Goal: Task Accomplishment & Management: Manage account settings

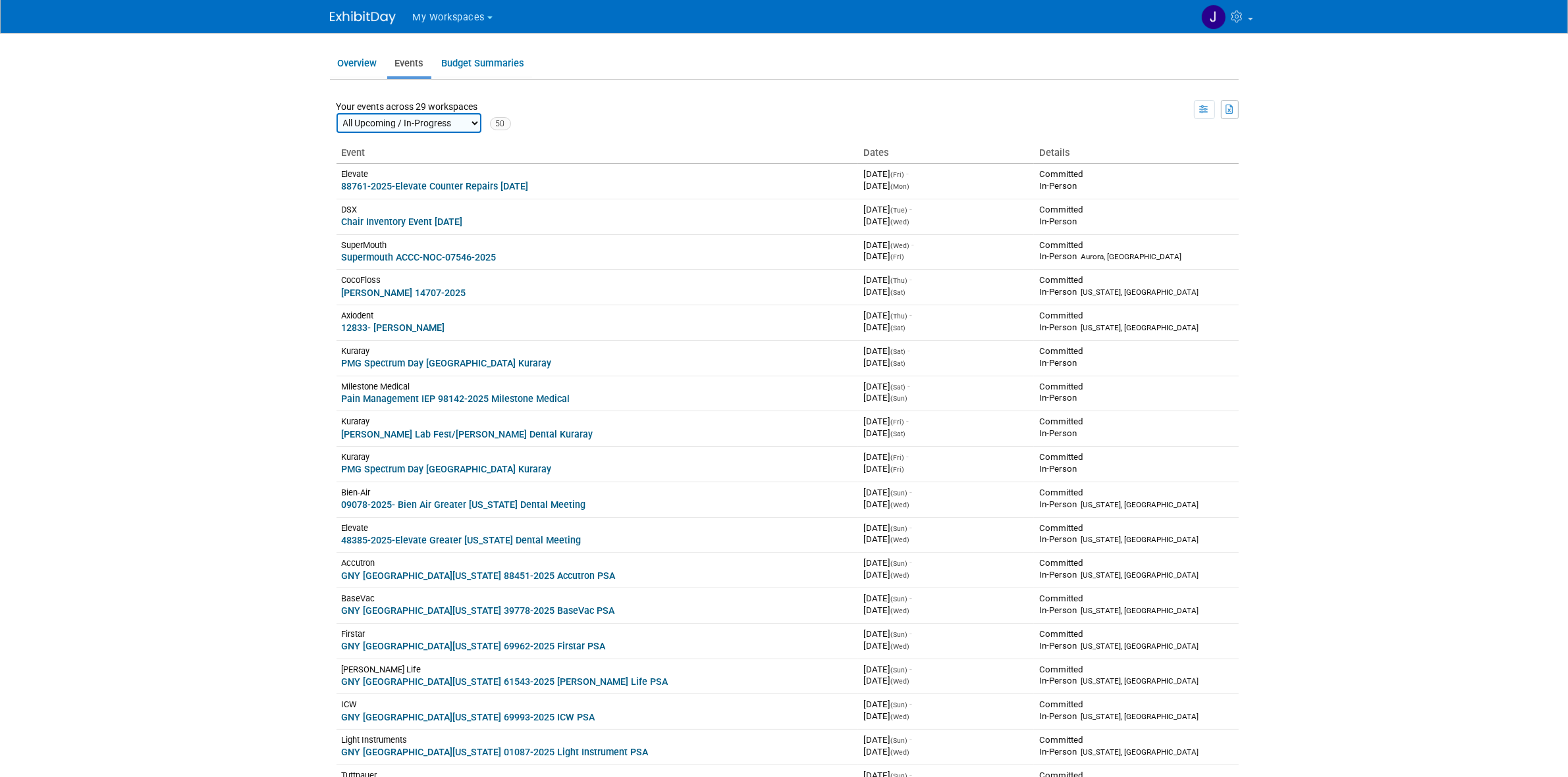
click at [435, 20] on span "My Workspaces" at bounding box center [448, 17] width 72 height 11
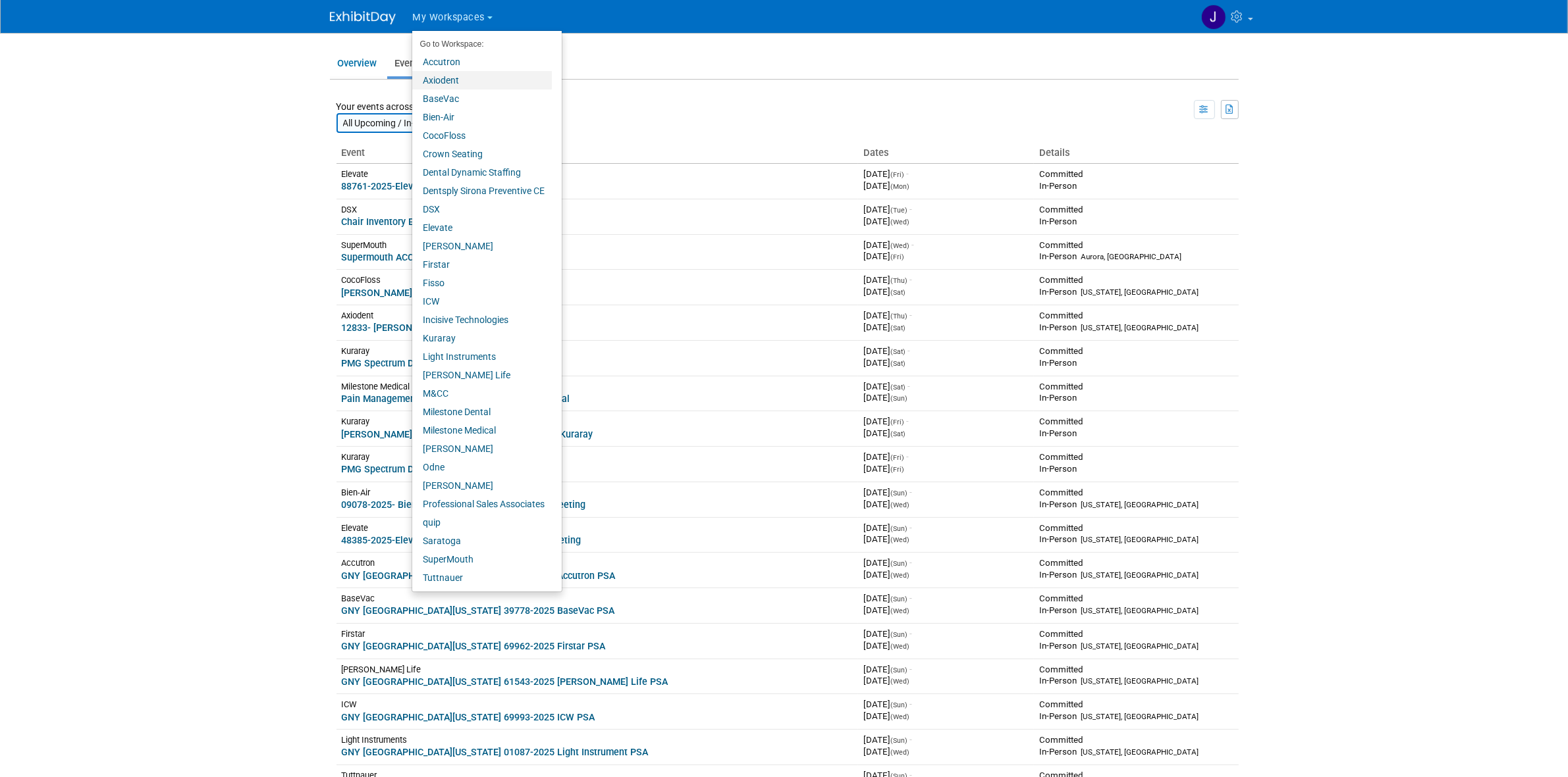
click at [468, 78] on link "Axiodent" at bounding box center [482, 80] width 139 height 19
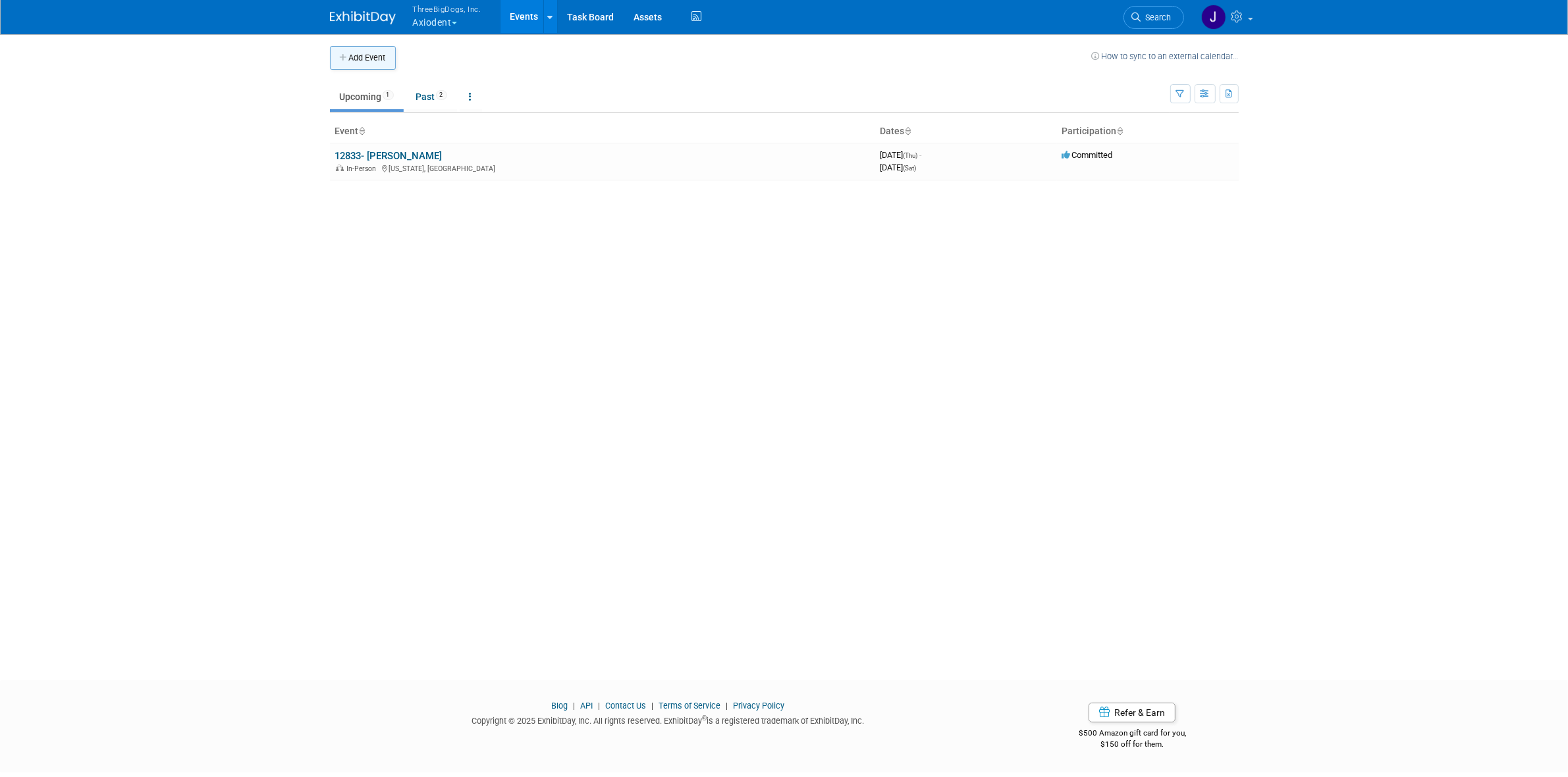
click at [393, 52] on button "Add Event" at bounding box center [362, 58] width 66 height 23
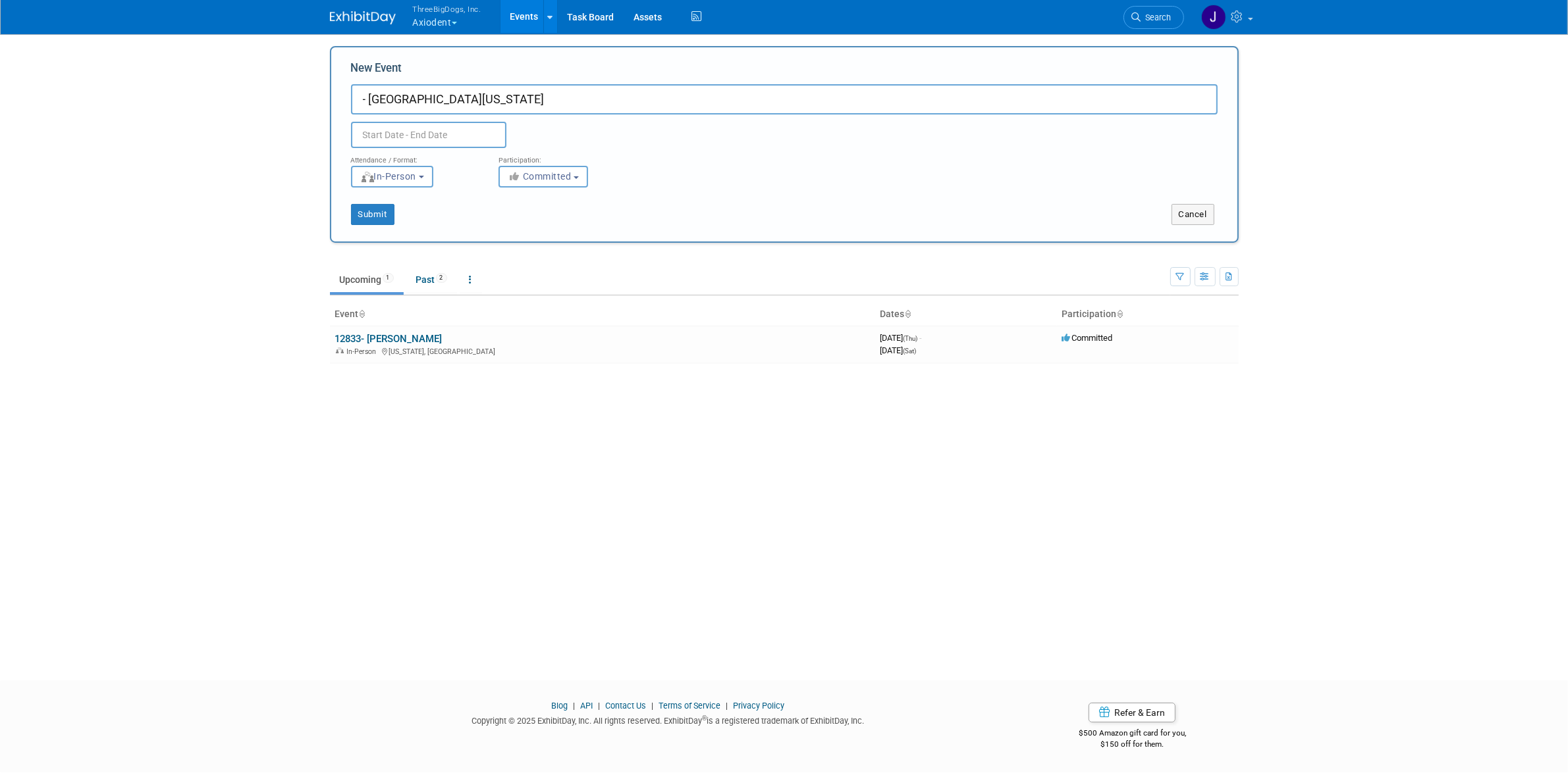
click at [366, 102] on input "- Greater New York" at bounding box center [784, 99] width 866 height 30
type input "- Greater New York"
click at [412, 138] on input "text" at bounding box center [428, 135] width 155 height 26
click at [528, 156] on span at bounding box center [539, 163] width 23 height 22
select select "10"
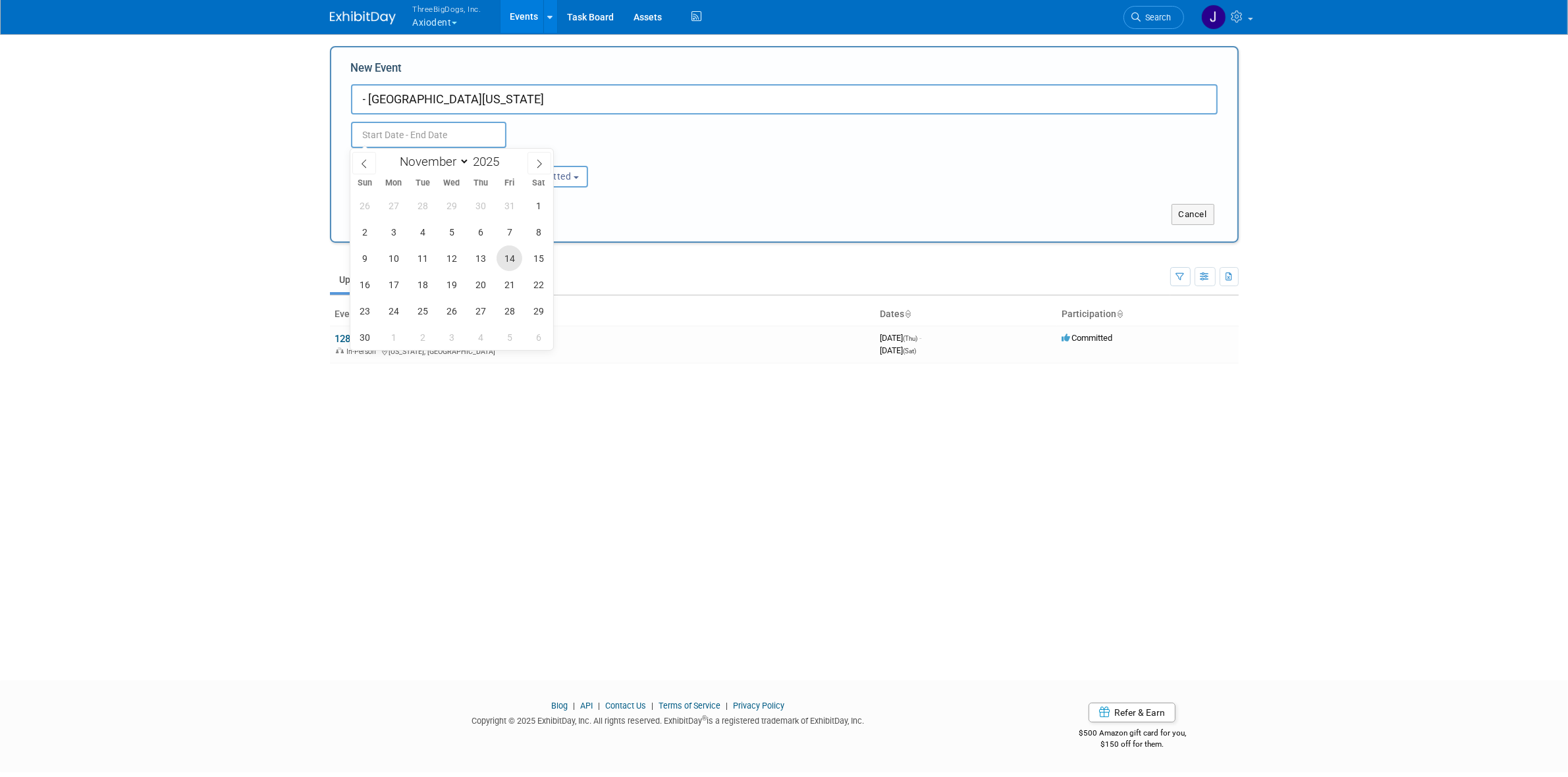
click at [513, 259] on span "14" at bounding box center [509, 258] width 26 height 26
type input "Nov 14, 2025 to Nov 14, 2025"
click at [538, 172] on span at bounding box center [539, 163] width 23 height 22
click at [364, 165] on icon at bounding box center [364, 163] width 9 height 9
click at [530, 161] on span at bounding box center [539, 163] width 23 height 22
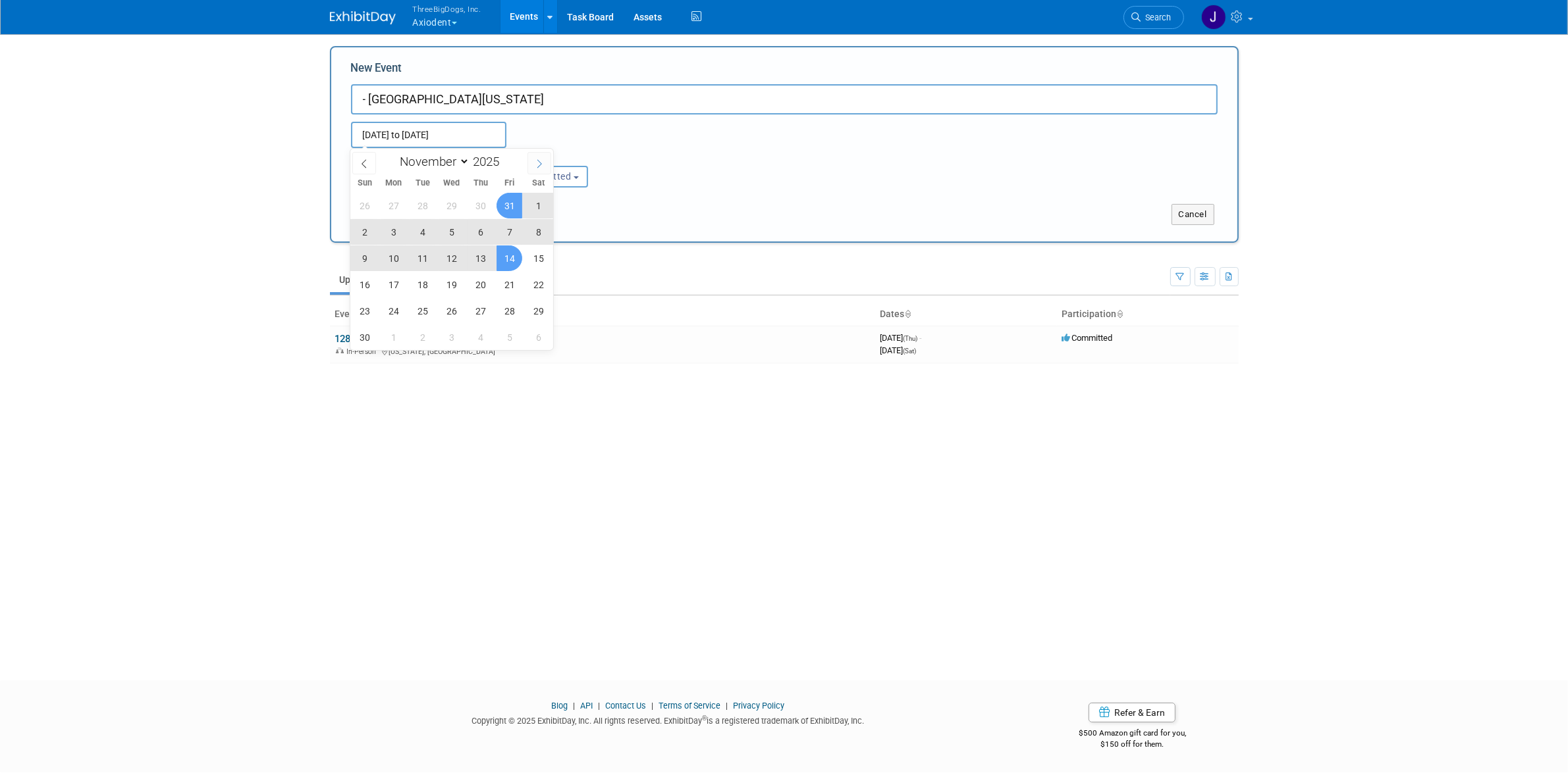
select select "11"
click at [502, 210] on span "5" at bounding box center [509, 205] width 26 height 26
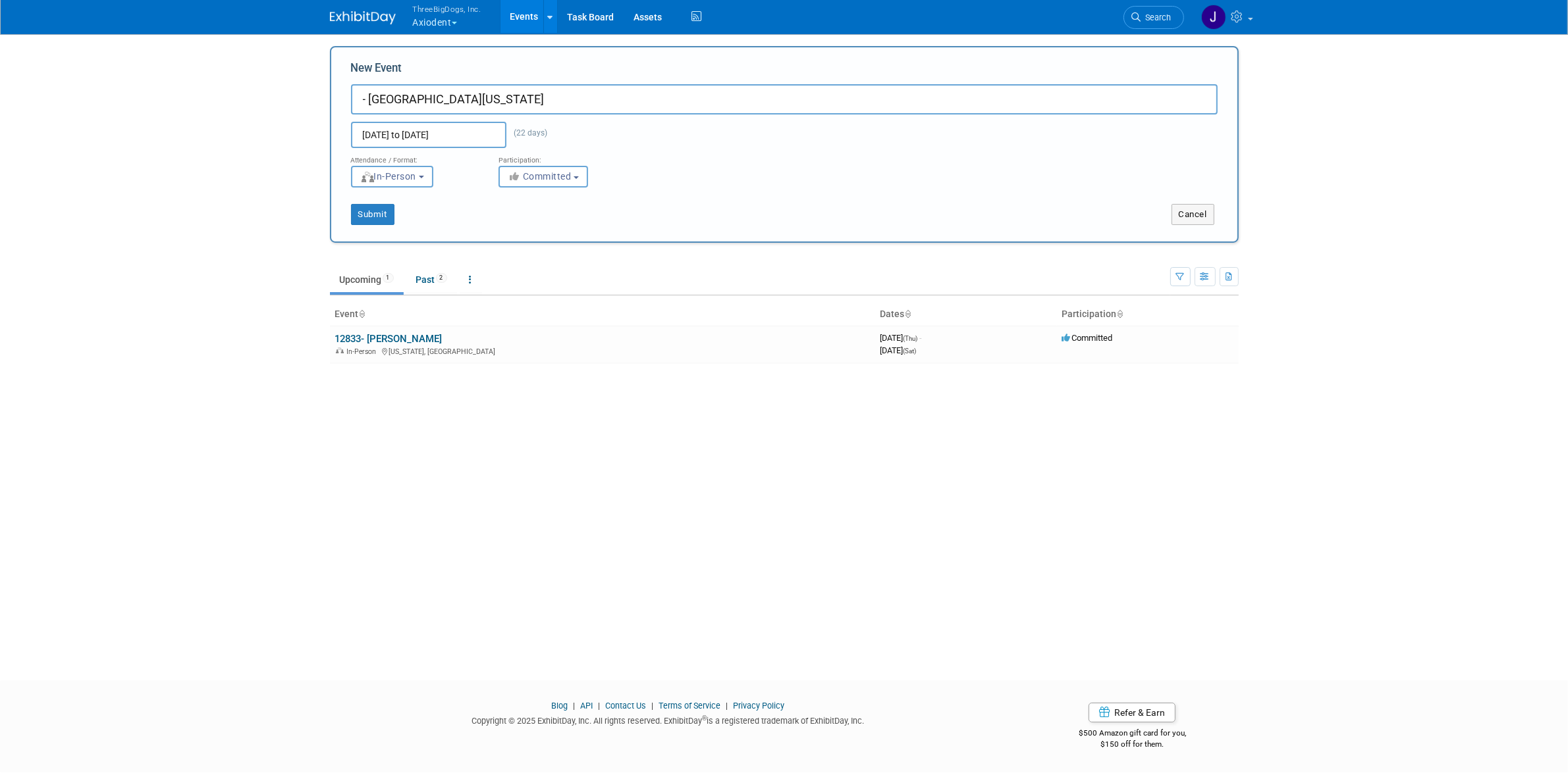
click at [450, 125] on input "Nov 14, 2025 to Dec 5, 2025" at bounding box center [428, 135] width 155 height 26
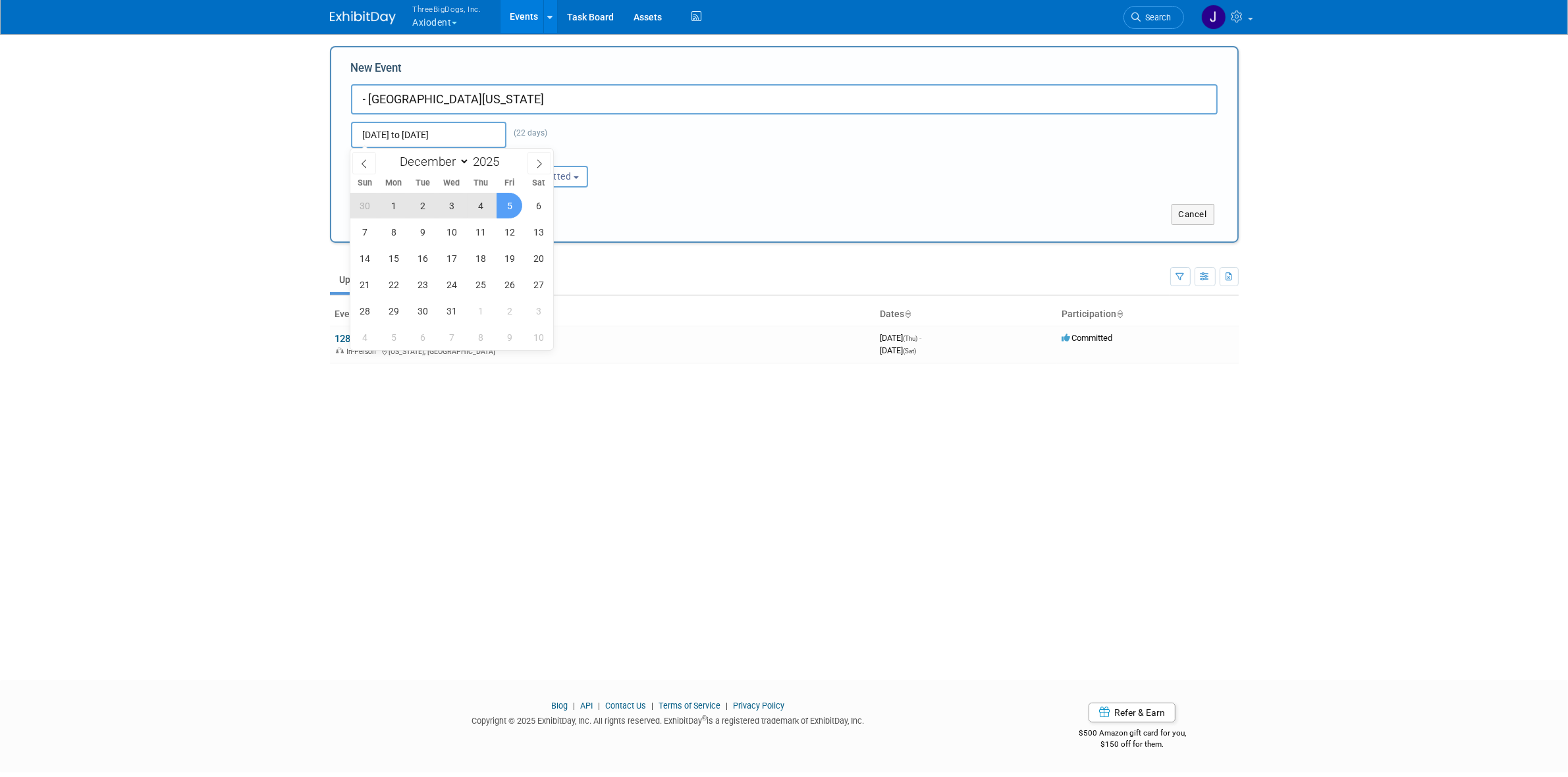
click at [487, 208] on span "4" at bounding box center [480, 205] width 26 height 26
type input "Dec 4, 2025 to Dec 4, 2025"
click at [366, 157] on span at bounding box center [364, 163] width 23 height 22
select select "10"
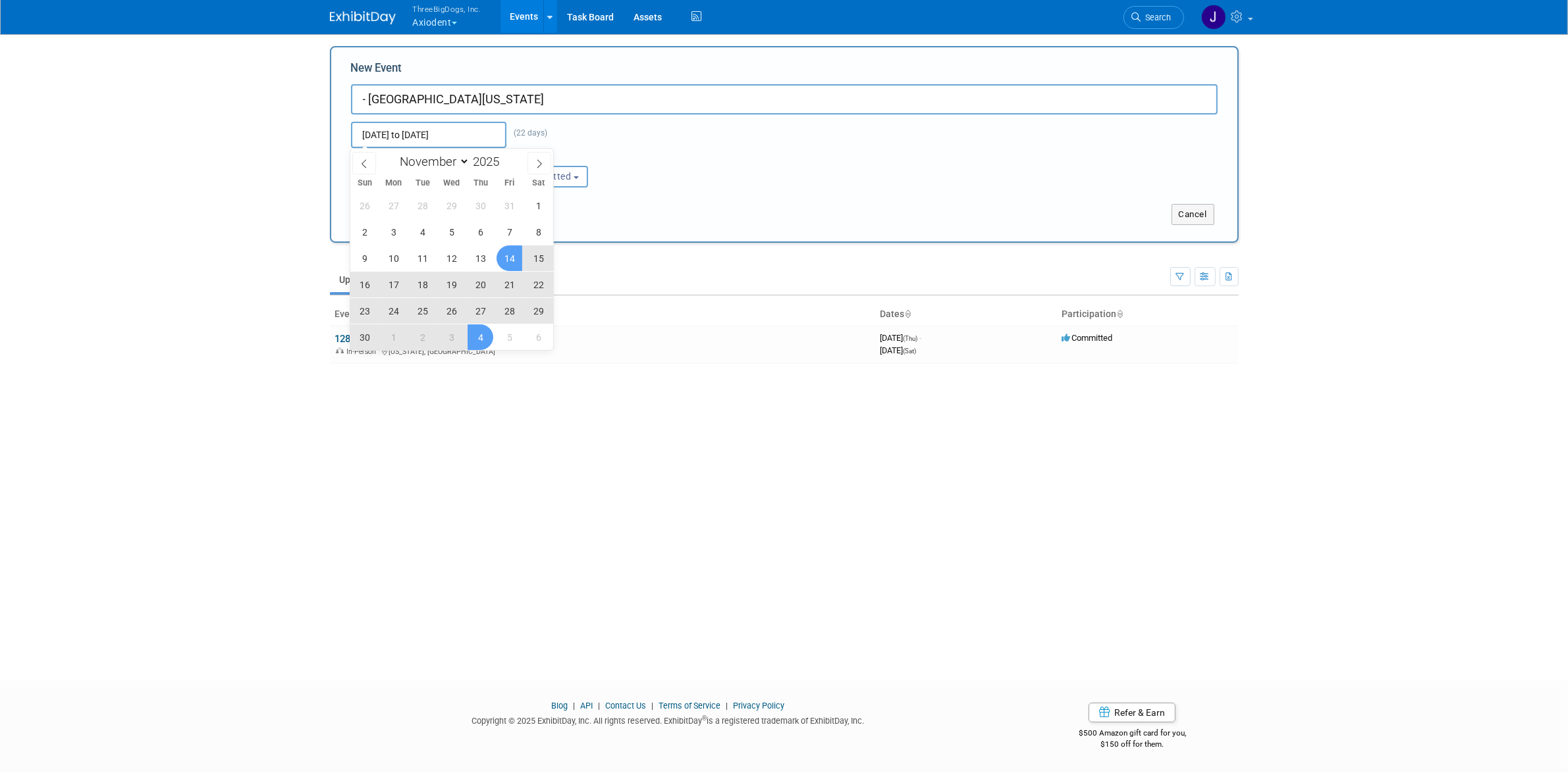
click at [506, 264] on span "14" at bounding box center [509, 258] width 26 height 26
type input "[DATE] to [DATE]"
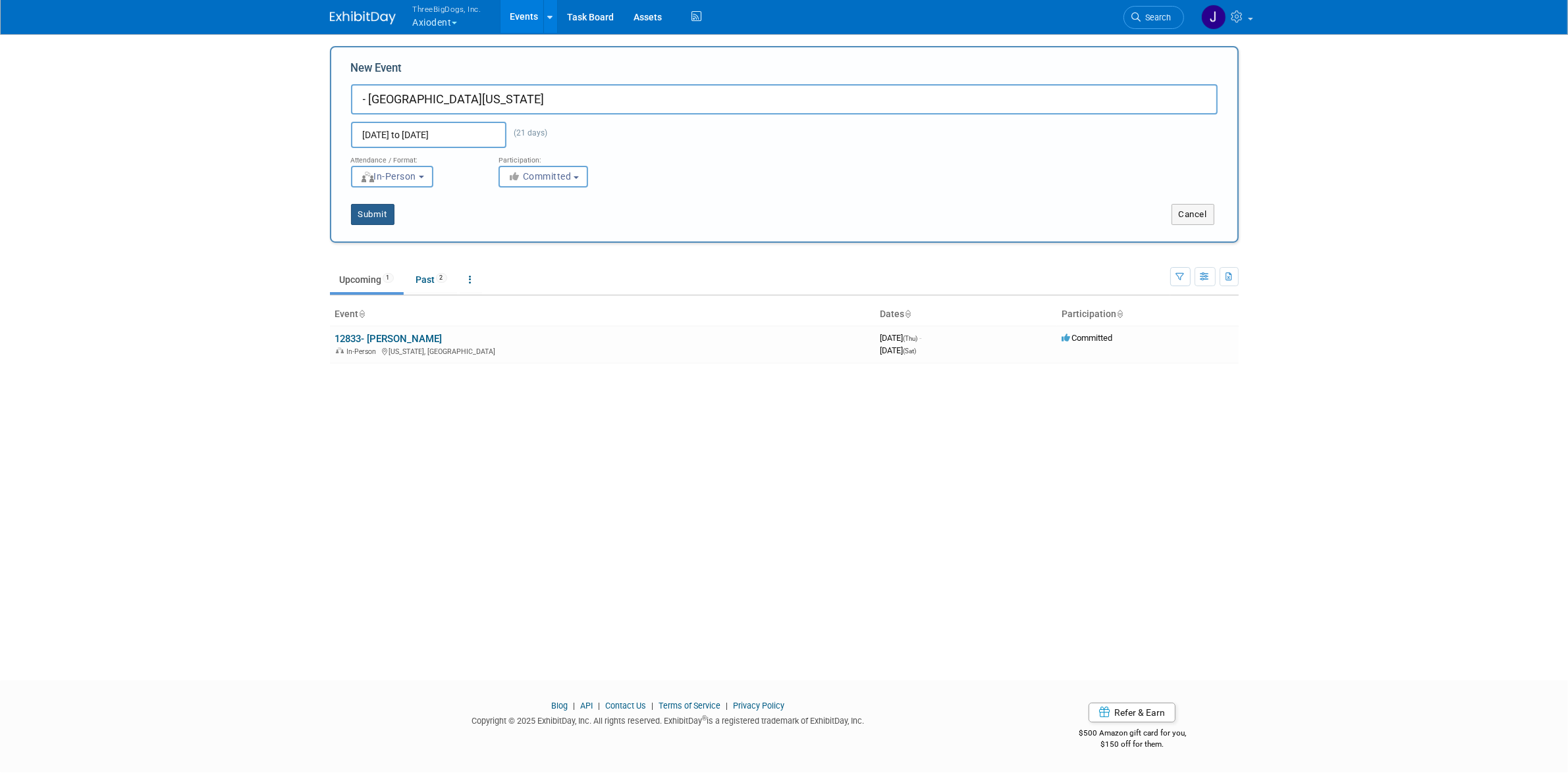
click at [372, 216] on button "Submit" at bounding box center [373, 214] width 43 height 21
type input "- Greater New York"
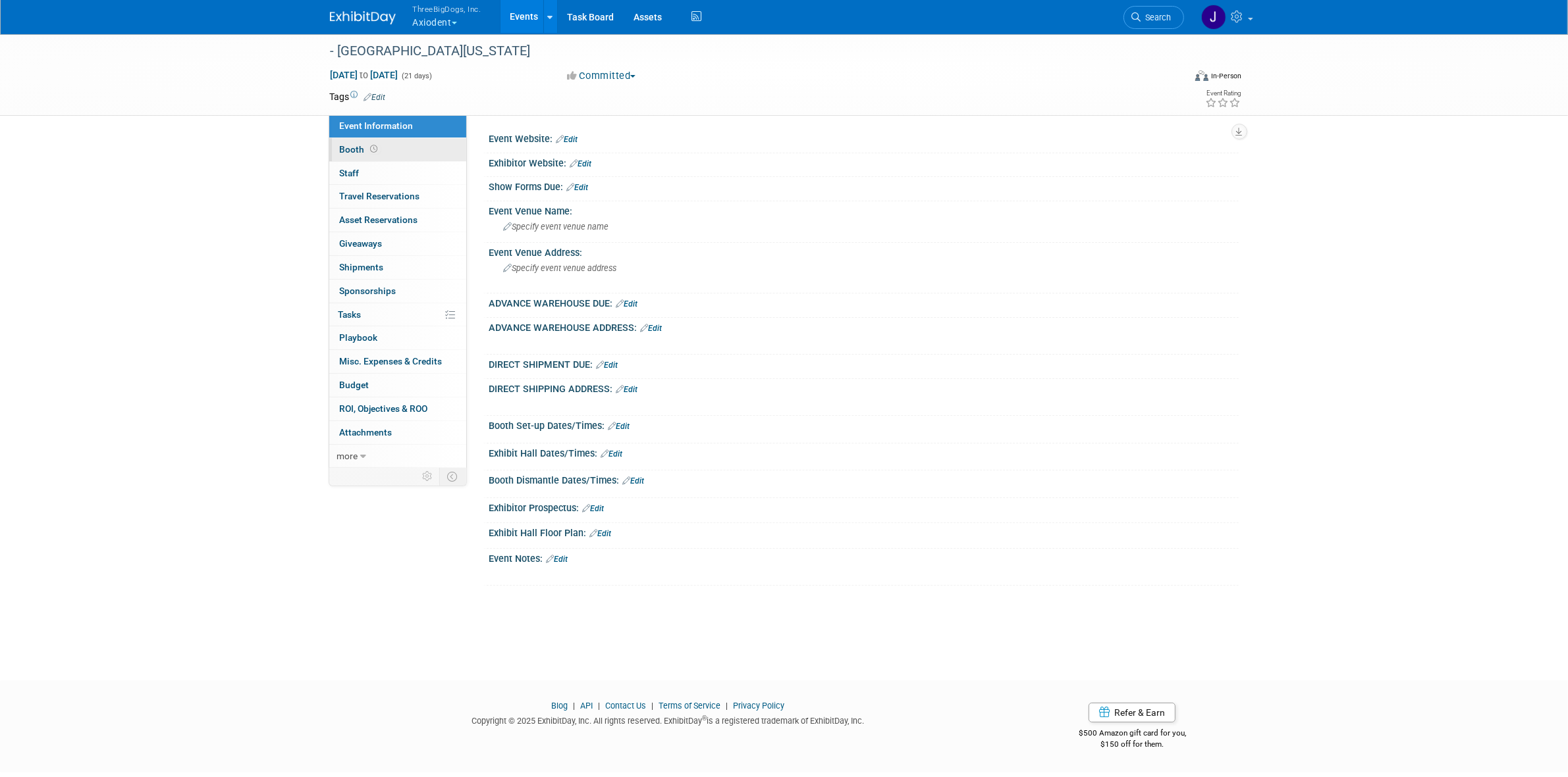
click at [383, 148] on link "Booth" at bounding box center [397, 149] width 137 height 23
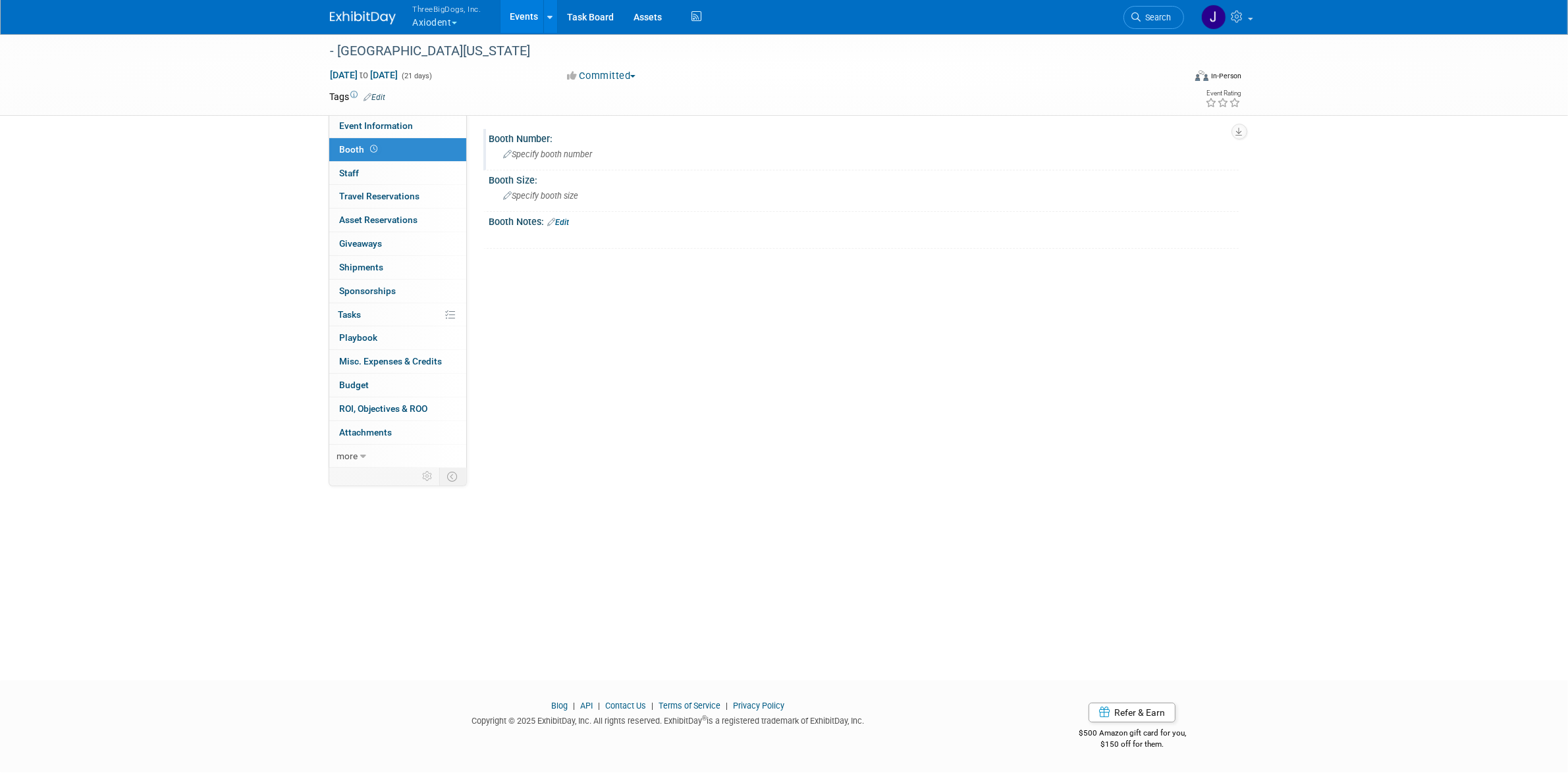
click at [527, 147] on div "Specify booth number" at bounding box center [864, 154] width 730 height 21
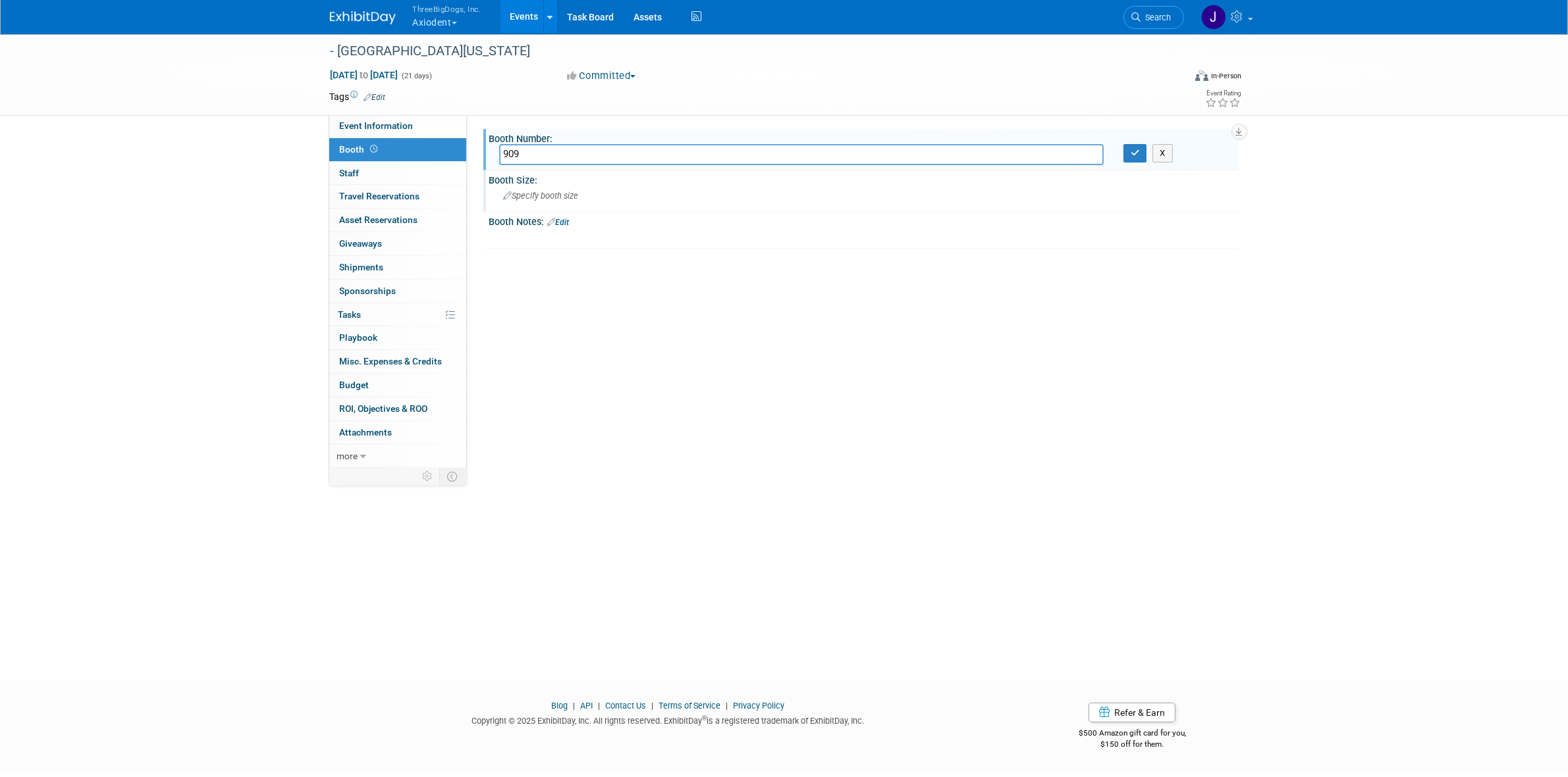
type input "909"
click at [552, 188] on div "Specify booth size" at bounding box center [864, 196] width 730 height 21
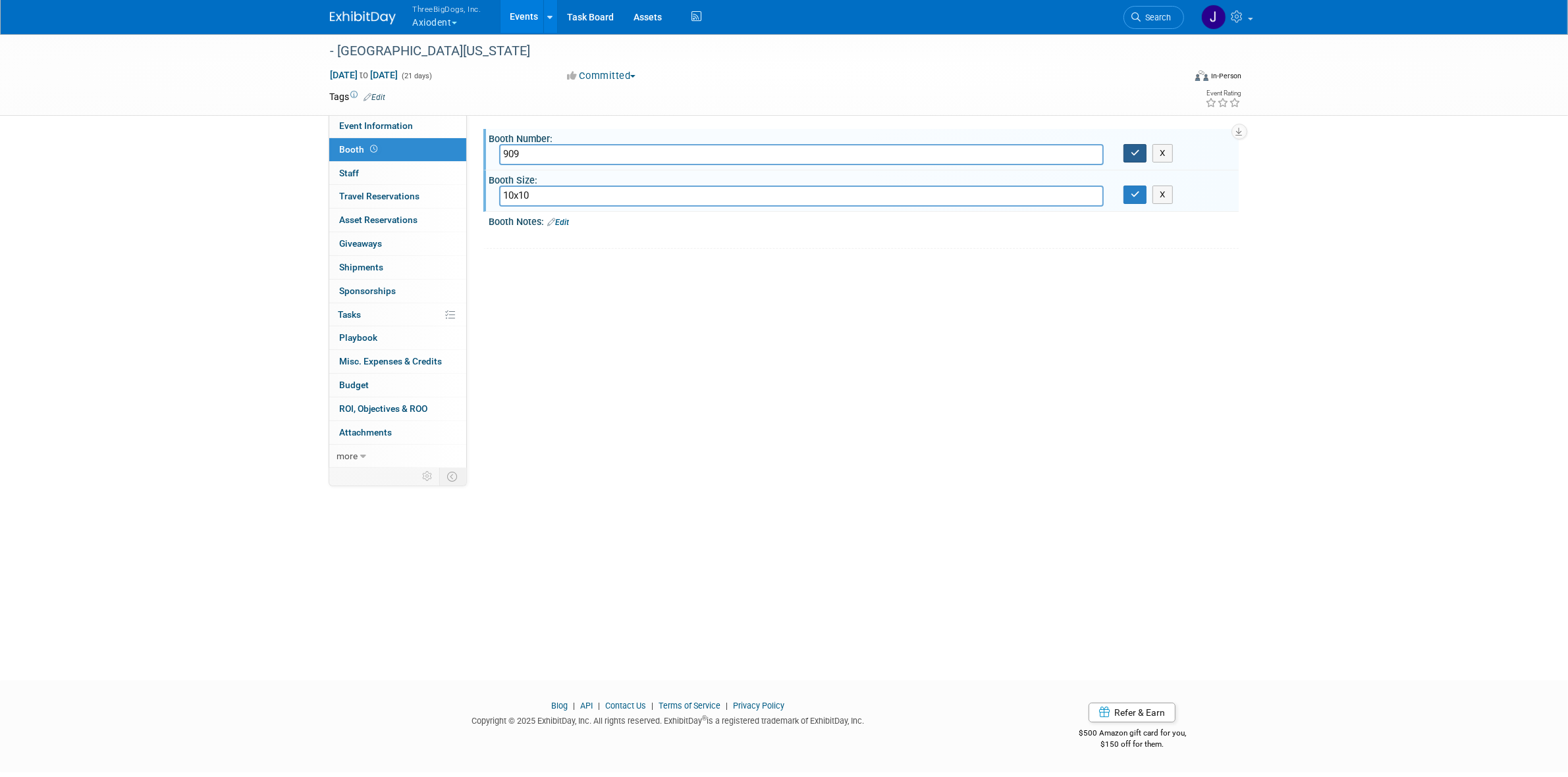
type input "10x10"
click at [1137, 156] on icon "button" at bounding box center [1135, 153] width 9 height 8
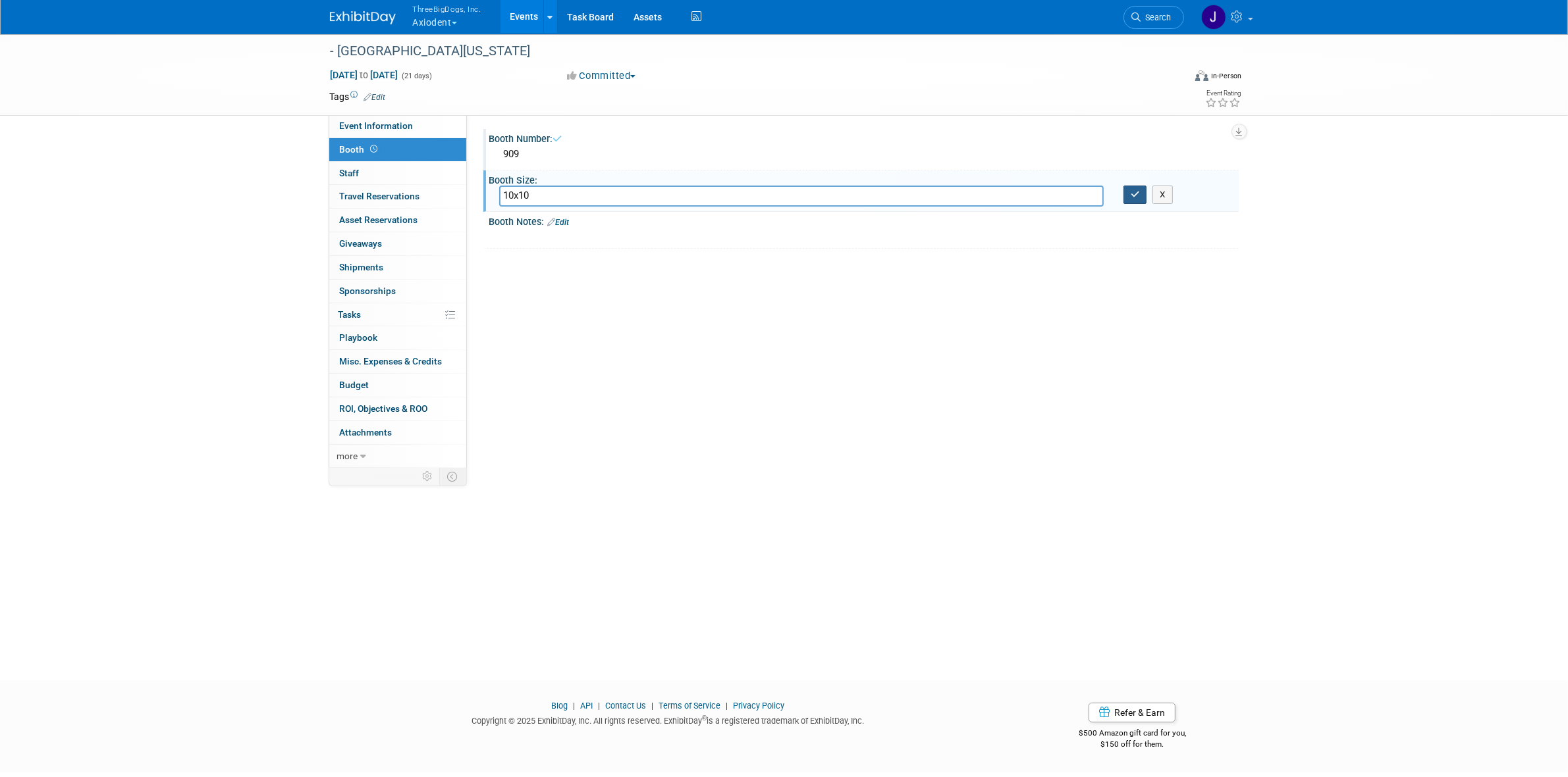
click at [1135, 192] on icon "button" at bounding box center [1135, 194] width 9 height 8
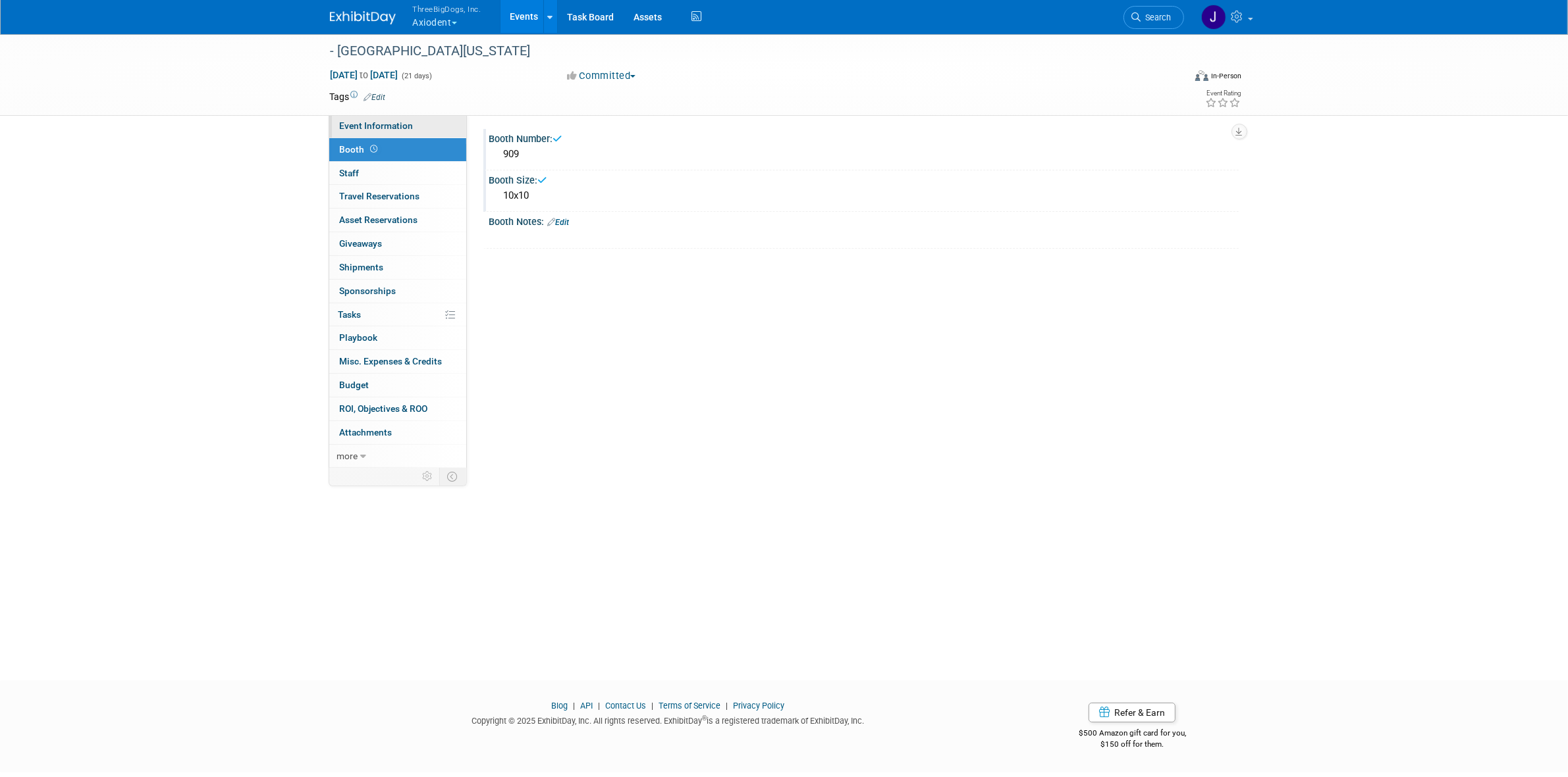
click at [406, 128] on span "Event Information" at bounding box center [376, 125] width 74 height 10
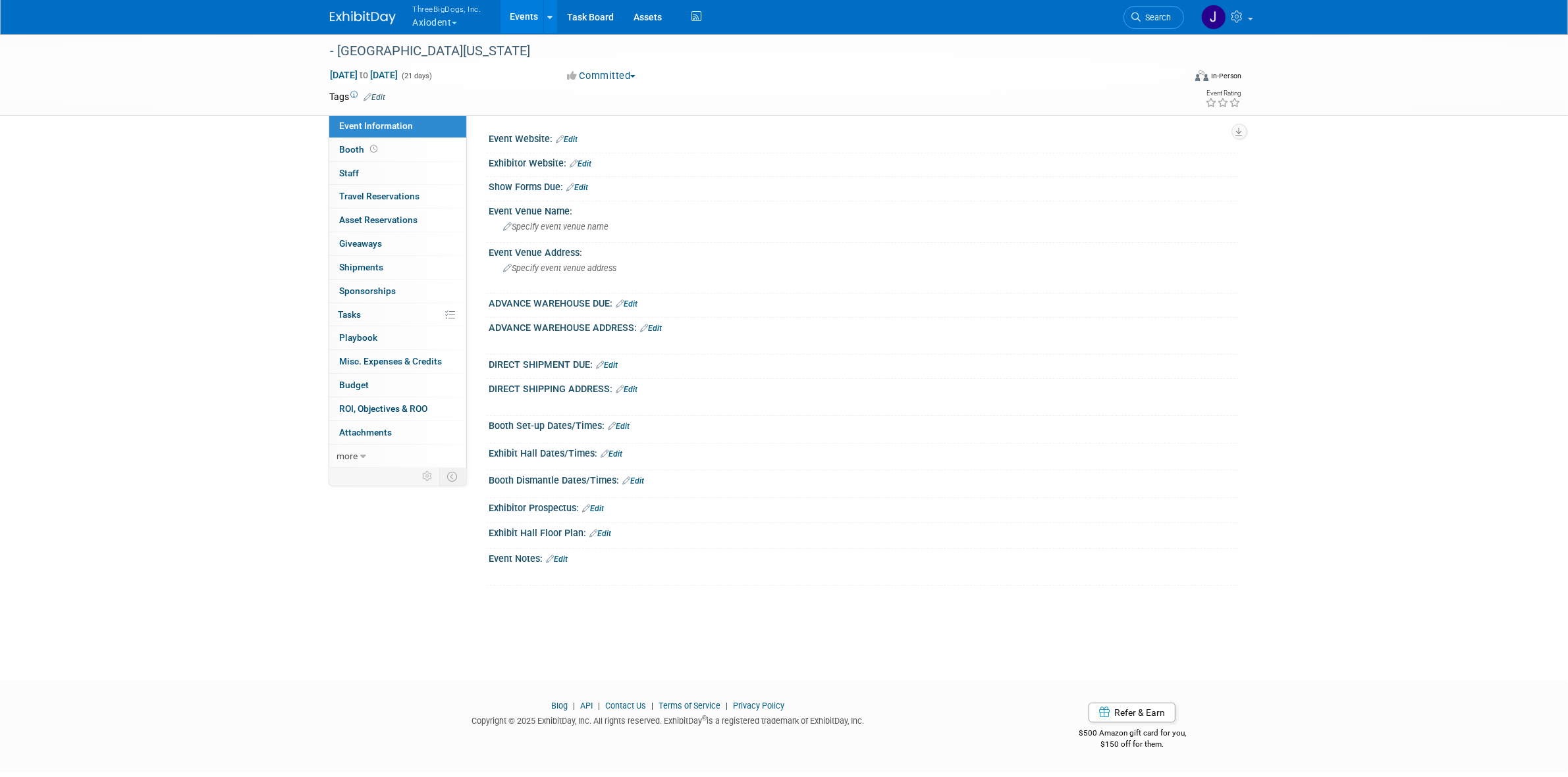
click at [577, 141] on link "Edit" at bounding box center [567, 139] width 21 height 9
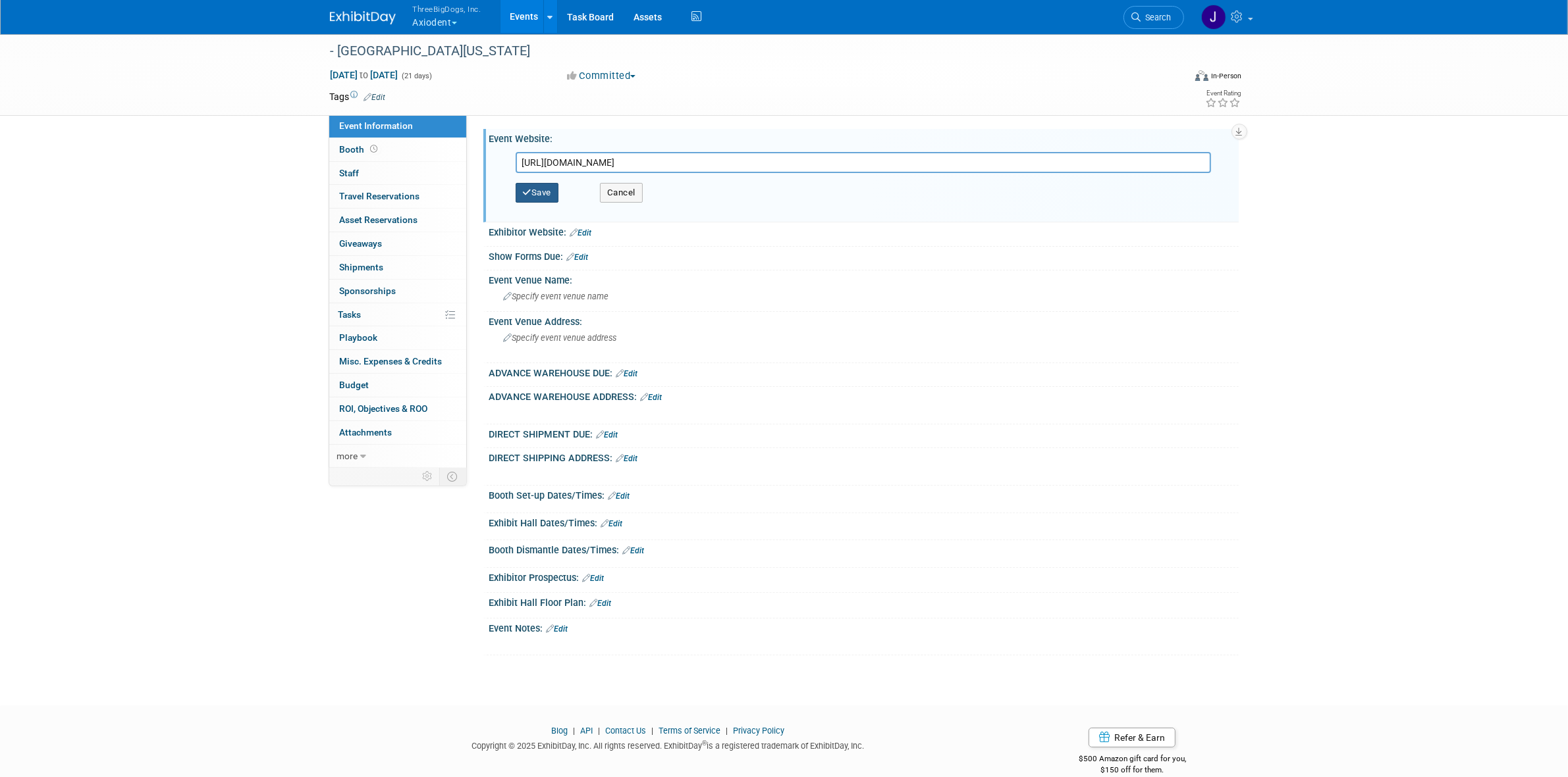
type input "[URL][DOMAIN_NAME]"
click at [542, 189] on button "Save" at bounding box center [537, 192] width 43 height 20
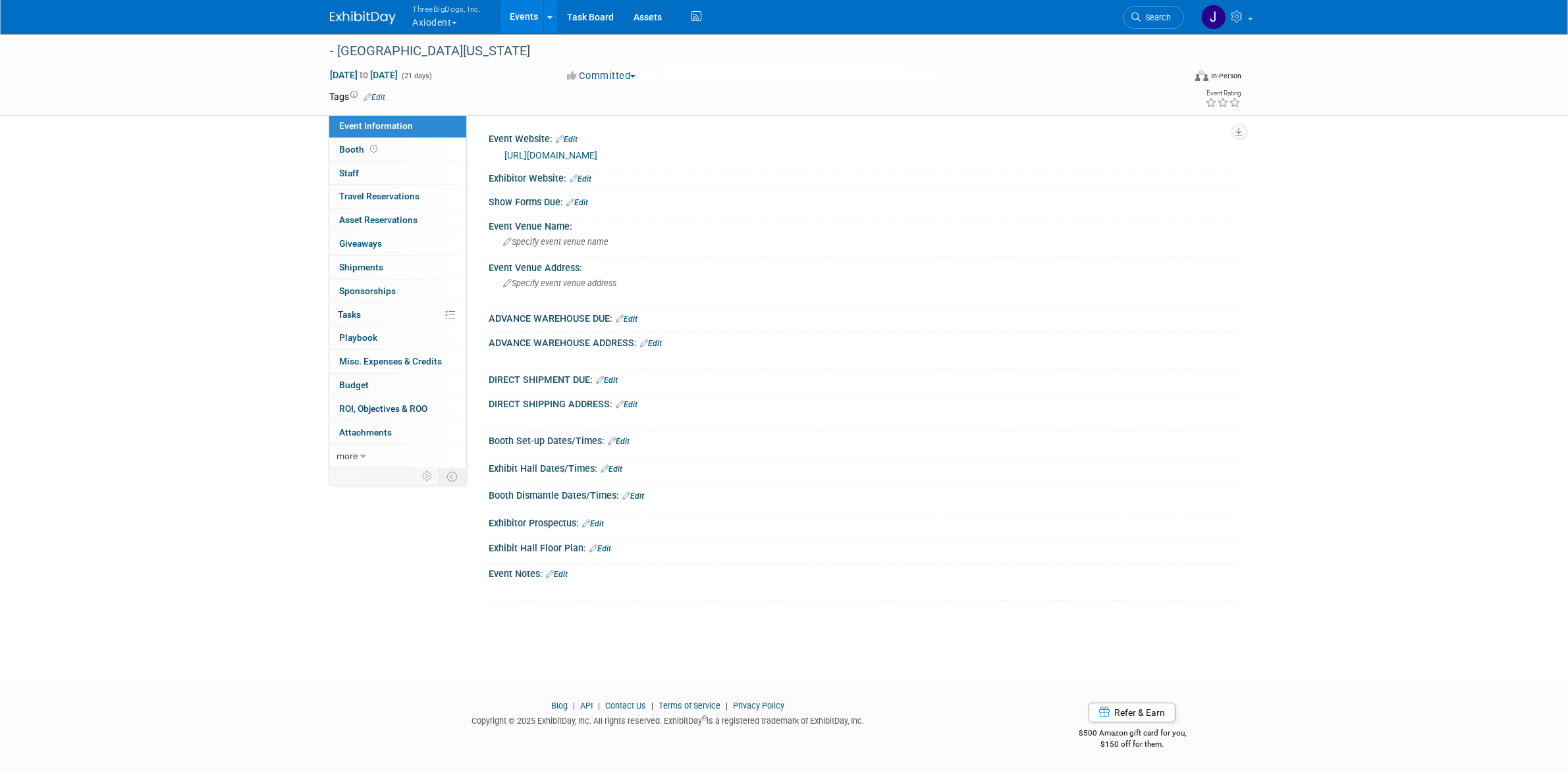
click at [586, 202] on link "Edit" at bounding box center [577, 202] width 21 height 9
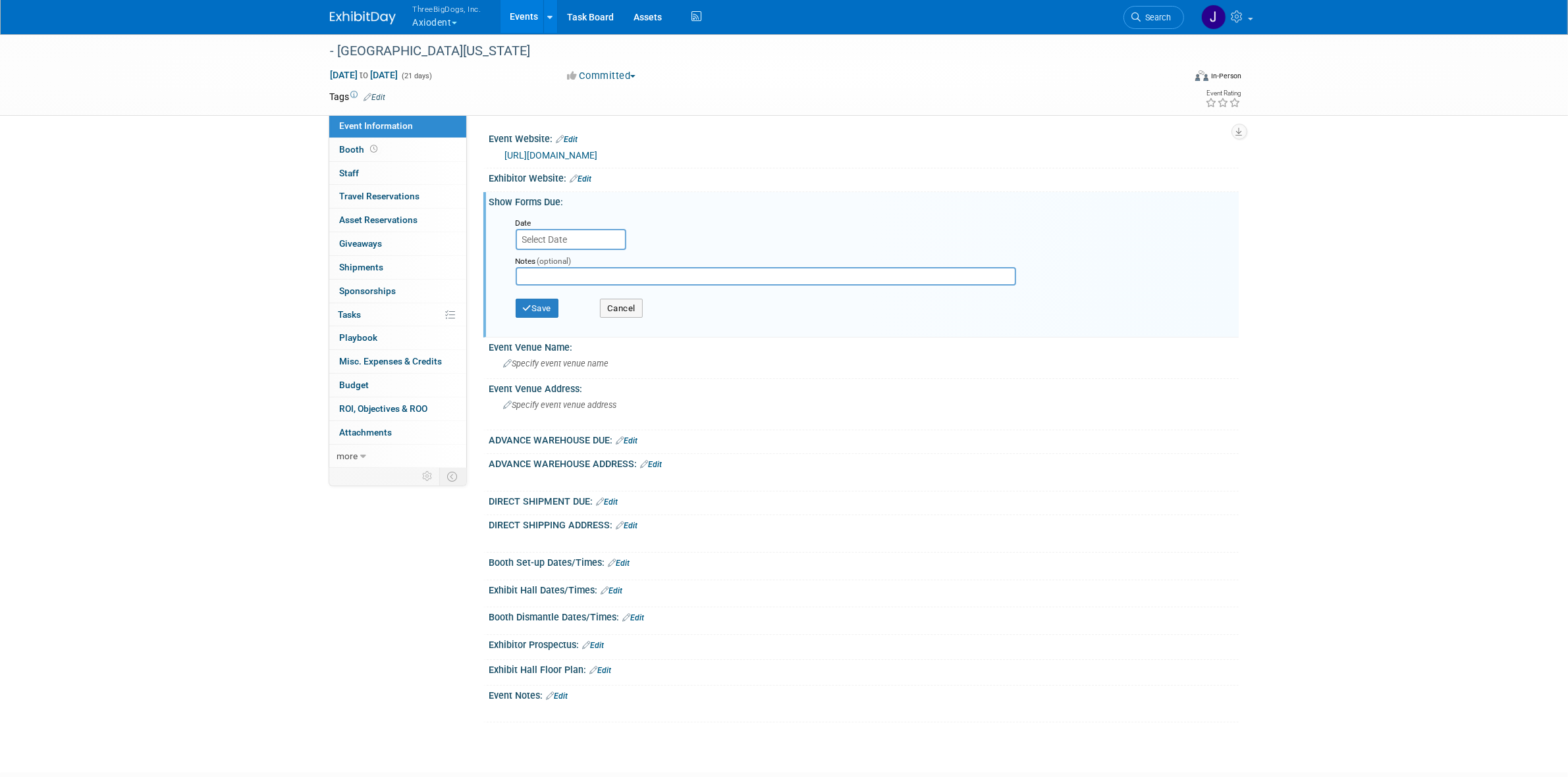
click at [571, 274] on input "text" at bounding box center [765, 276] width 500 height 19
click at [570, 254] on div "Notes (optional)" at bounding box center [776, 260] width 522 height 13
click at [574, 232] on input "text" at bounding box center [570, 239] width 110 height 21
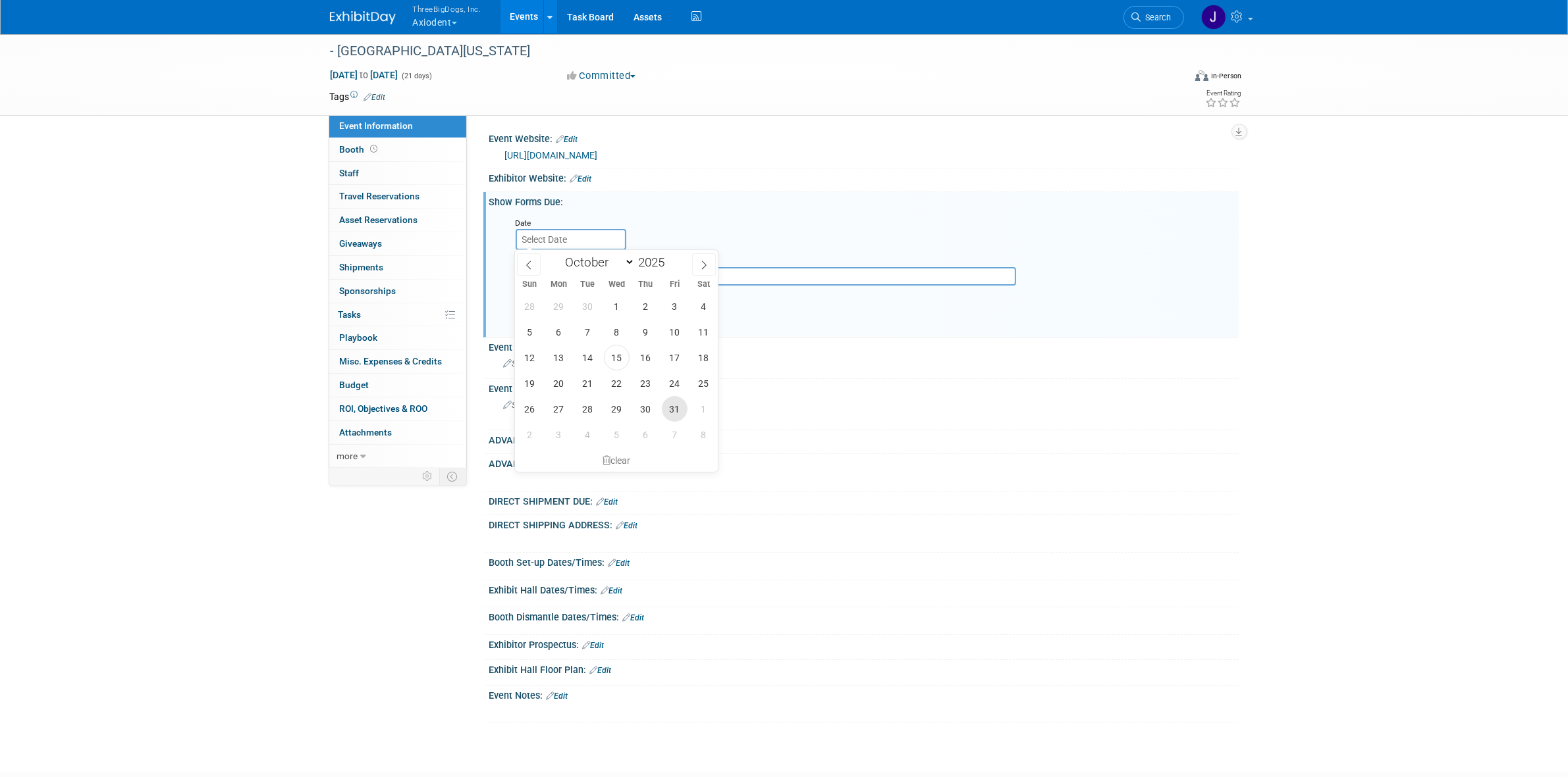
click at [675, 400] on span "31" at bounding box center [674, 409] width 26 height 26
type input "Oct 31, 2025"
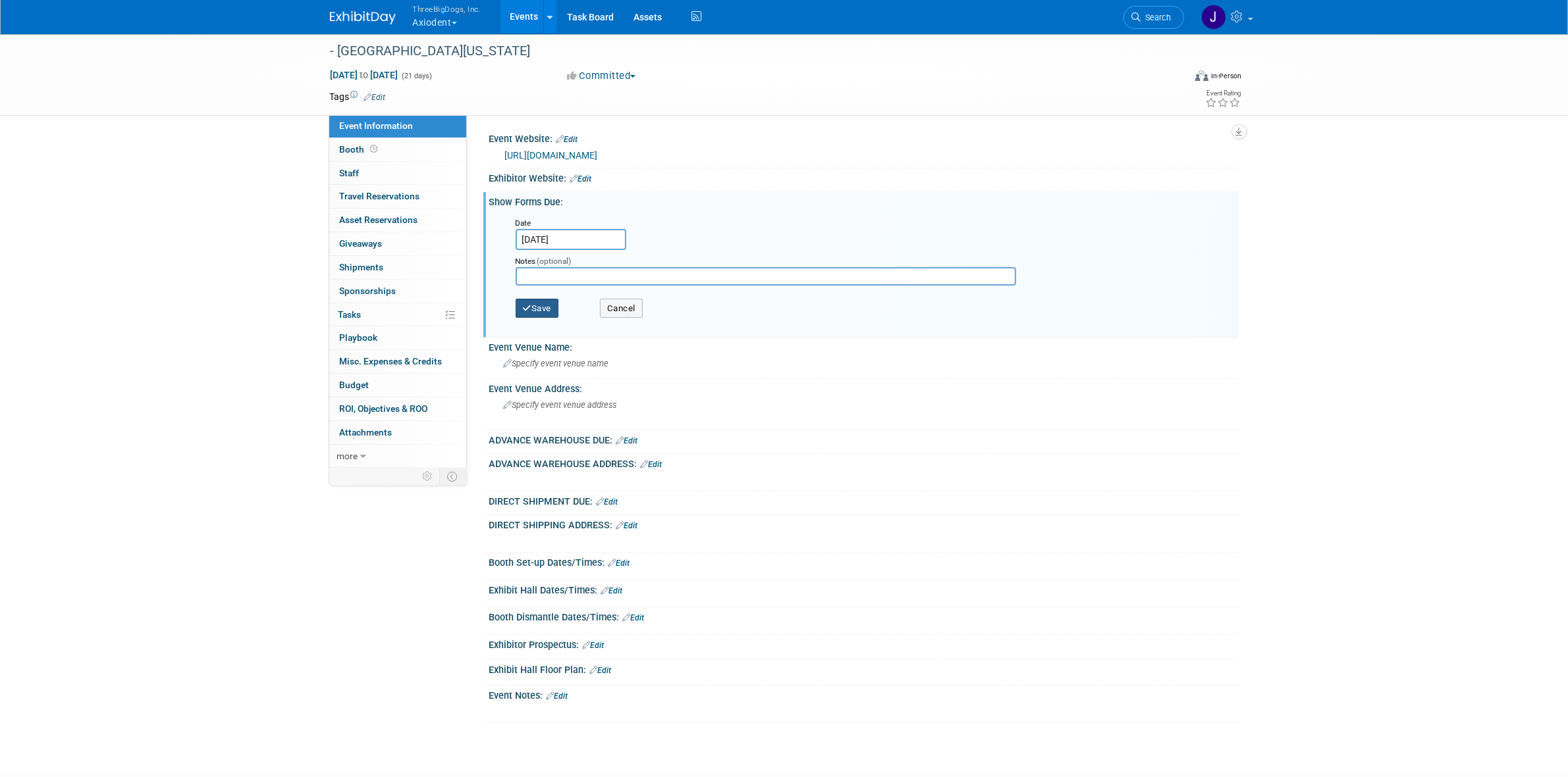
click at [528, 304] on icon "button" at bounding box center [527, 308] width 9 height 8
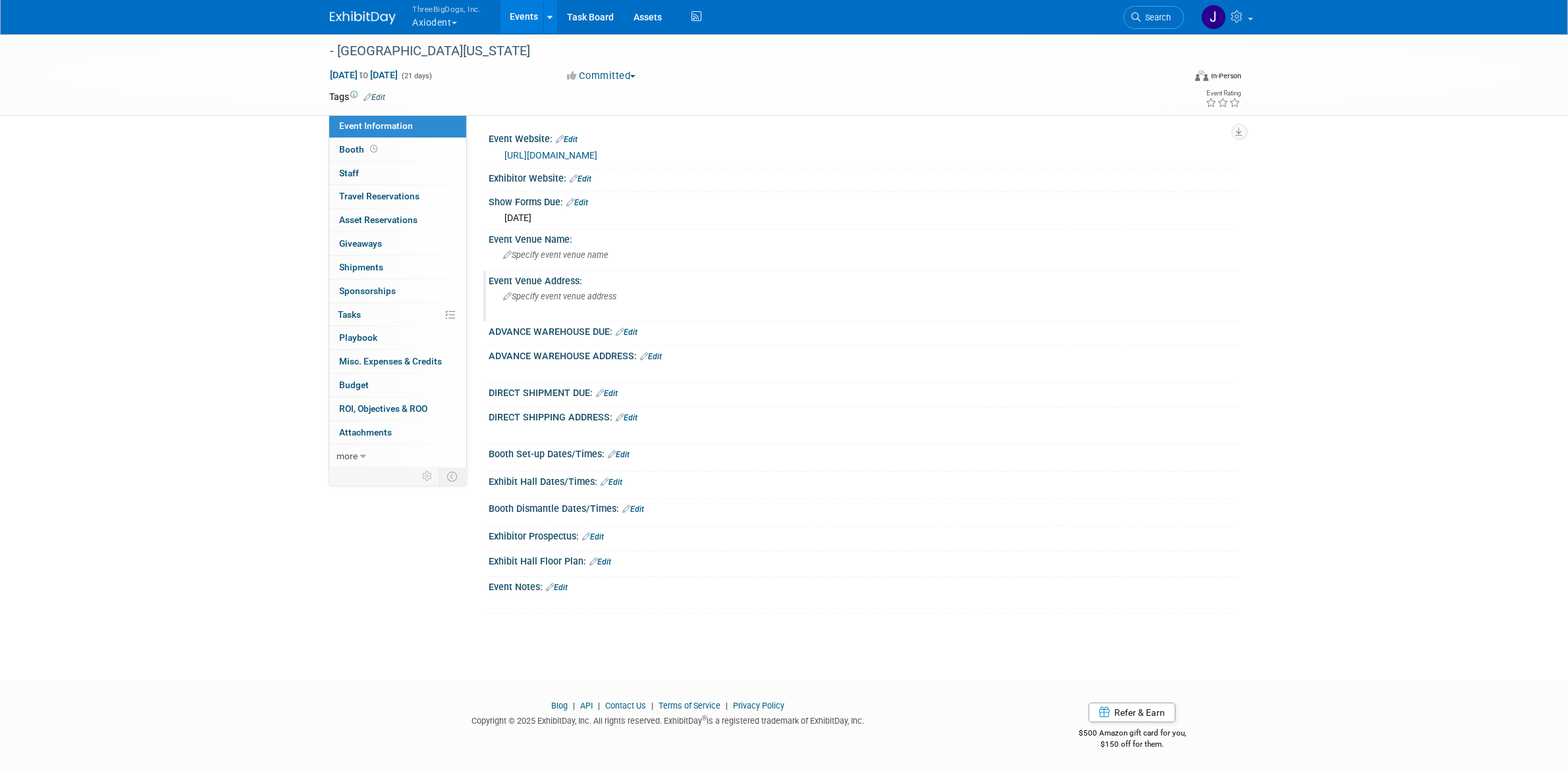
click at [550, 292] on span "Specify event venue address" at bounding box center [560, 296] width 113 height 10
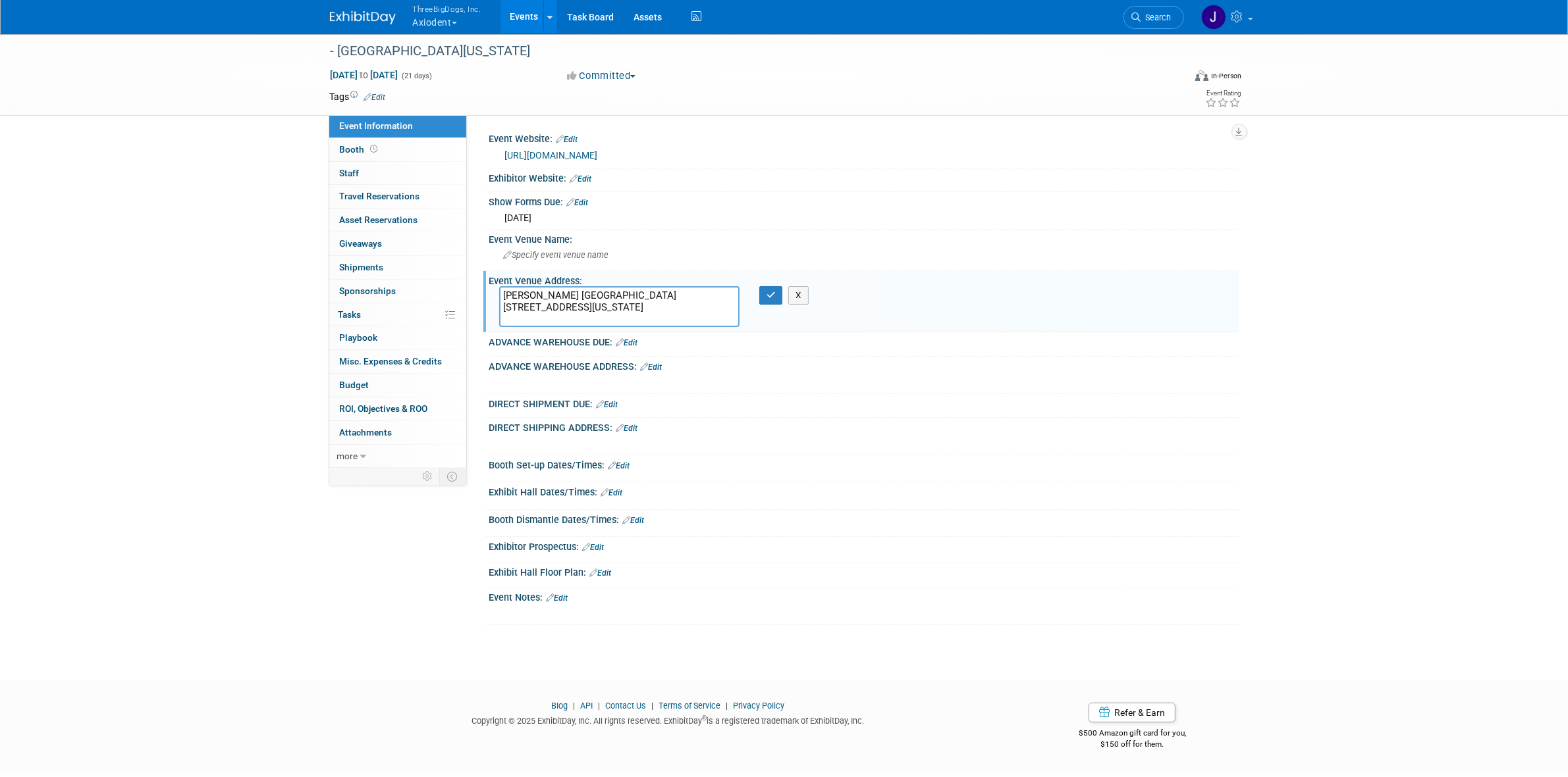
drag, startPoint x: 649, startPoint y: 293, endPoint x: 504, endPoint y: 296, distance: 145.0
click at [504, 296] on textarea "[PERSON_NAME] [GEOGRAPHIC_DATA] [STREET_ADDRESS][US_STATE]" at bounding box center [619, 307] width 240 height 41
type textarea "[PERSON_NAME] [GEOGRAPHIC_DATA] [STREET_ADDRESS][US_STATE]"
click at [550, 250] on span "Specify event venue name" at bounding box center [556, 255] width 106 height 10
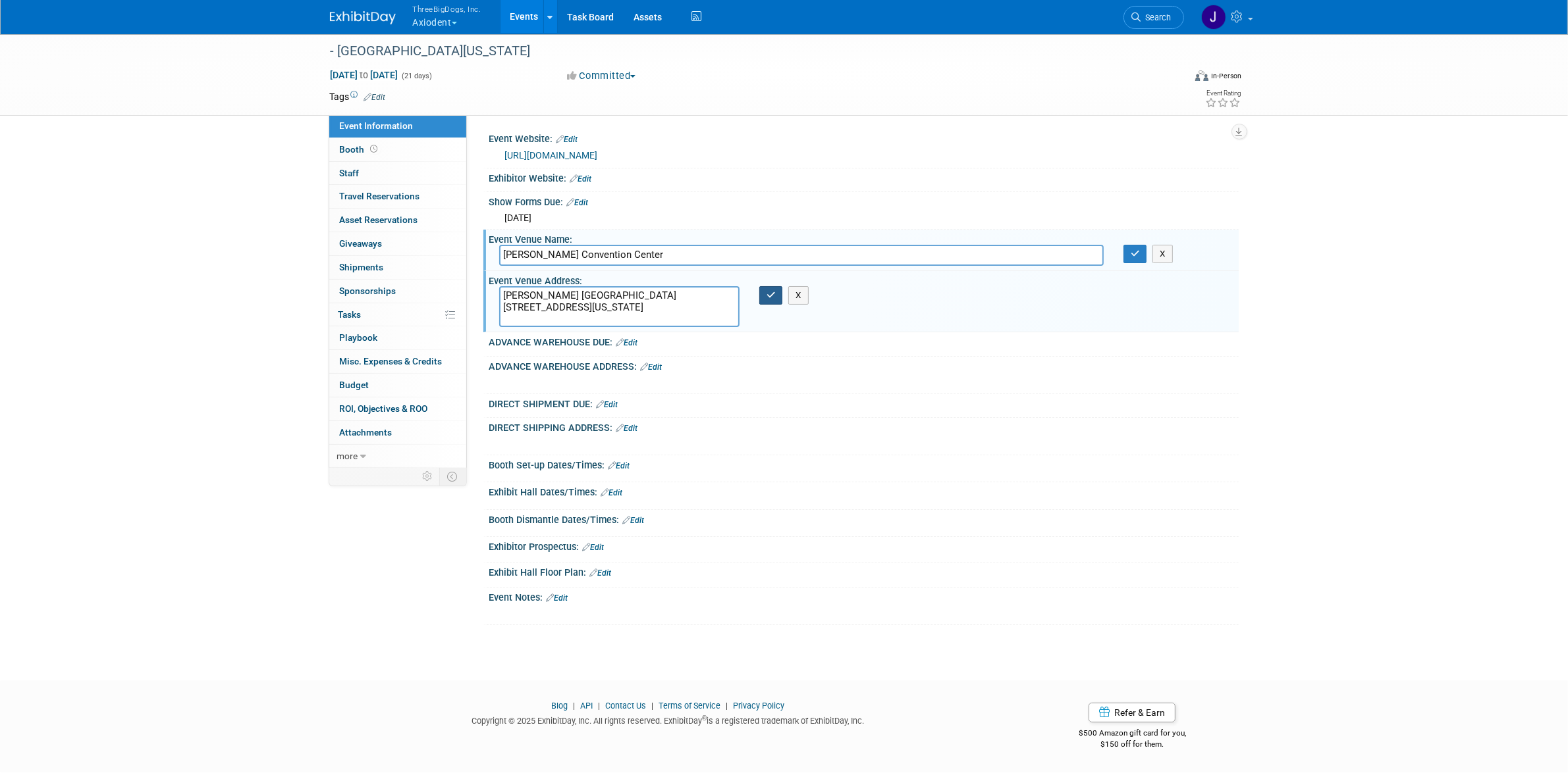
type input "[PERSON_NAME] Convention Center"
click at [764, 294] on button "button" at bounding box center [771, 295] width 23 height 19
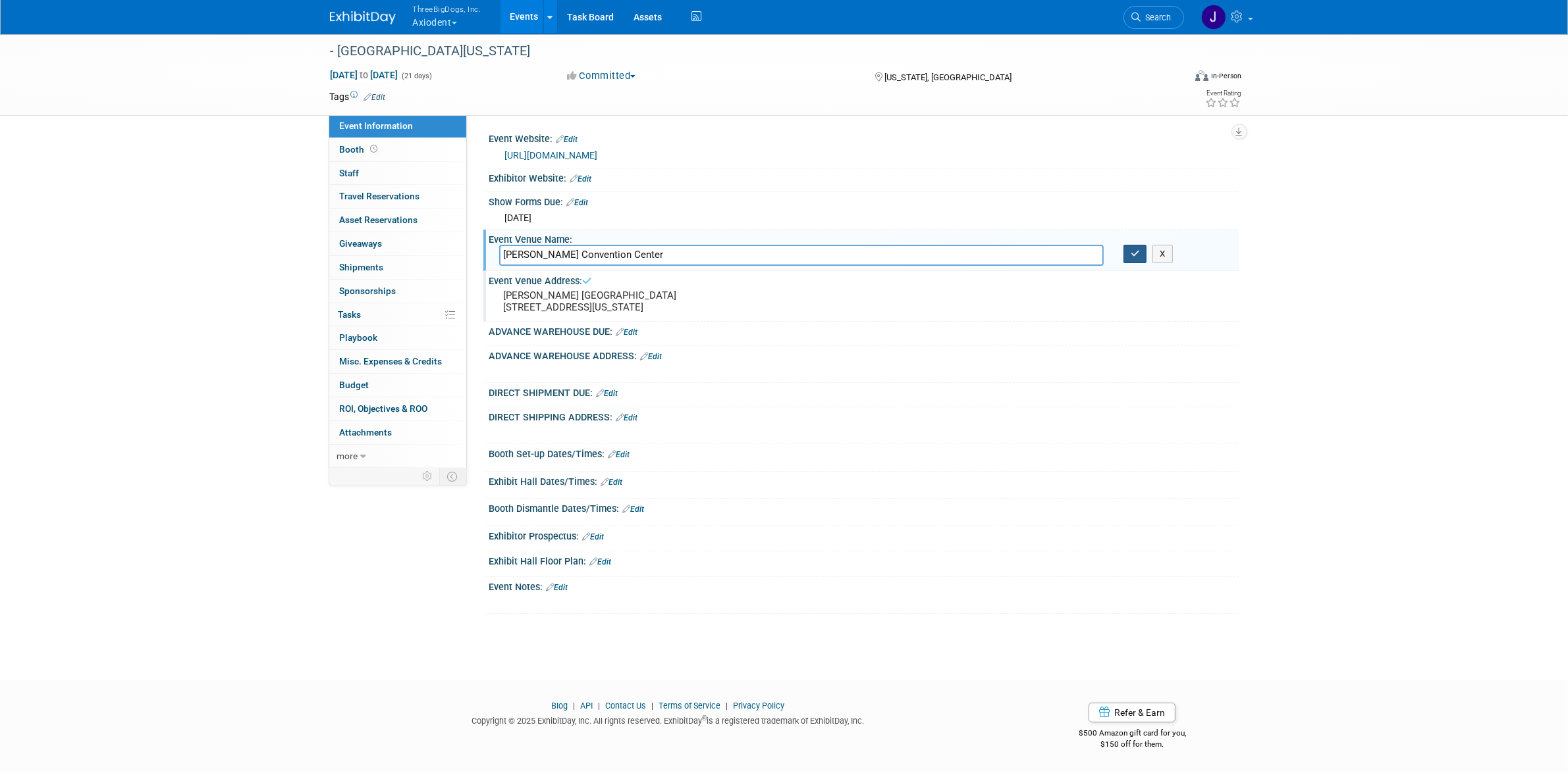
click at [1136, 259] on button "button" at bounding box center [1135, 254] width 23 height 19
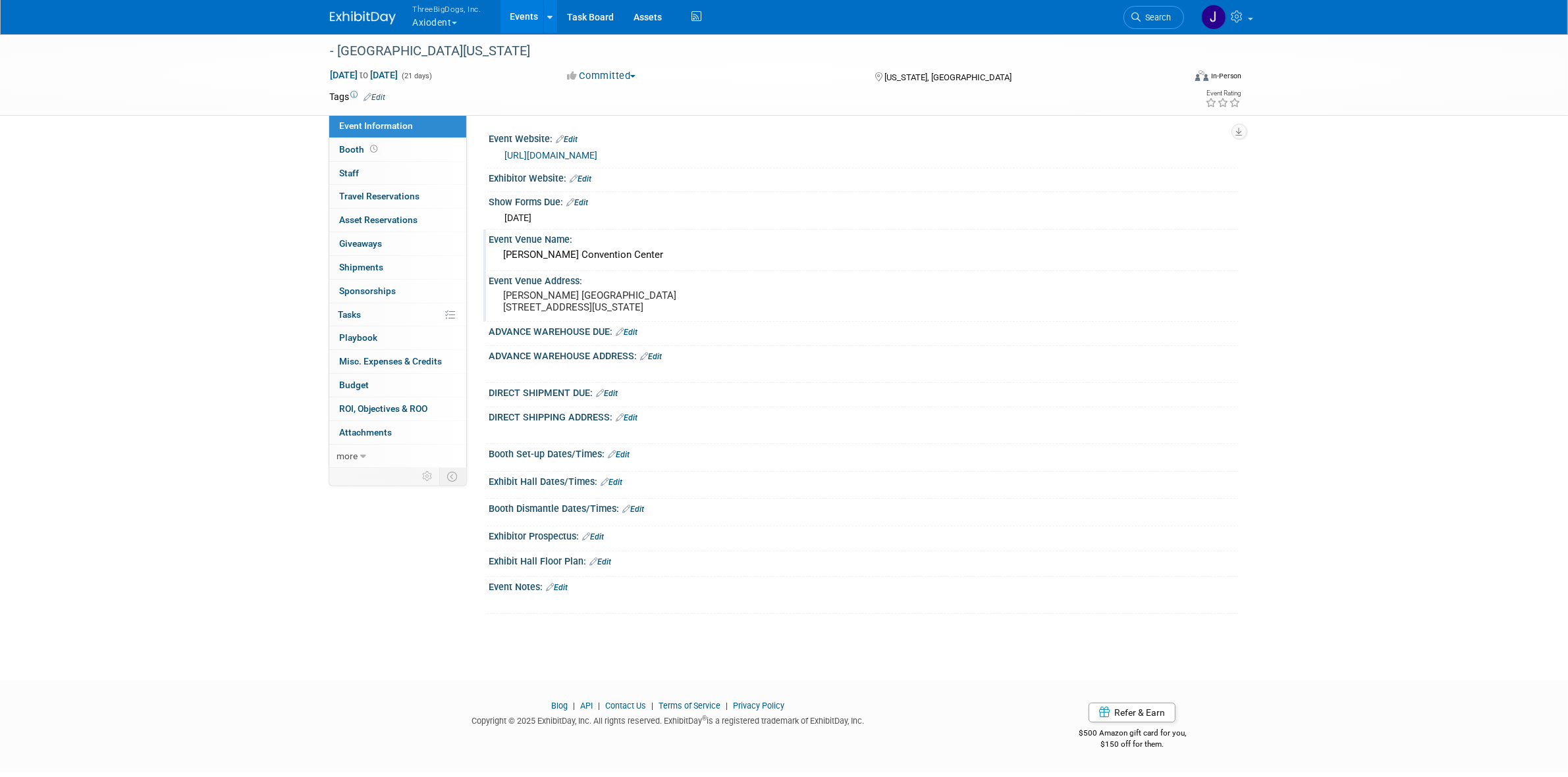
click at [636, 337] on link "Edit" at bounding box center [626, 332] width 21 height 9
select select "9"
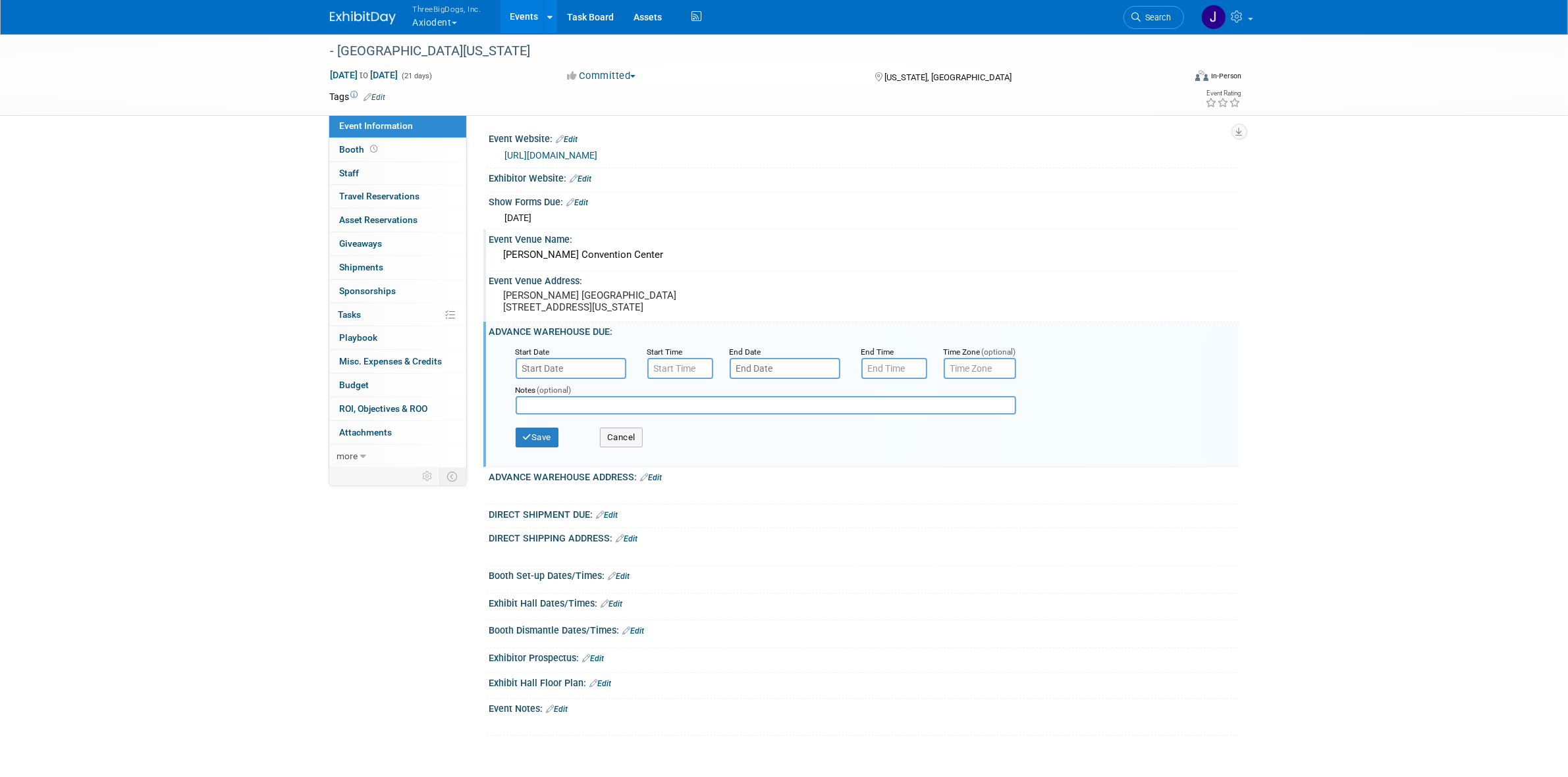
click at [597, 385] on body "ThreeBigDogs, Inc. Axiodent Explore: My Workspaces 29 Go to Workspace: Accutron…" at bounding box center [784, 388] width 1568 height 777
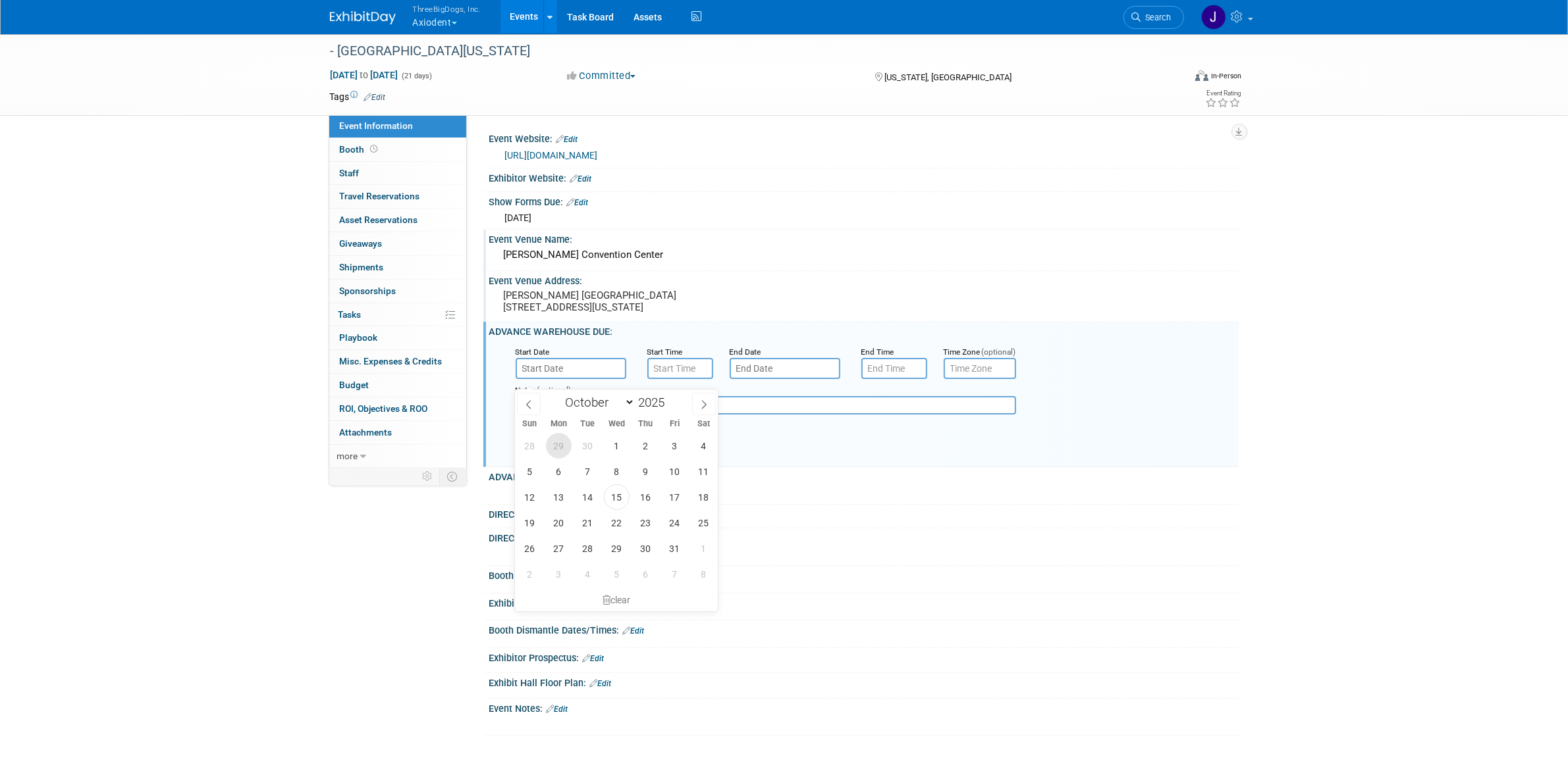
click at [561, 448] on span "29" at bounding box center [558, 445] width 26 height 26
type input "Sep 29, 2025"
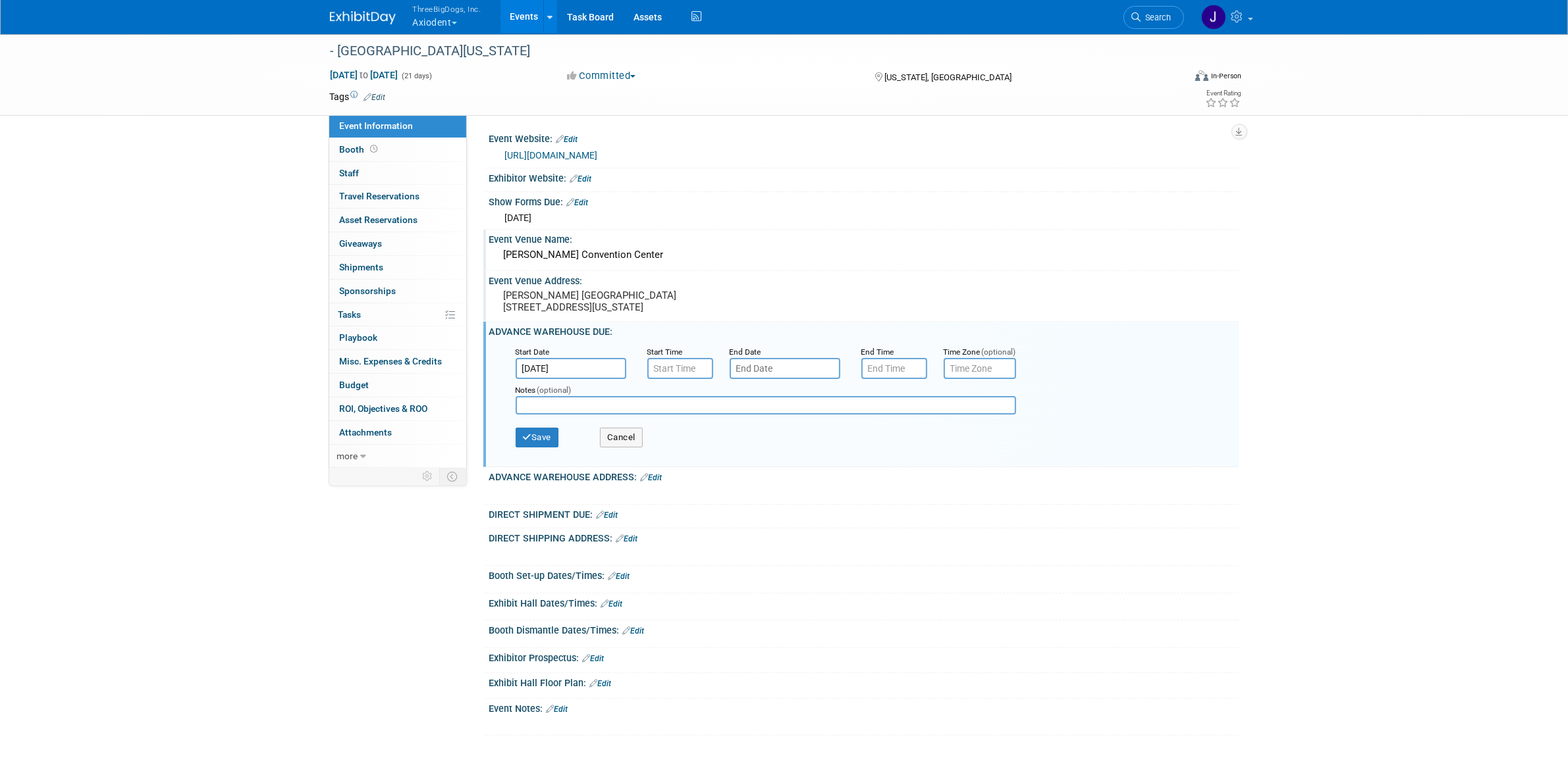
click at [769, 375] on input "text" at bounding box center [785, 368] width 110 height 21
click at [910, 398] on span at bounding box center [917, 404] width 23 height 22
select select "10"
click at [880, 512] on span "21" at bounding box center [888, 523] width 26 height 26
type input "Nov 21, 2025"
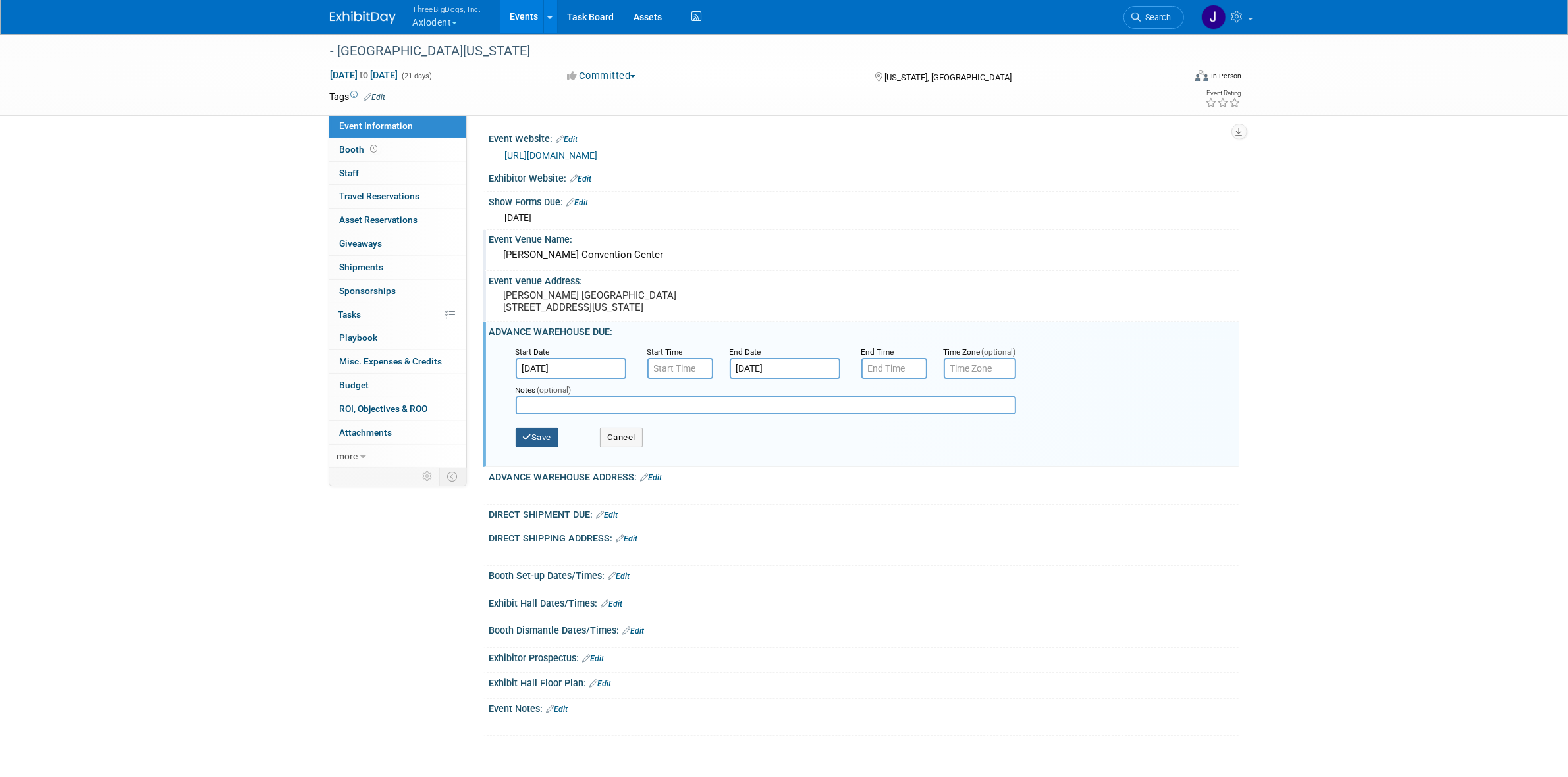
click at [528, 441] on icon "button" at bounding box center [527, 437] width 9 height 8
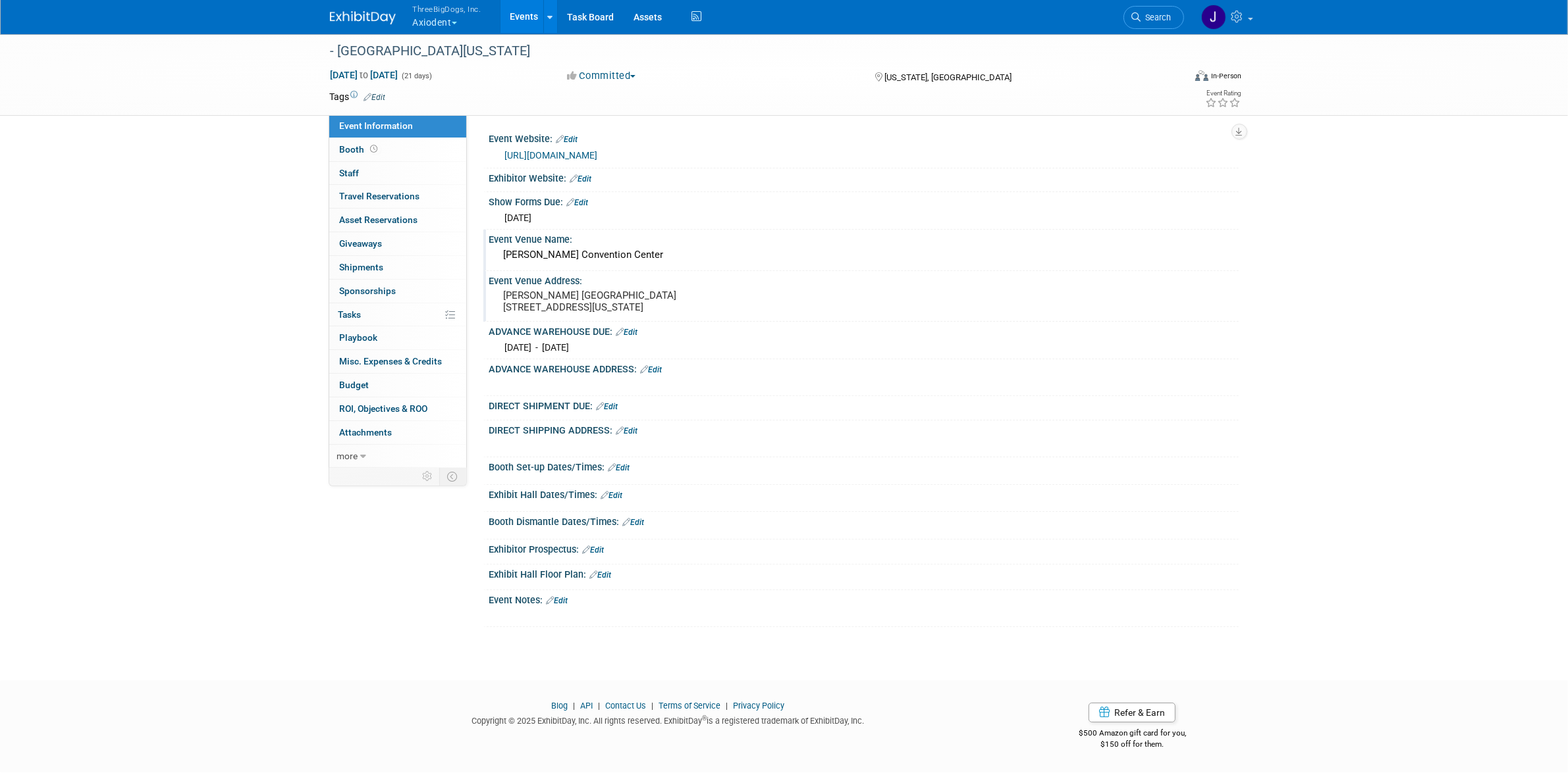
click at [638, 337] on link "Edit" at bounding box center [626, 332] width 21 height 9
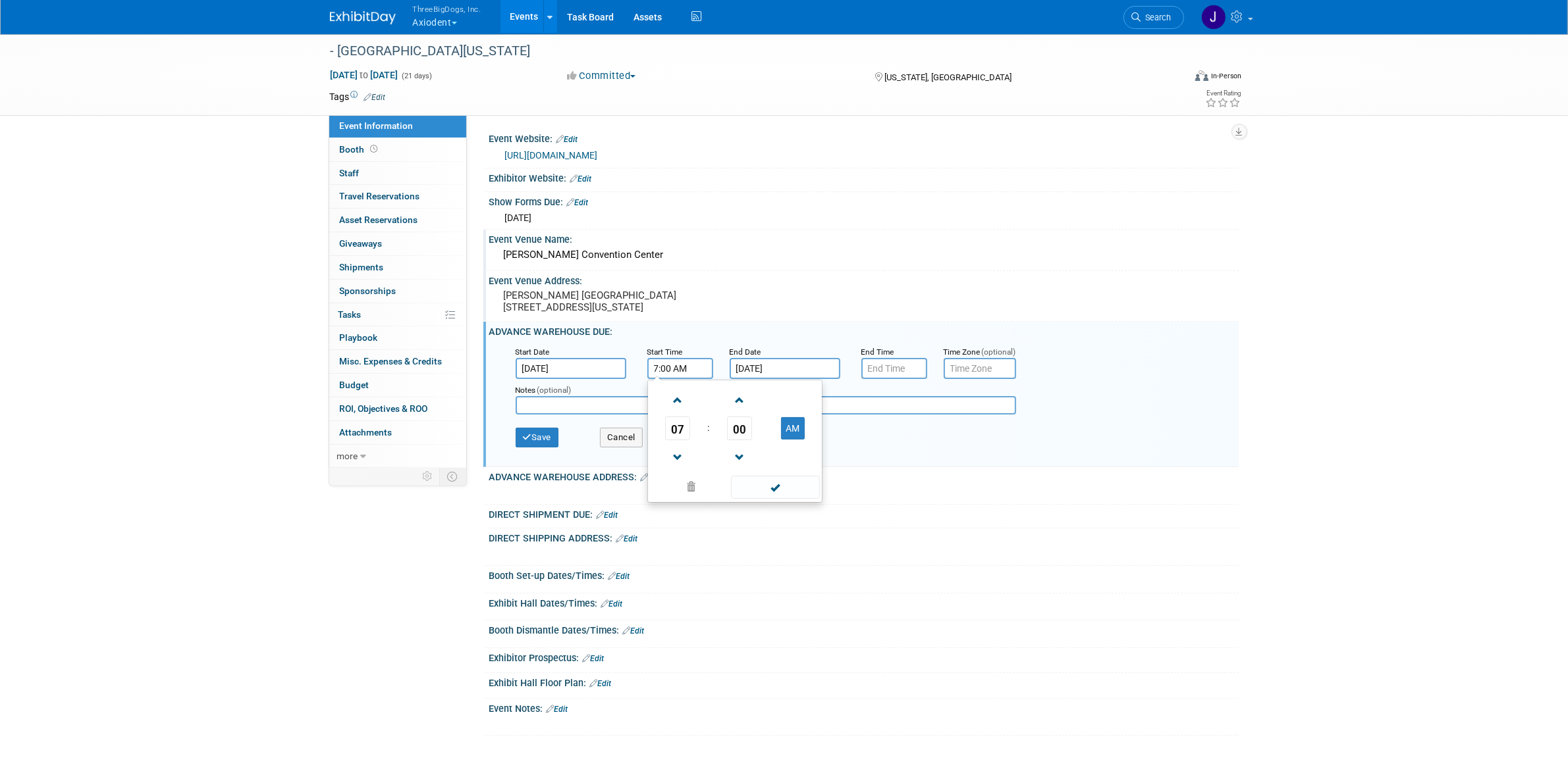
click at [662, 379] on input "7:00 AM" at bounding box center [679, 368] width 66 height 21
click at [673, 412] on span at bounding box center [677, 400] width 23 height 23
type input "8:00 AM"
click at [784, 497] on span at bounding box center [775, 487] width 89 height 23
click at [922, 377] on input "7:00 PM" at bounding box center [893, 368] width 66 height 21
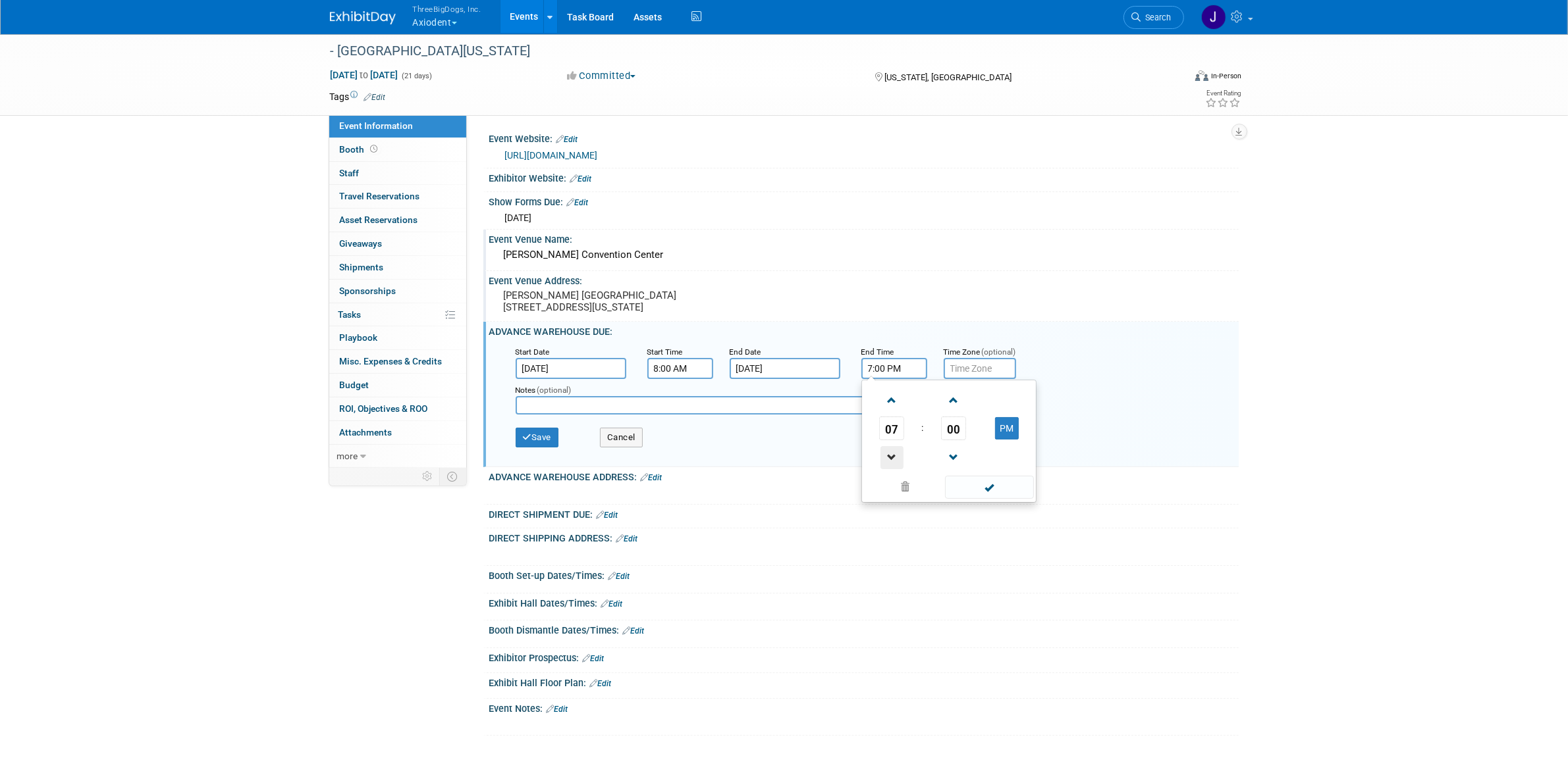
click at [887, 457] on span at bounding box center [891, 457] width 23 height 23
click at [888, 457] on span at bounding box center [891, 457] width 23 height 23
click at [884, 470] on span at bounding box center [891, 457] width 23 height 23
type input "3:00 PM"
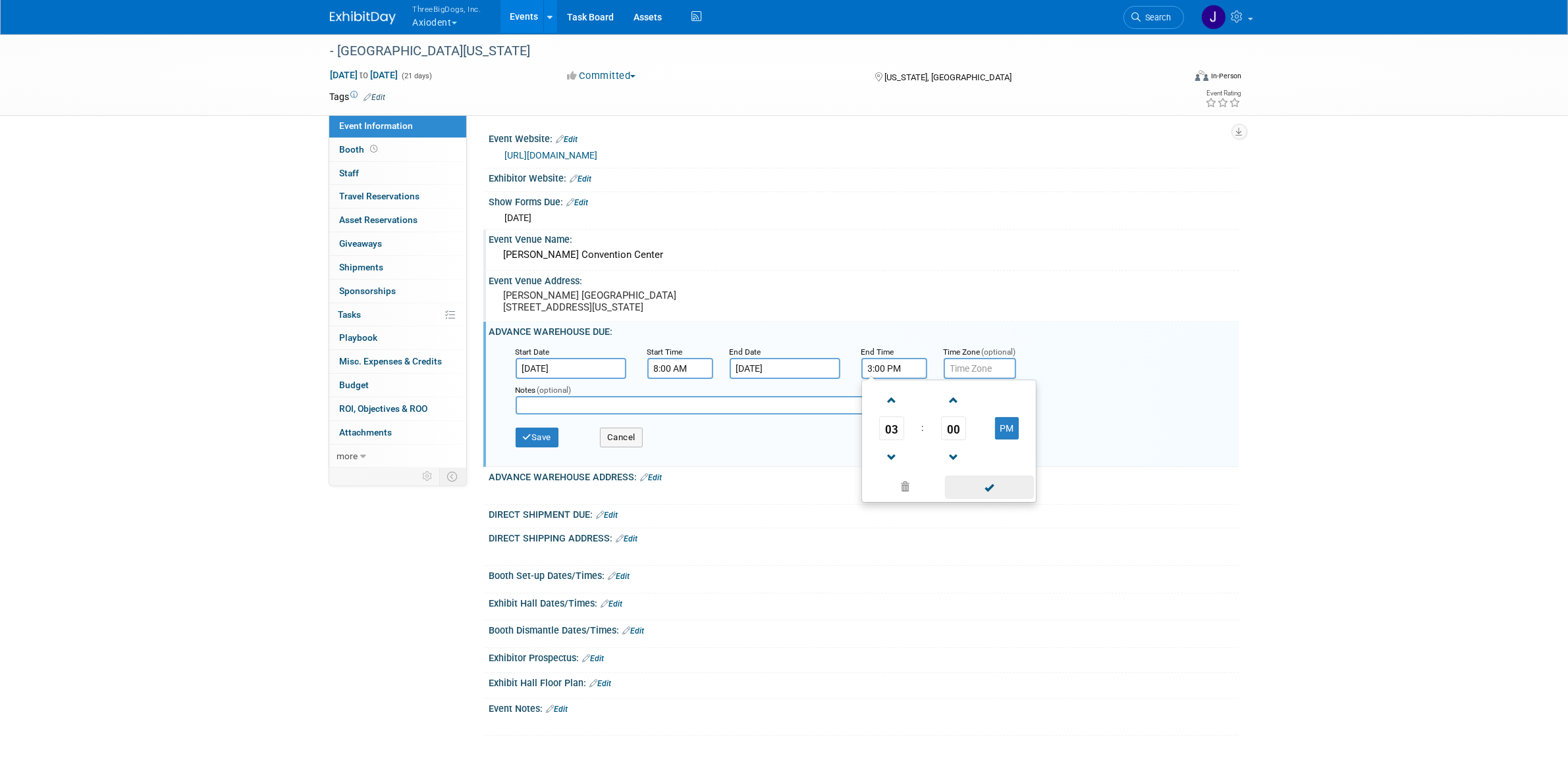
click at [984, 488] on span at bounding box center [989, 487] width 89 height 23
click at [545, 442] on button "Save" at bounding box center [537, 437] width 43 height 20
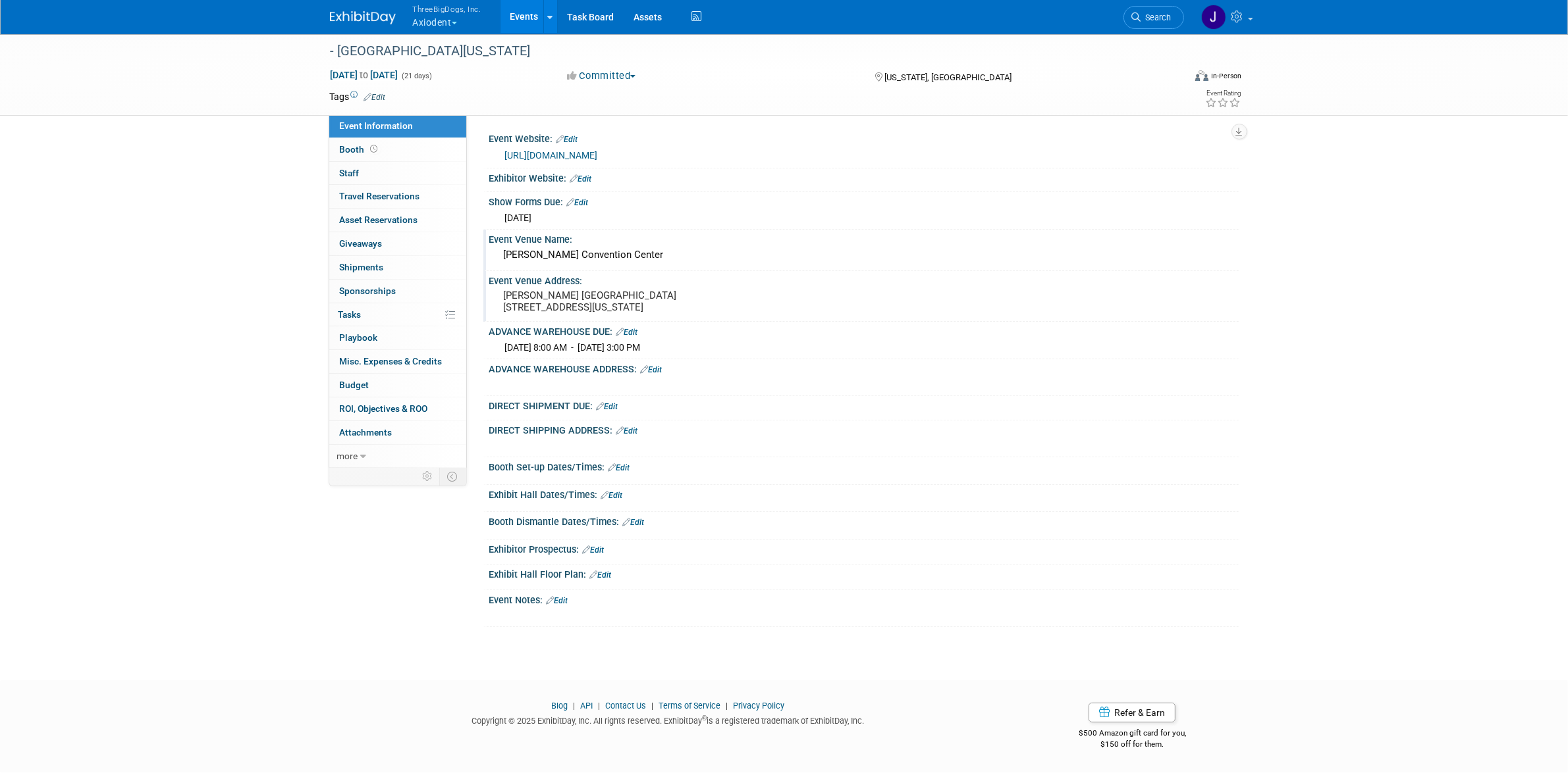
click at [645, 374] on icon at bounding box center [644, 370] width 8 height 8
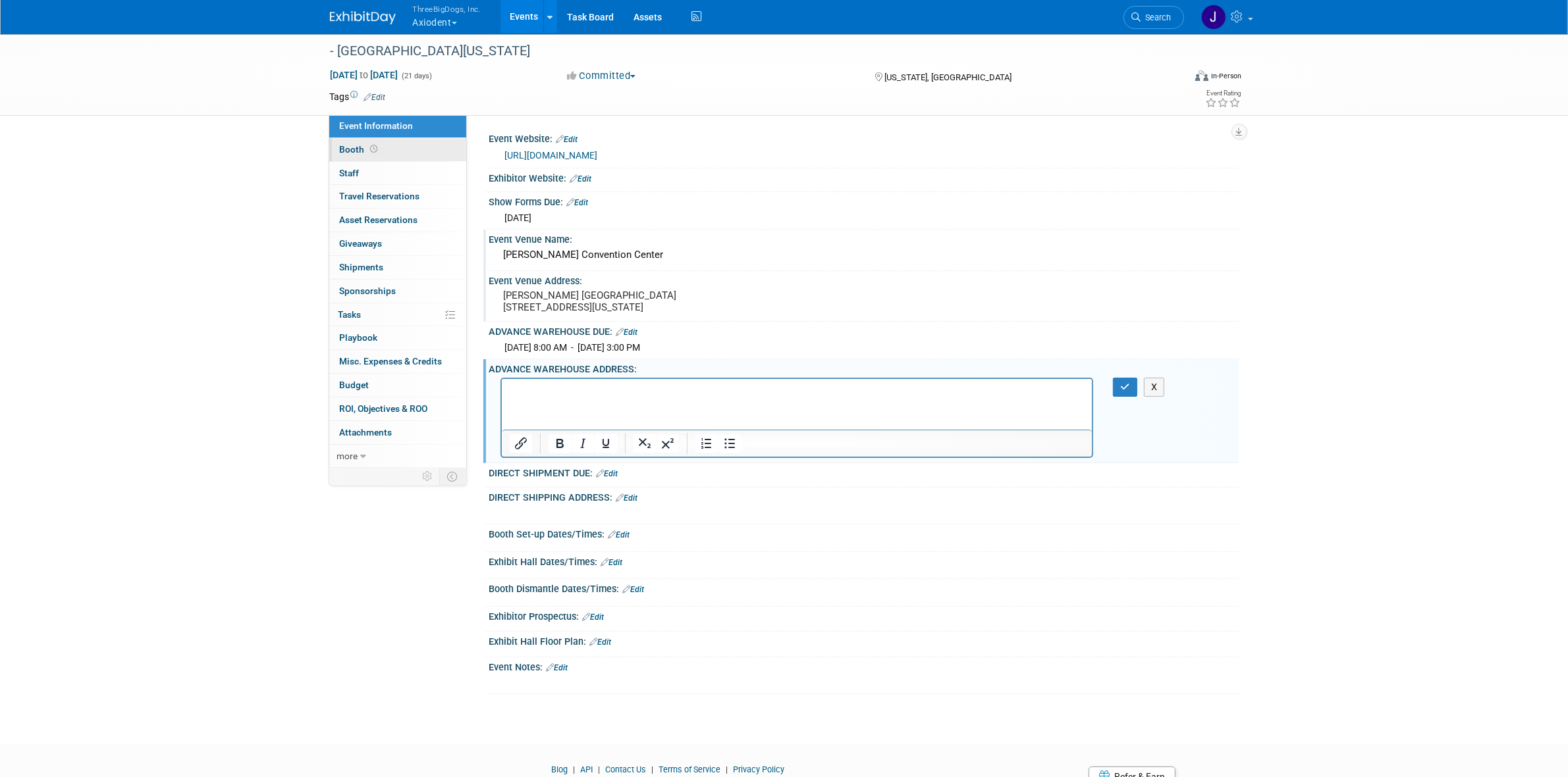
click at [386, 146] on link "Booth" at bounding box center [397, 149] width 137 height 23
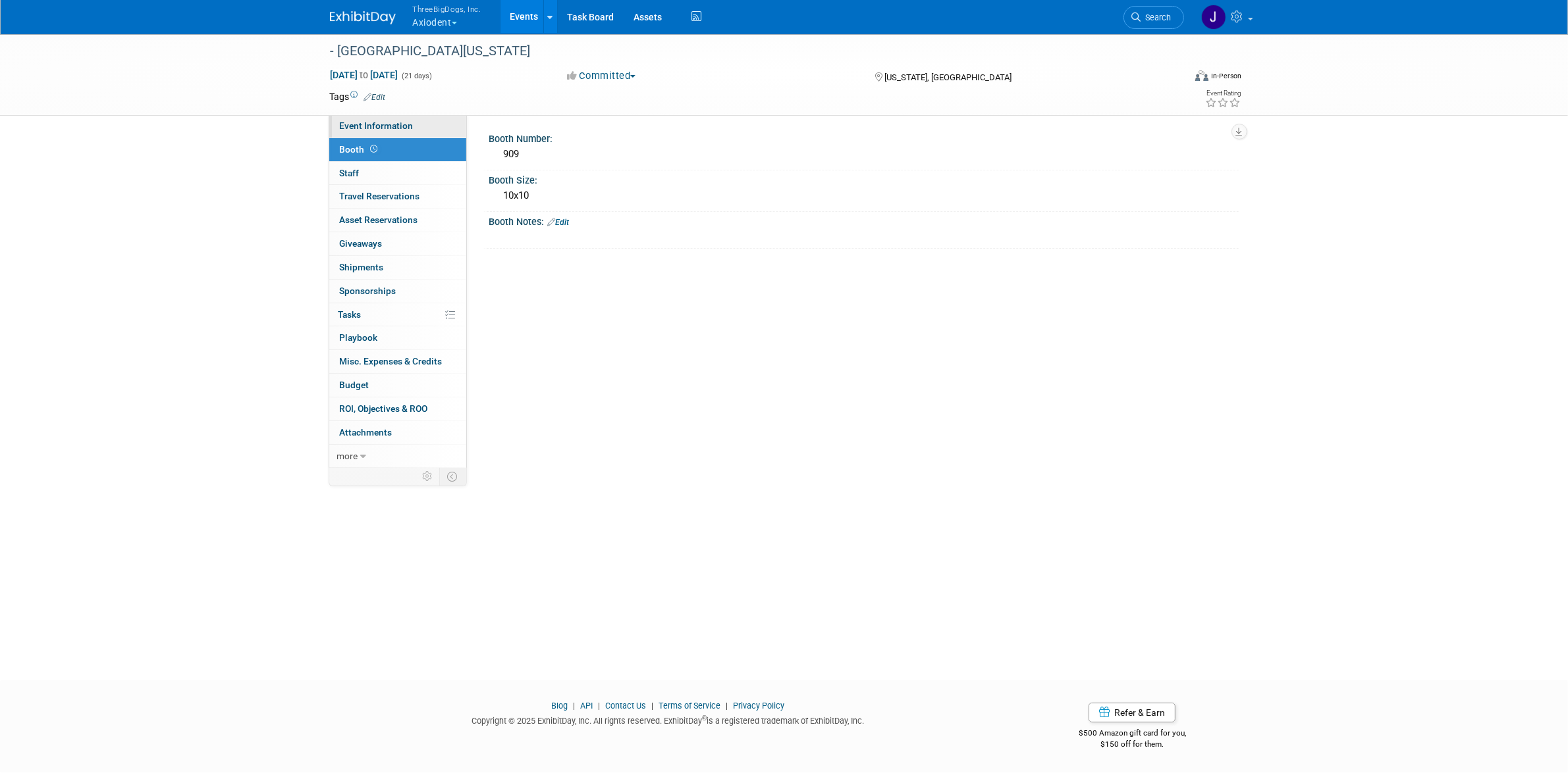
click at [406, 123] on span "Event Information" at bounding box center [376, 125] width 74 height 10
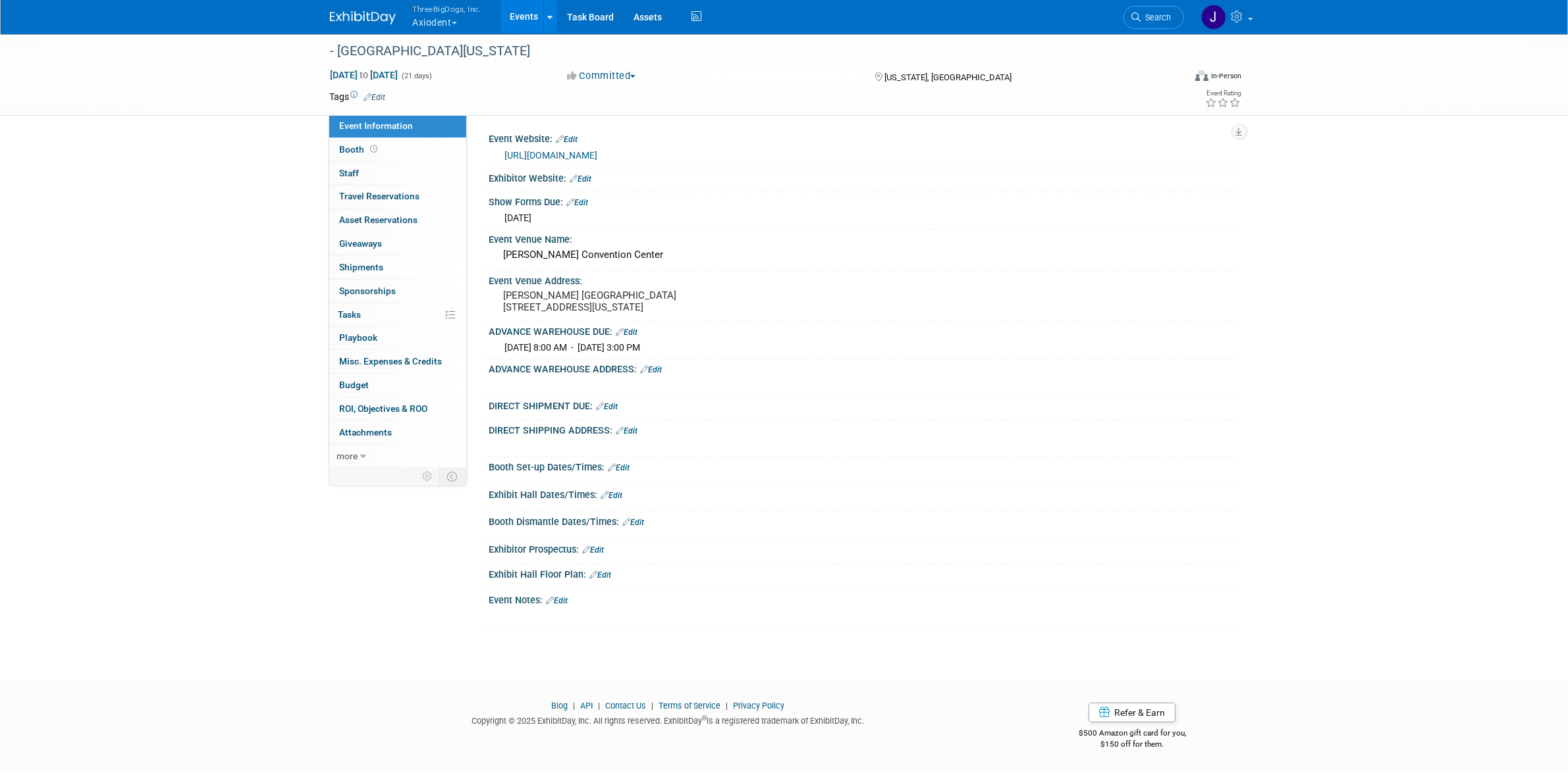
click at [654, 376] on div "ADVANCE WAREHOUSE ADDRESS: Edit" at bounding box center [864, 367] width 749 height 17
click at [650, 374] on link "Edit" at bounding box center [651, 370] width 21 height 9
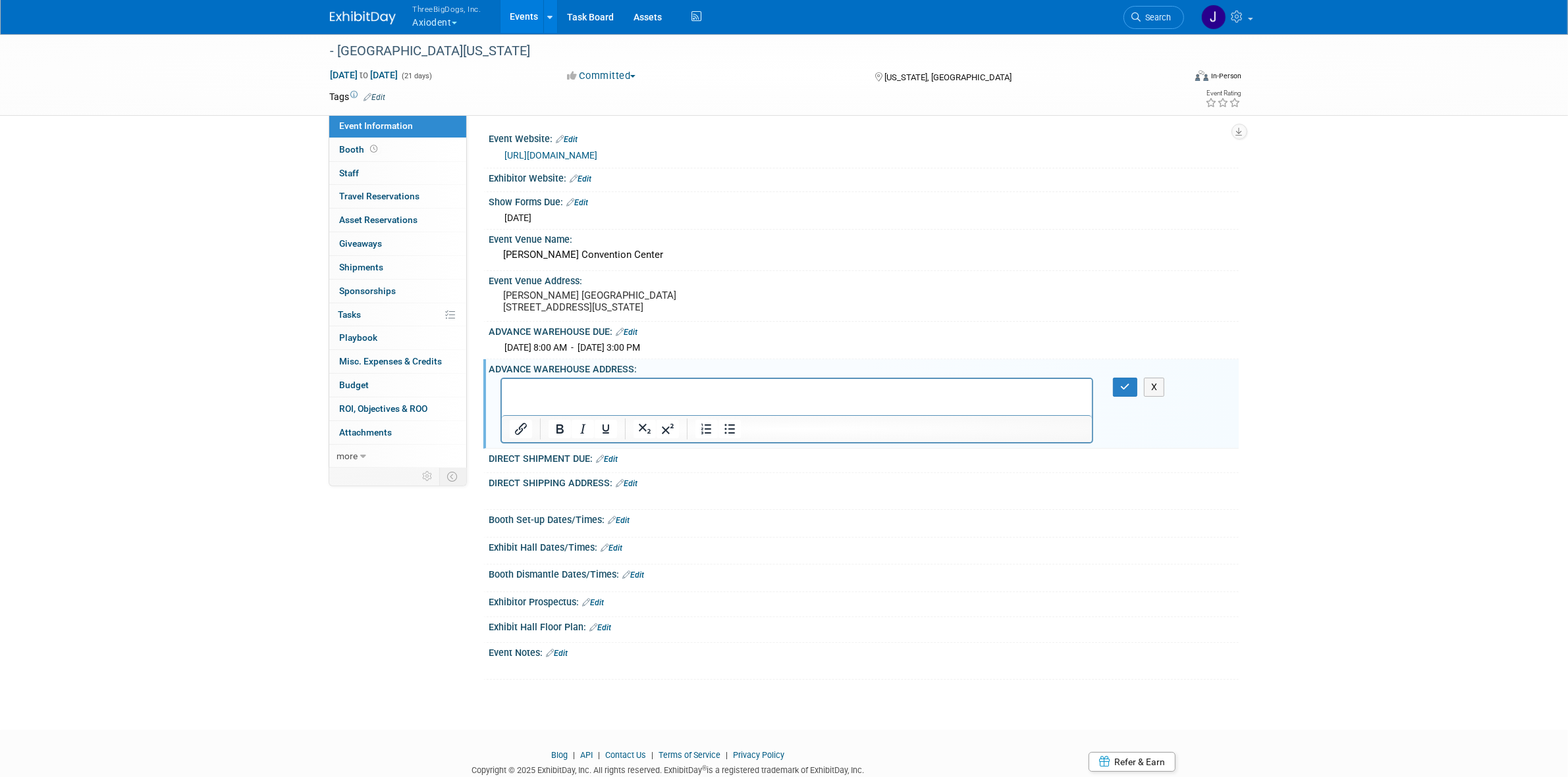
click at [586, 383] on p "Rich Text Area. Press ALT-0 for help." at bounding box center [797, 390] width 575 height 13
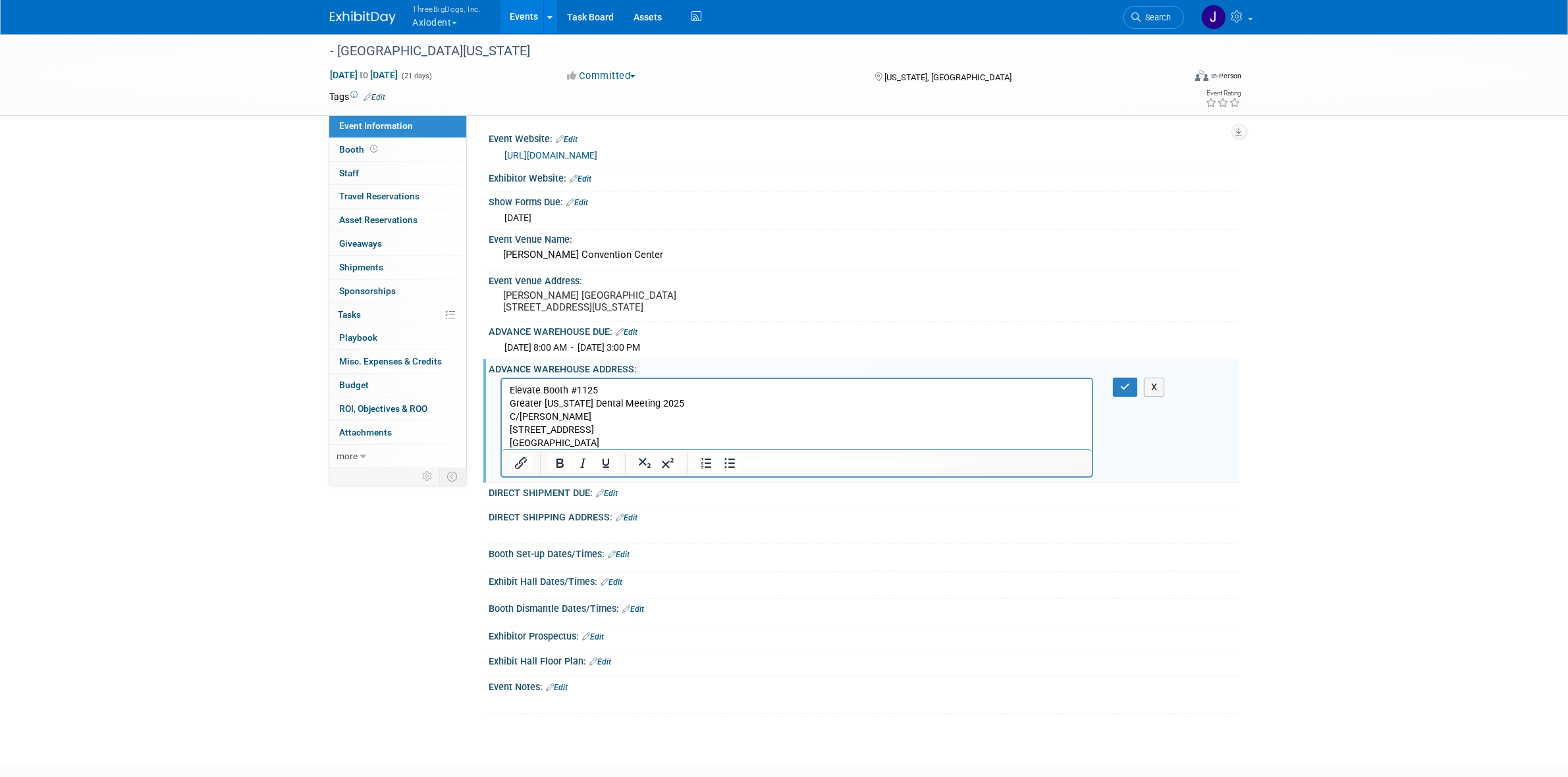
click at [528, 391] on p "Elevate Booth #1125 Greater New York Dental Meeting 2025 C/O Freeman 140 Centra…" at bounding box center [797, 416] width 575 height 65
click at [590, 385] on p "Axiodent Booth #1125 Greater New York Dental Meeting 2025 C/O Freeman 140 Centr…" at bounding box center [797, 416] width 575 height 65
click at [590, 387] on p "Axiodent Booth #1125 Greater New York Dental Meeting 2025 C/O Freeman 140 Centr…" at bounding box center [797, 416] width 575 height 65
click at [1121, 392] on icon "button" at bounding box center [1125, 387] width 10 height 9
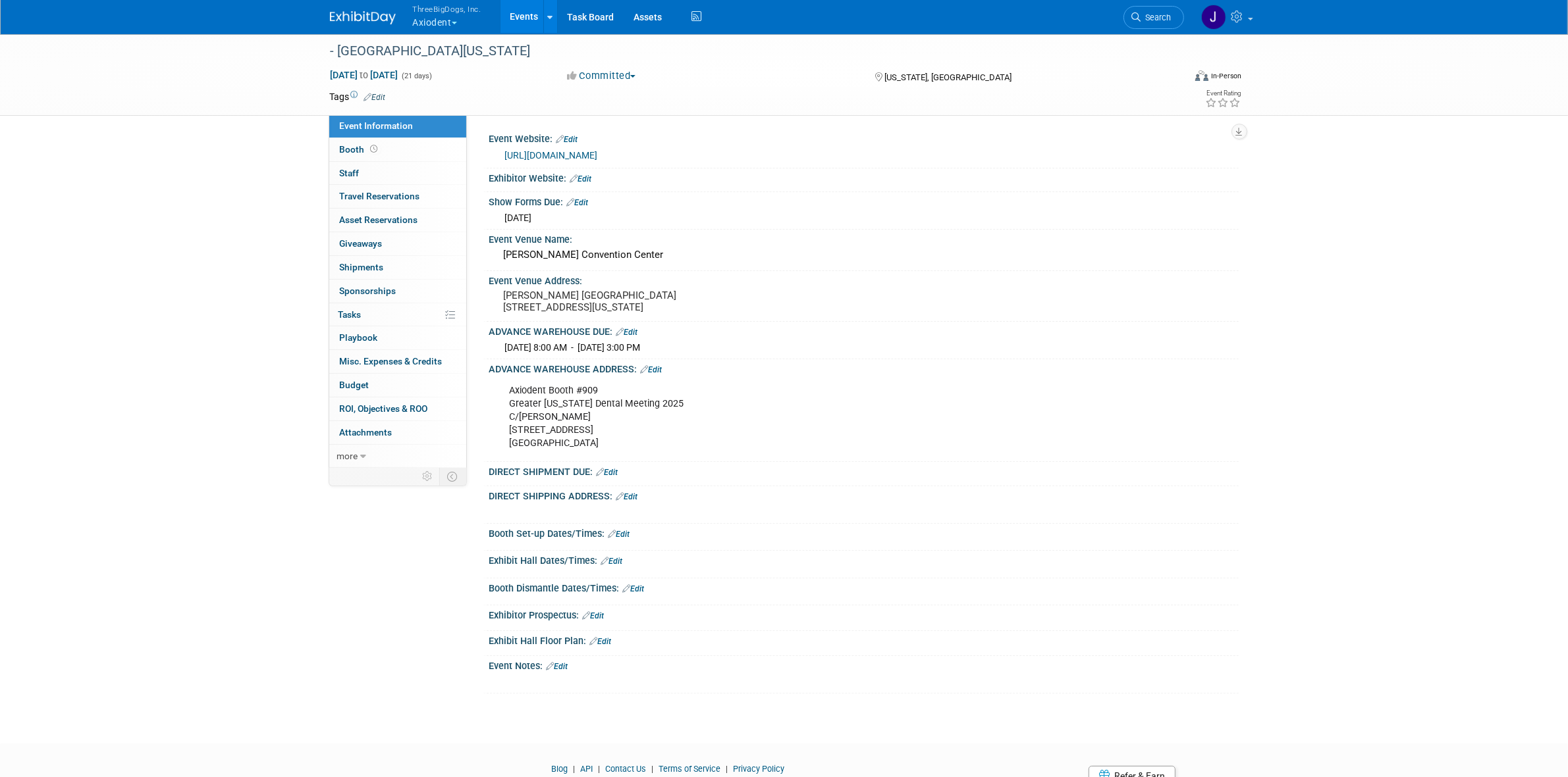
click at [609, 477] on link "Edit" at bounding box center [607, 472] width 21 height 9
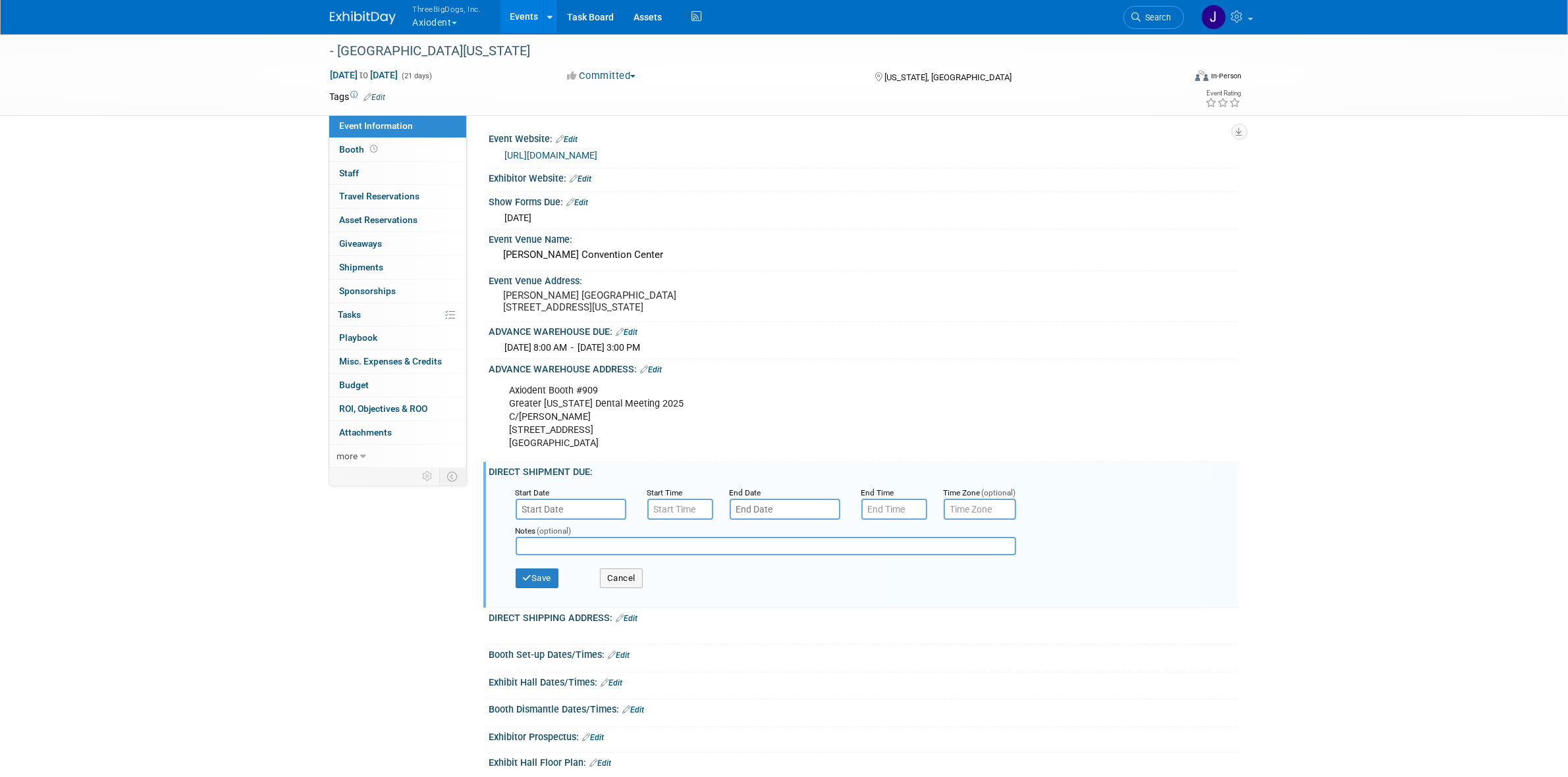
click at [614, 514] on input "text" at bounding box center [570, 509] width 110 height 21
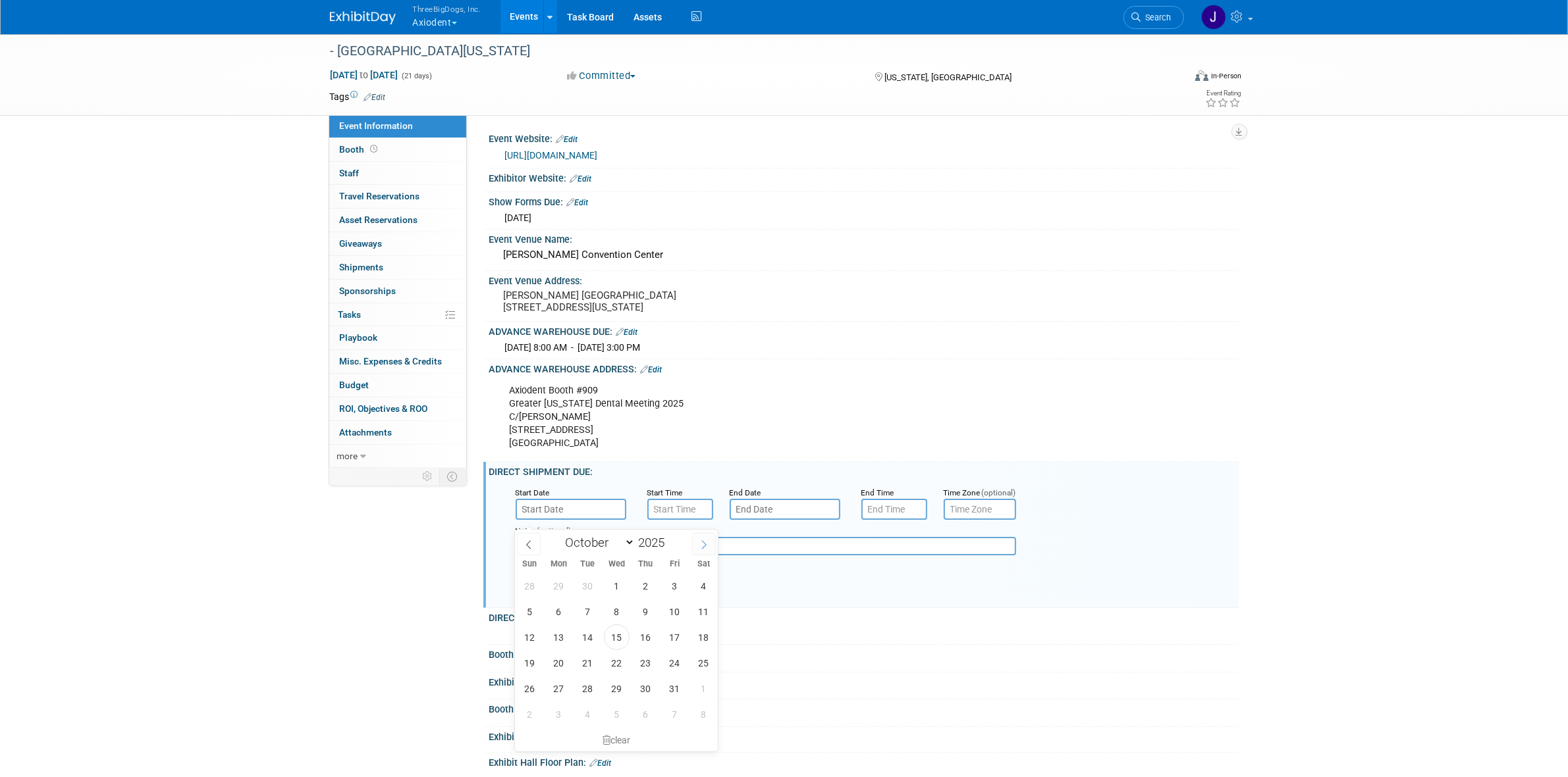
click at [699, 538] on span at bounding box center [704, 544] width 23 height 22
select select "10"
click at [676, 688] on span "28" at bounding box center [674, 688] width 26 height 26
type input "[DATE]"
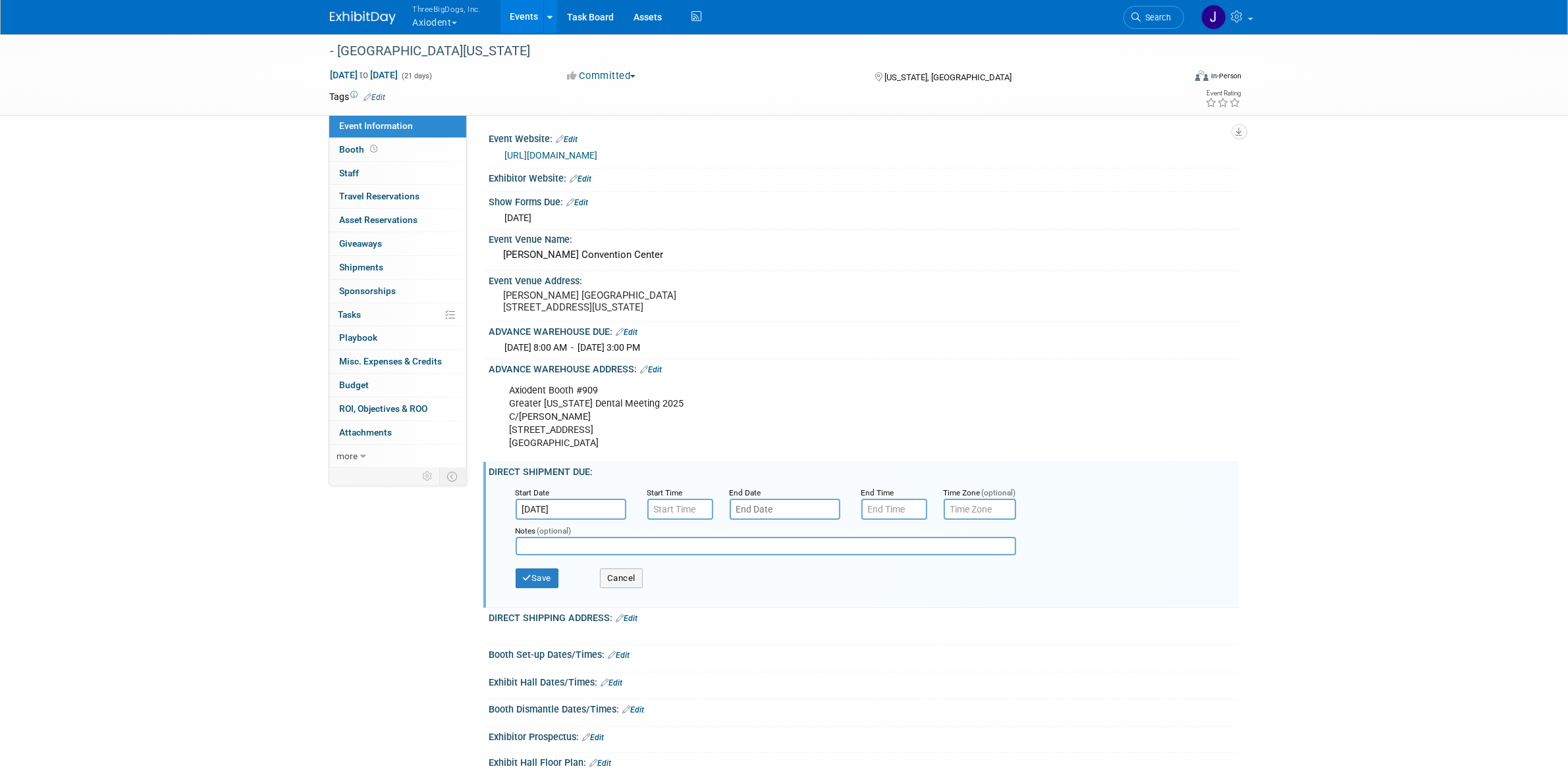
click at [761, 512] on input "text" at bounding box center [785, 509] width 110 height 21
click at [914, 547] on icon at bounding box center [917, 545] width 9 height 9
select select "10"
click at [743, 718] on span "30" at bounding box center [743, 714] width 26 height 26
type input "[DATE]"
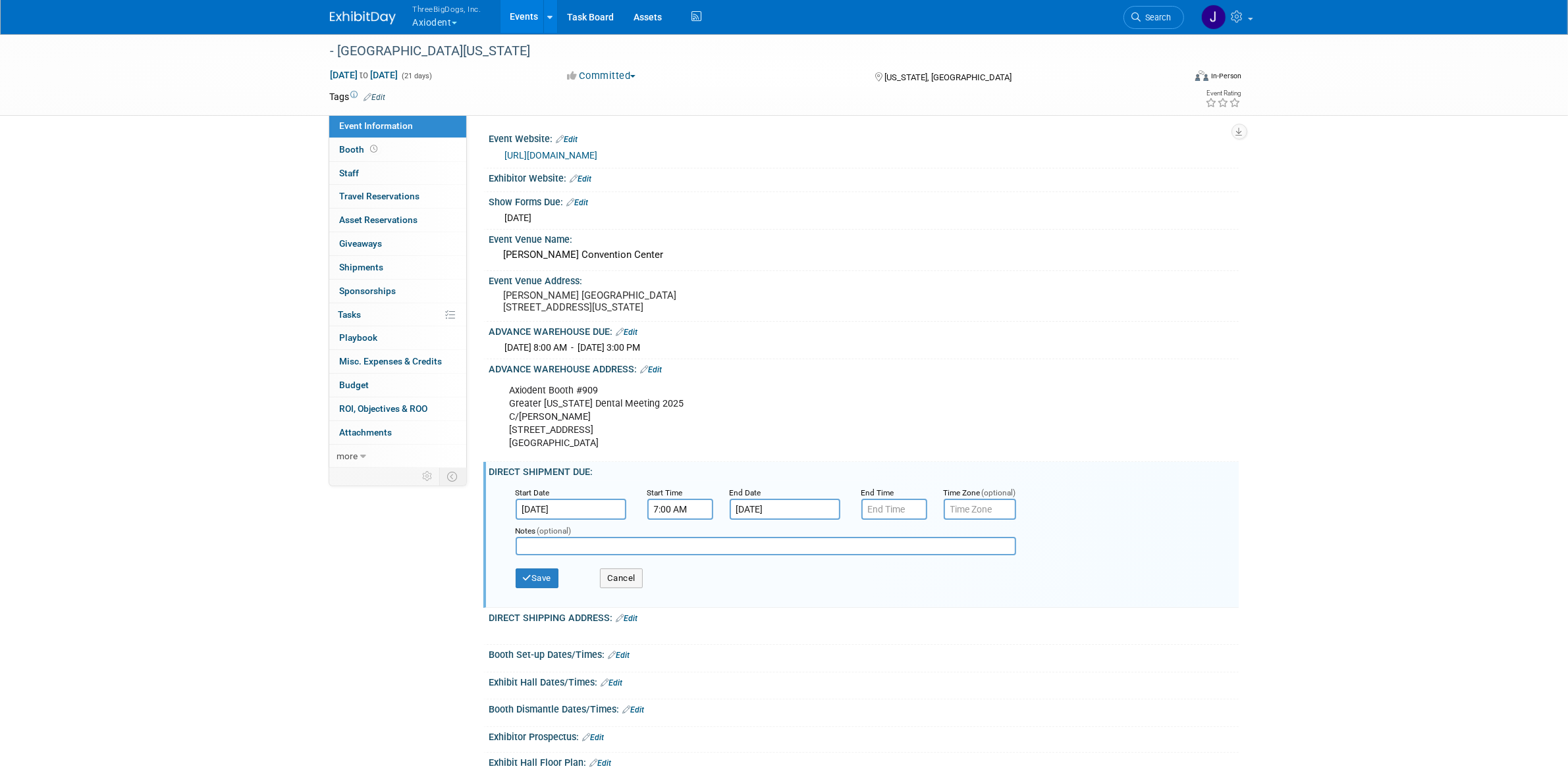
click at [675, 520] on input "7:00 AM" at bounding box center [679, 509] width 66 height 21
click at [695, 556] on td at bounding box center [677, 540] width 54 height 34
click at [690, 556] on td at bounding box center [677, 540] width 54 height 34
click at [688, 556] on link at bounding box center [677, 540] width 25 height 34
type input "8:00 AM"
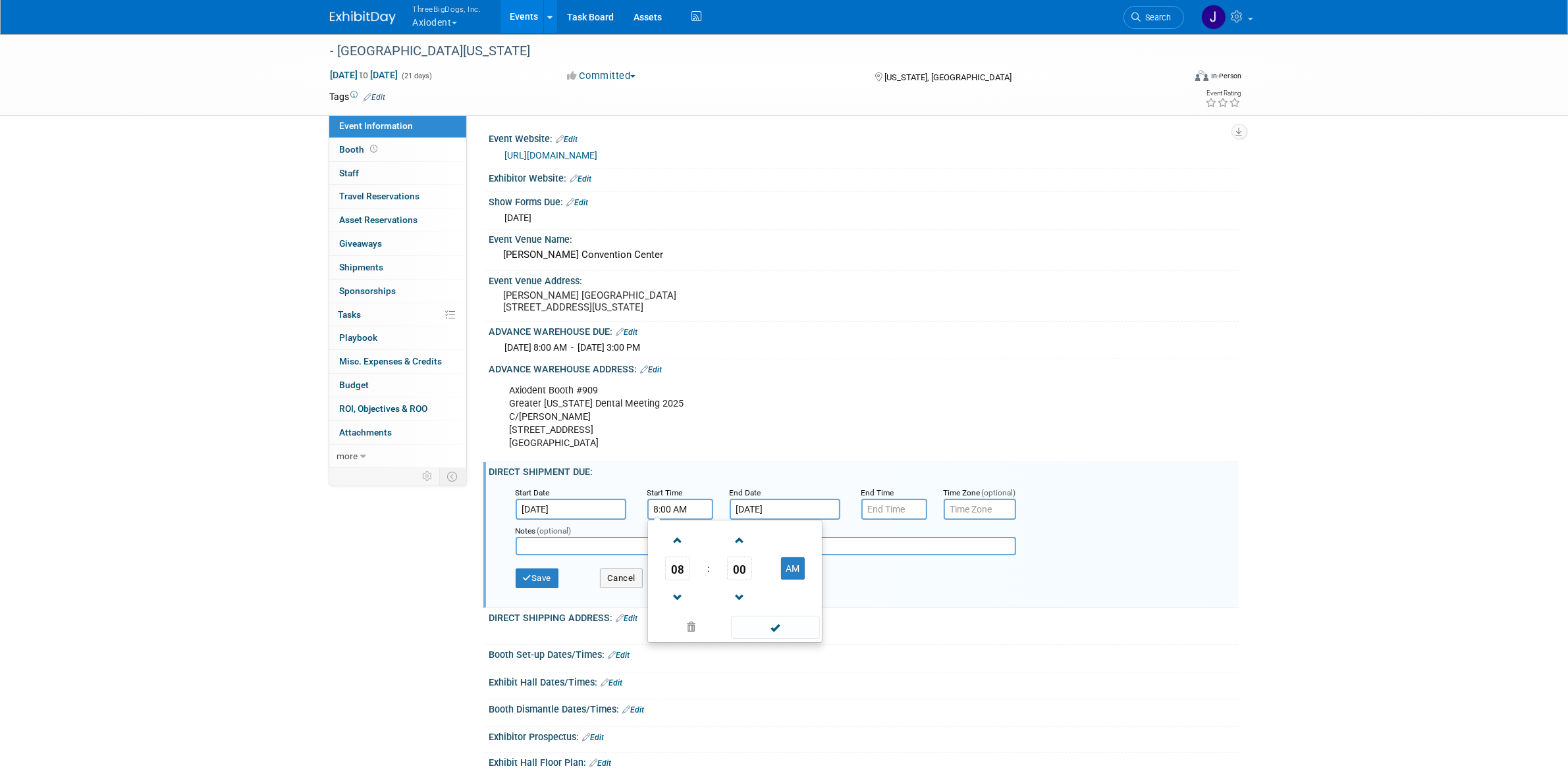
click at [749, 624] on td at bounding box center [774, 627] width 89 height 26
drag, startPoint x: 754, startPoint y: 632, endPoint x: 760, endPoint y: 629, distance: 6.7
click at [754, 632] on span at bounding box center [775, 627] width 89 height 23
click at [913, 518] on input "7:00 PM" at bounding box center [893, 509] width 66 height 21
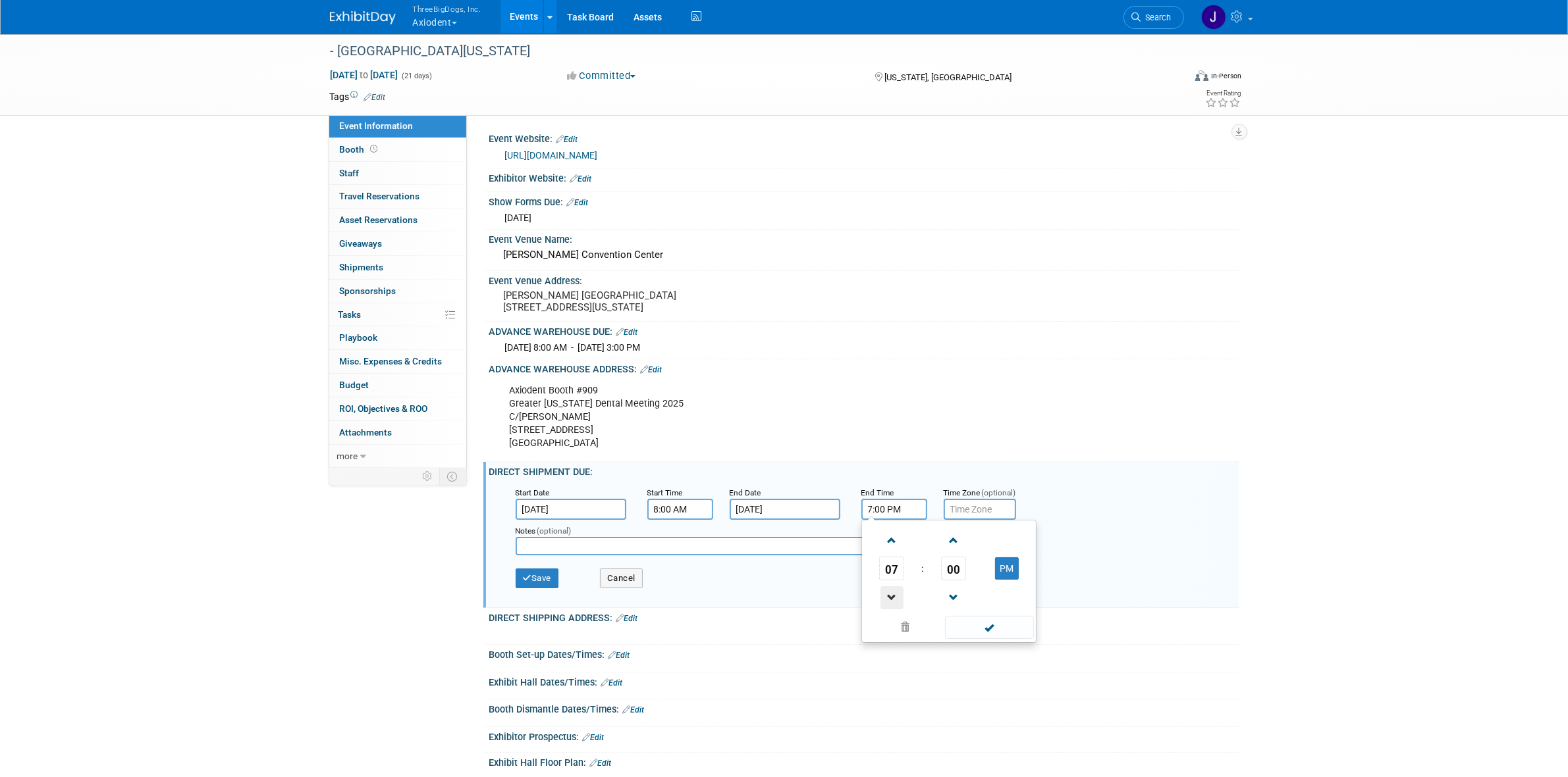
click at [889, 609] on span at bounding box center [891, 597] width 23 height 23
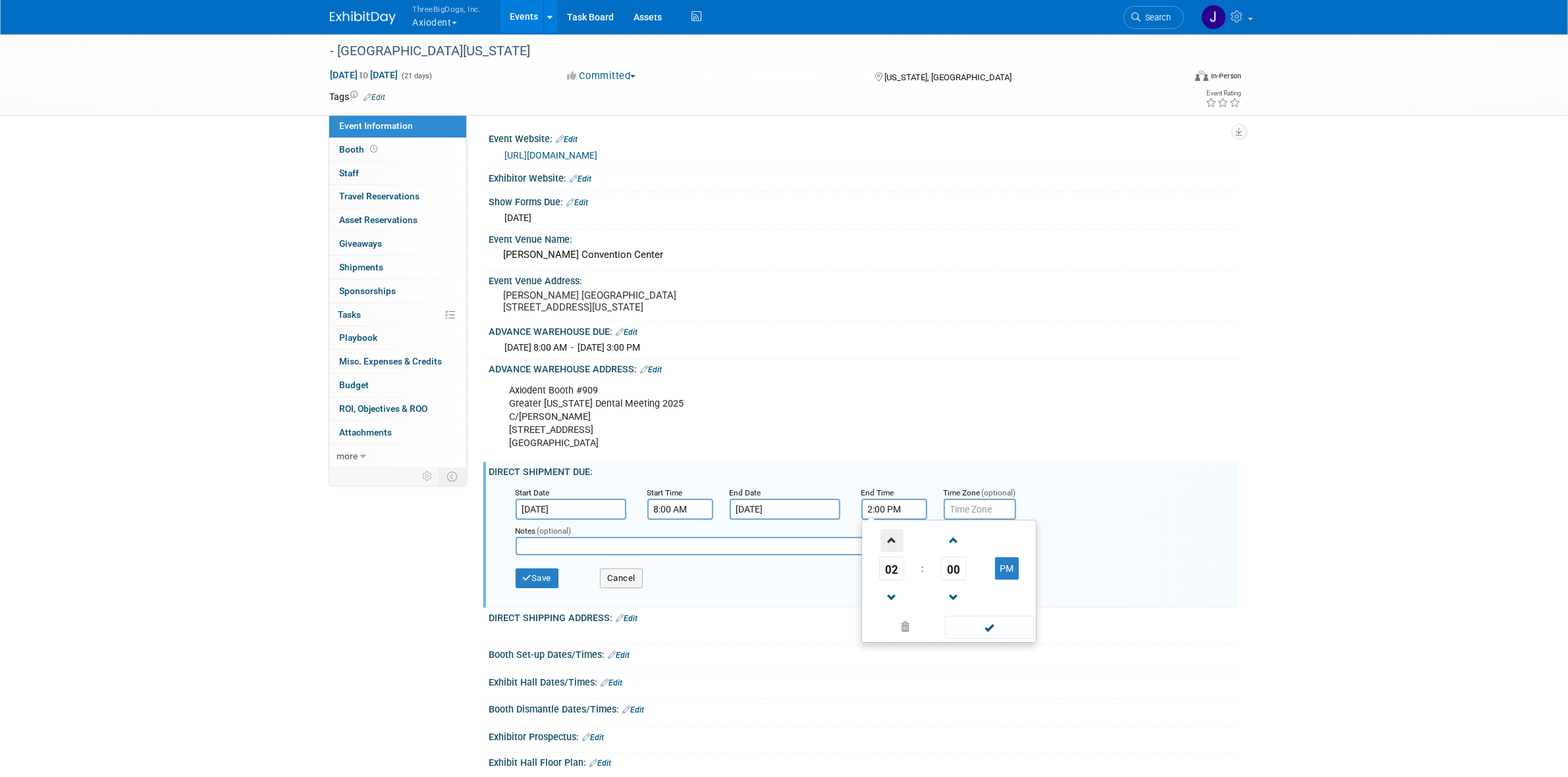
click at [895, 549] on span at bounding box center [891, 540] width 23 height 23
type input "3:00 PM"
click at [976, 638] on span at bounding box center [989, 627] width 89 height 23
click at [538, 583] on button "Save" at bounding box center [537, 578] width 43 height 20
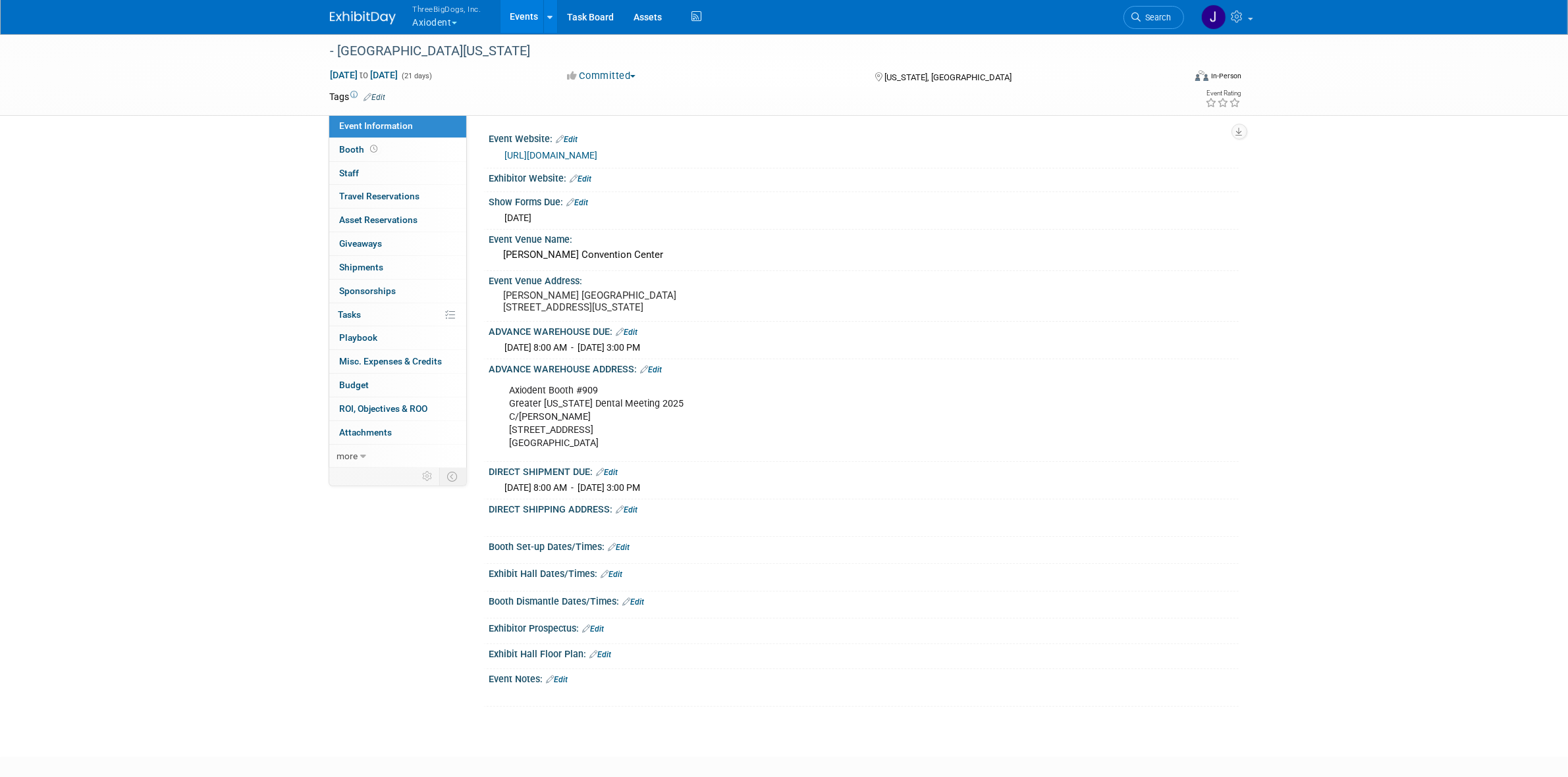
click at [637, 337] on link "Edit" at bounding box center [626, 332] width 21 height 9
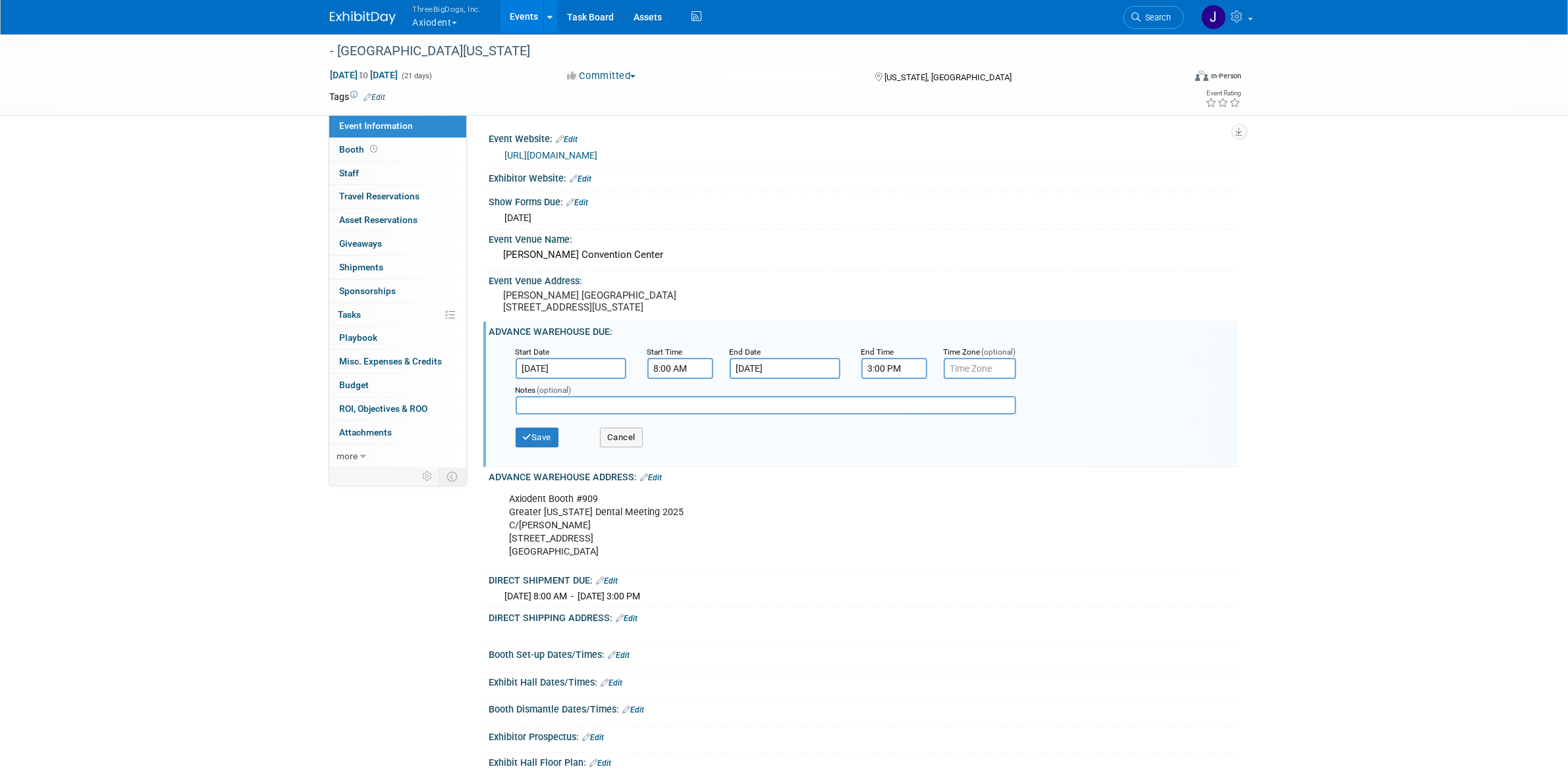
click at [904, 374] on input "3:00 PM" at bounding box center [893, 368] width 66 height 21
click at [900, 461] on span at bounding box center [891, 457] width 23 height 23
type input "2:00 PM"
click at [969, 498] on span at bounding box center [989, 487] width 89 height 23
click at [550, 447] on button "Save" at bounding box center [537, 437] width 43 height 20
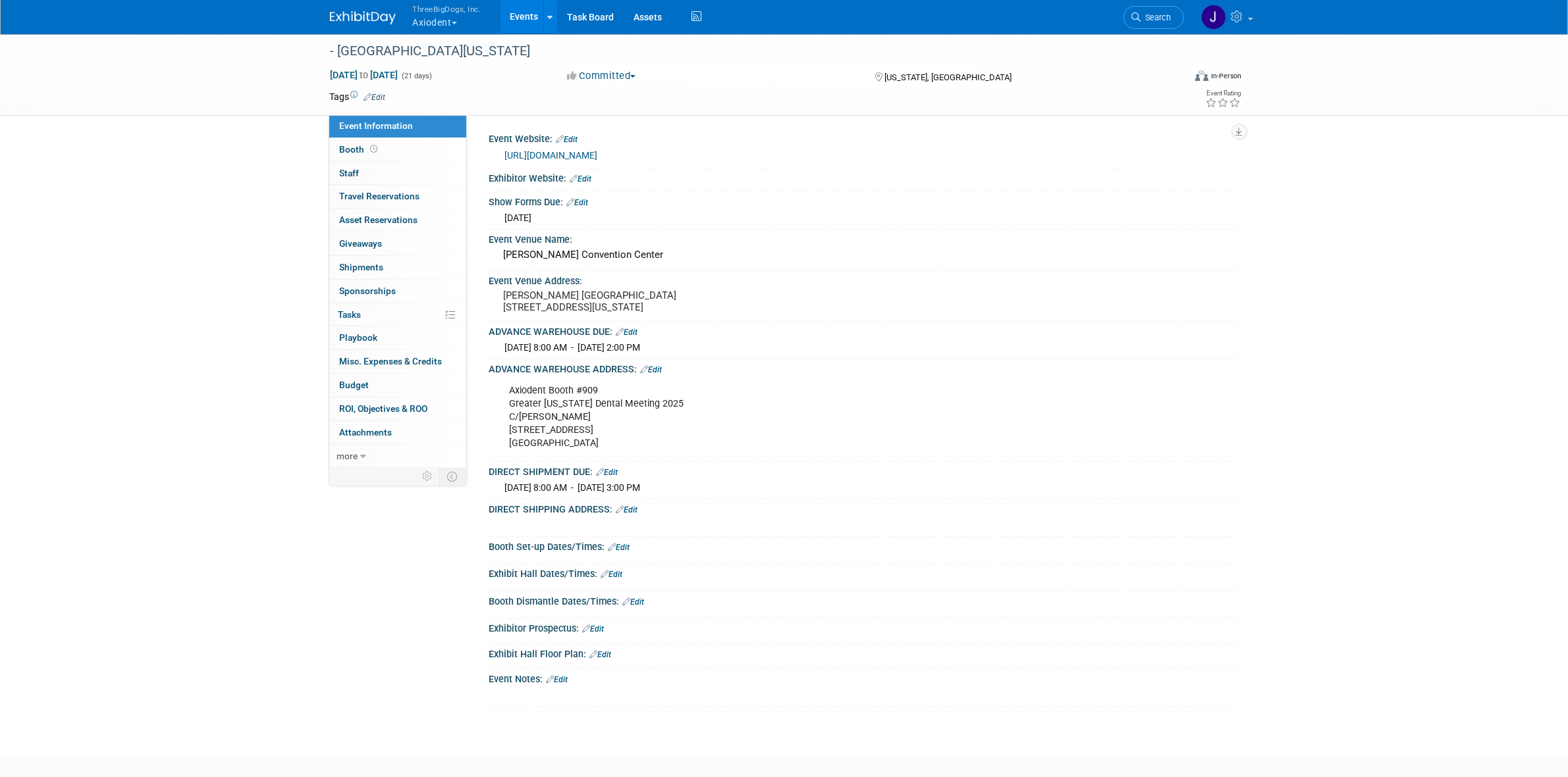
click at [627, 514] on link "Edit" at bounding box center [626, 509] width 21 height 9
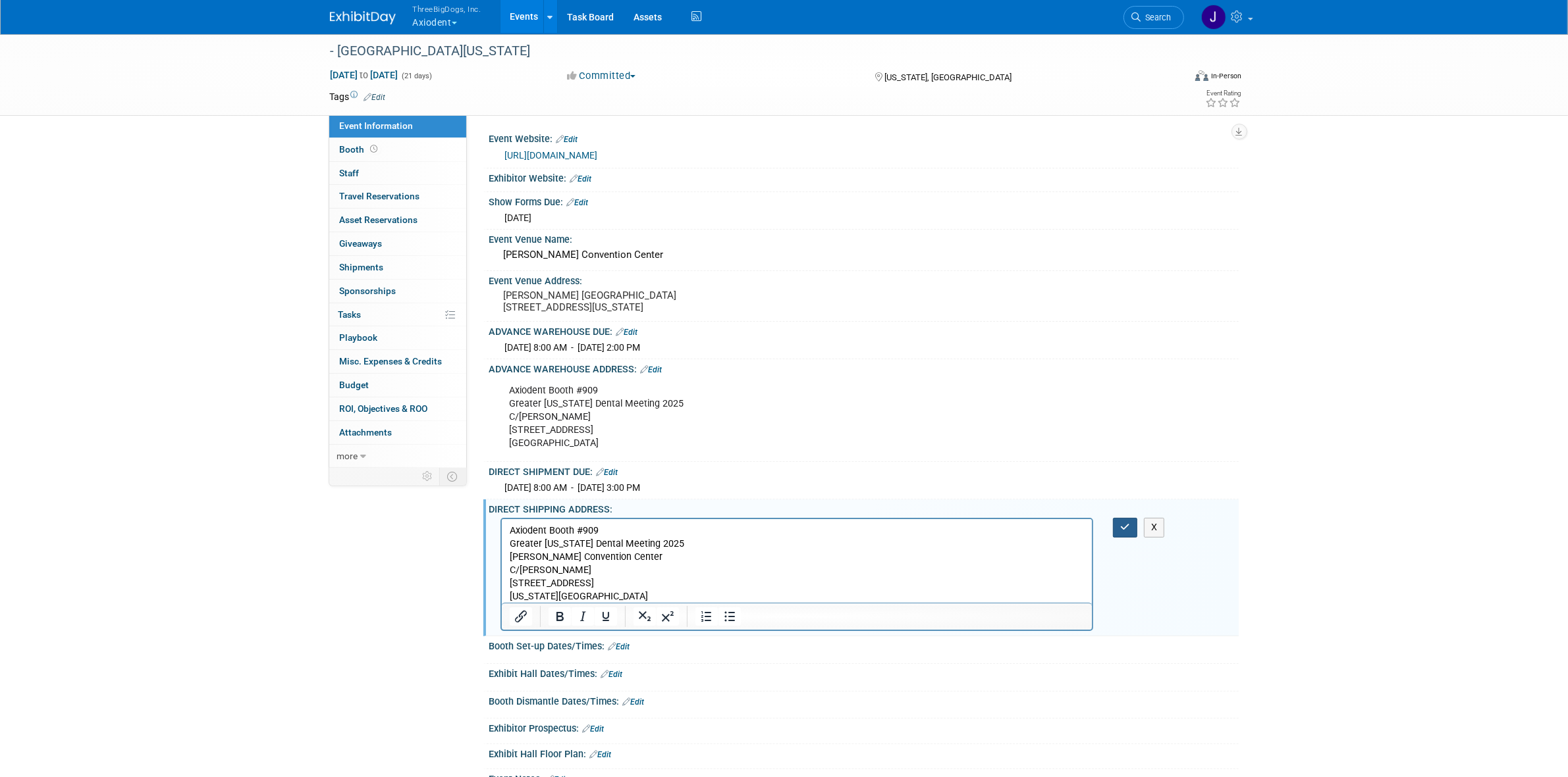
click at [1120, 529] on button "button" at bounding box center [1124, 527] width 24 height 19
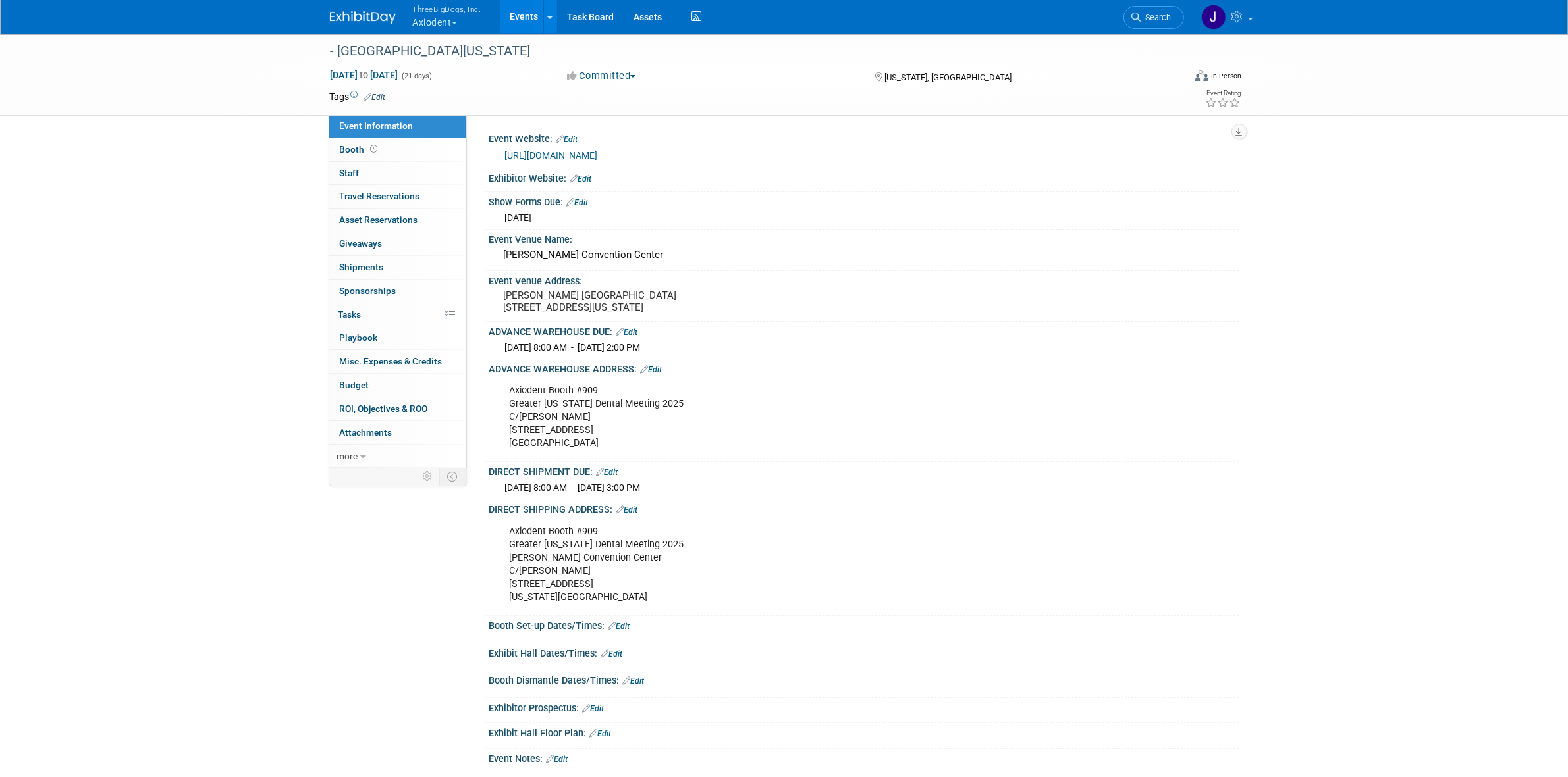
click at [626, 631] on link "Edit" at bounding box center [619, 626] width 21 height 9
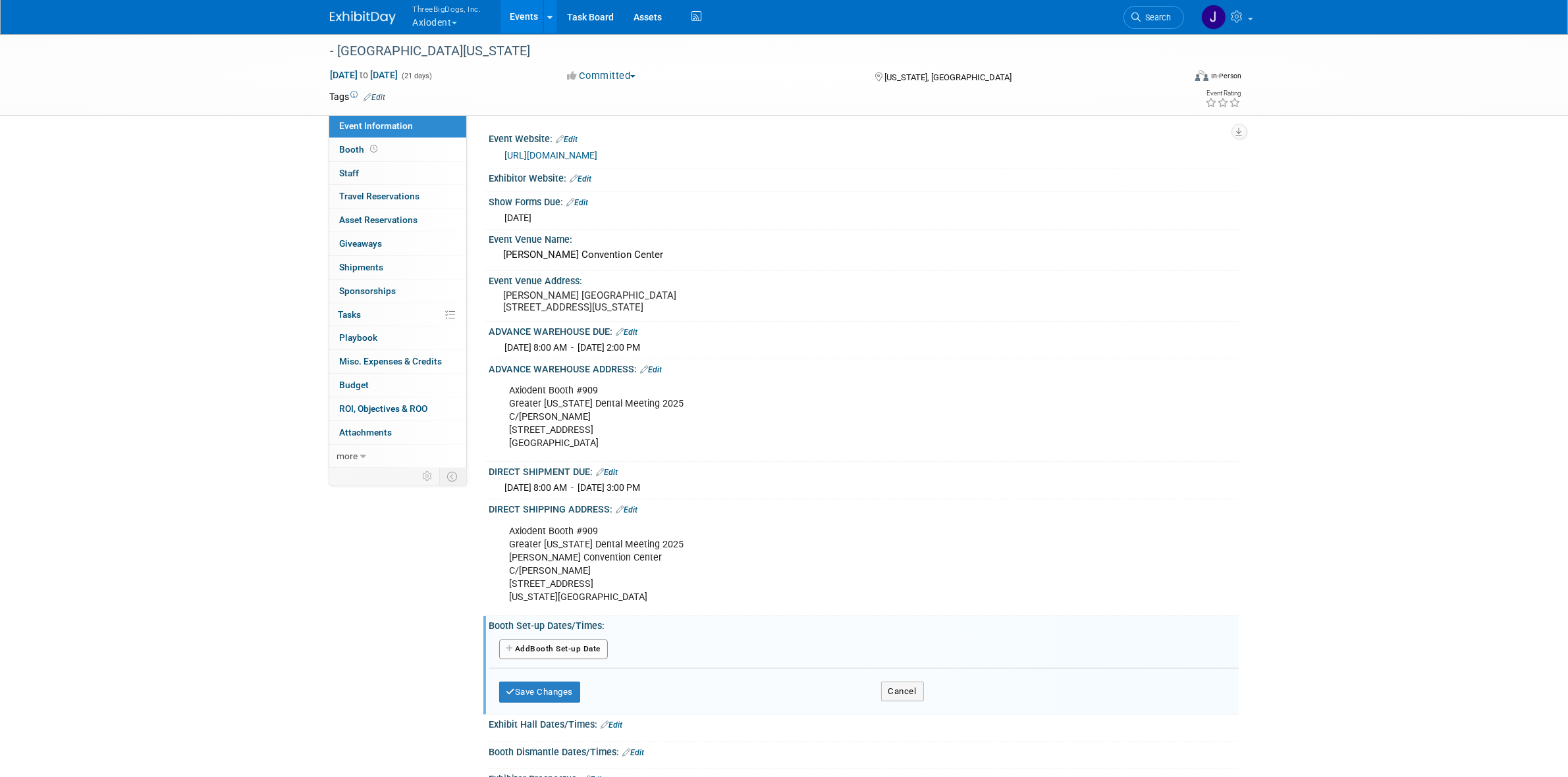
click at [564, 650] on button "Add Another Booth Set-up Date" at bounding box center [553, 649] width 109 height 20
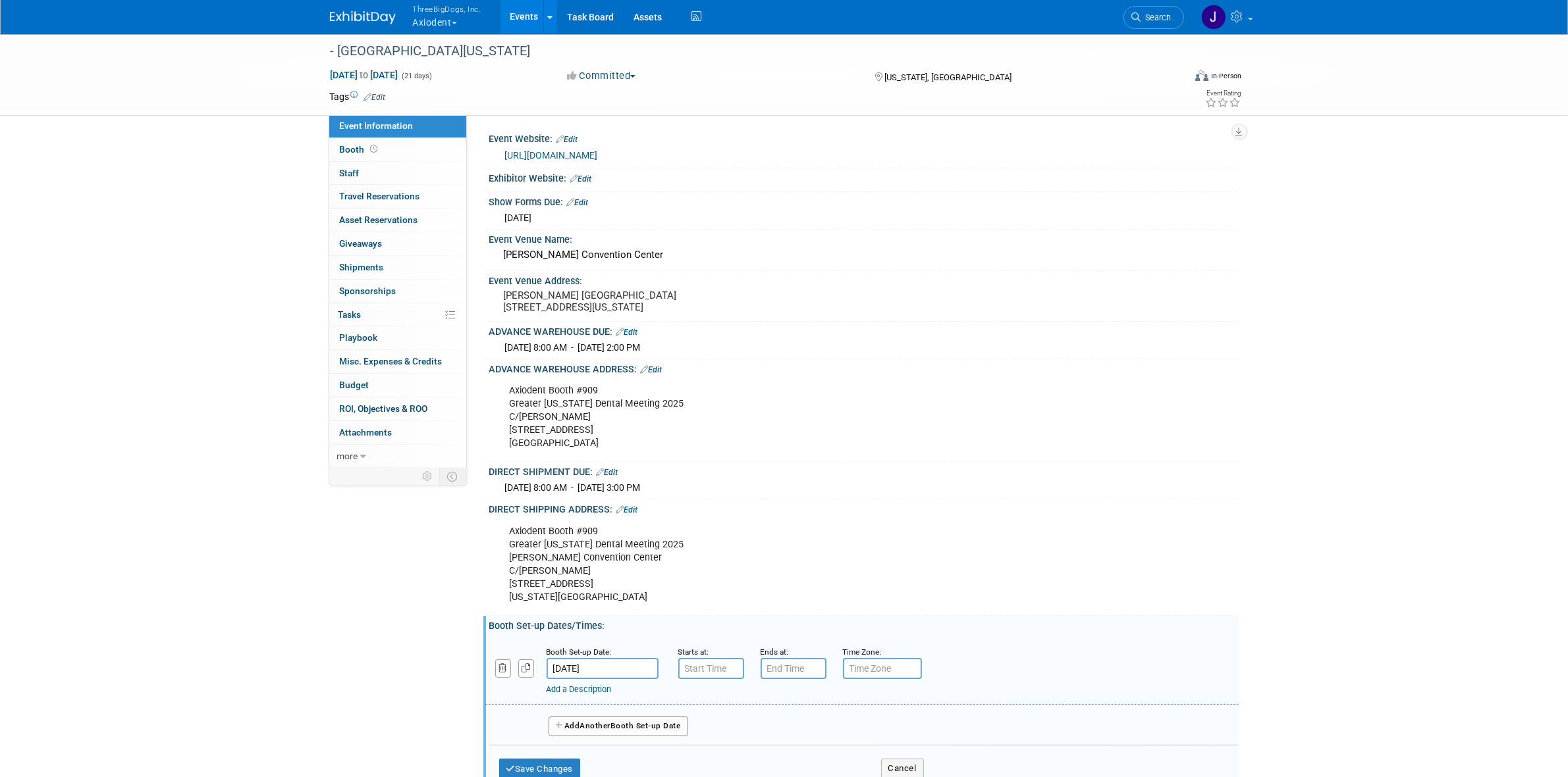
click at [603, 672] on input "Nov 14, 2025" at bounding box center [602, 668] width 112 height 21
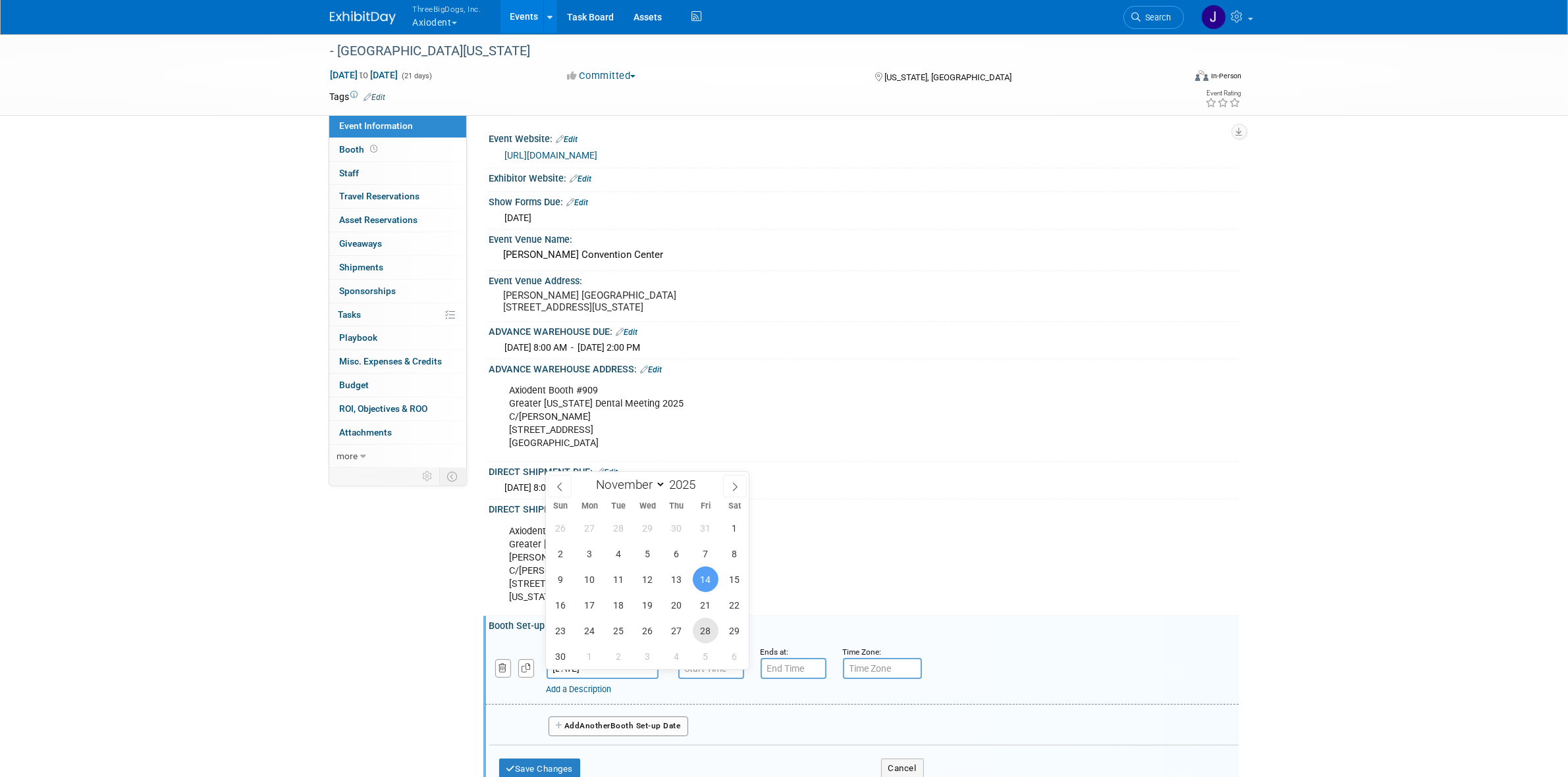
click at [697, 630] on span "28" at bounding box center [705, 630] width 26 height 26
type input "Nov 28, 2025"
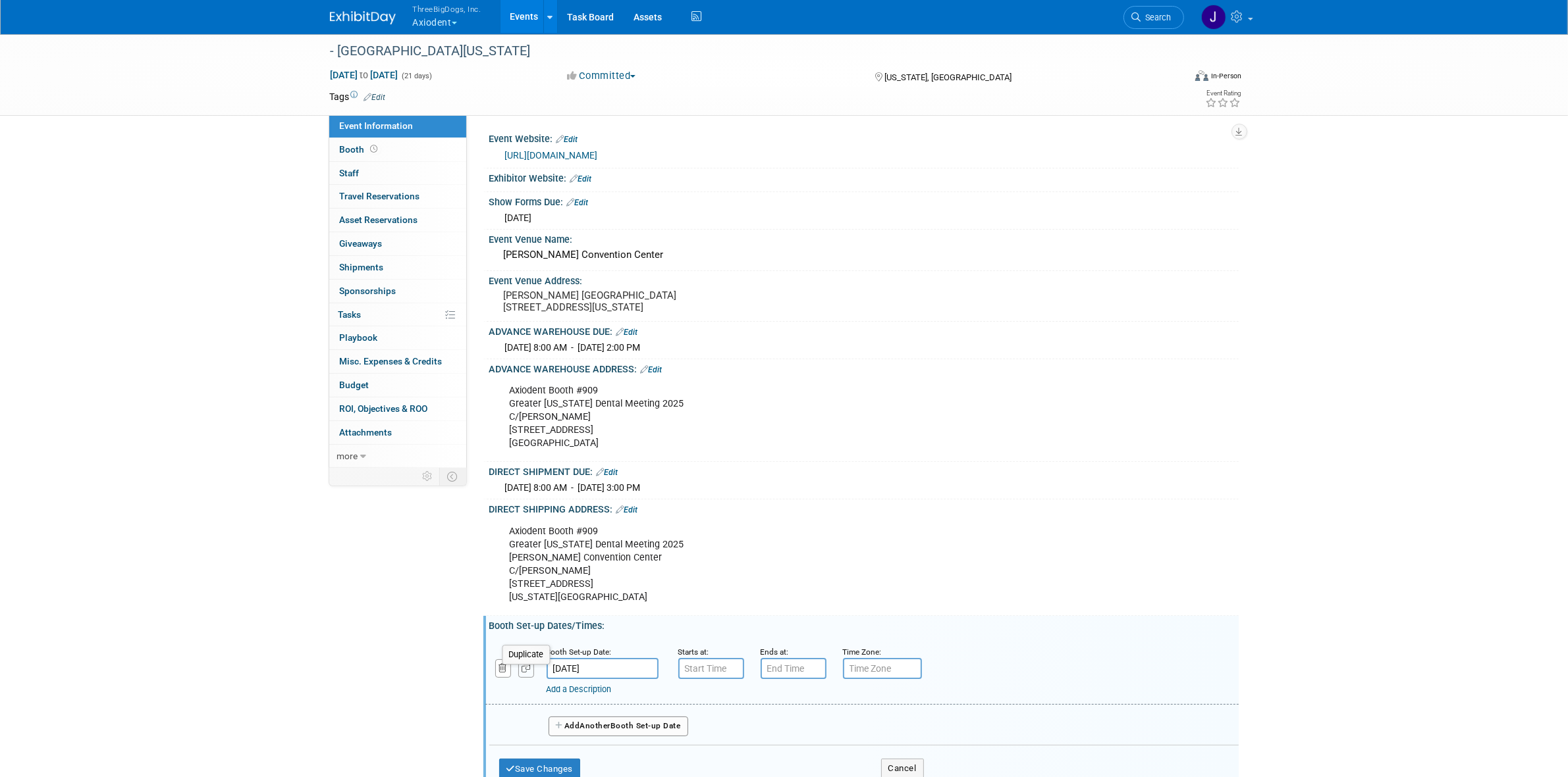
click at [528, 677] on button "button" at bounding box center [526, 668] width 16 height 18
click at [615, 746] on input "Nov 28, 2025" at bounding box center [602, 736] width 112 height 21
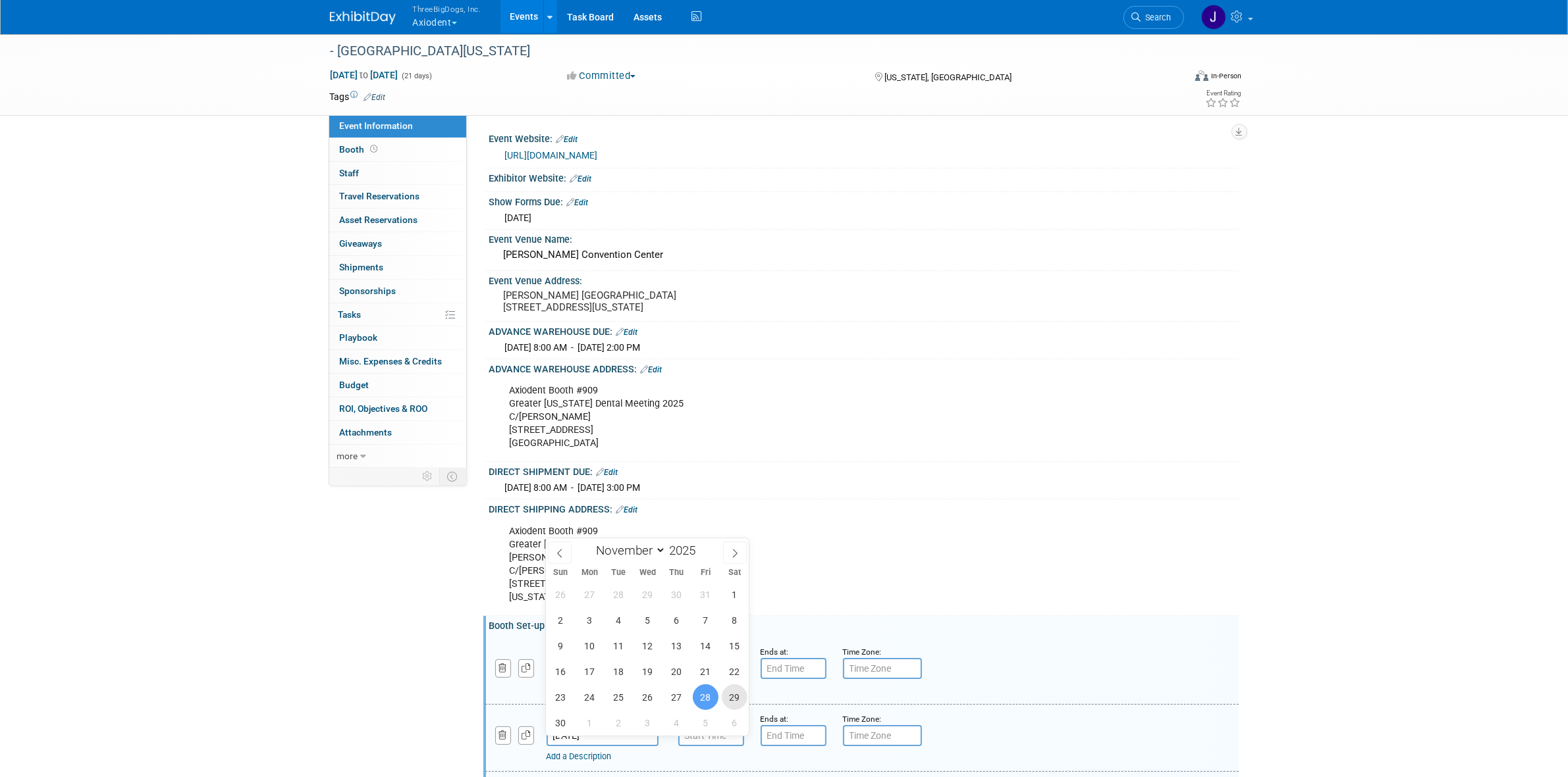
click at [726, 698] on span "29" at bounding box center [734, 697] width 26 height 26
type input "Nov 29, 2025"
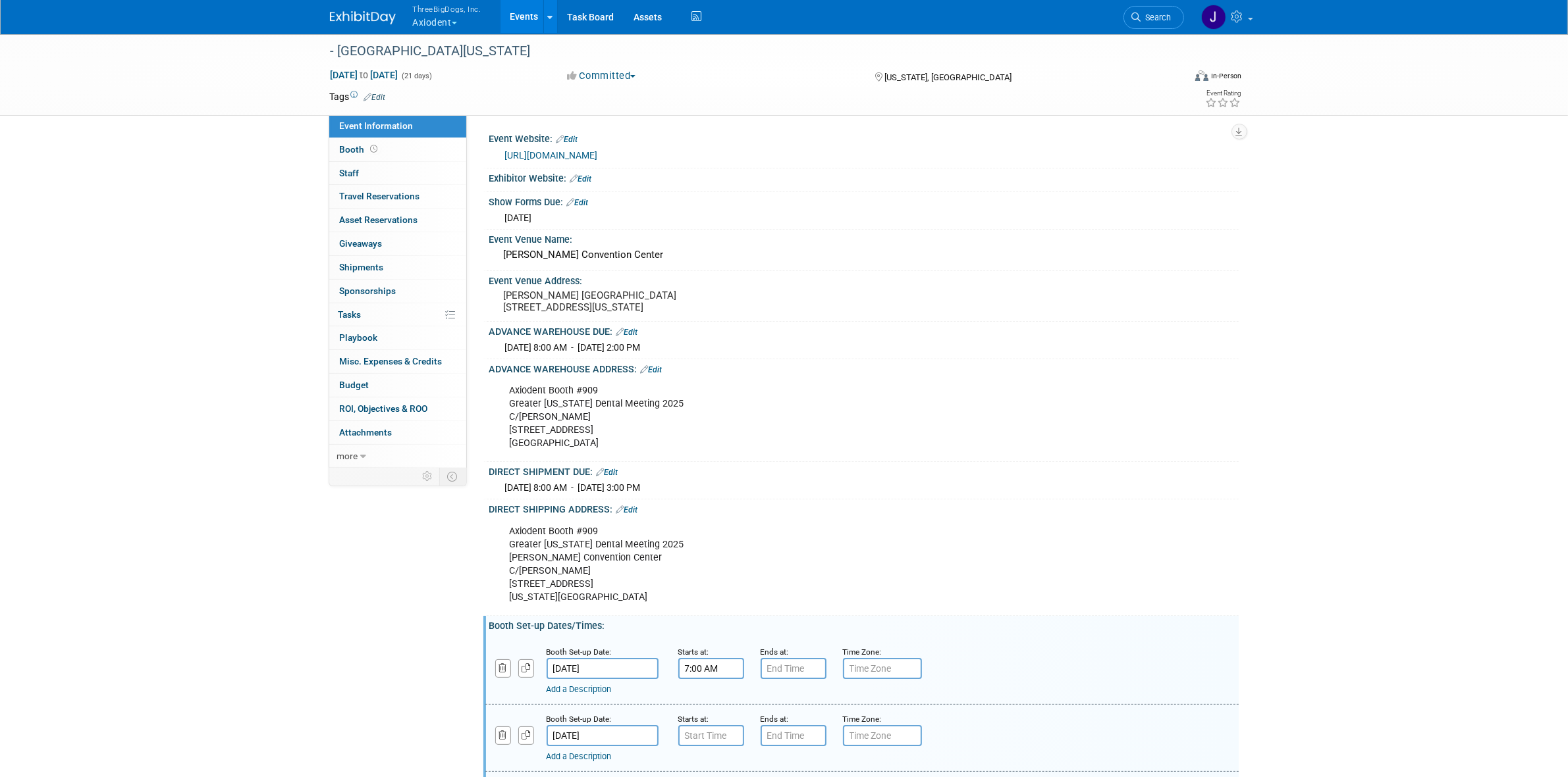
click at [724, 679] on input "7:00 AM" at bounding box center [711, 668] width 66 height 21
click at [706, 711] on span at bounding box center [708, 700] width 23 height 23
type input "10:00 AM"
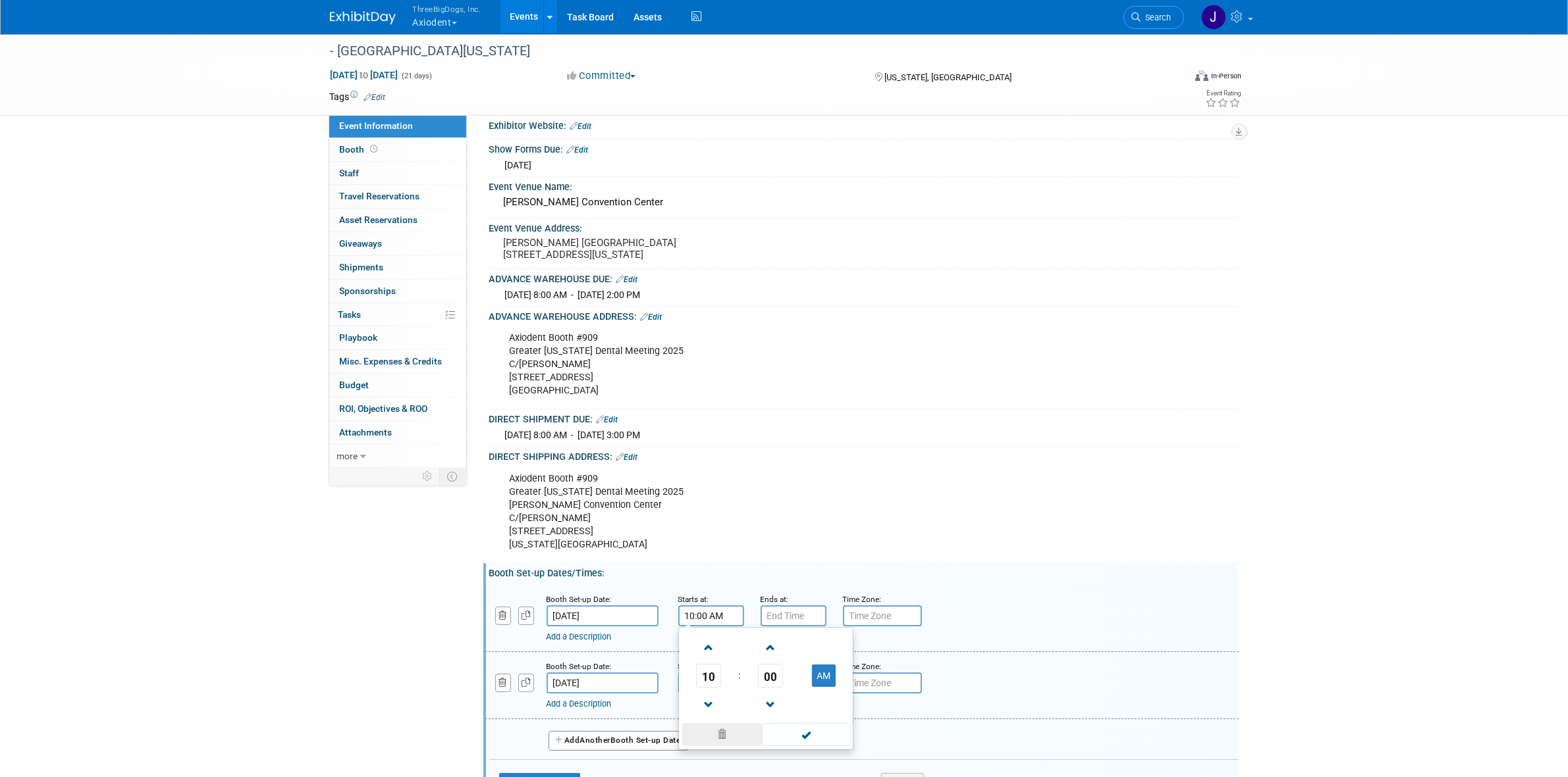
scroll to position [82, 0]
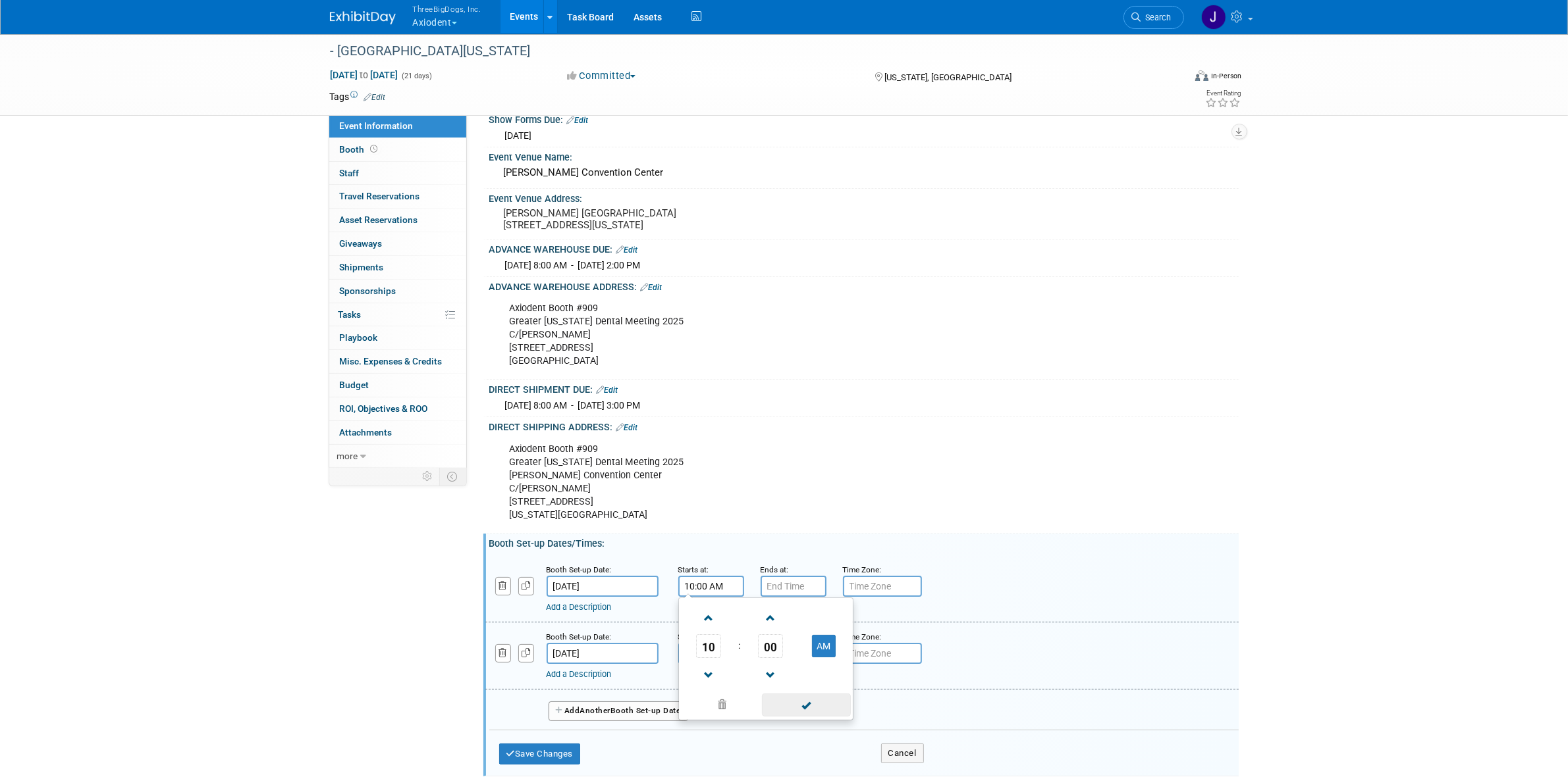
click at [824, 716] on span at bounding box center [806, 705] width 89 height 23
click at [784, 607] on div "Add a Description Description:" at bounding box center [828, 605] width 563 height 17
click at [791, 596] on input "7:00 PM" at bounding box center [793, 586] width 66 height 21
click at [790, 680] on span at bounding box center [791, 675] width 23 height 23
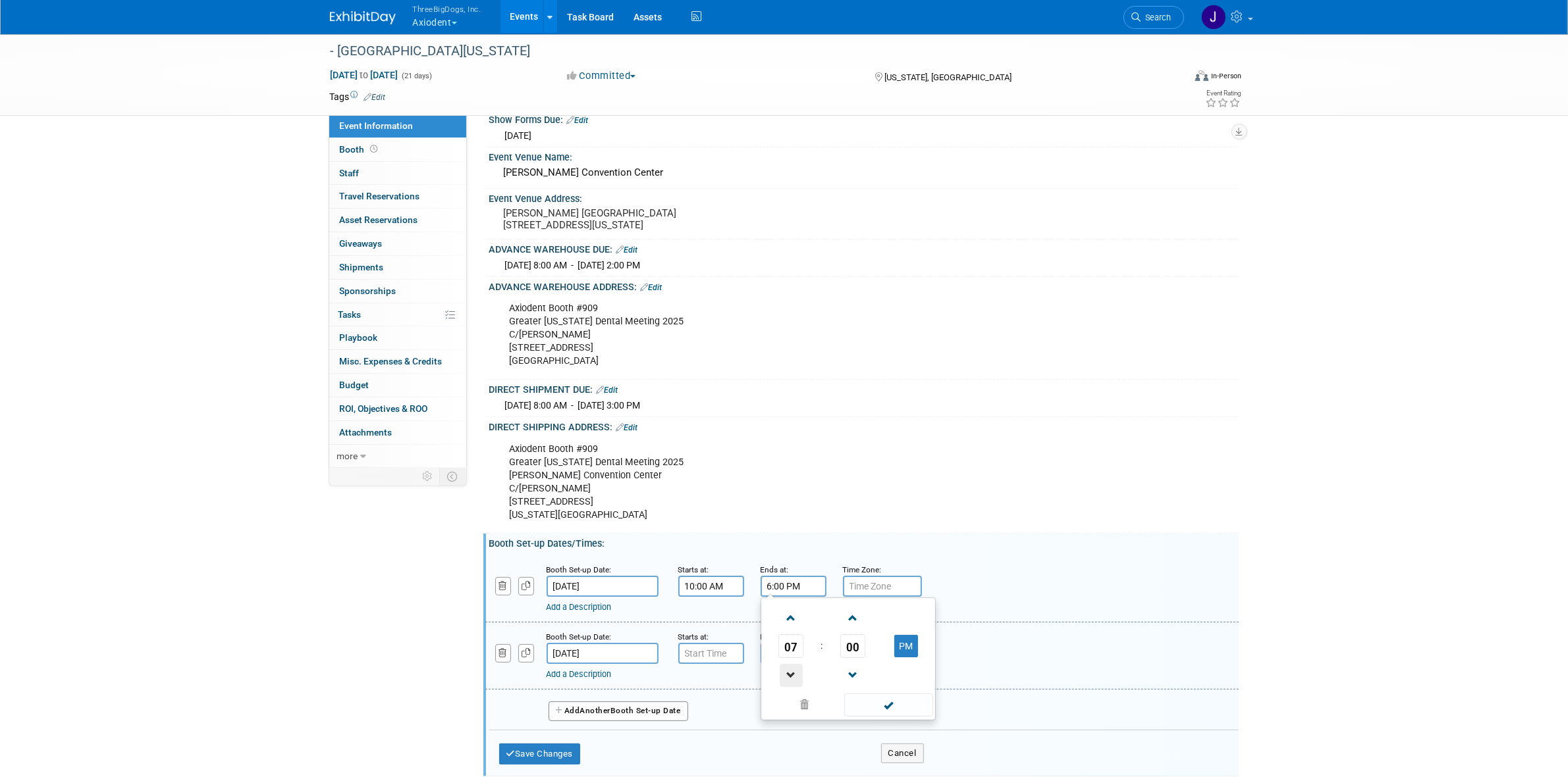
type input "5:00 PM"
click at [855, 700] on ul "05 : 00 PM 12 01 02 03 04 05 06 07 08 09 10 11 00 05 10 15 20 25 30 35 40 45 50…" at bounding box center [848, 658] width 168 height 117
click at [853, 709] on span at bounding box center [889, 705] width 89 height 23
click at [712, 664] on input "7:00 AM" at bounding box center [711, 654] width 66 height 21
click at [697, 697] on span at bounding box center [708, 685] width 23 height 23
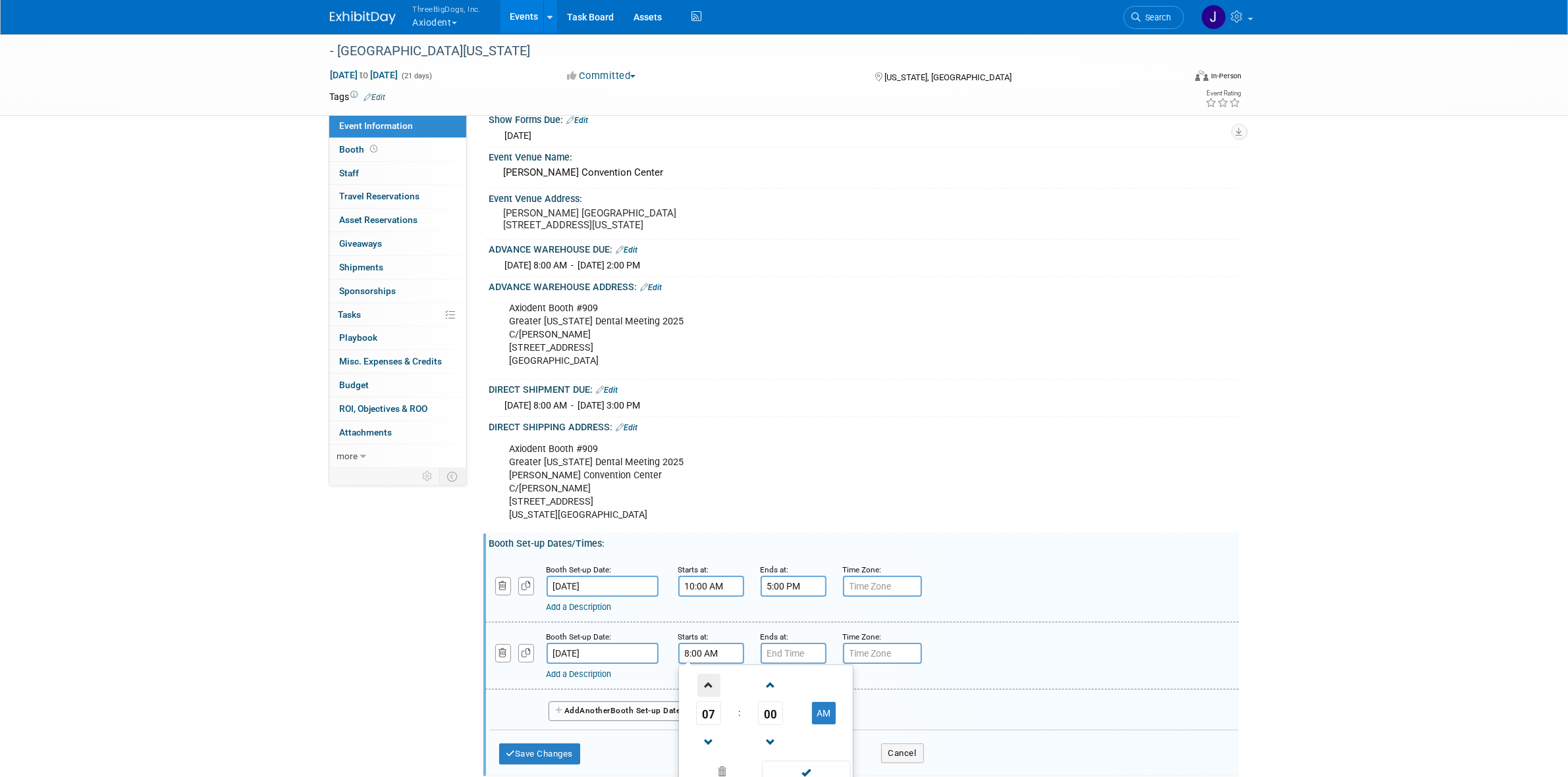
click at [697, 697] on span at bounding box center [708, 685] width 23 height 23
type input "12:00 PM"
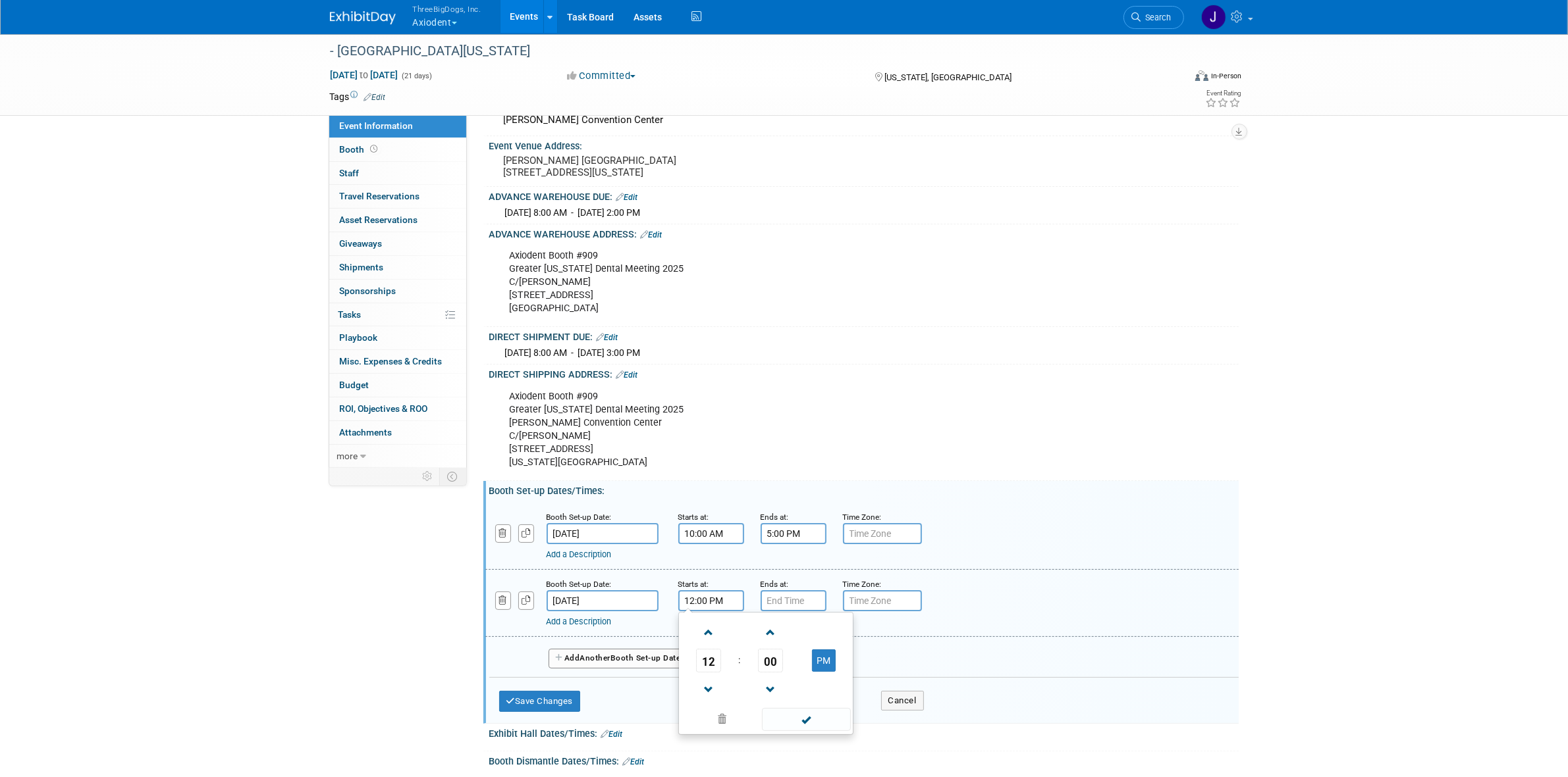
scroll to position [165, 0]
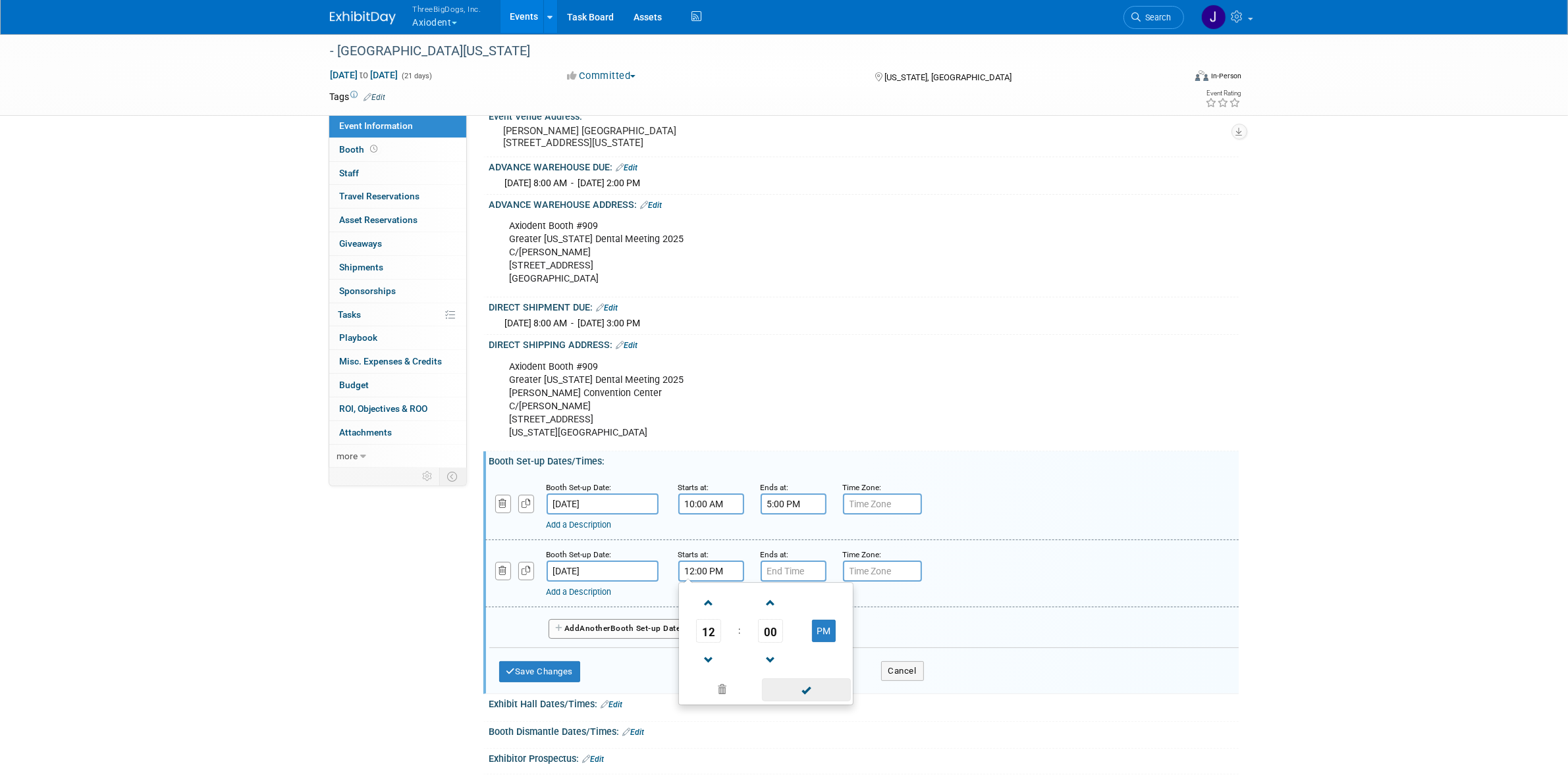
click at [800, 696] on span at bounding box center [806, 689] width 89 height 23
click at [797, 582] on input "7:00 PM" at bounding box center [793, 571] width 66 height 21
click at [794, 672] on span at bounding box center [791, 660] width 23 height 23
drag, startPoint x: 794, startPoint y: 672, endPoint x: 820, endPoint y: 678, distance: 26.7
click at [795, 672] on span at bounding box center [791, 660] width 23 height 23
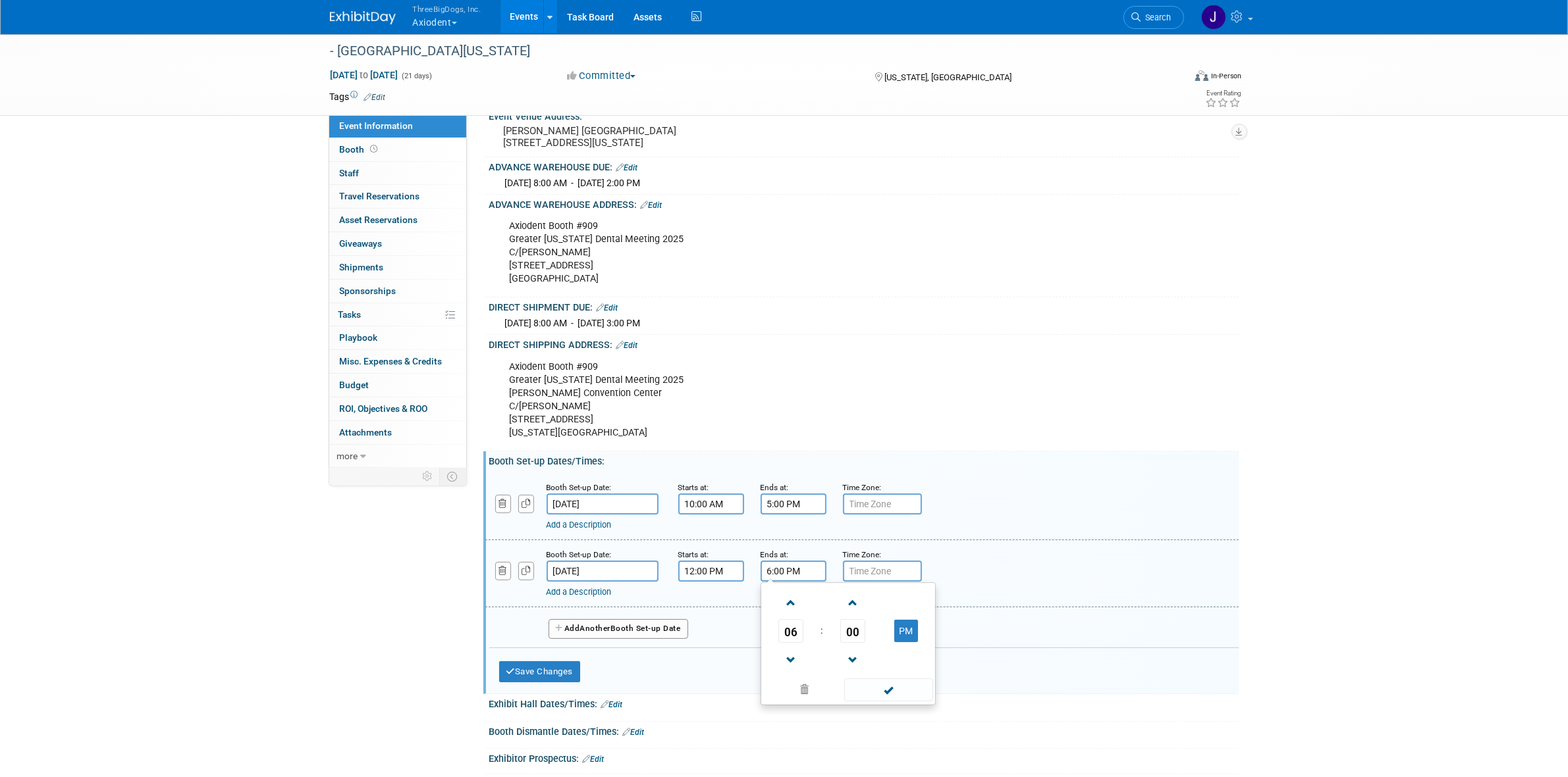
type input "5:00 PM"
click at [847, 693] on span at bounding box center [889, 689] width 89 height 23
click at [540, 682] on button "Save Changes" at bounding box center [539, 672] width 81 height 21
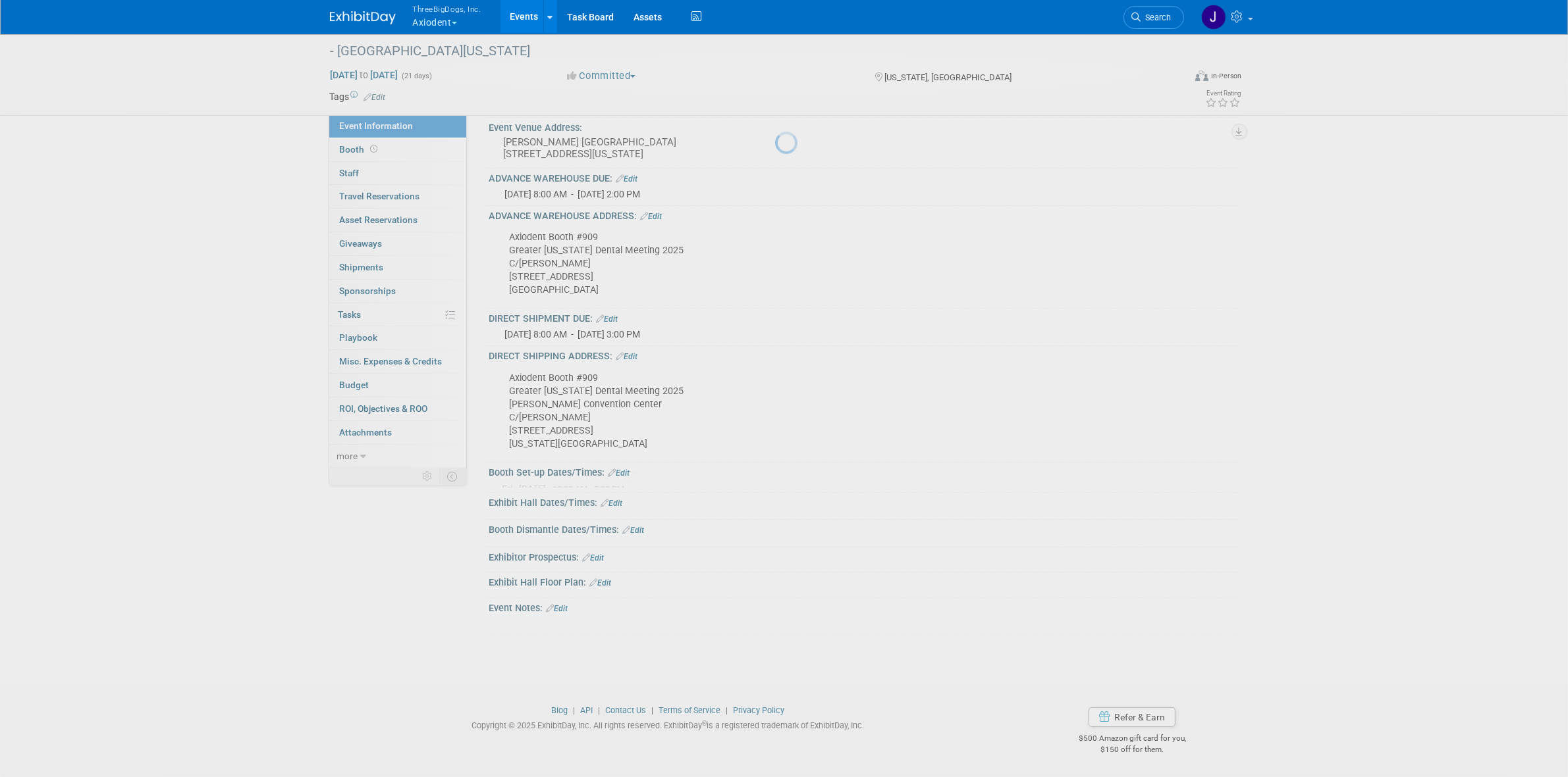
scroll to position [157, 0]
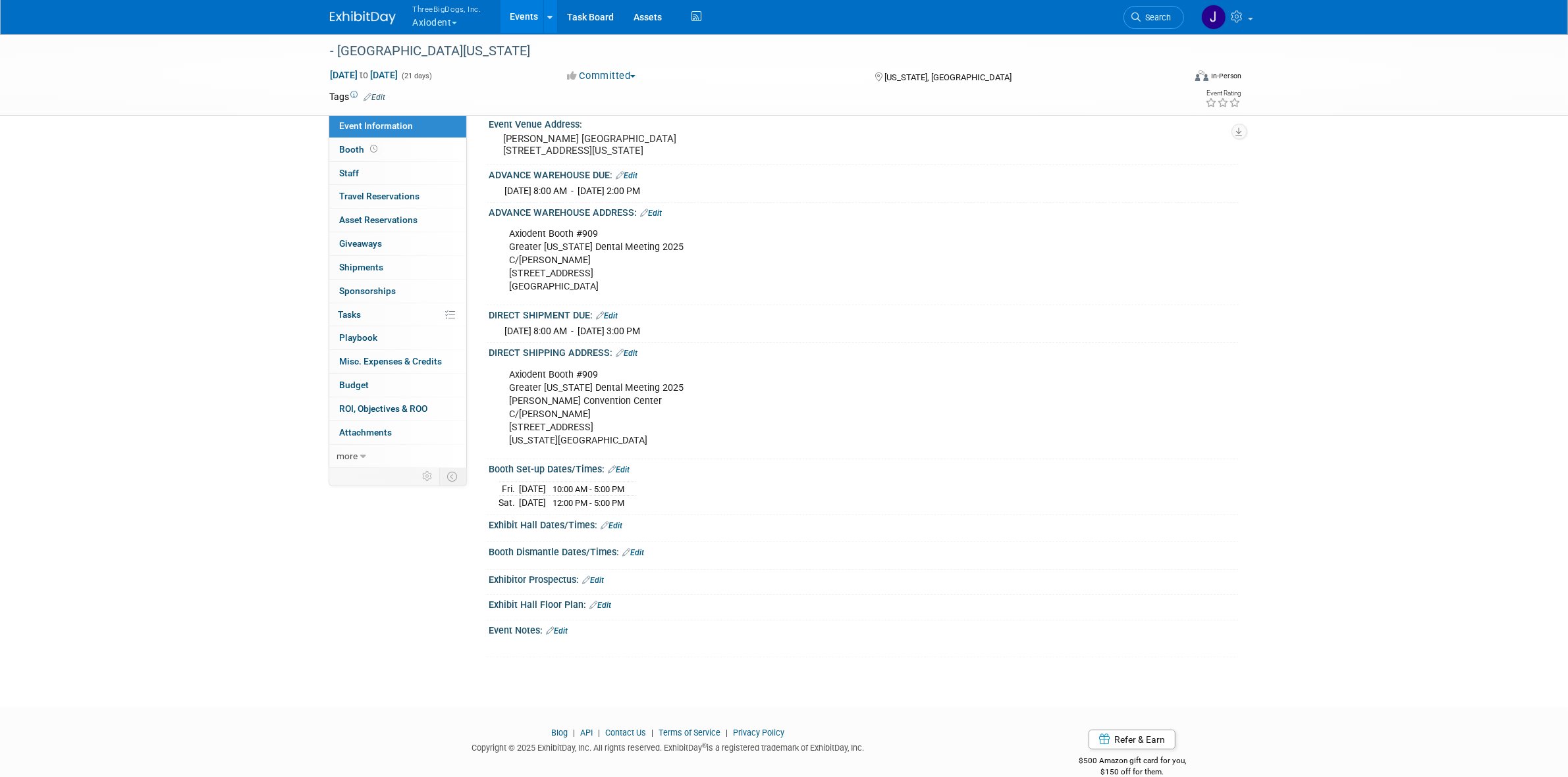
click at [632, 470] on div "Booth Set-up Dates/Times: Edit" at bounding box center [864, 467] width 749 height 17
click at [629, 474] on link "Edit" at bounding box center [619, 470] width 21 height 9
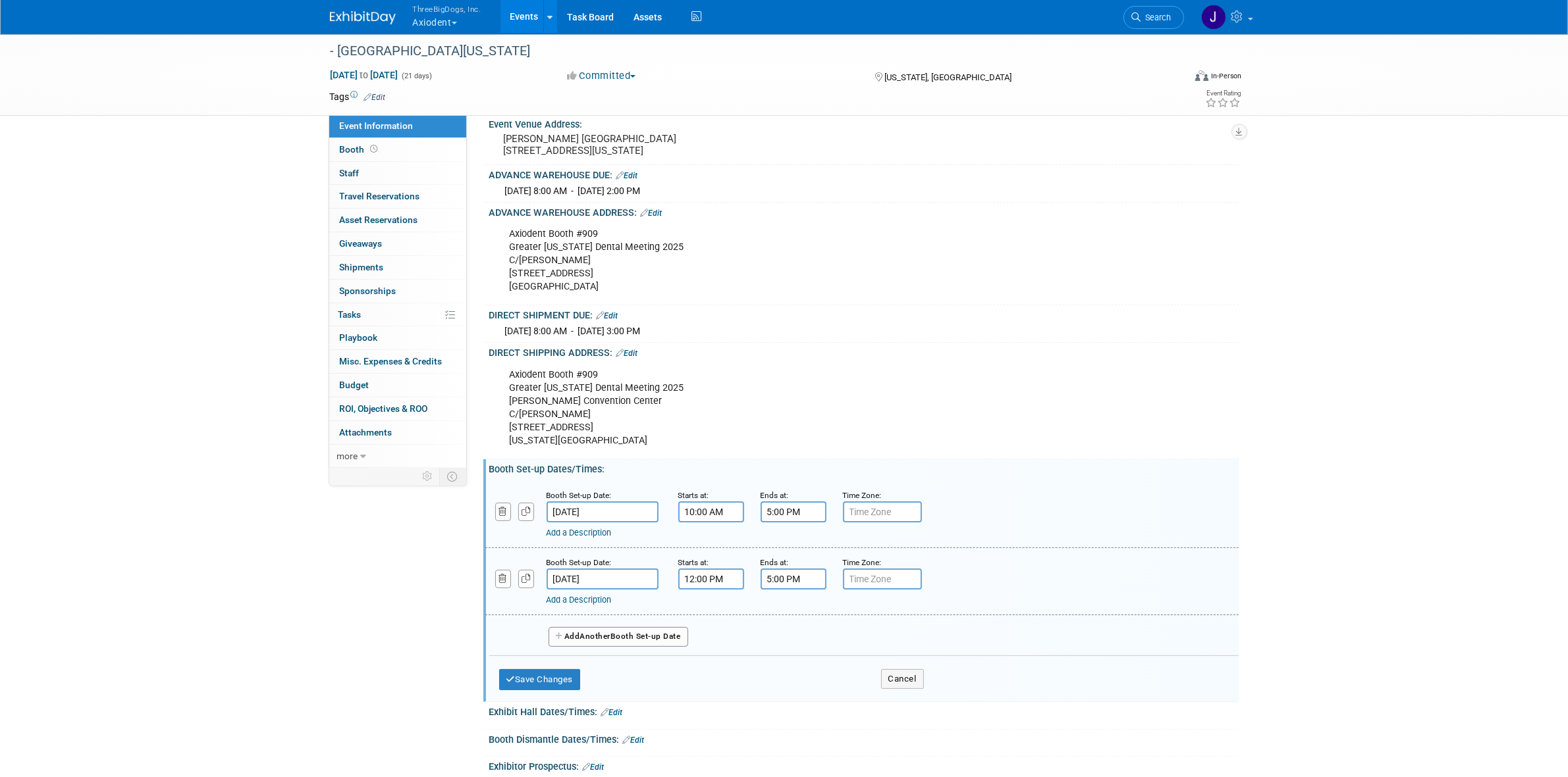
click at [697, 581] on input "12:00 PM" at bounding box center [711, 579] width 66 height 21
click at [708, 663] on link at bounding box center [708, 667] width 25 height 34
click at [708, 670] on span at bounding box center [708, 668] width 23 height 23
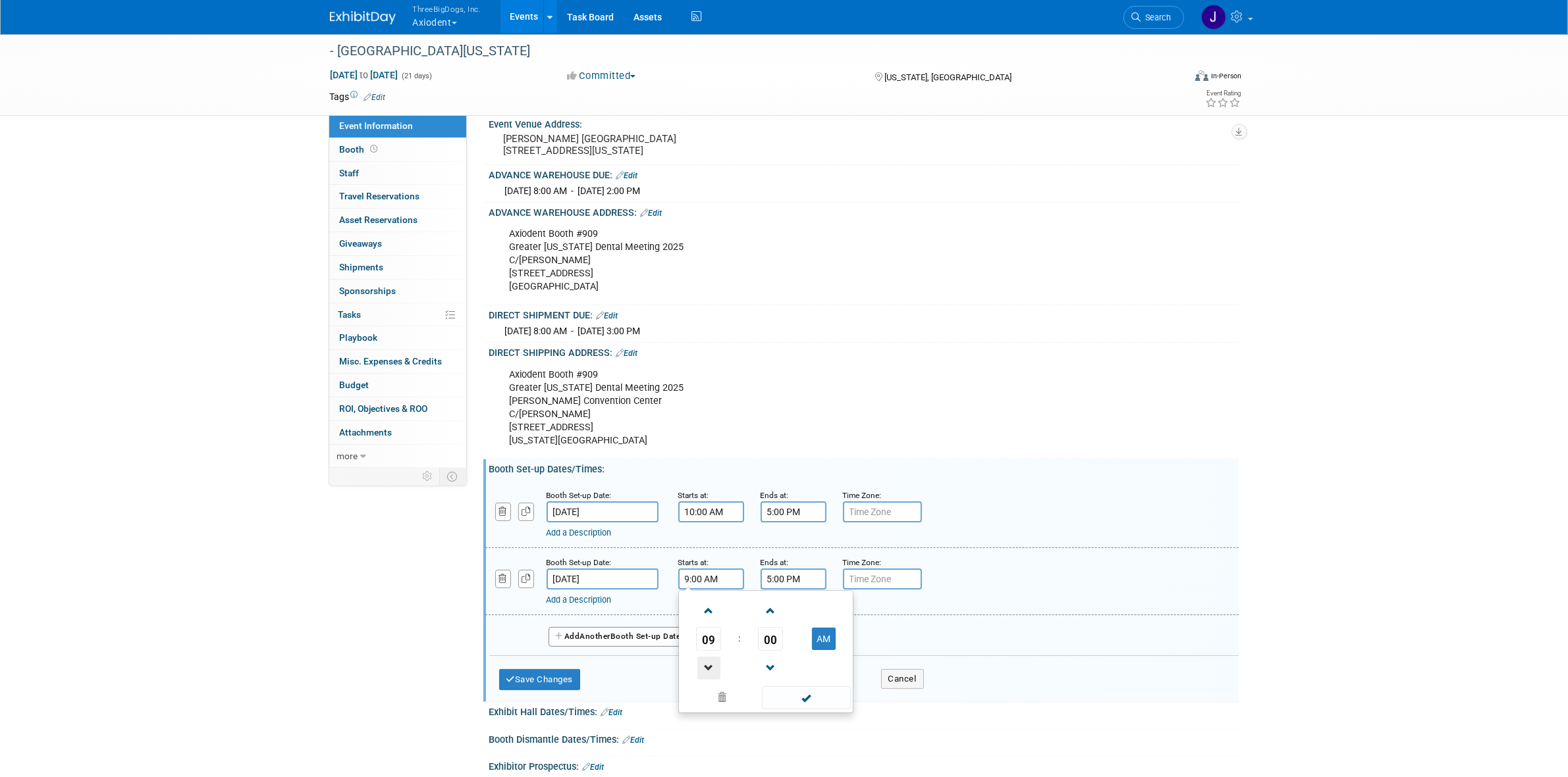
type input "8:00 AM"
click at [788, 706] on span at bounding box center [806, 697] width 89 height 23
click at [513, 684] on icon "button" at bounding box center [510, 679] width 9 height 8
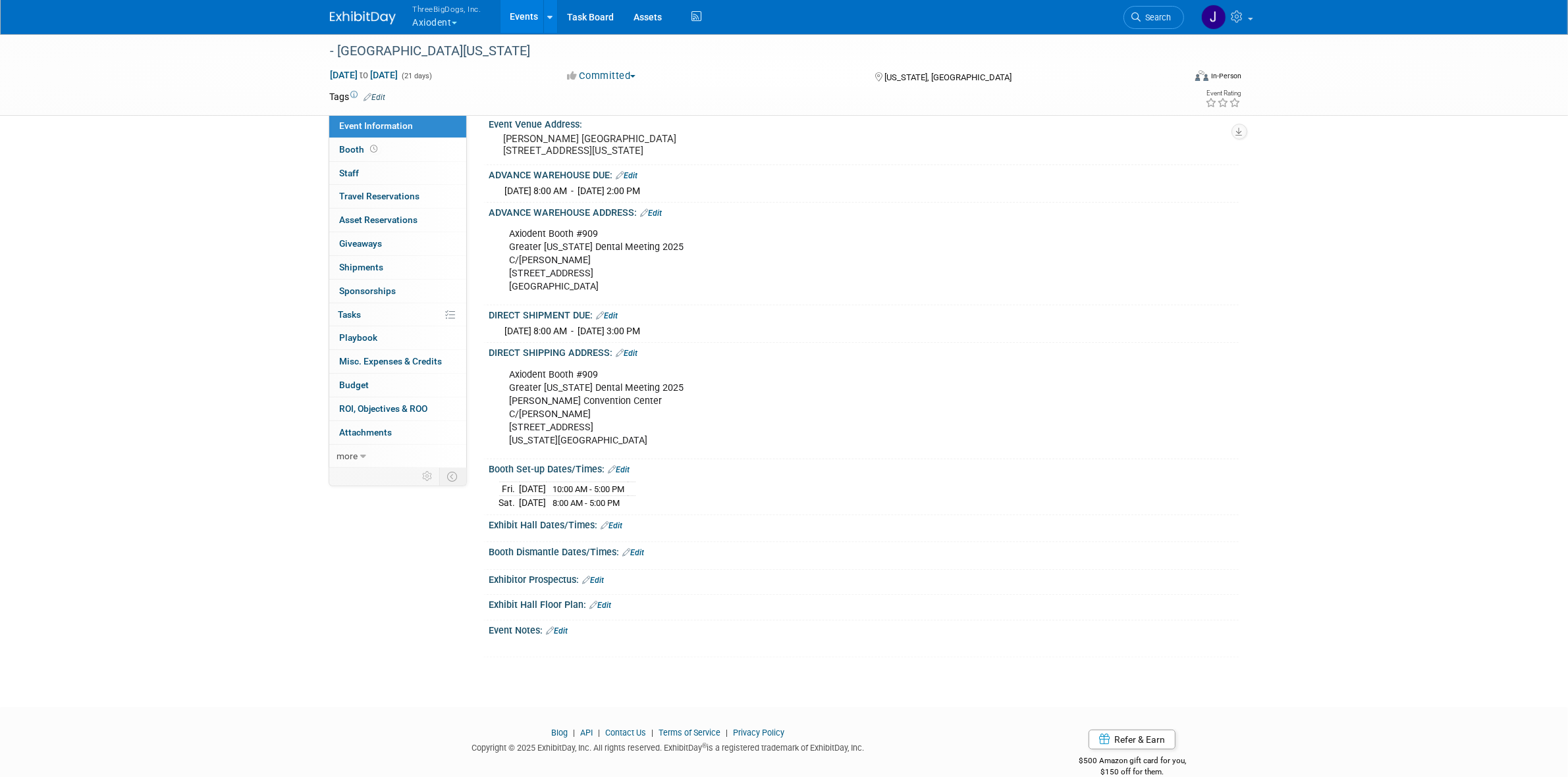
click at [619, 530] on link "Edit" at bounding box center [611, 525] width 21 height 9
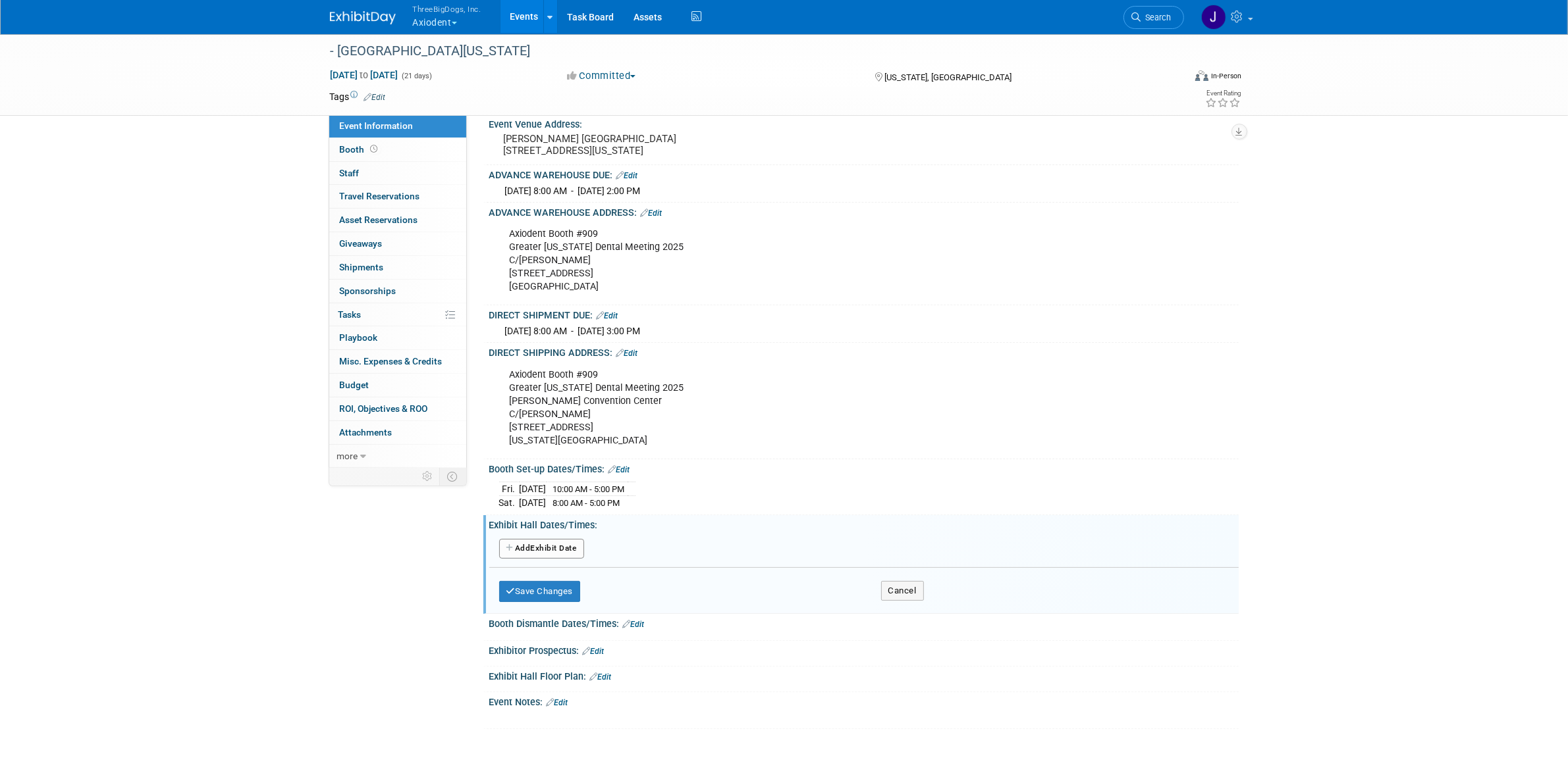
click at [558, 554] on button "Add Another Exhibit Date" at bounding box center [541, 549] width 85 height 20
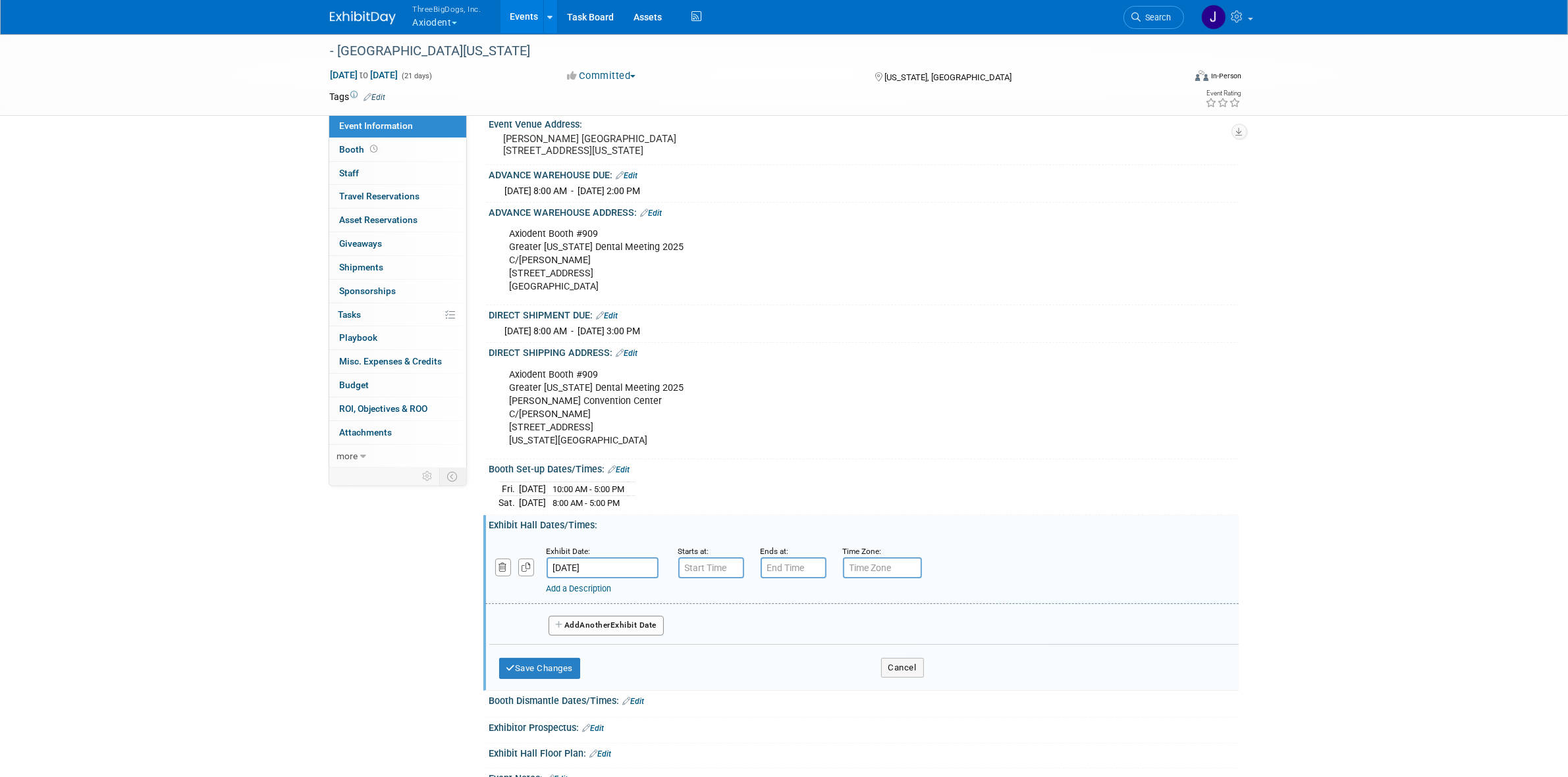
click at [584, 578] on input "Nov 14, 2025" at bounding box center [602, 567] width 112 height 21
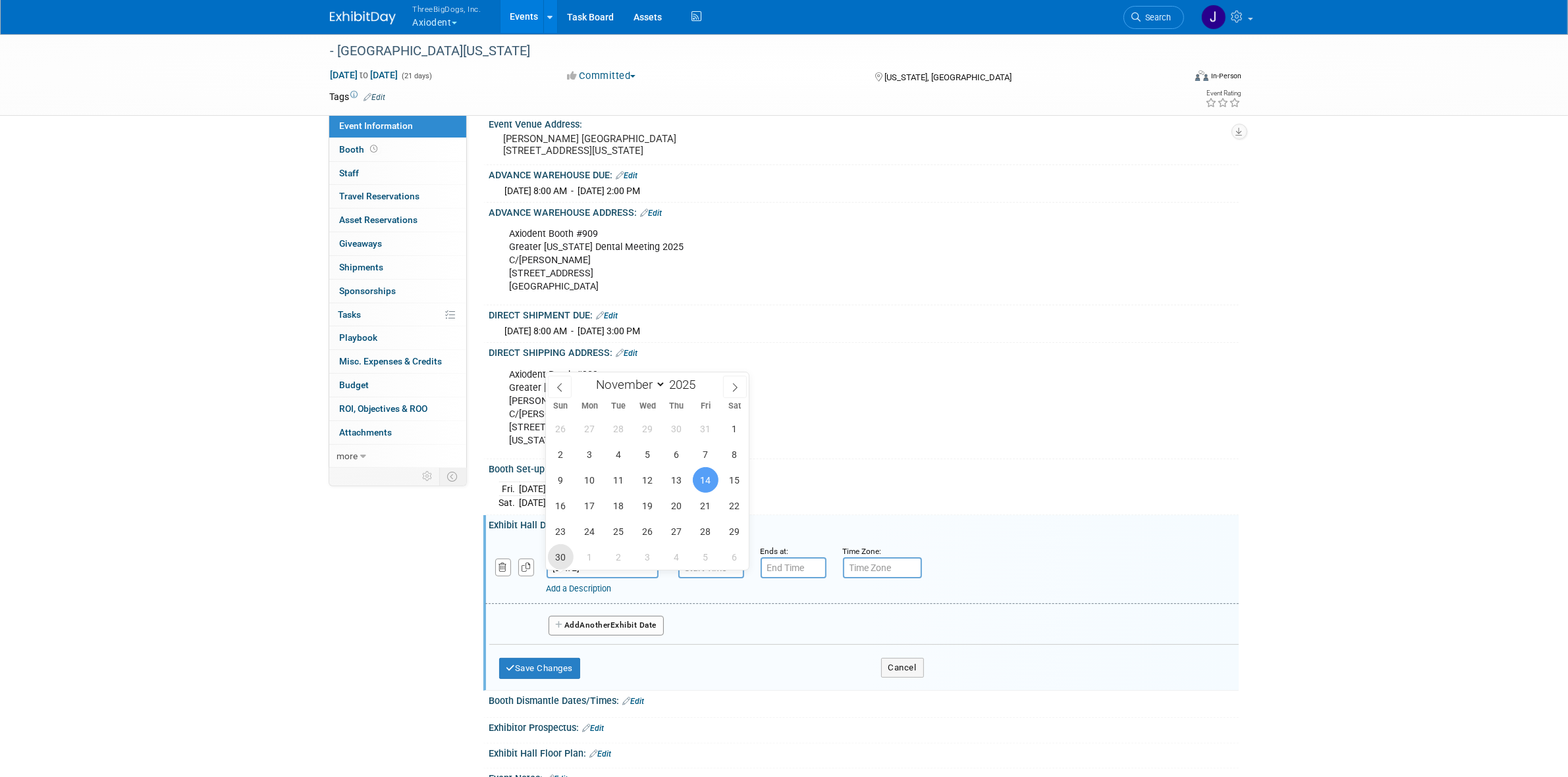
click at [566, 555] on span "30" at bounding box center [560, 556] width 26 height 26
type input "Nov 30, 2025"
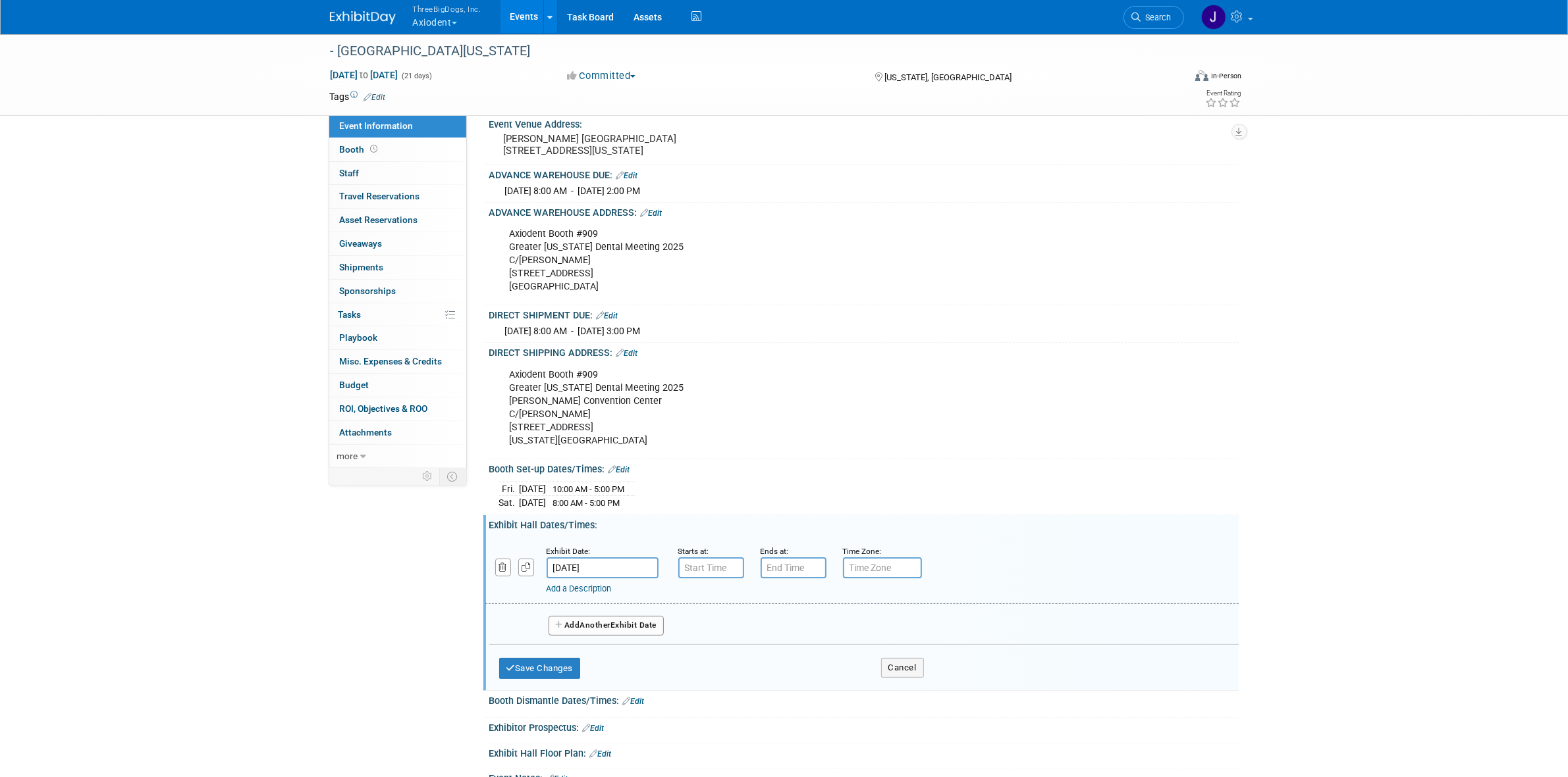
click at [601, 636] on button "Add Another Exhibit Date" at bounding box center [606, 625] width 116 height 20
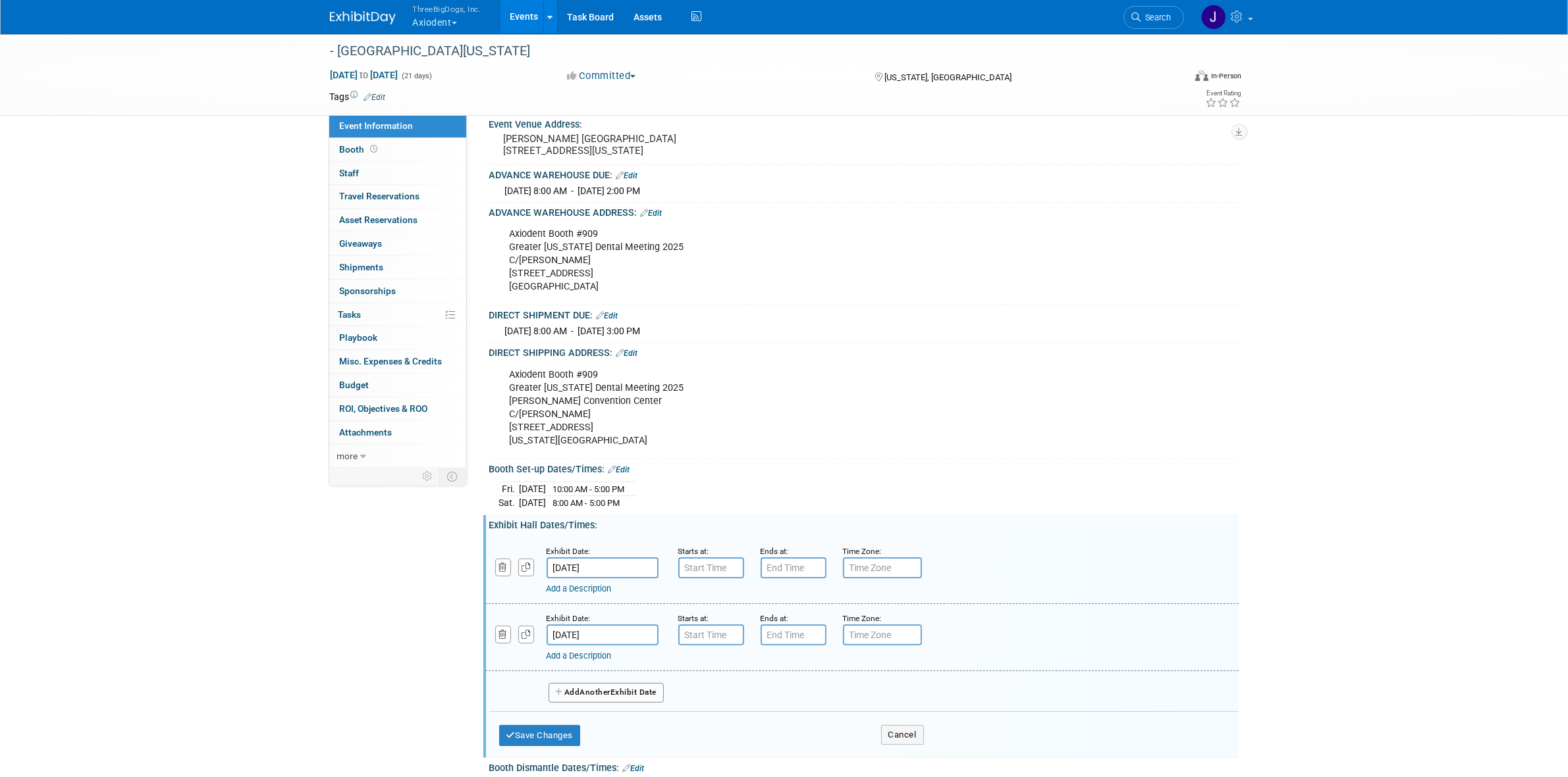
click at [632, 703] on button "Add Another Exhibit Date" at bounding box center [606, 693] width 116 height 20
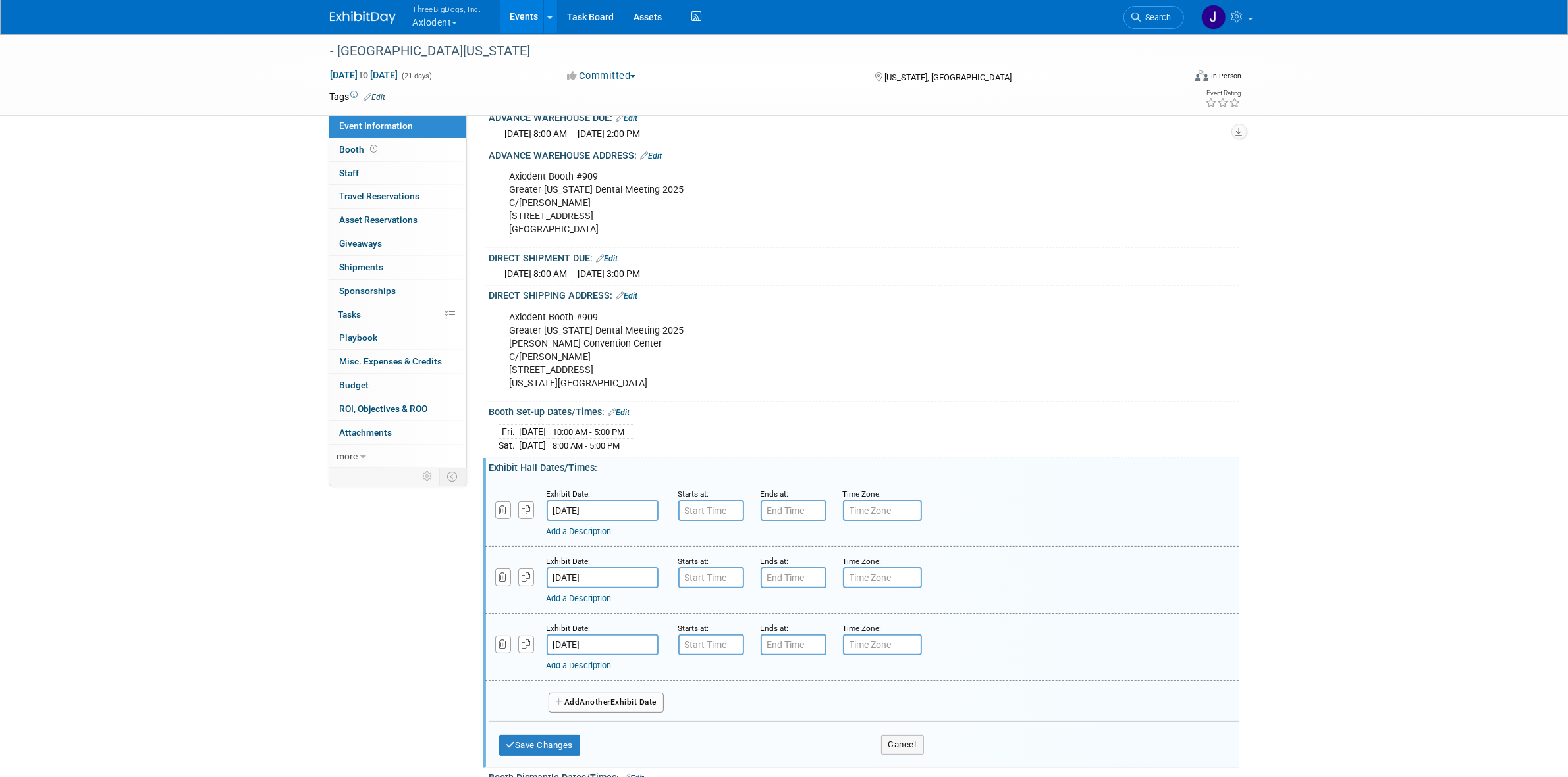
scroll to position [239, 0]
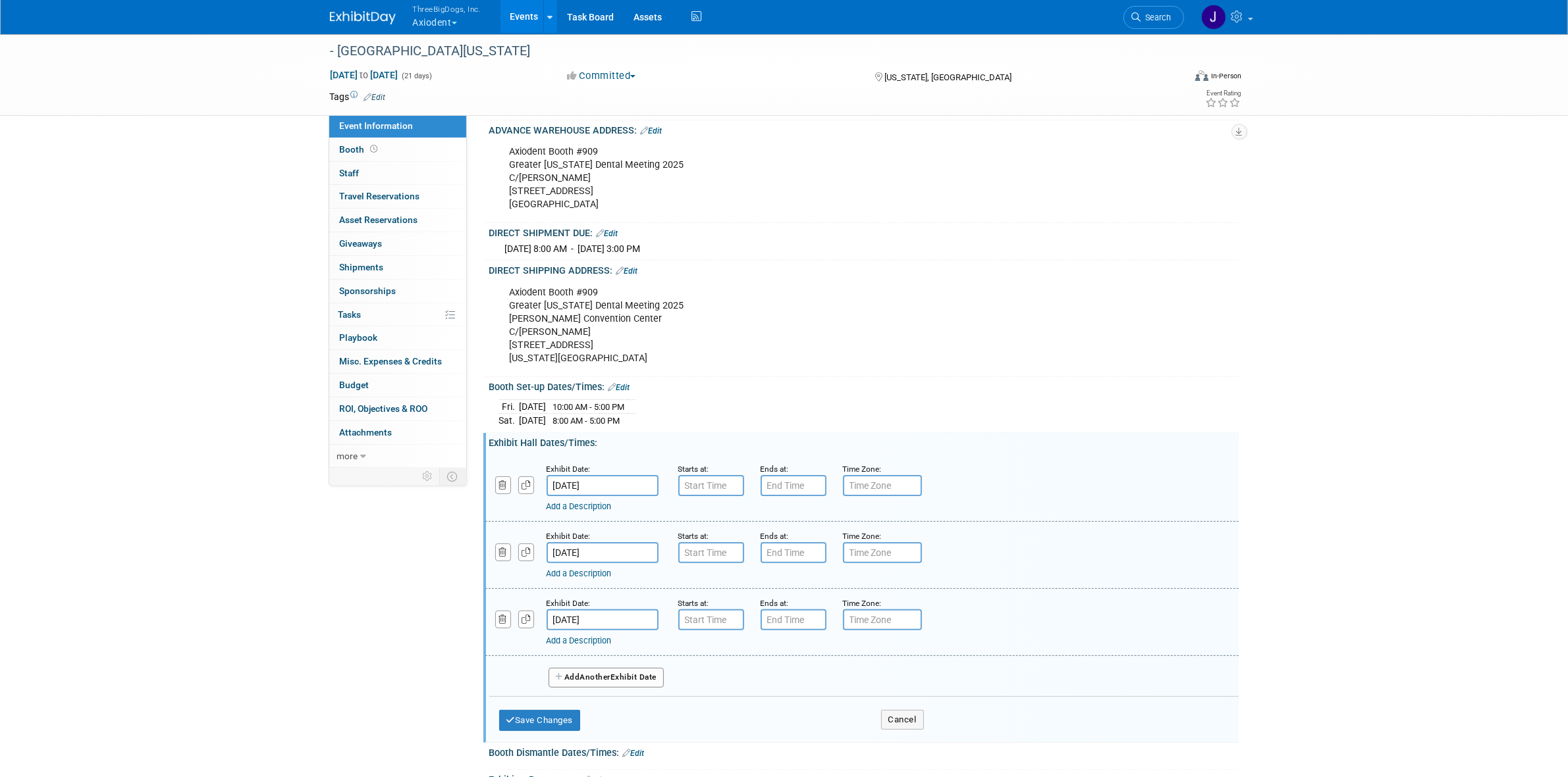
click at [630, 683] on button "Add Another Exhibit Date" at bounding box center [606, 678] width 116 height 20
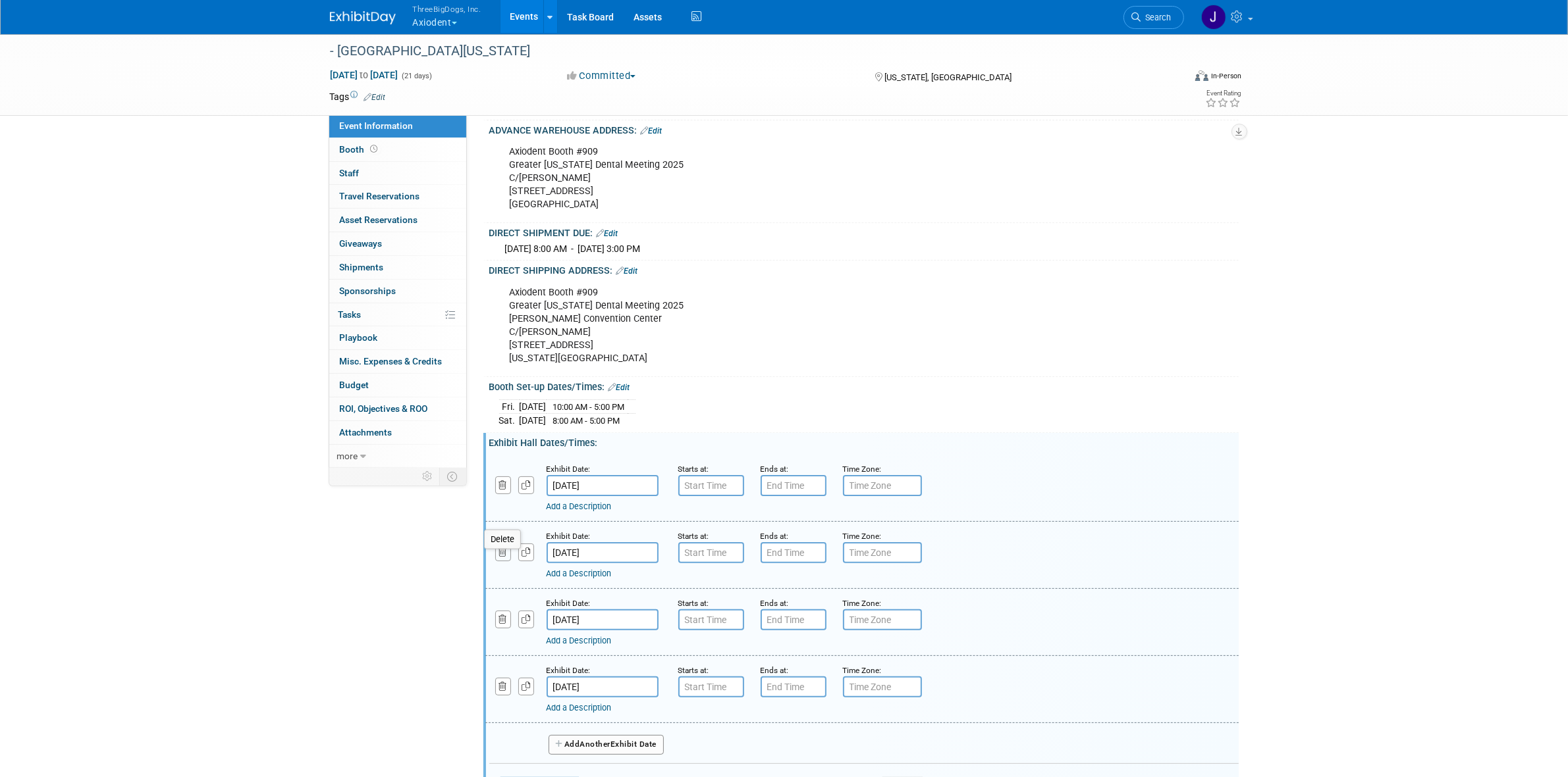
click at [504, 561] on button "button" at bounding box center [504, 552] width 17 height 18
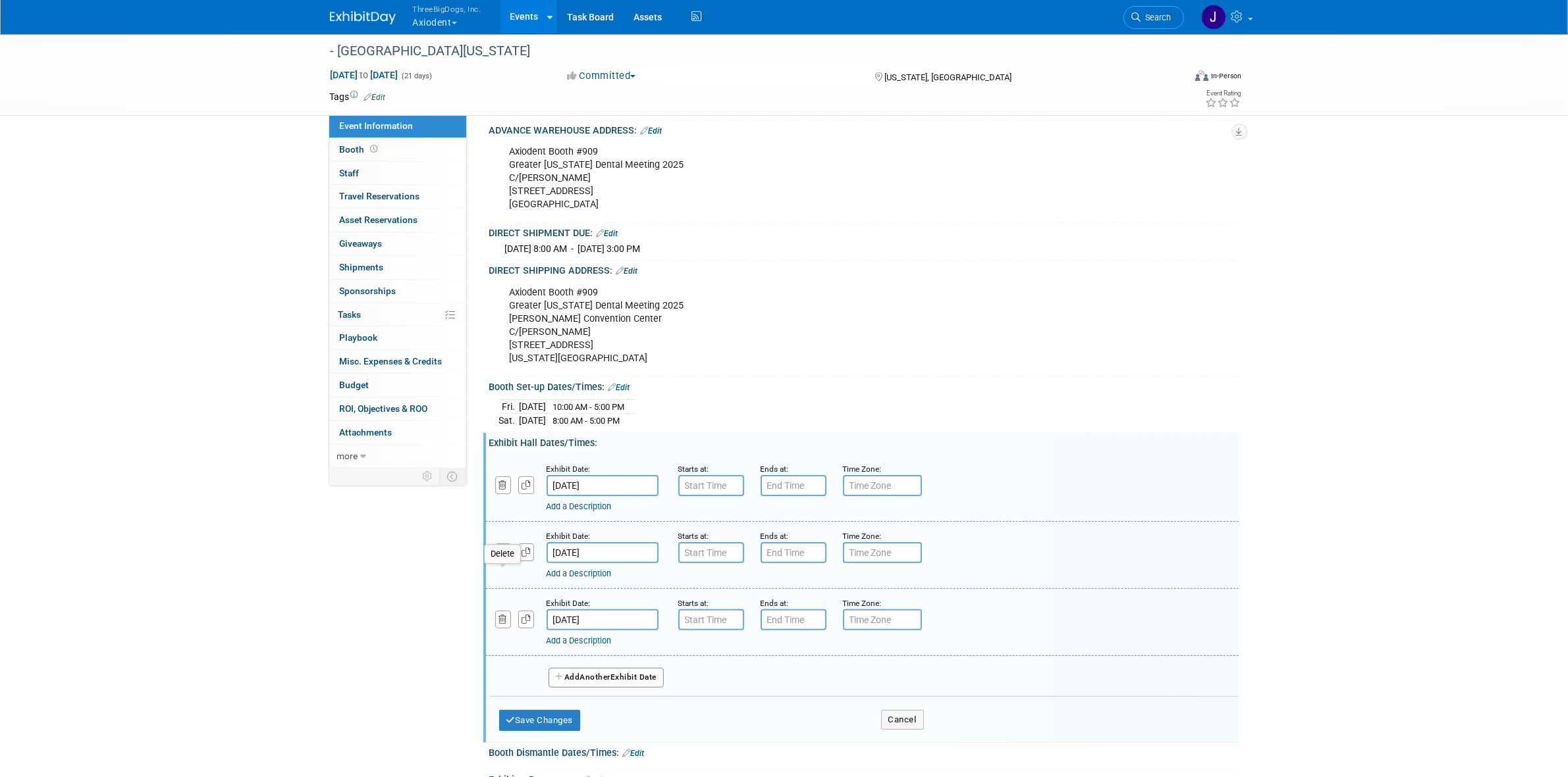
click at [504, 556] on icon "button" at bounding box center [503, 552] width 8 height 8
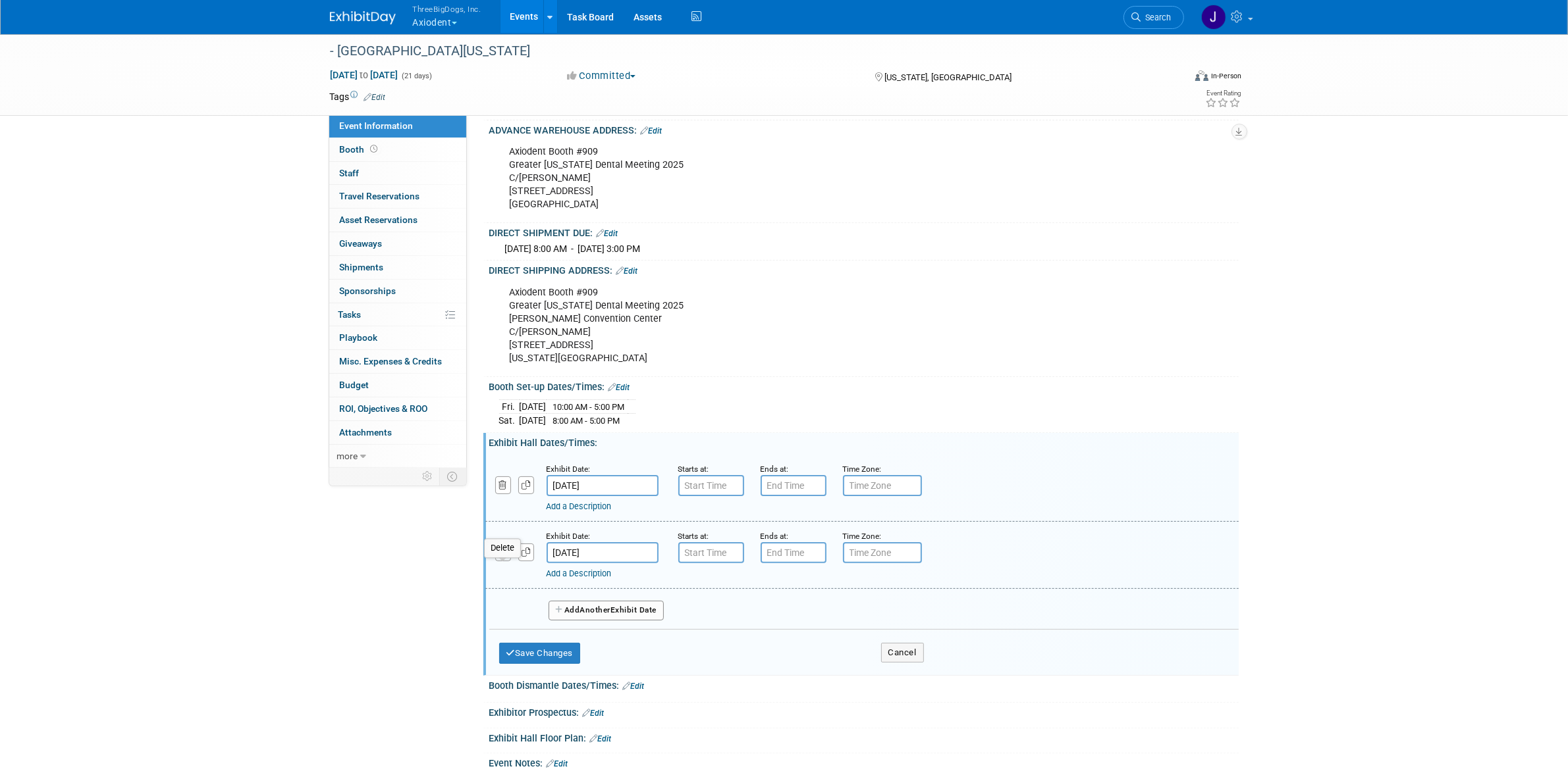
click at [504, 556] on icon "button" at bounding box center [503, 552] width 8 height 8
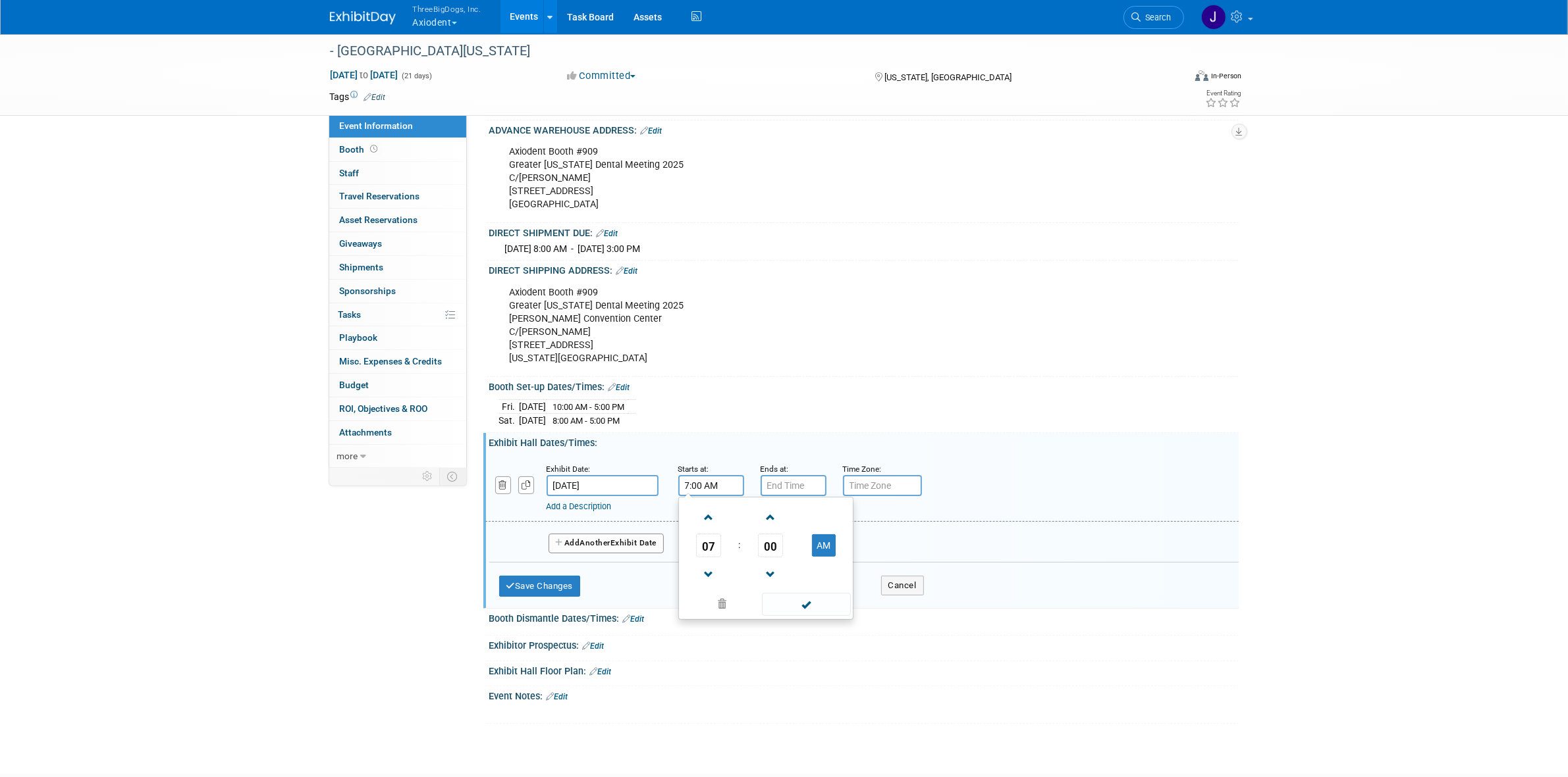
click at [718, 491] on input "7:00 AM" at bounding box center [711, 485] width 66 height 21
click at [699, 528] on span at bounding box center [708, 517] width 23 height 23
click at [764, 529] on span at bounding box center [770, 517] width 23 height 23
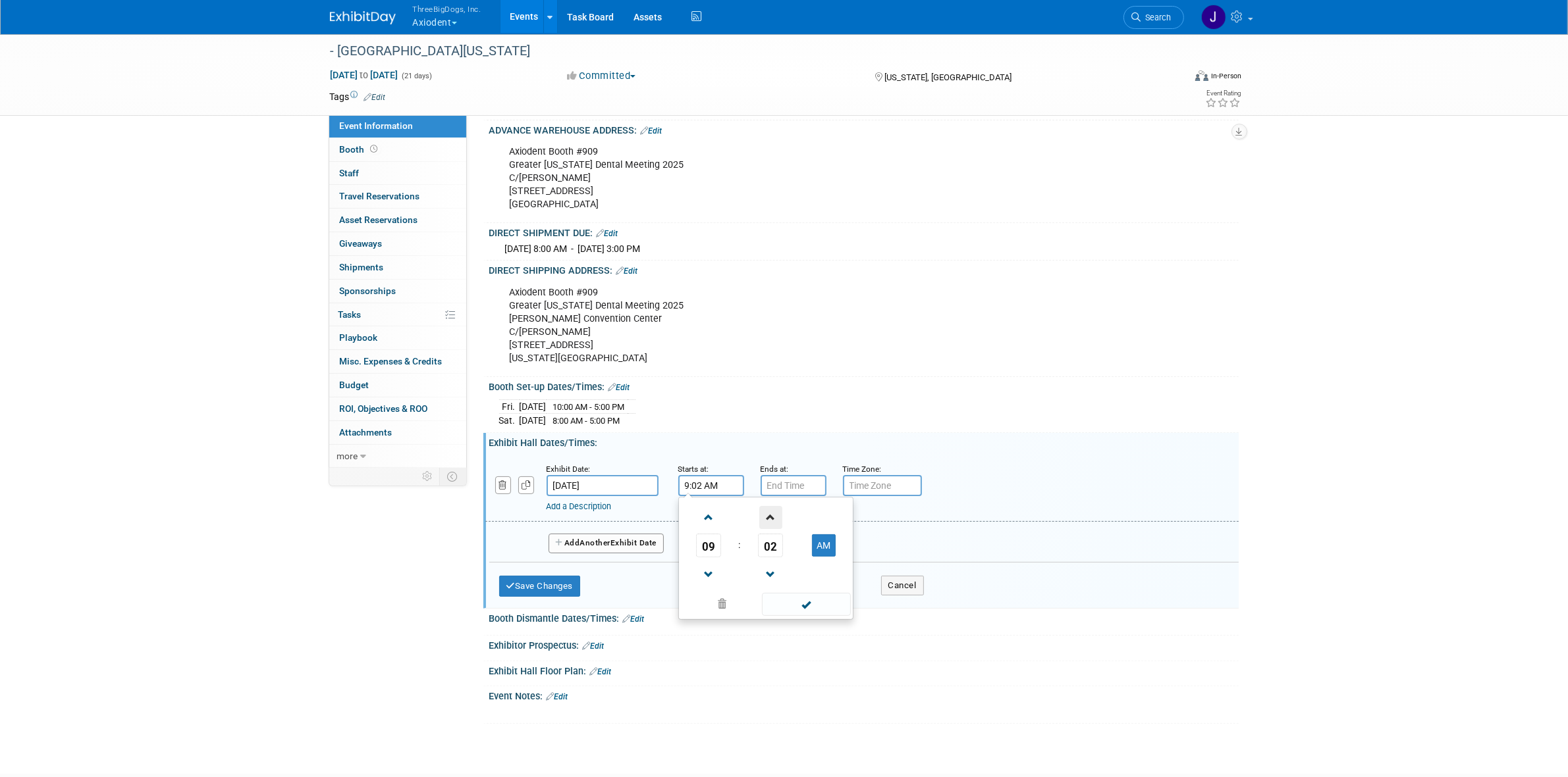
click at [764, 529] on span at bounding box center [770, 517] width 23 height 23
click at [777, 557] on span "04" at bounding box center [771, 545] width 25 height 23
click at [791, 571] on td "30" at bounding box center [786, 554] width 42 height 36
type input "9:30 AM"
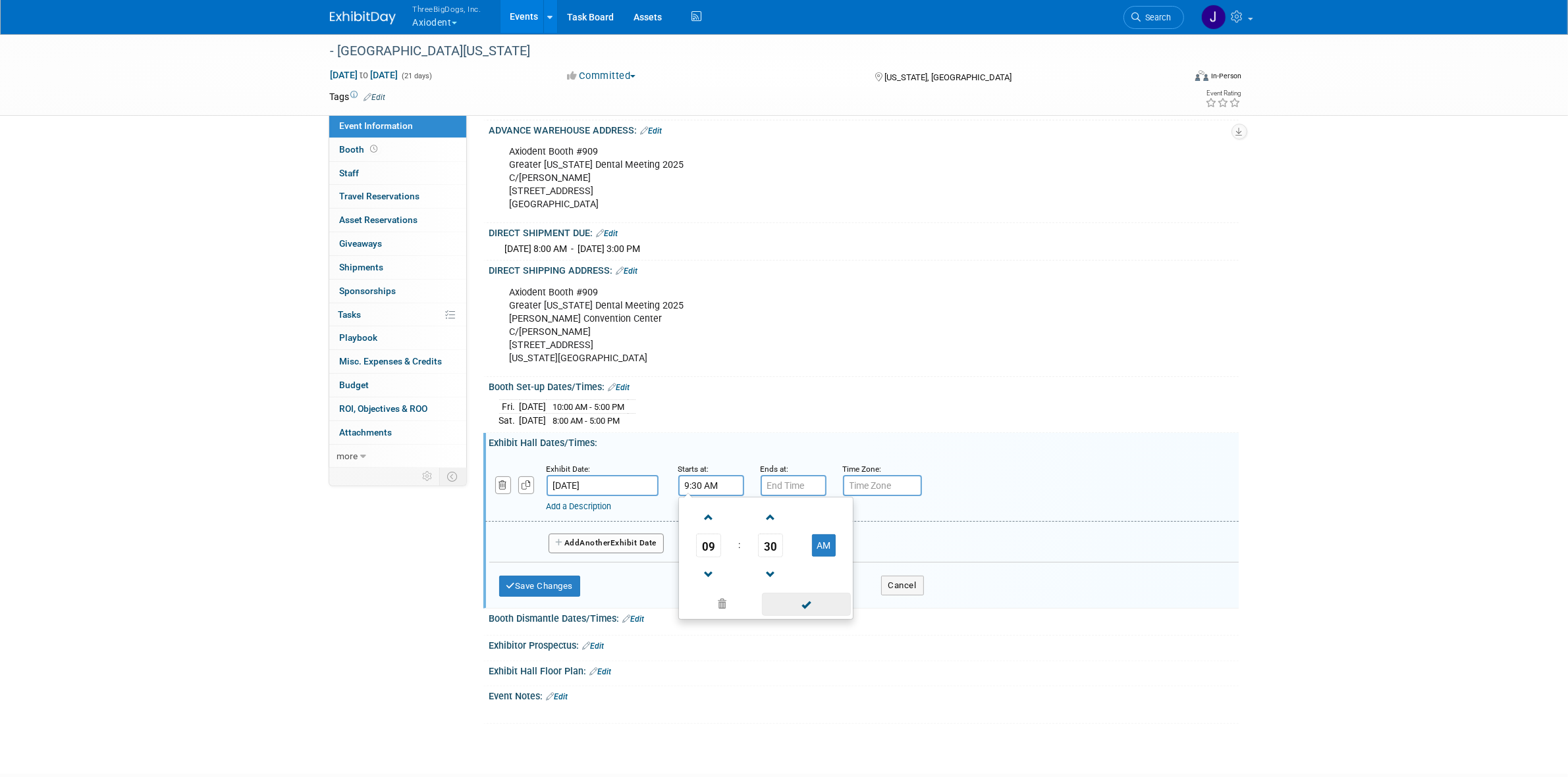
click at [799, 616] on span at bounding box center [806, 604] width 89 height 23
click at [795, 496] on input "7:00 PM" at bounding box center [793, 485] width 66 height 21
click at [790, 578] on span at bounding box center [791, 574] width 23 height 23
click at [847, 557] on span "00" at bounding box center [853, 545] width 25 height 23
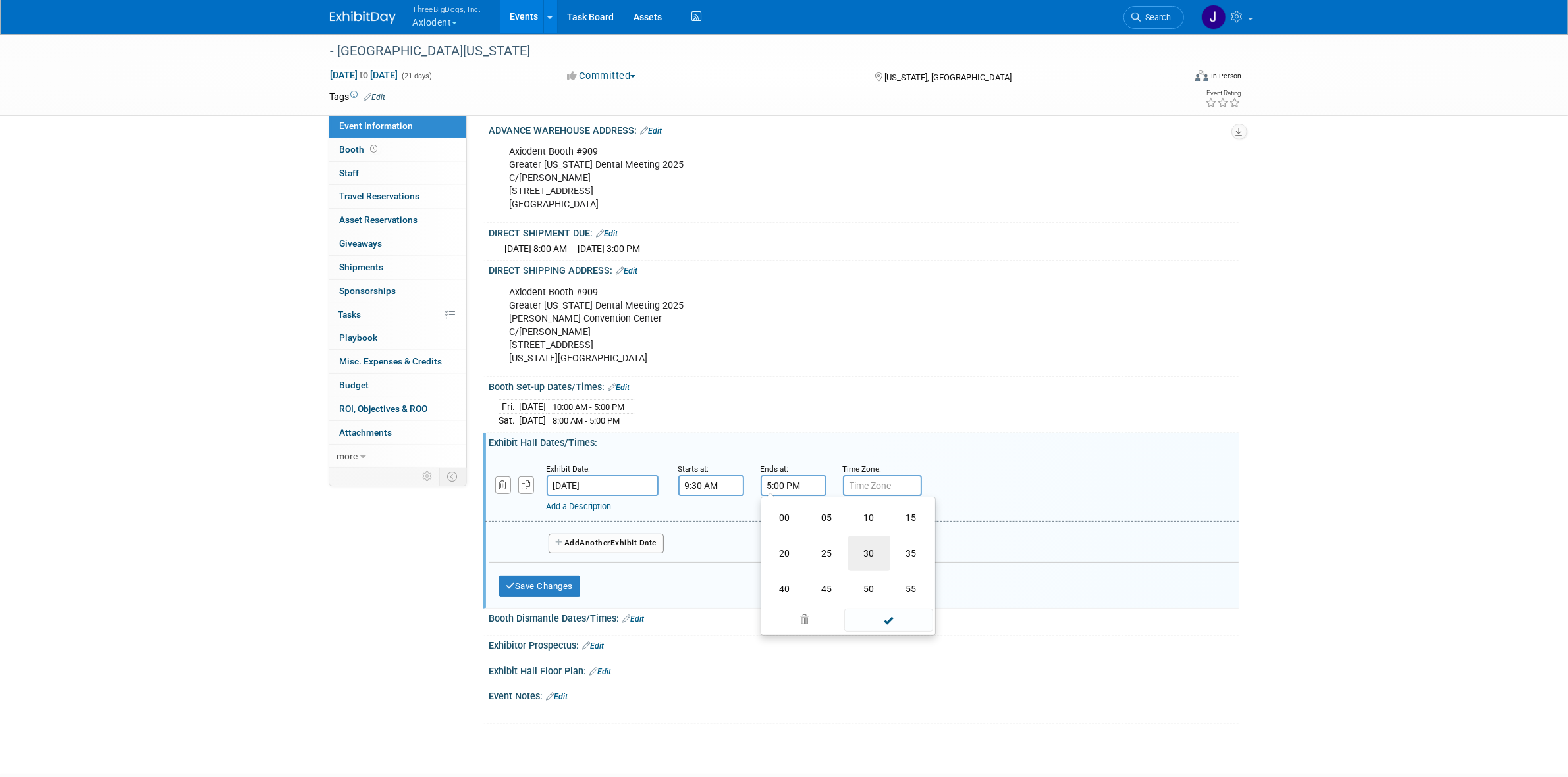
click at [881, 556] on td "30" at bounding box center [869, 554] width 42 height 36
type input "5:30 PM"
click at [874, 613] on span at bounding box center [889, 604] width 89 height 23
click at [621, 554] on button "Add Another Exhibit Date" at bounding box center [606, 543] width 116 height 20
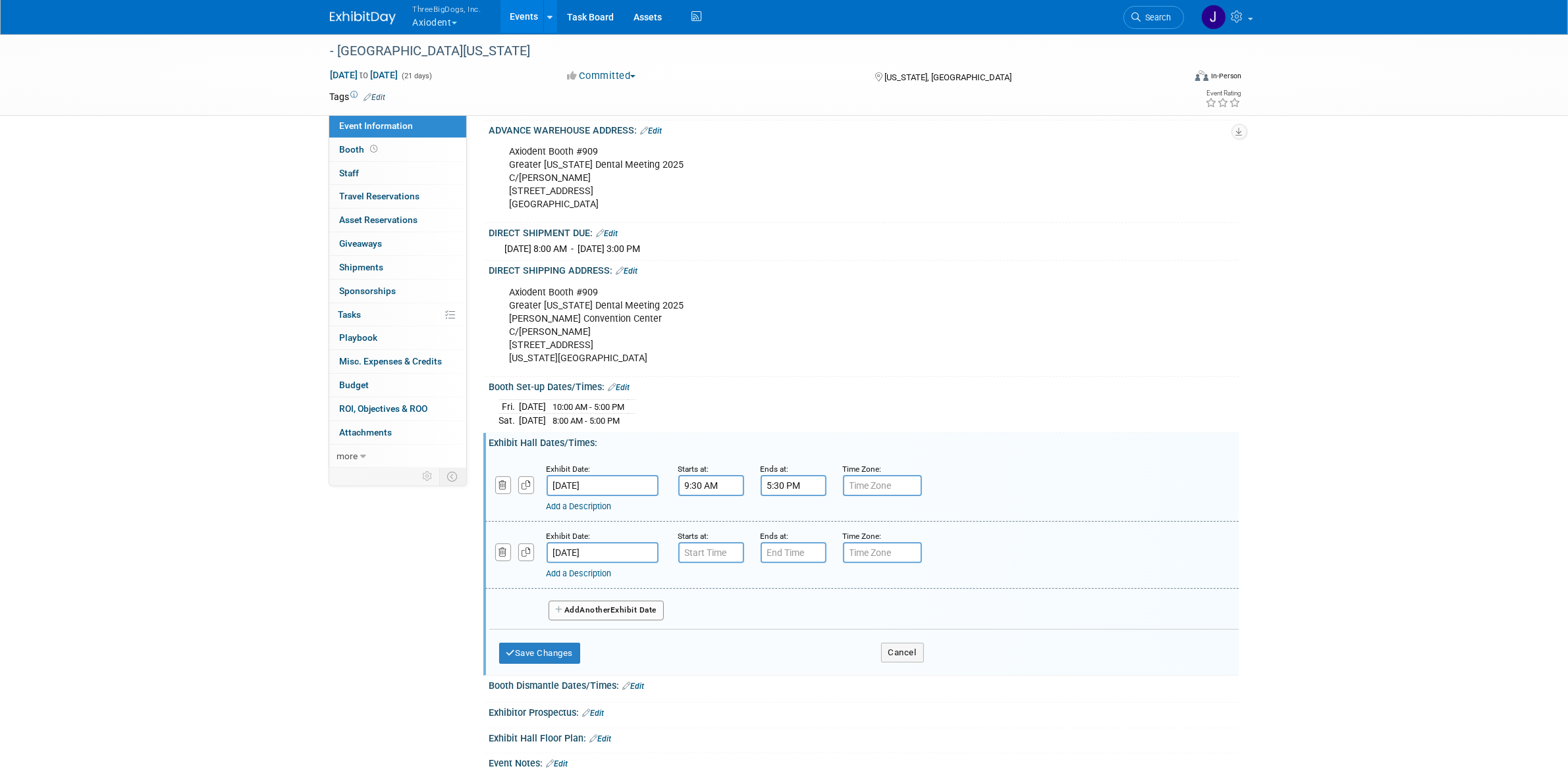
click at [624, 612] on button "Add Another Exhibit Date" at bounding box center [606, 610] width 116 height 20
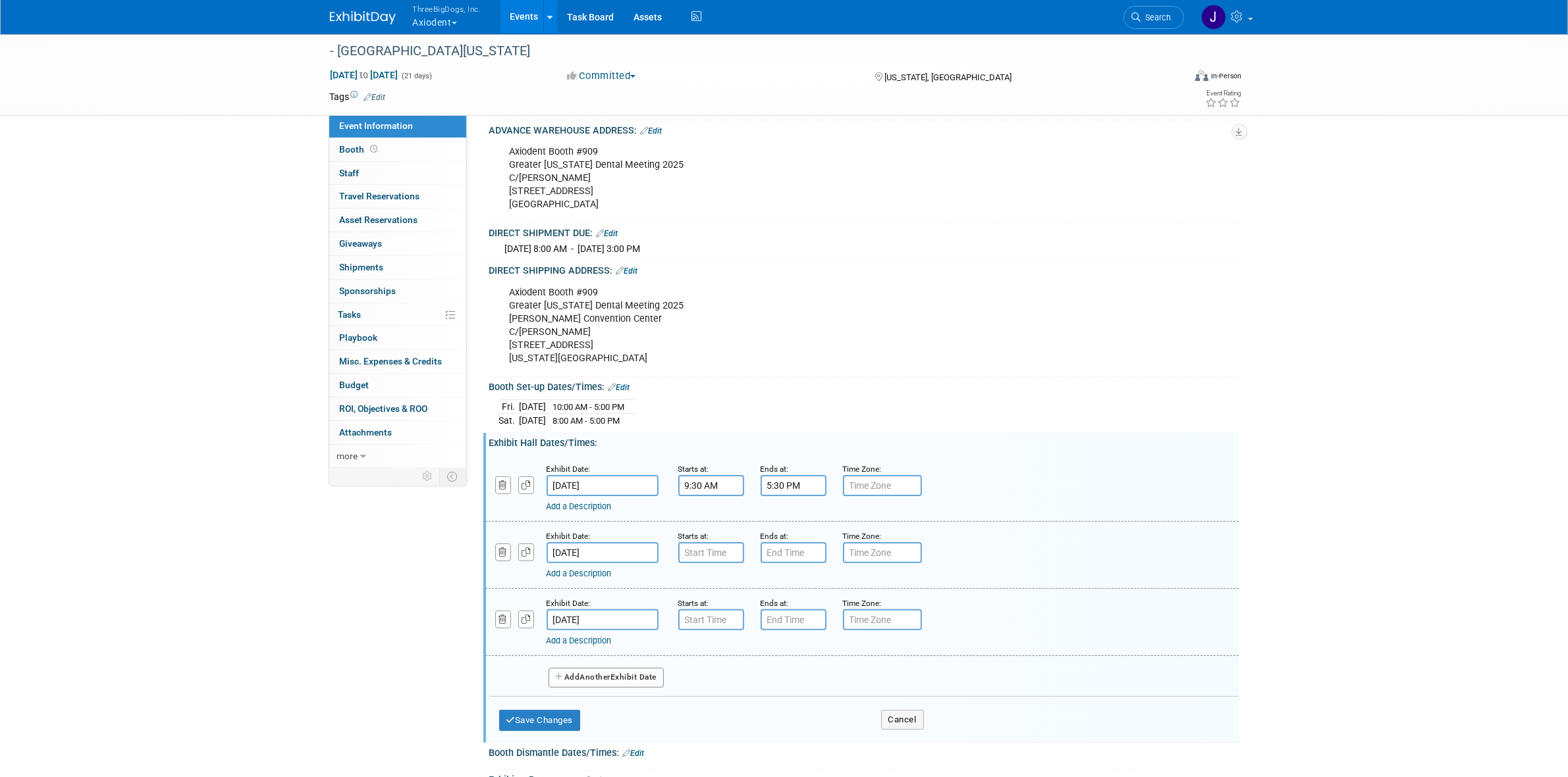
click at [610, 672] on div "Add Another Exhibit Date" at bounding box center [864, 674] width 749 height 35
click at [609, 676] on button "Add Another Exhibit Date" at bounding box center [606, 678] width 116 height 20
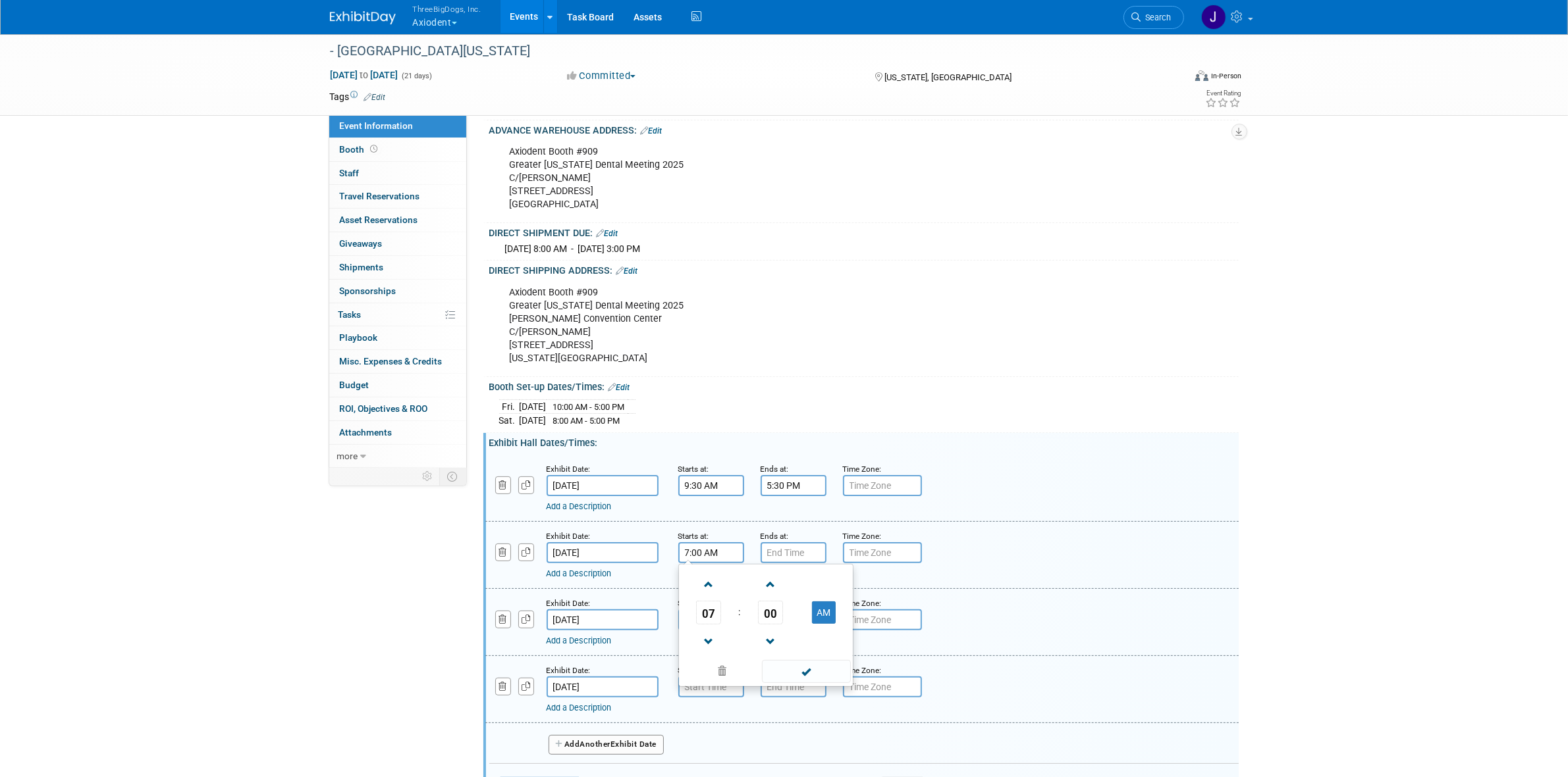
click at [709, 558] on input "7:00 AM" at bounding box center [711, 552] width 66 height 21
click at [711, 594] on span at bounding box center [708, 584] width 23 height 23
click at [767, 596] on span at bounding box center [770, 584] width 23 height 23
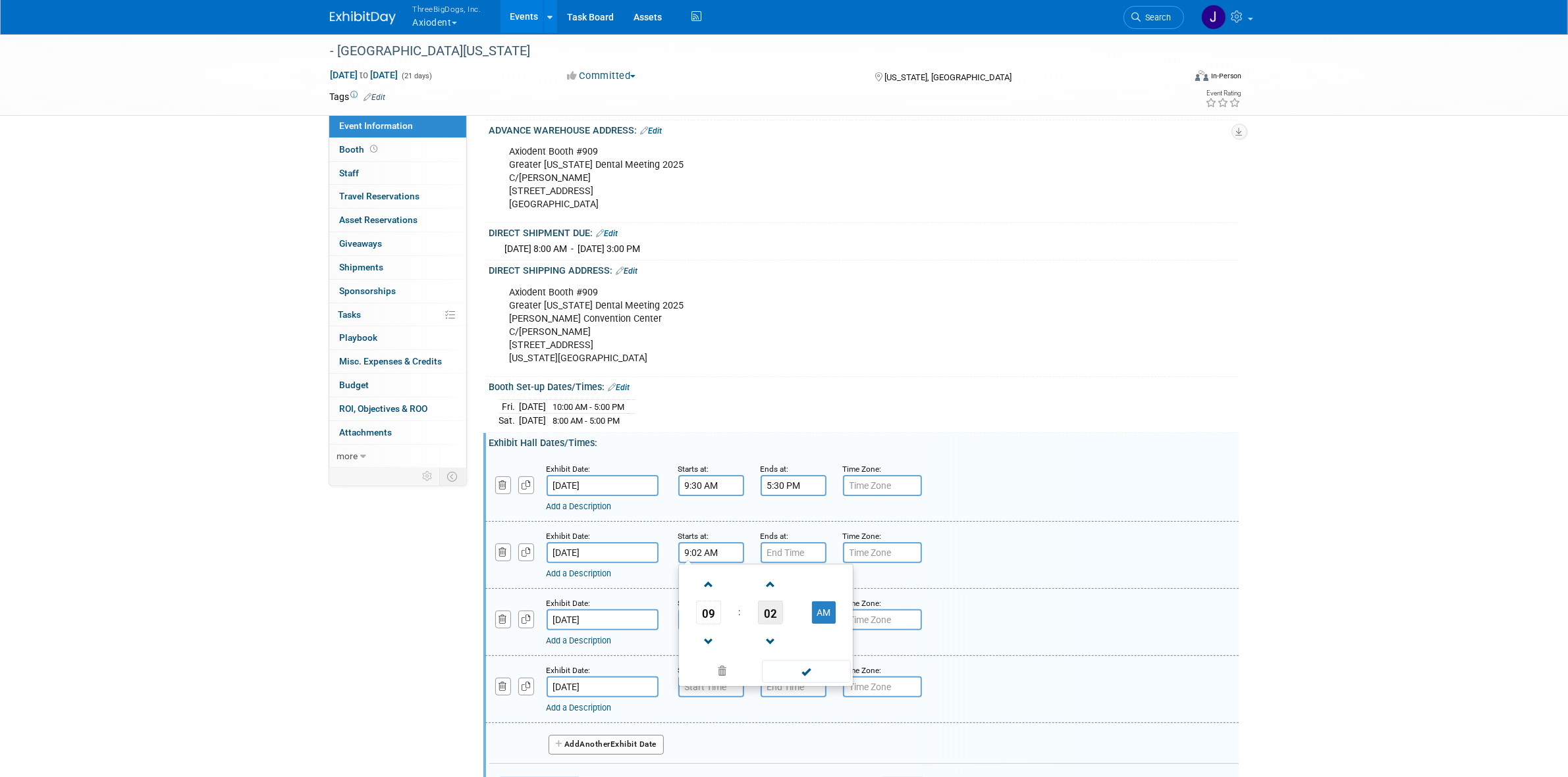
click at [773, 614] on span "02" at bounding box center [771, 612] width 25 height 23
click at [760, 627] on td "25" at bounding box center [744, 620] width 42 height 36
click at [762, 612] on span "25" at bounding box center [771, 612] width 25 height 23
click at [792, 629] on td "30" at bounding box center [786, 620] width 42 height 36
type input "9:30 AM"
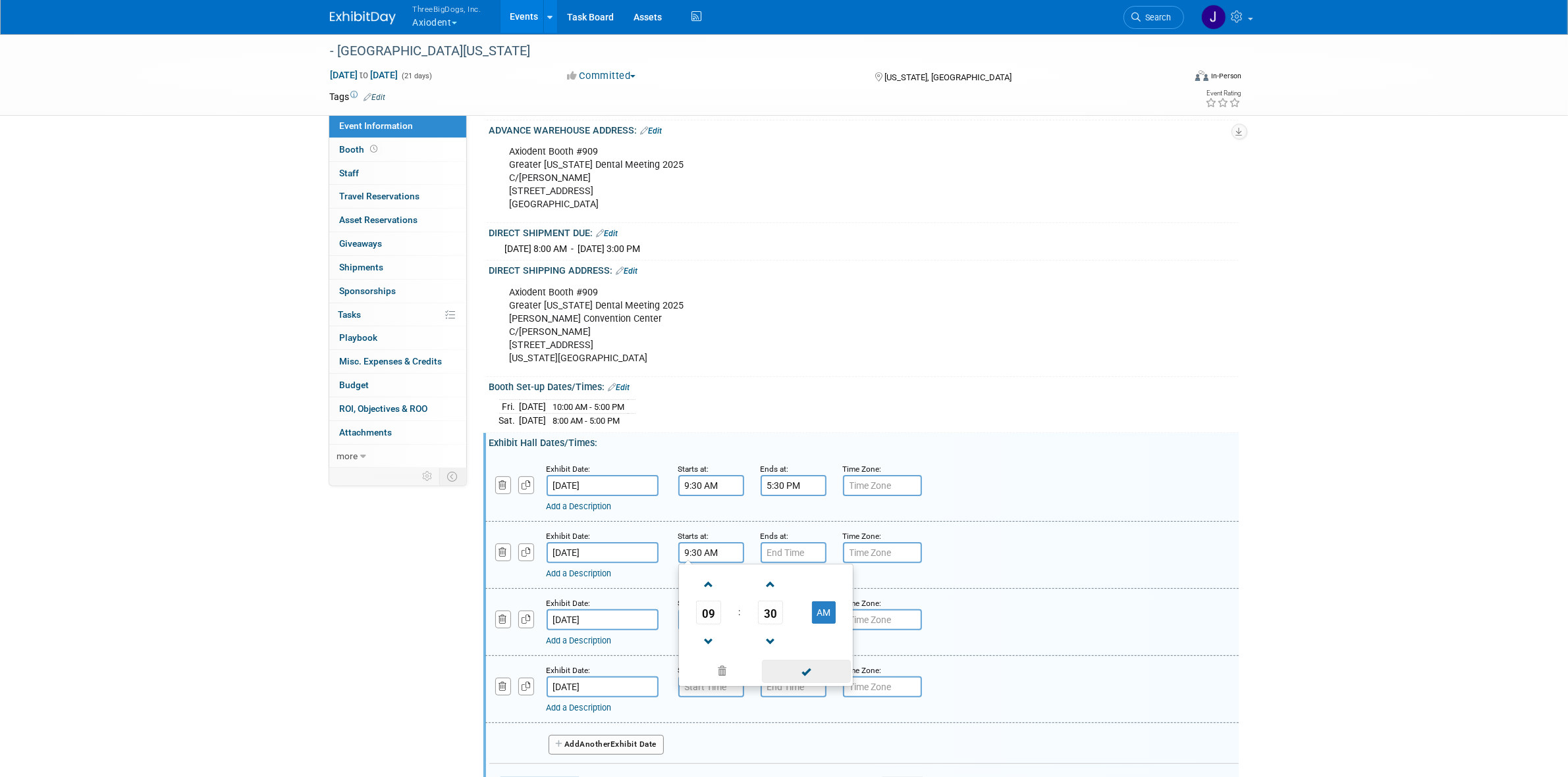
click at [804, 674] on span at bounding box center [806, 671] width 89 height 23
click at [795, 576] on div "Add a Description" at bounding box center [828, 574] width 563 height 12
click at [808, 553] on input "7:00 PM" at bounding box center [793, 552] width 66 height 21
click at [785, 636] on link at bounding box center [791, 641] width 25 height 34
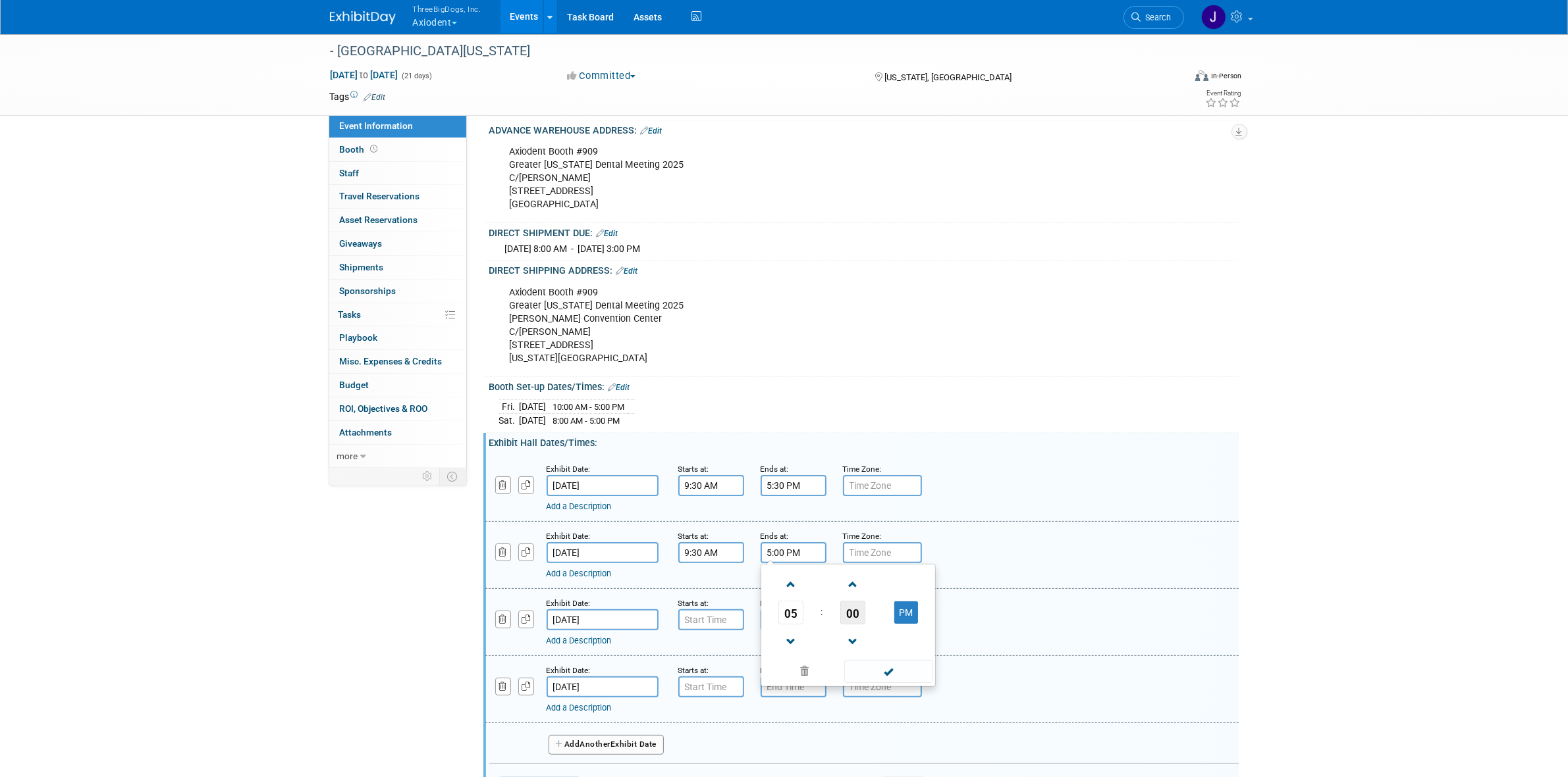
click at [853, 618] on span "00" at bounding box center [853, 612] width 25 height 23
click at [863, 630] on td "30" at bounding box center [869, 620] width 42 height 36
type input "5:30 PM"
click at [861, 678] on span at bounding box center [889, 671] width 89 height 23
click at [784, 557] on input "5:30 PM" at bounding box center [793, 552] width 66 height 21
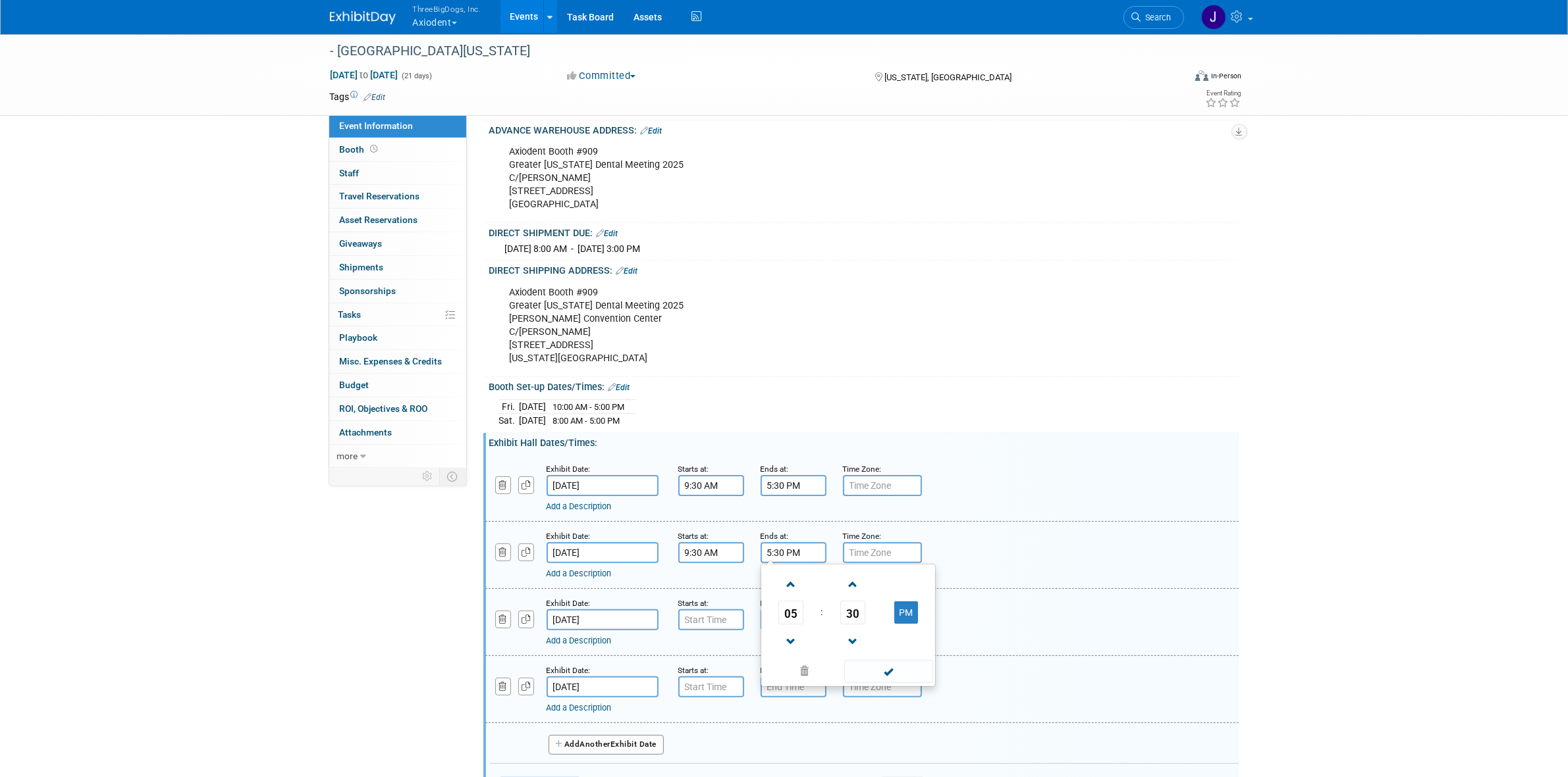
click at [784, 557] on input "5:30 PM" at bounding box center [793, 552] width 66 height 21
click at [746, 601] on div "Exhibit Date: Dec 2, 2025 Starts at: Ends at: Time Zone: Apply to all Add a Des…" at bounding box center [862, 622] width 753 height 67
click at [771, 622] on input "7:00 PM" at bounding box center [793, 620] width 66 height 21
paste input "5:30 PM"
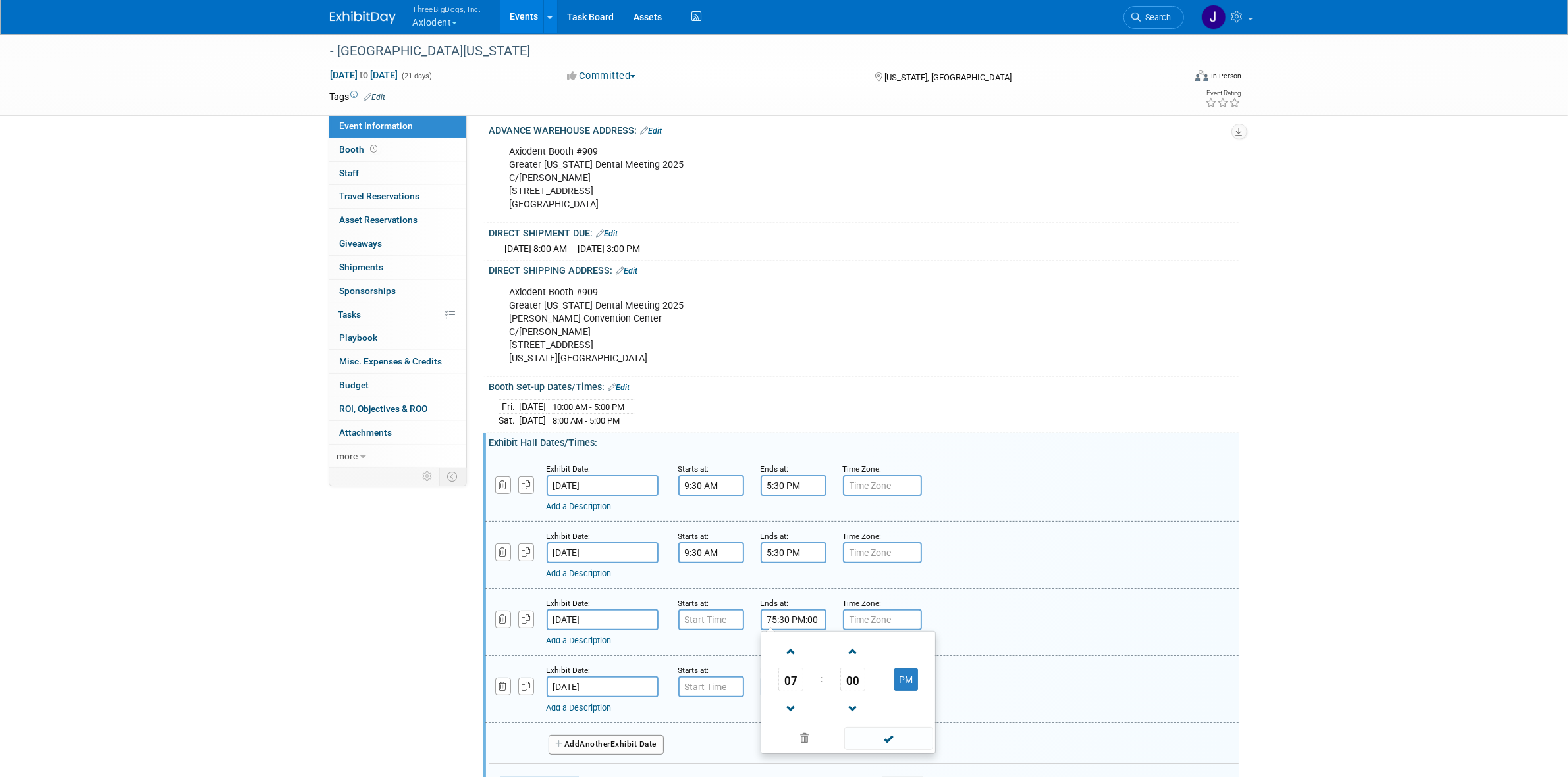
click at [813, 629] on input "75:30 PM:00 PM" at bounding box center [793, 620] width 66 height 21
paste input "5:3"
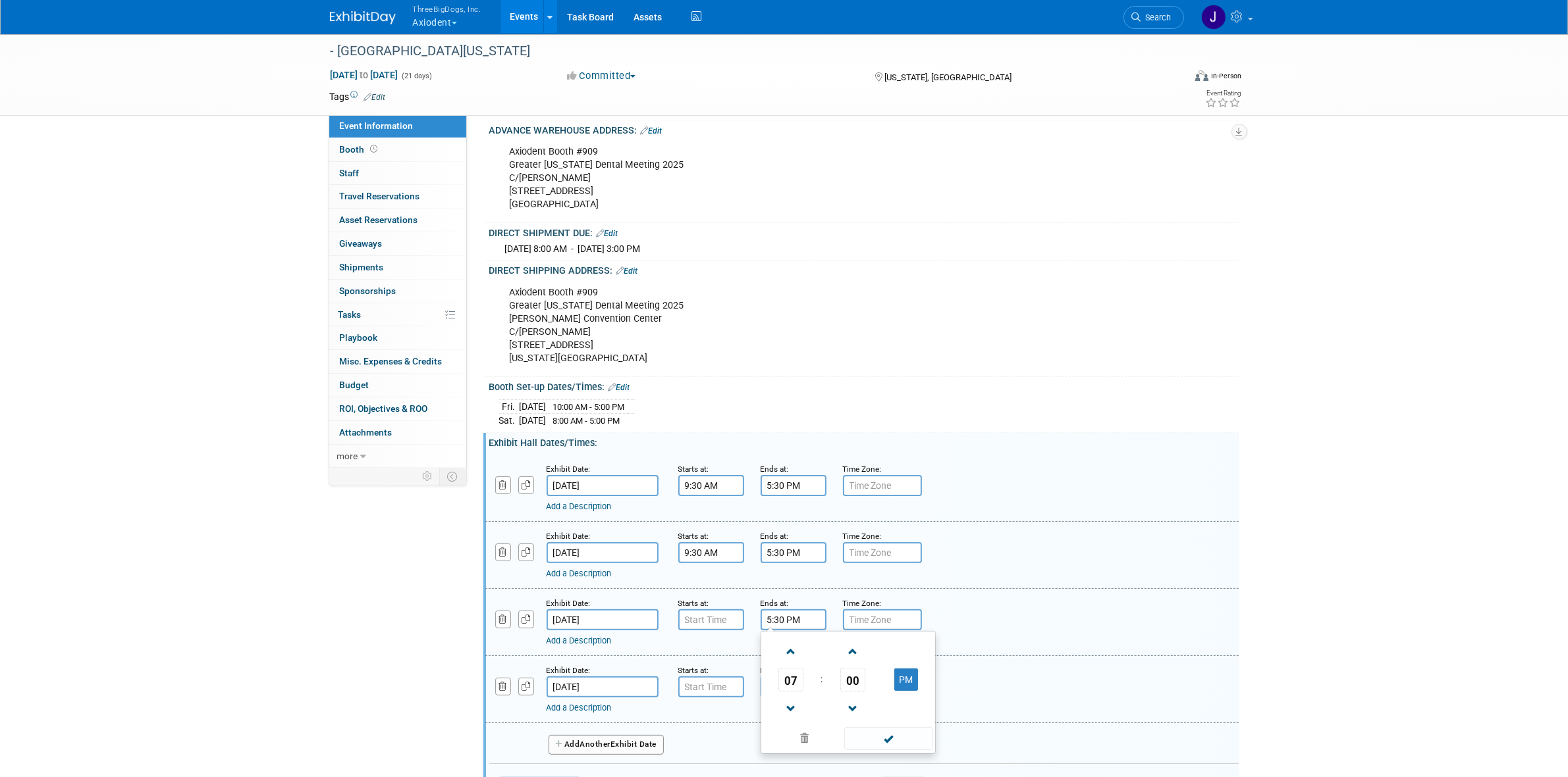
click at [879, 734] on td at bounding box center [887, 738] width 89 height 26
click at [879, 742] on span at bounding box center [889, 738] width 89 height 23
type input "5:30 PM"
click at [784, 629] on input "5:30 PM" at bounding box center [793, 620] width 66 height 21
click at [798, 609] on div "Ends at:" at bounding box center [791, 603] width 63 height 13
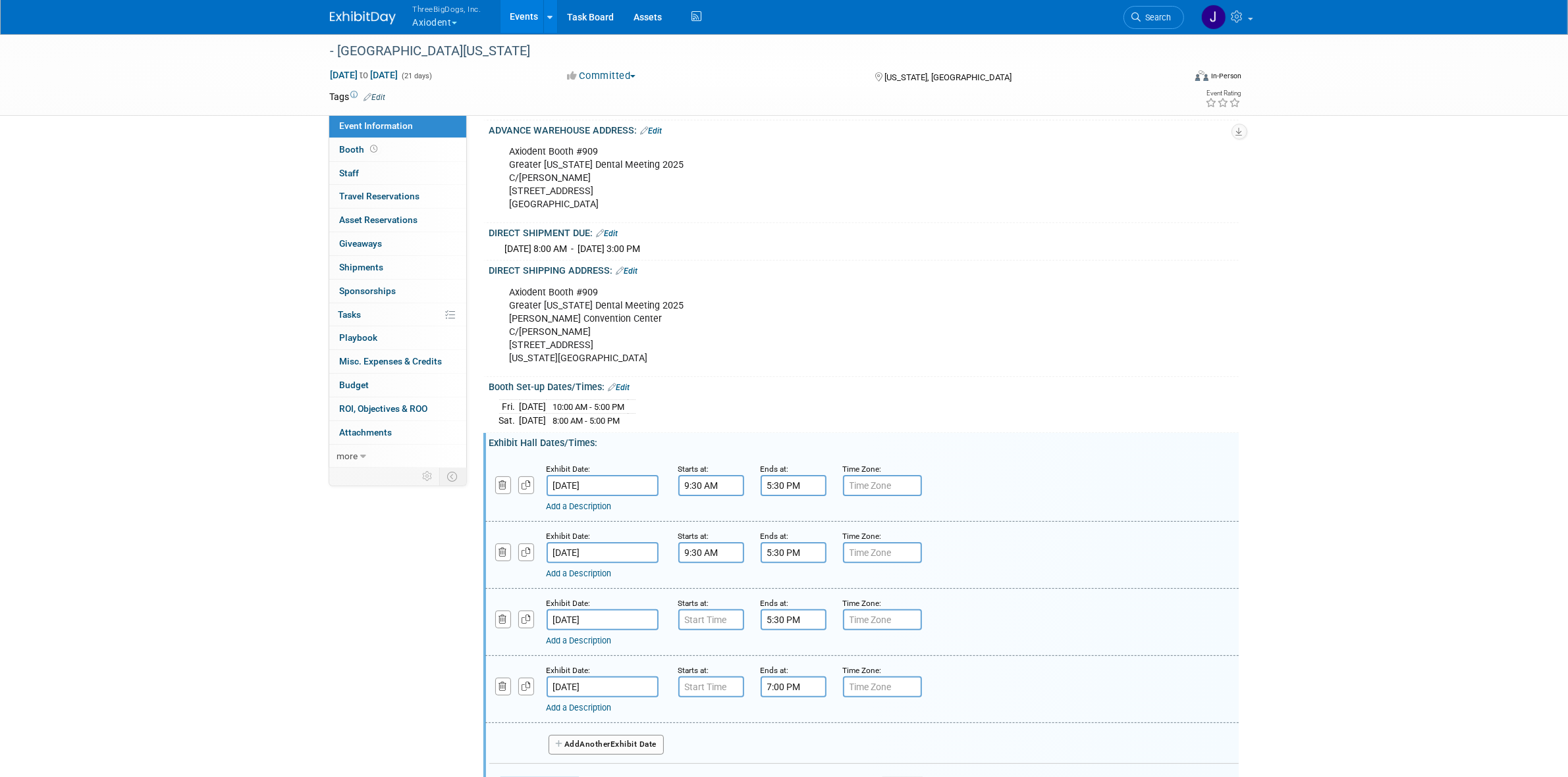
click at [798, 698] on input "7:00 PM" at bounding box center [793, 687] width 66 height 21
click at [802, 694] on input "7:00 PM" at bounding box center [793, 687] width 66 height 21
paste input "5:3"
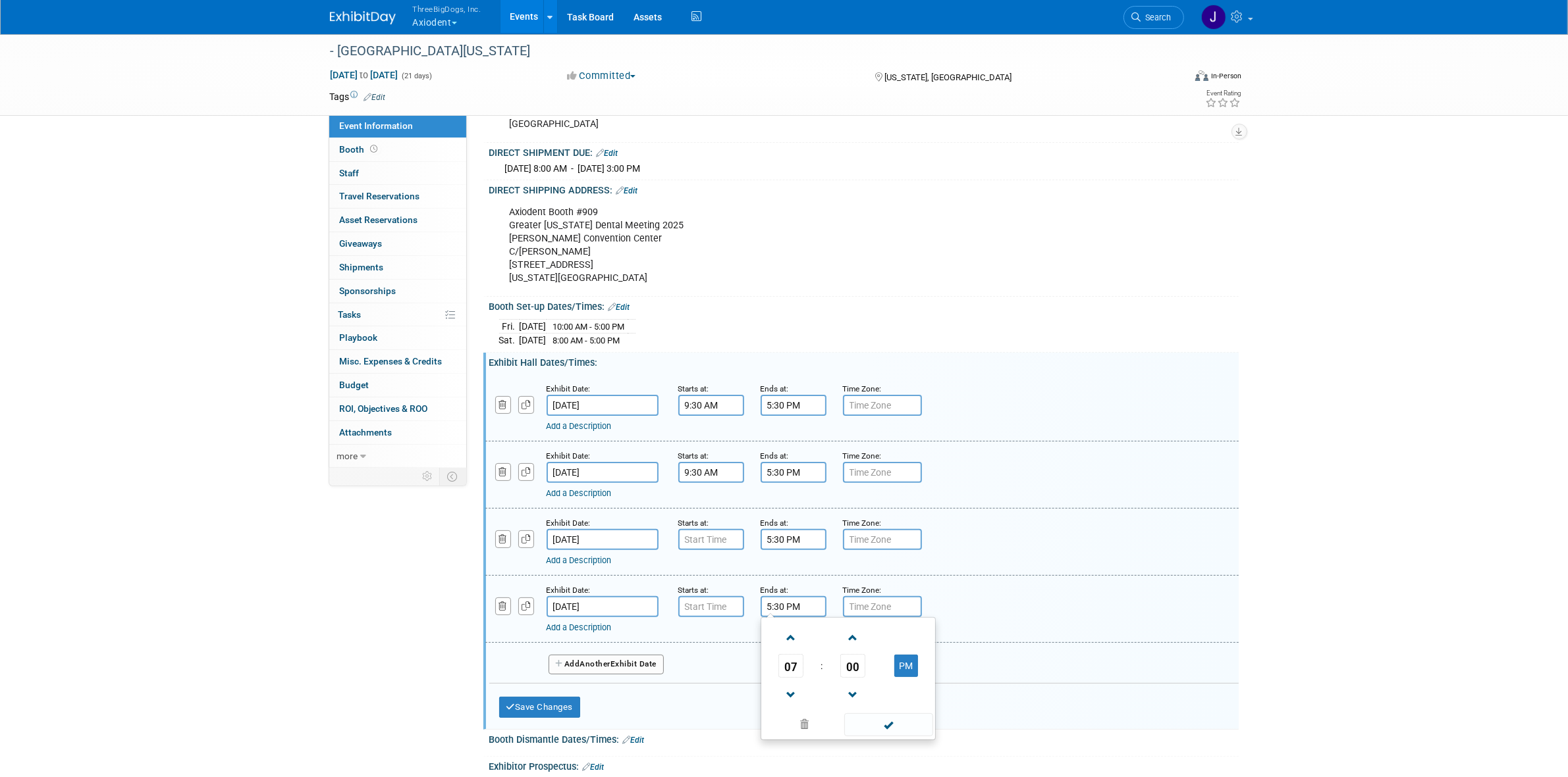
scroll to position [321, 0]
click at [858, 725] on span at bounding box center [889, 723] width 89 height 23
type input "5:30 PM"
click at [701, 535] on input "7:00 AM" at bounding box center [711, 538] width 66 height 21
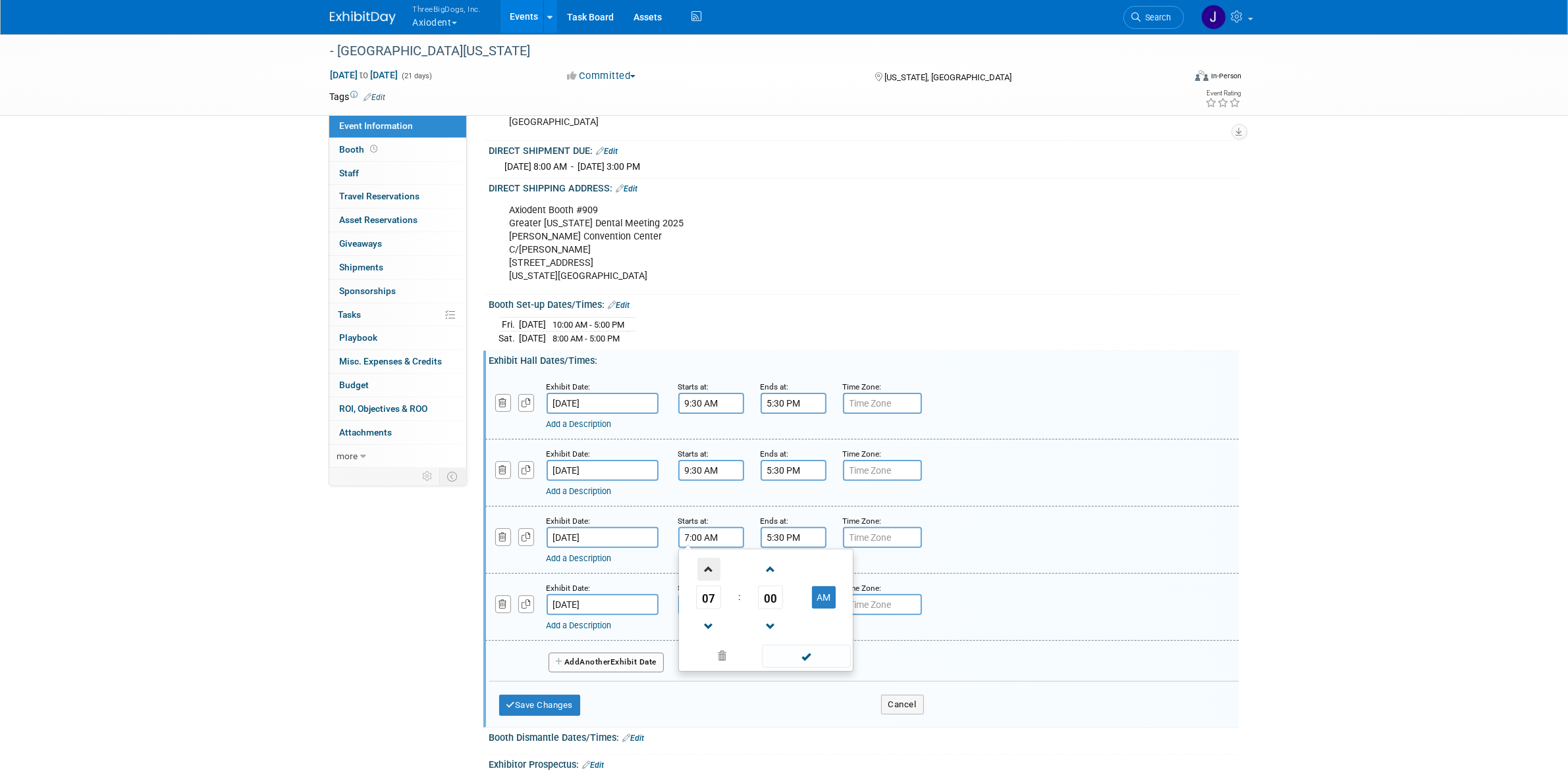
click at [709, 581] on span at bounding box center [708, 569] width 23 height 23
click at [764, 598] on span "00" at bounding box center [771, 597] width 25 height 23
click at [795, 622] on td "30" at bounding box center [786, 605] width 42 height 36
type input "9:30 AM"
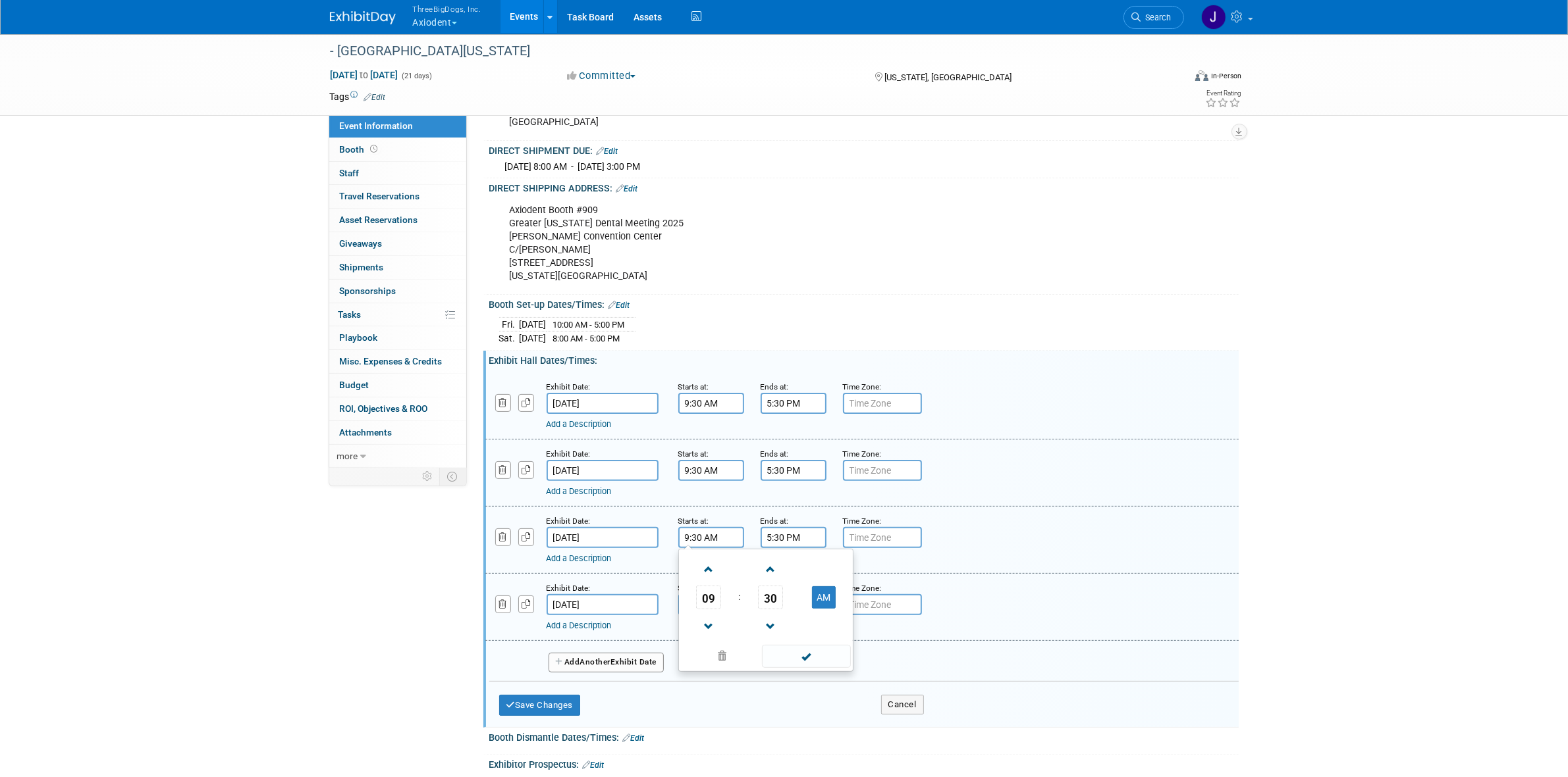
drag, startPoint x: 807, startPoint y: 662, endPoint x: 775, endPoint y: 632, distance: 43.9
click at [808, 662] on span at bounding box center [806, 656] width 89 height 23
click at [703, 607] on input "7:00 AM" at bounding box center [711, 605] width 66 height 21
click at [716, 647] on span at bounding box center [708, 636] width 23 height 23
click at [720, 648] on link at bounding box center [708, 635] width 25 height 34
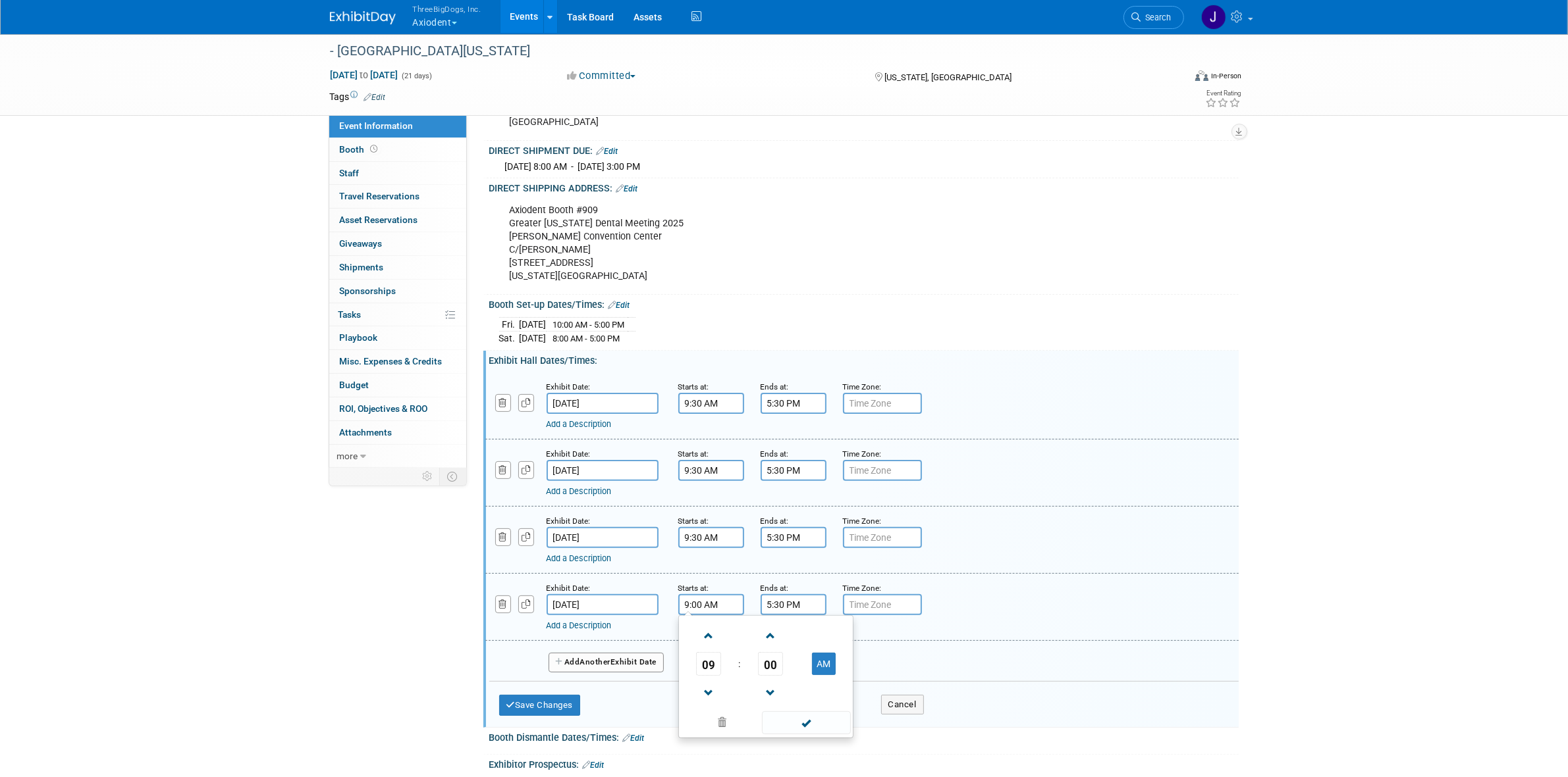
click at [777, 672] on span "00" at bounding box center [771, 664] width 25 height 23
drag, startPoint x: 785, startPoint y: 683, endPoint x: 787, endPoint y: 689, distance: 6.3
click at [786, 683] on td "30" at bounding box center [786, 672] width 42 height 36
type input "9:30 AM"
click at [795, 726] on span at bounding box center [806, 723] width 89 height 23
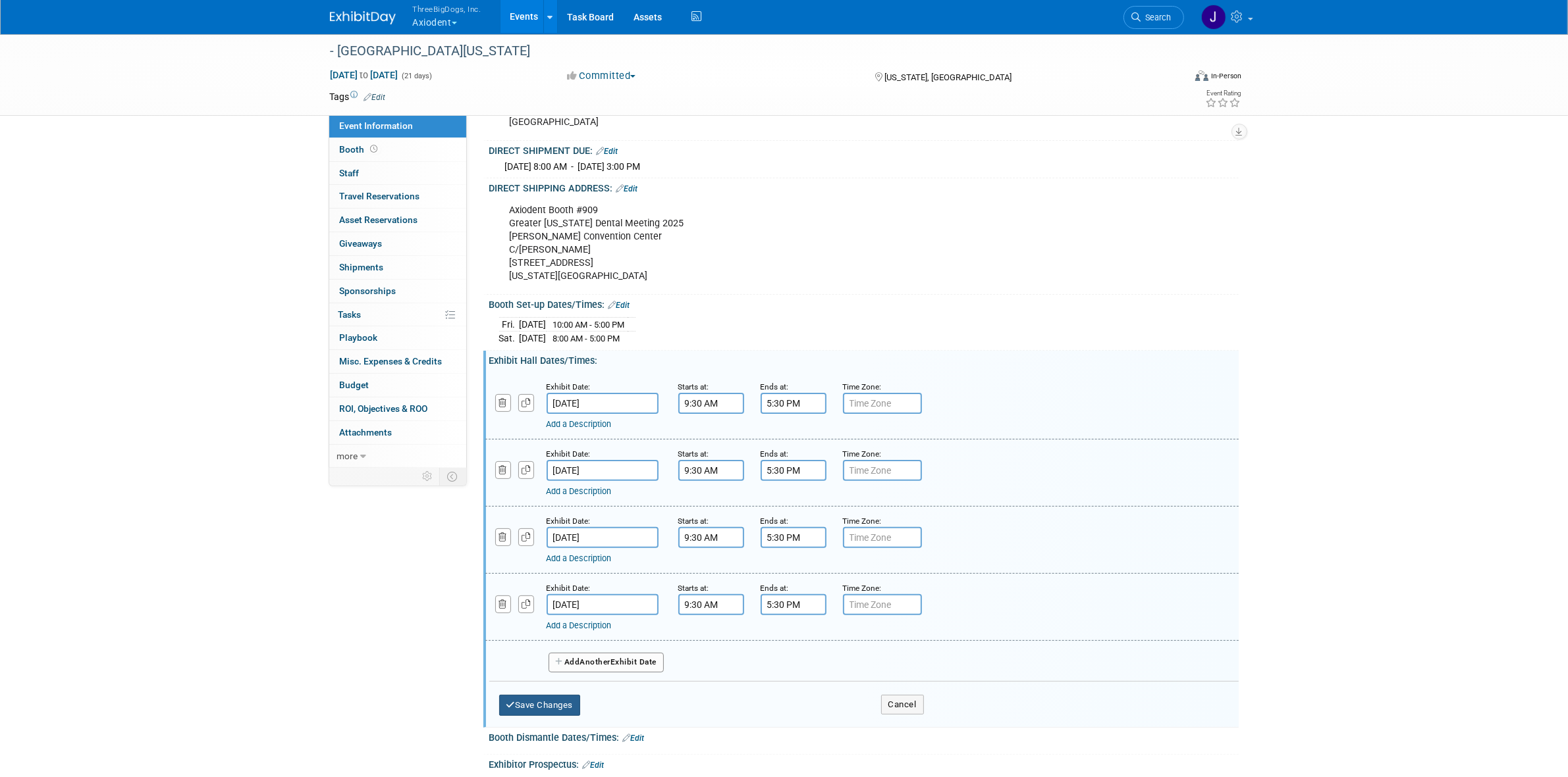
click at [555, 716] on button "Save Changes" at bounding box center [539, 705] width 81 height 21
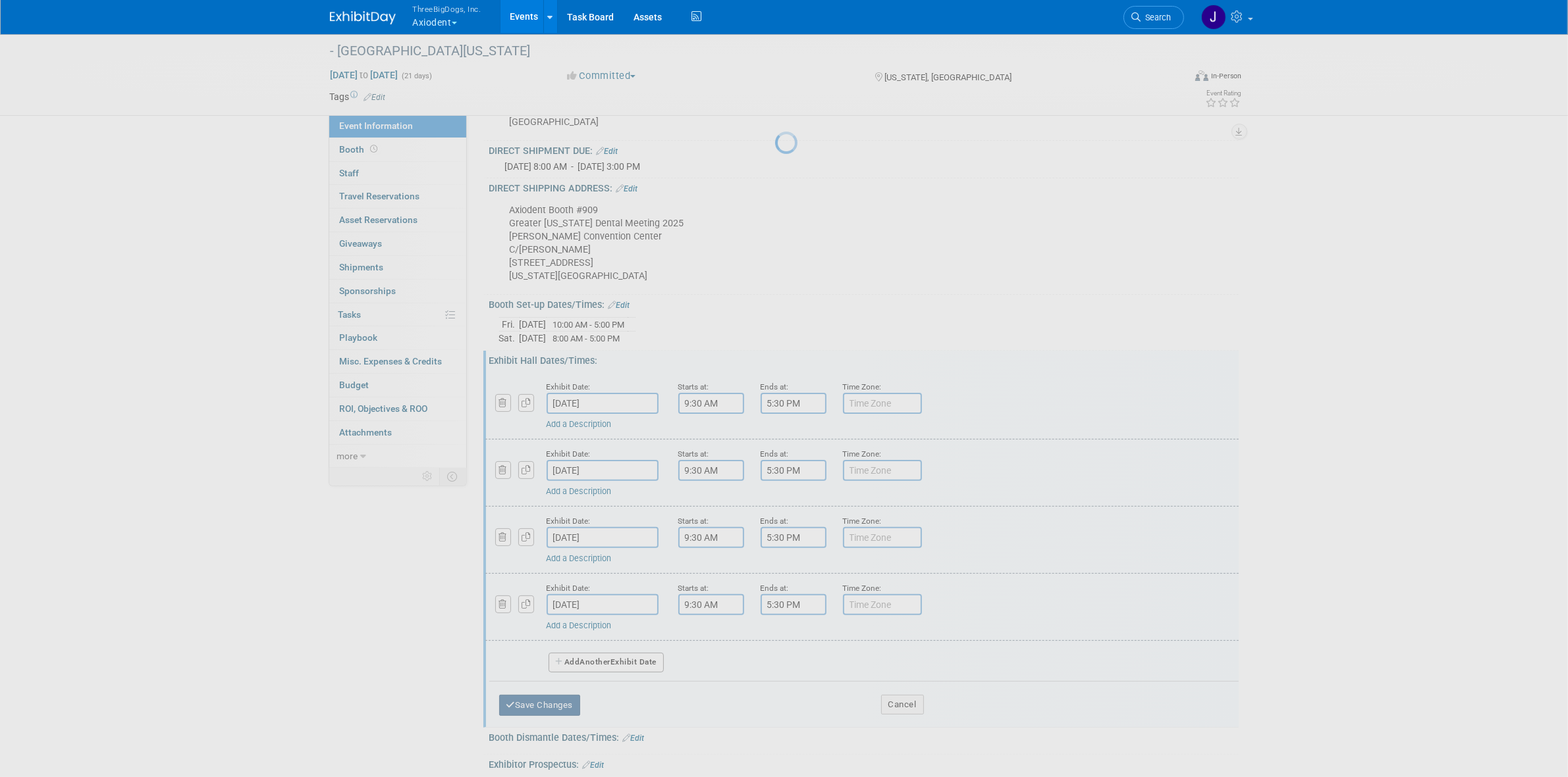
scroll to position [186, 0]
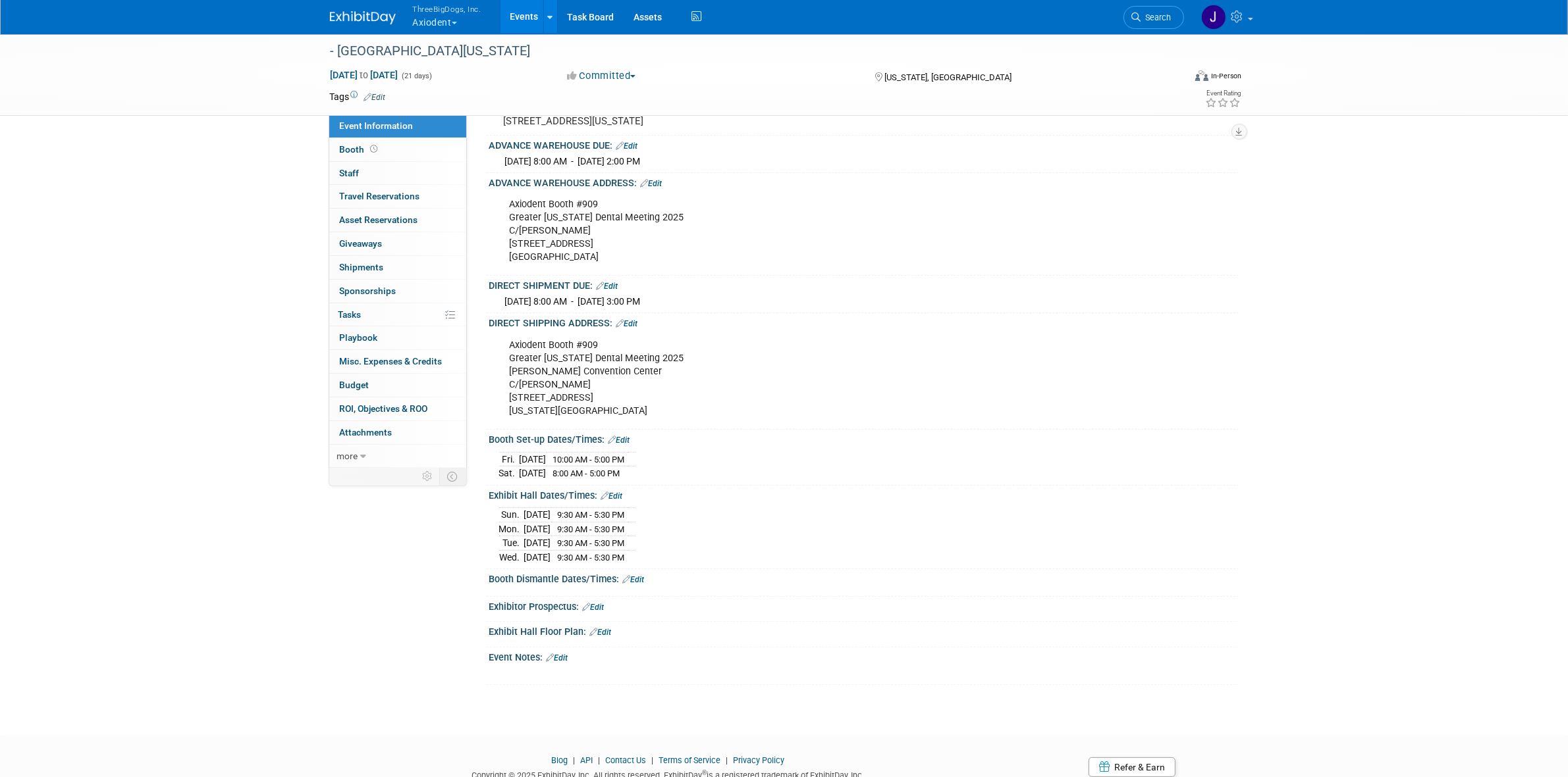
click at [623, 501] on link "Edit" at bounding box center [611, 496] width 21 height 9
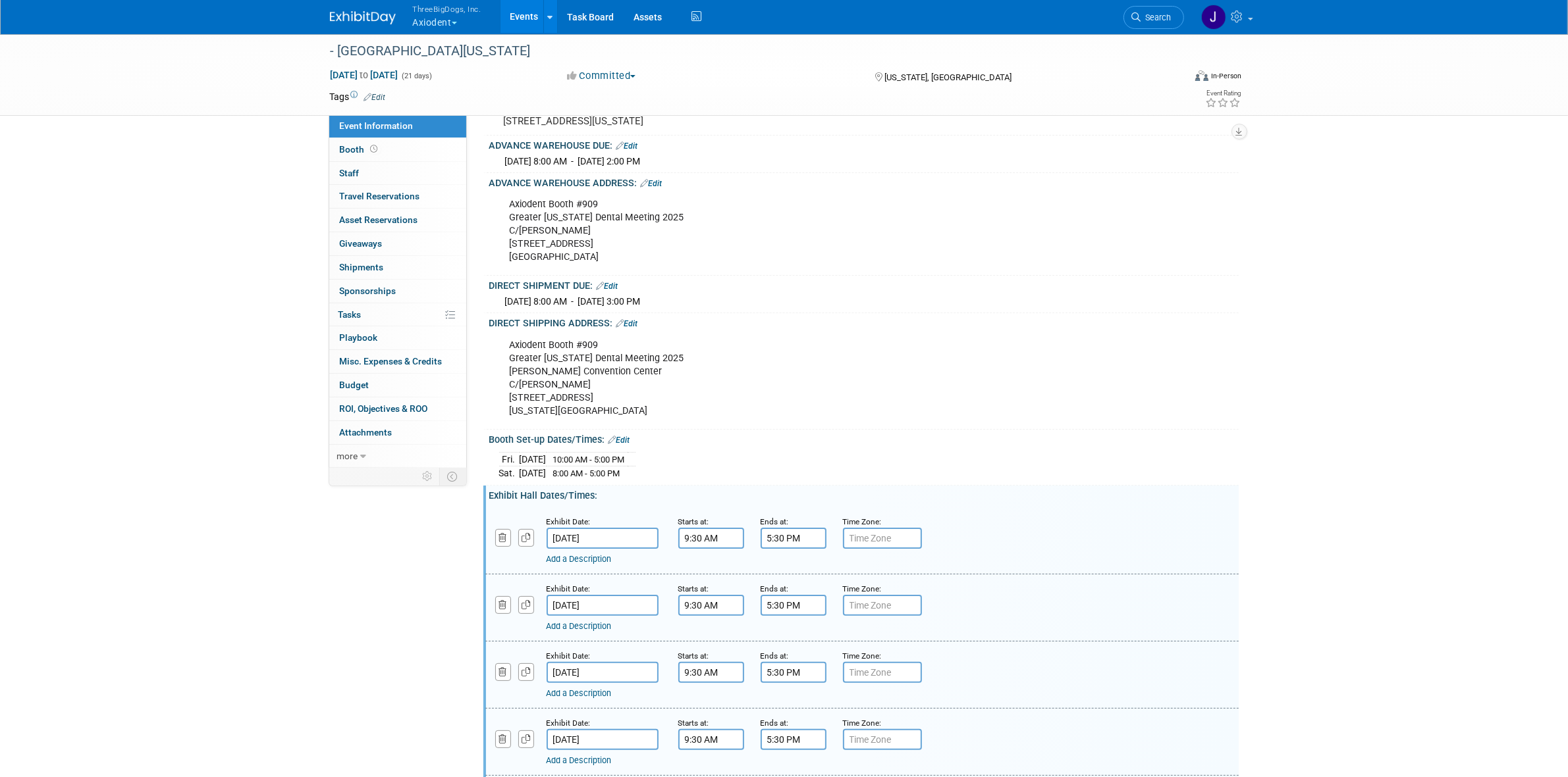
click at [798, 750] on input "5:30 PM" at bounding box center [793, 740] width 66 height 21
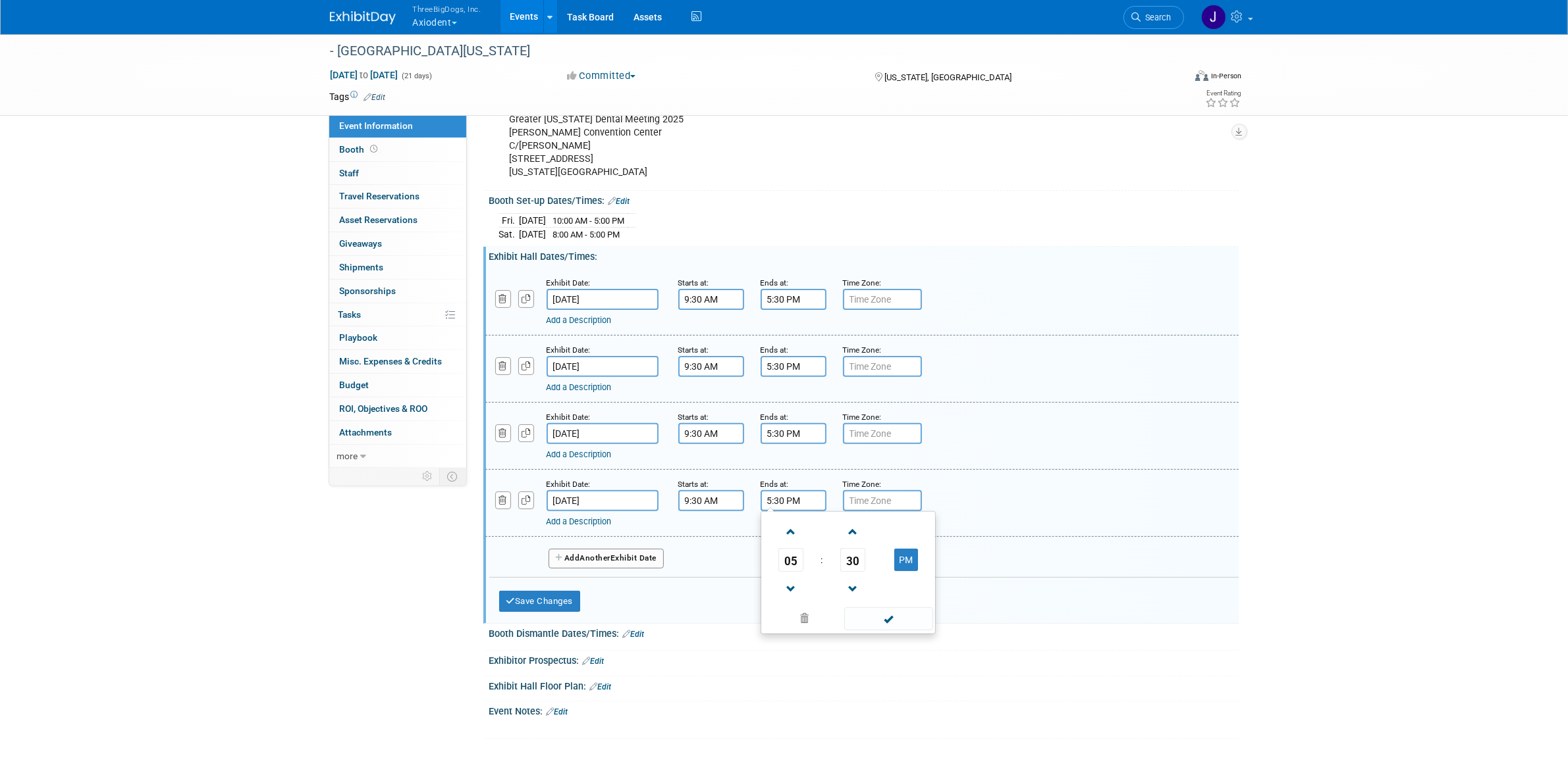
scroll to position [433, 0]
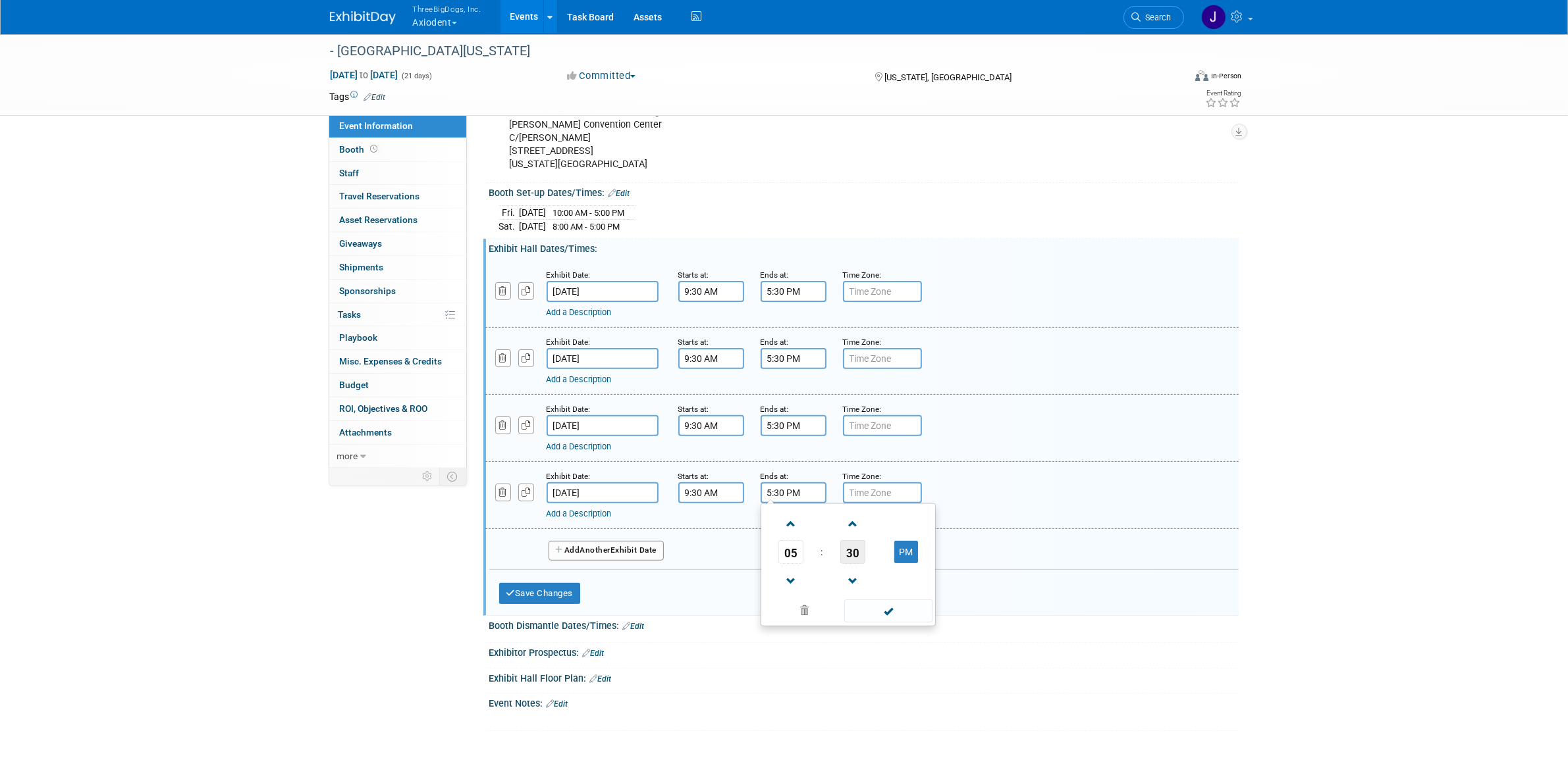
click at [847, 563] on span "30" at bounding box center [853, 552] width 25 height 23
click at [795, 536] on td "00" at bounding box center [784, 525] width 42 height 36
click at [798, 593] on span at bounding box center [791, 581] width 23 height 23
type input "3:00 PM"
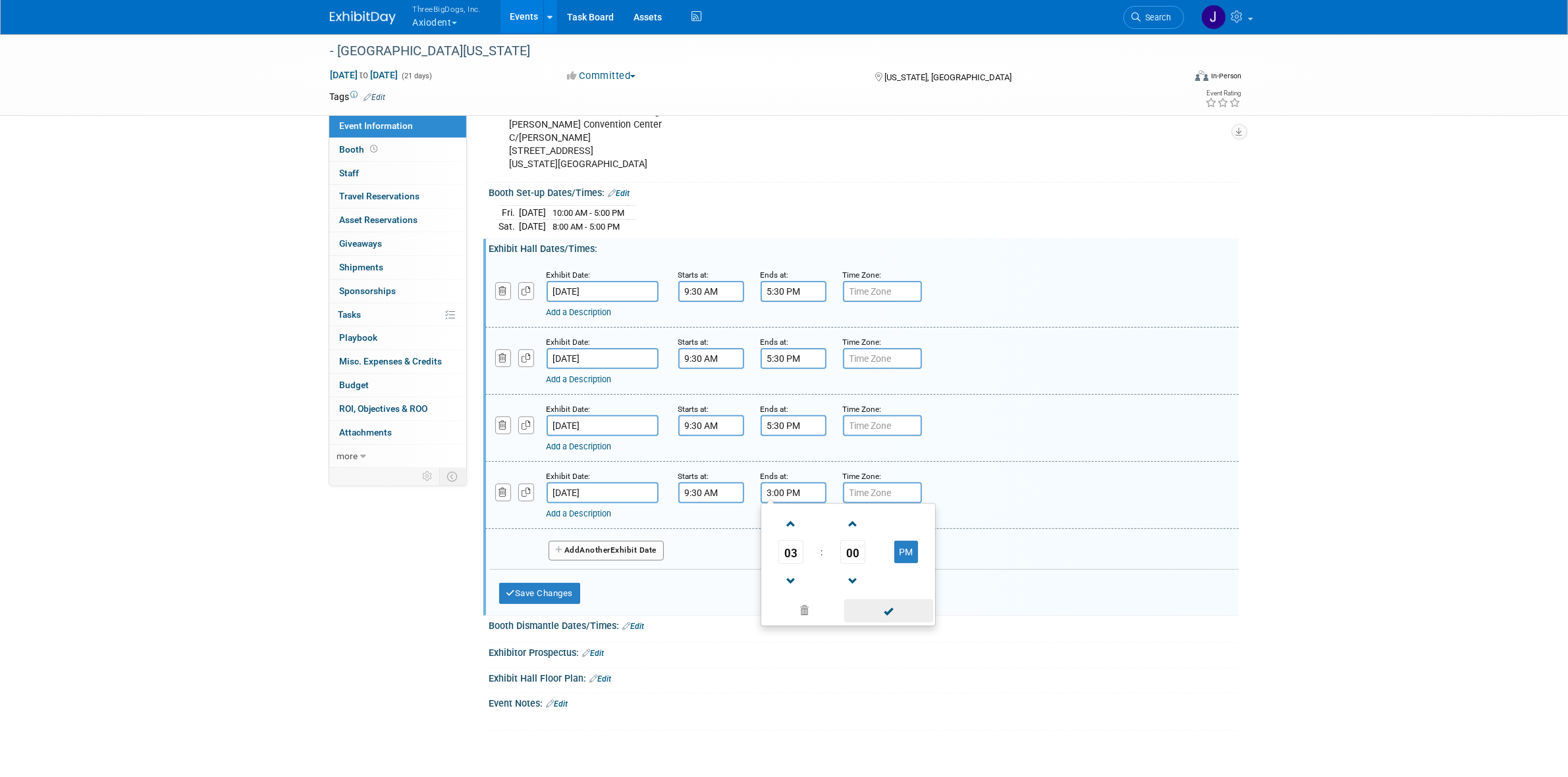
click at [875, 623] on span at bounding box center [889, 611] width 89 height 23
click at [544, 604] on button "Save Changes" at bounding box center [539, 594] width 81 height 21
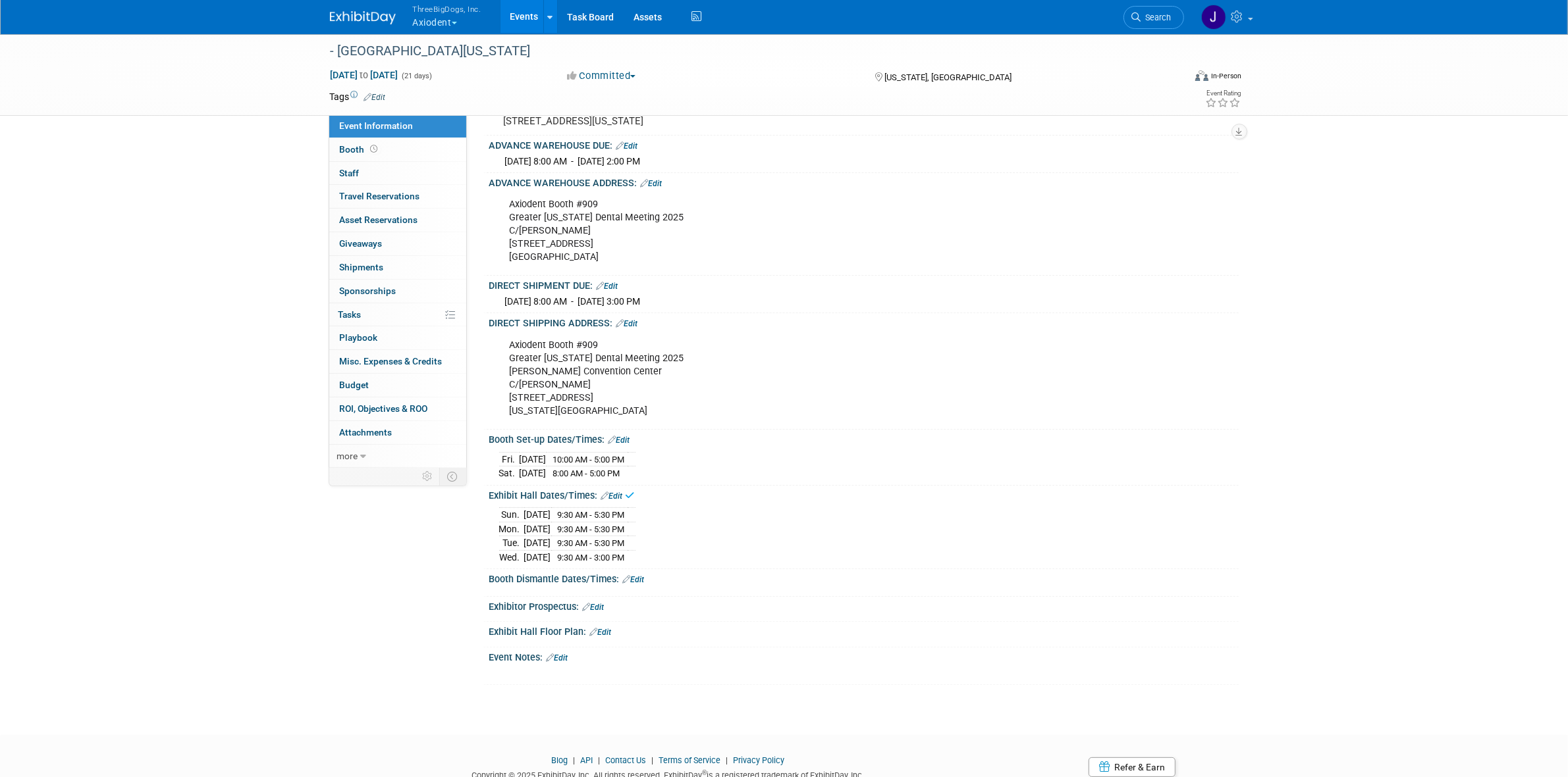
click at [642, 585] on link "Edit" at bounding box center [633, 579] width 21 height 9
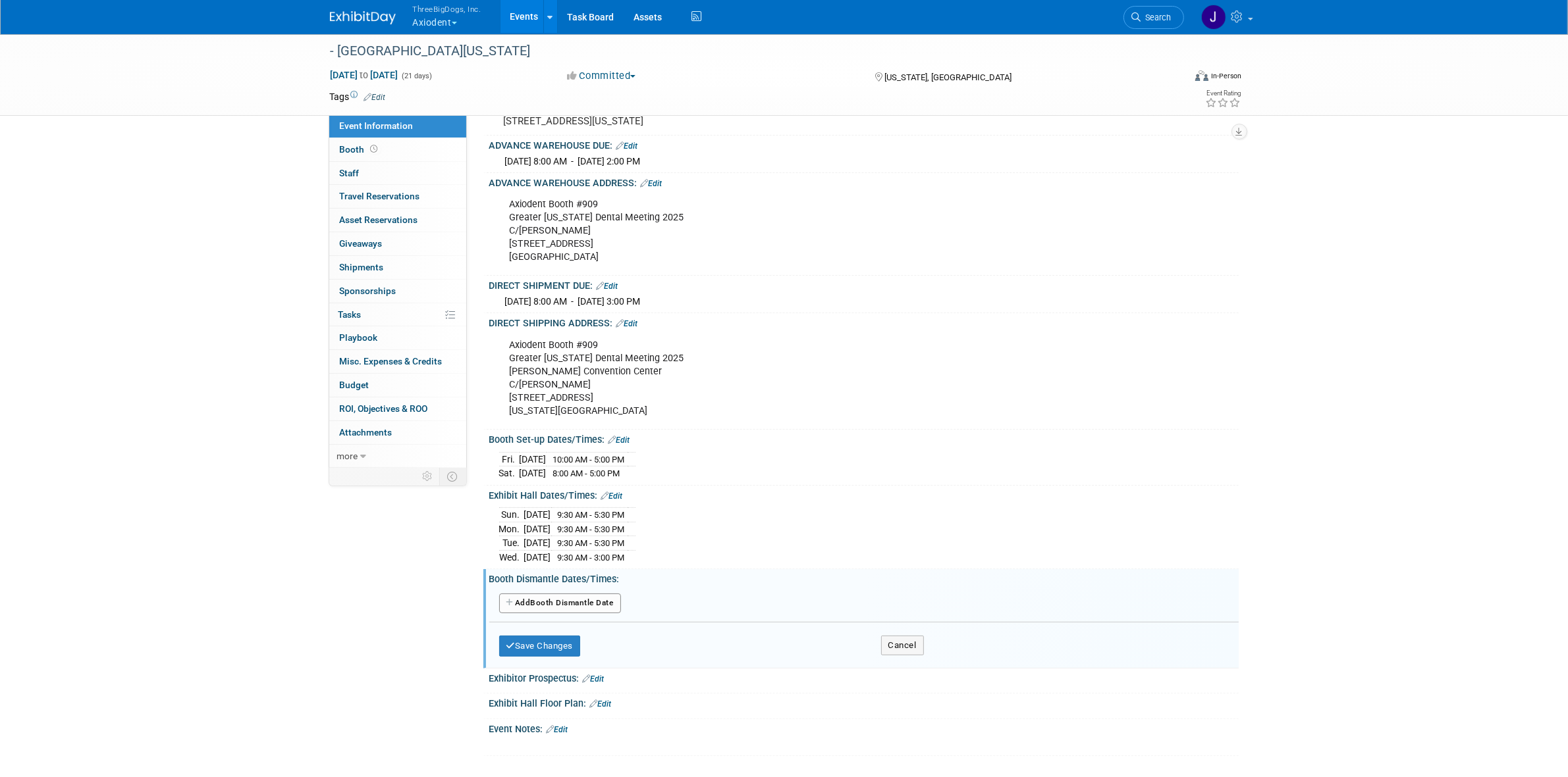
click at [621, 609] on button "Add Another Booth Dismantle Date" at bounding box center [559, 603] width 122 height 20
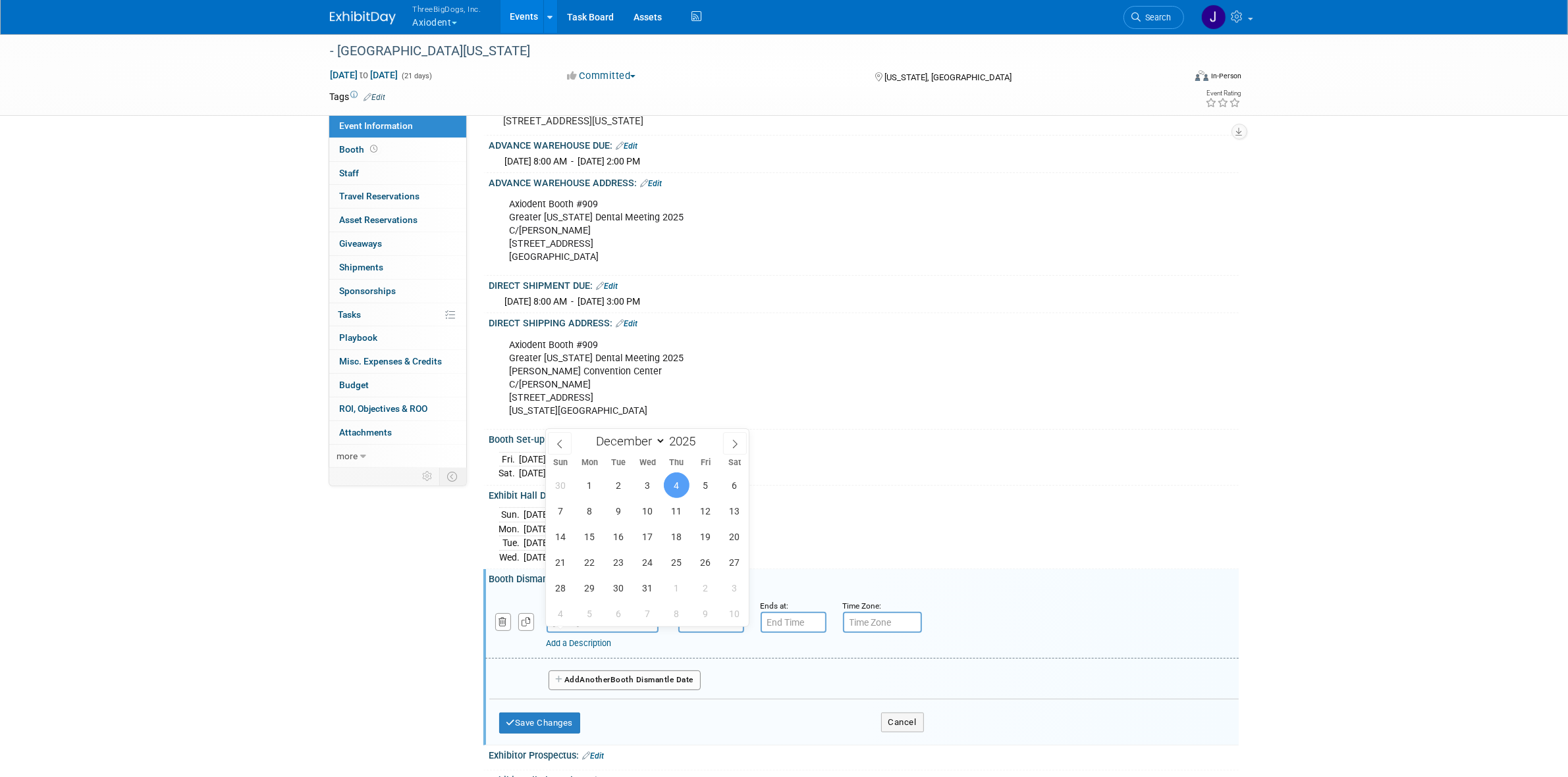
click at [599, 633] on input "Dec 4, 2025" at bounding box center [602, 623] width 112 height 21
click at [653, 490] on span "3" at bounding box center [647, 485] width 26 height 26
type input "Dec 3, 2025"
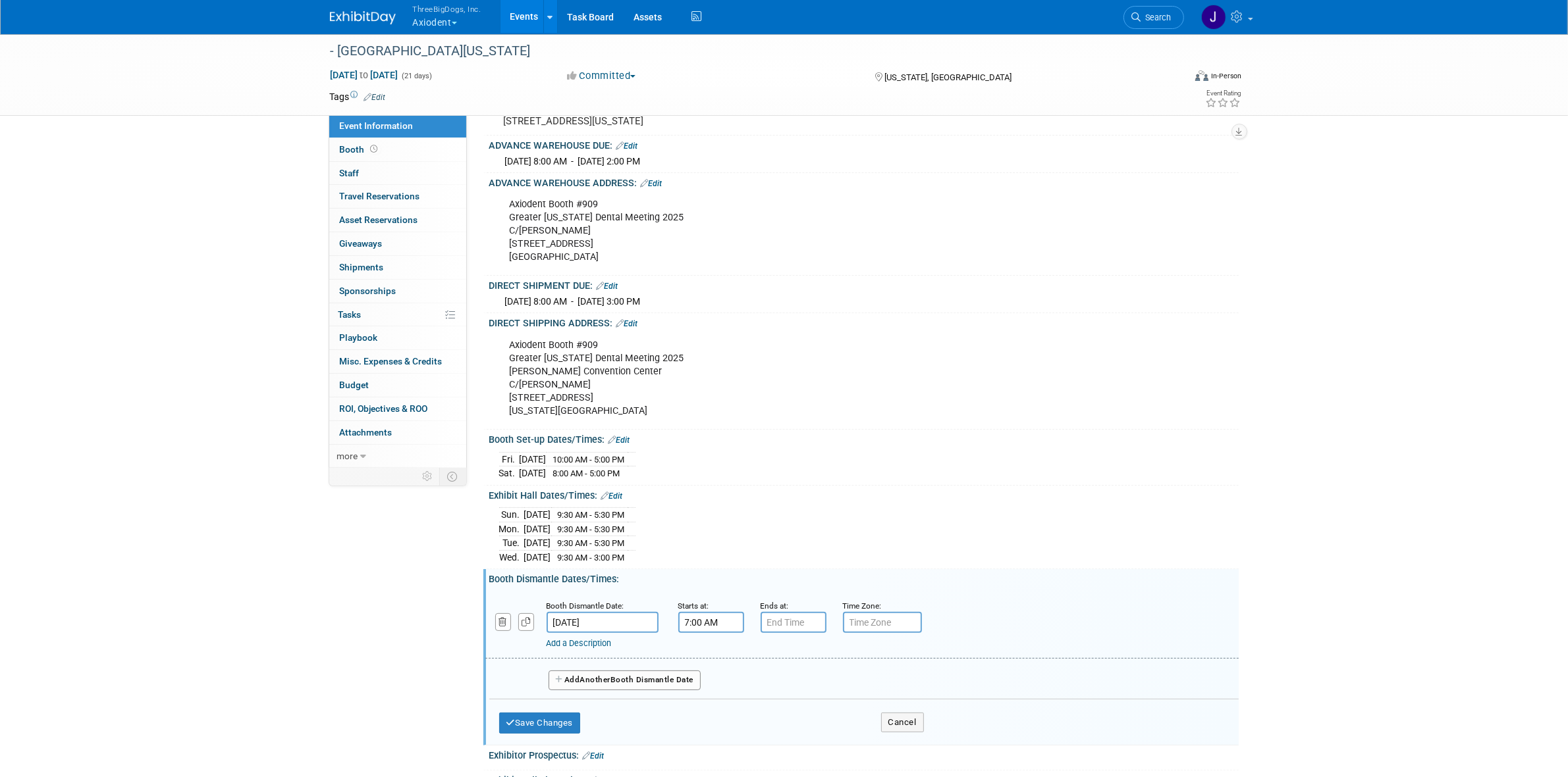
click at [713, 633] on input "7:00 AM" at bounding box center [711, 623] width 66 height 21
click at [708, 716] on span at bounding box center [708, 711] width 23 height 23
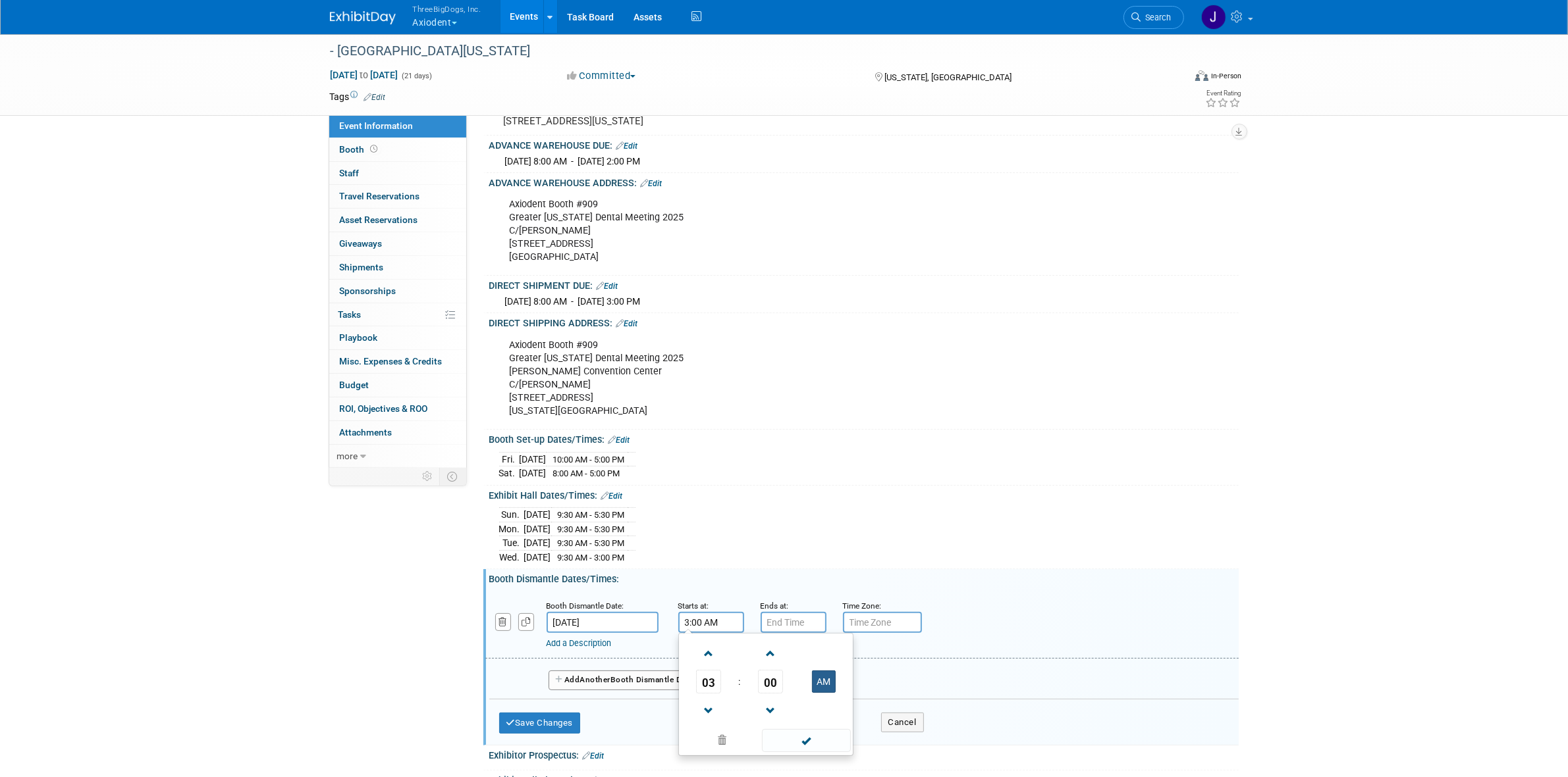
click at [831, 693] on button "AM" at bounding box center [824, 682] width 23 height 22
type input "3:00 PM"
click at [811, 750] on span at bounding box center [806, 740] width 89 height 23
click at [791, 630] on input "7:00 PM" at bounding box center [793, 623] width 66 height 21
click at [800, 665] on span at bounding box center [791, 654] width 23 height 23
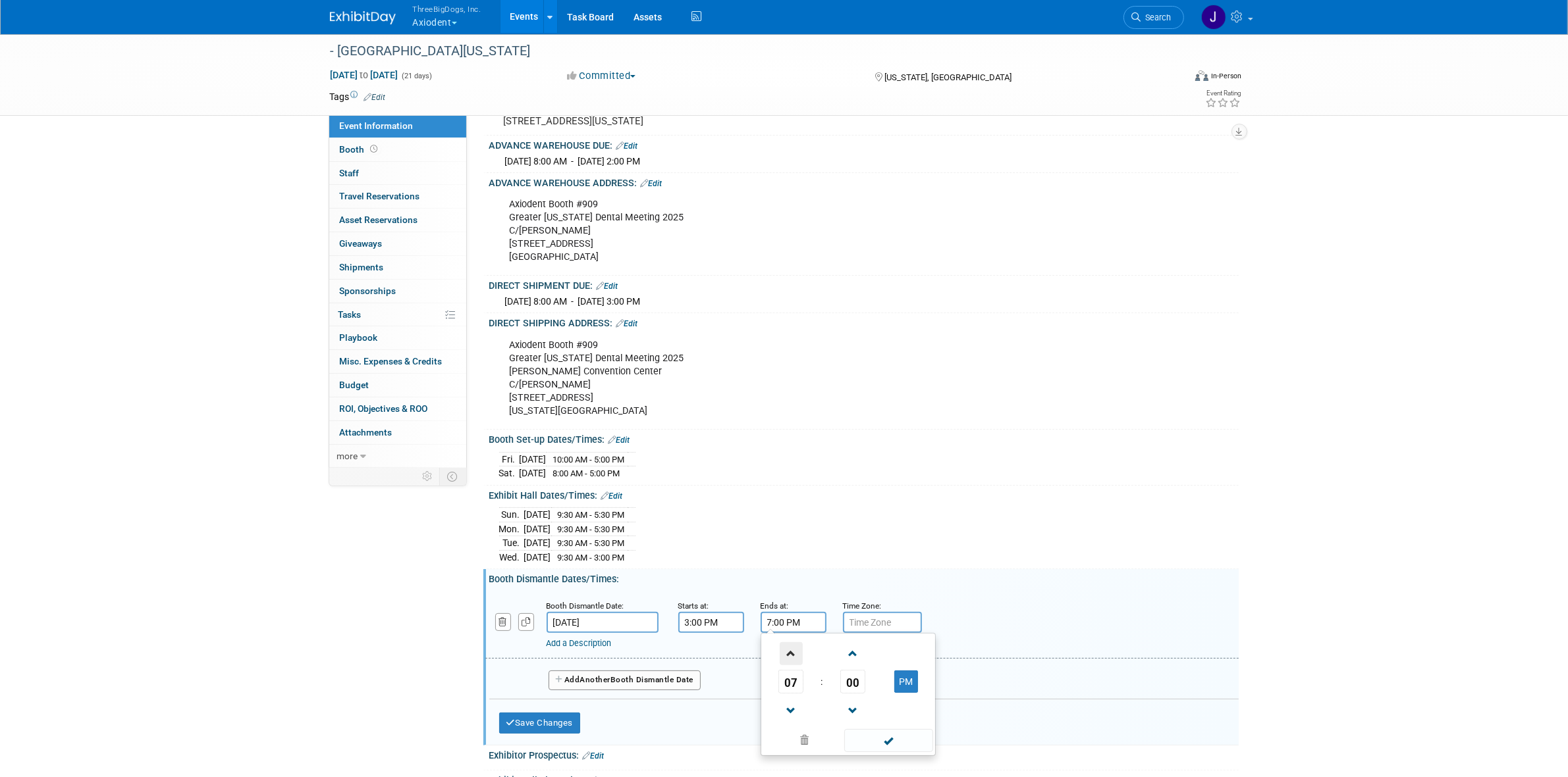
type input "8:00 PM"
click at [857, 745] on span at bounding box center [889, 740] width 89 height 23
click at [612, 648] on link "Add a Description" at bounding box center [579, 643] width 65 height 10
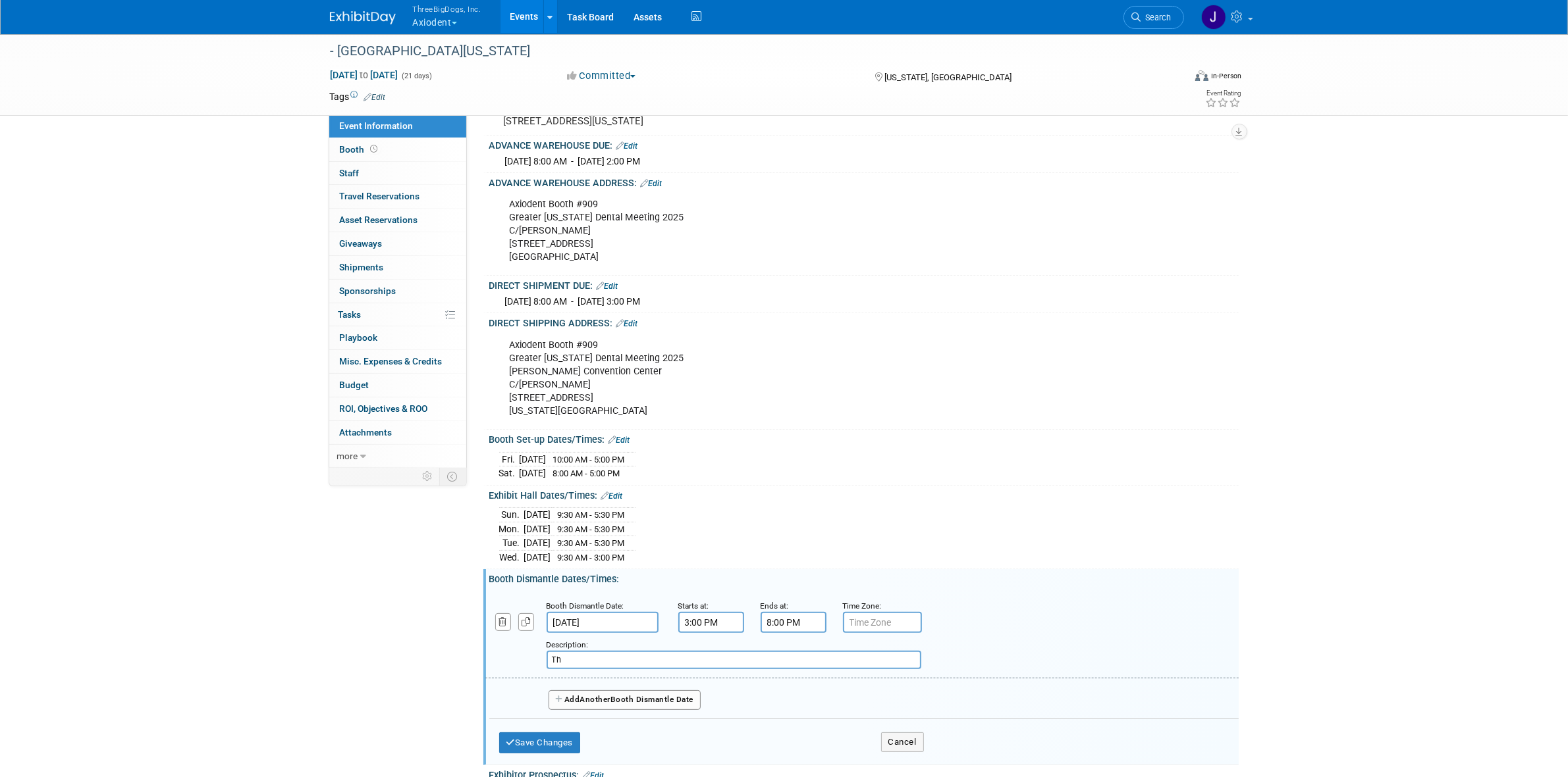
type input "T"
click at [542, 752] on button "Save Changes" at bounding box center [539, 743] width 81 height 21
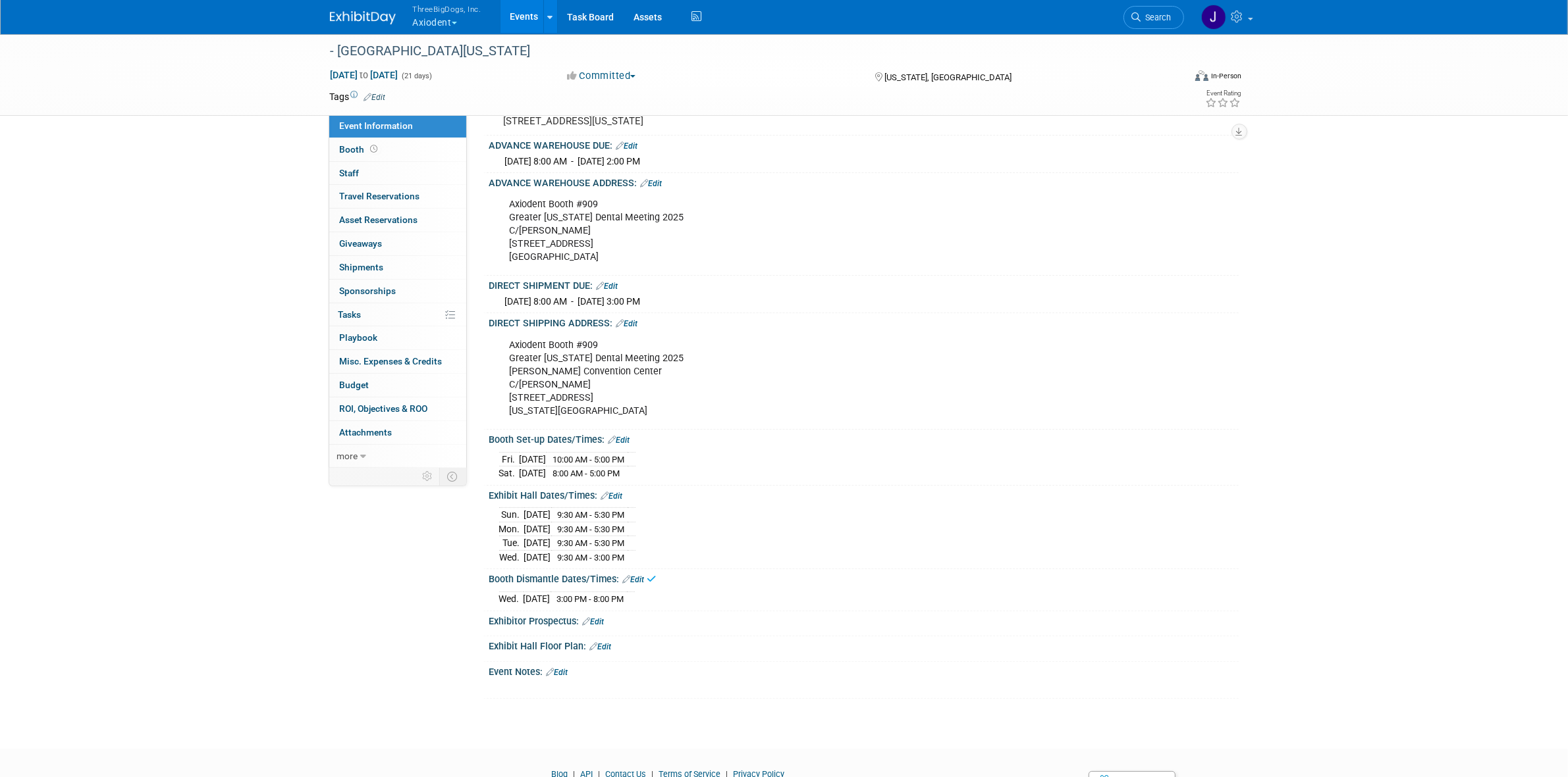
click at [624, 445] on link "Edit" at bounding box center [619, 440] width 21 height 9
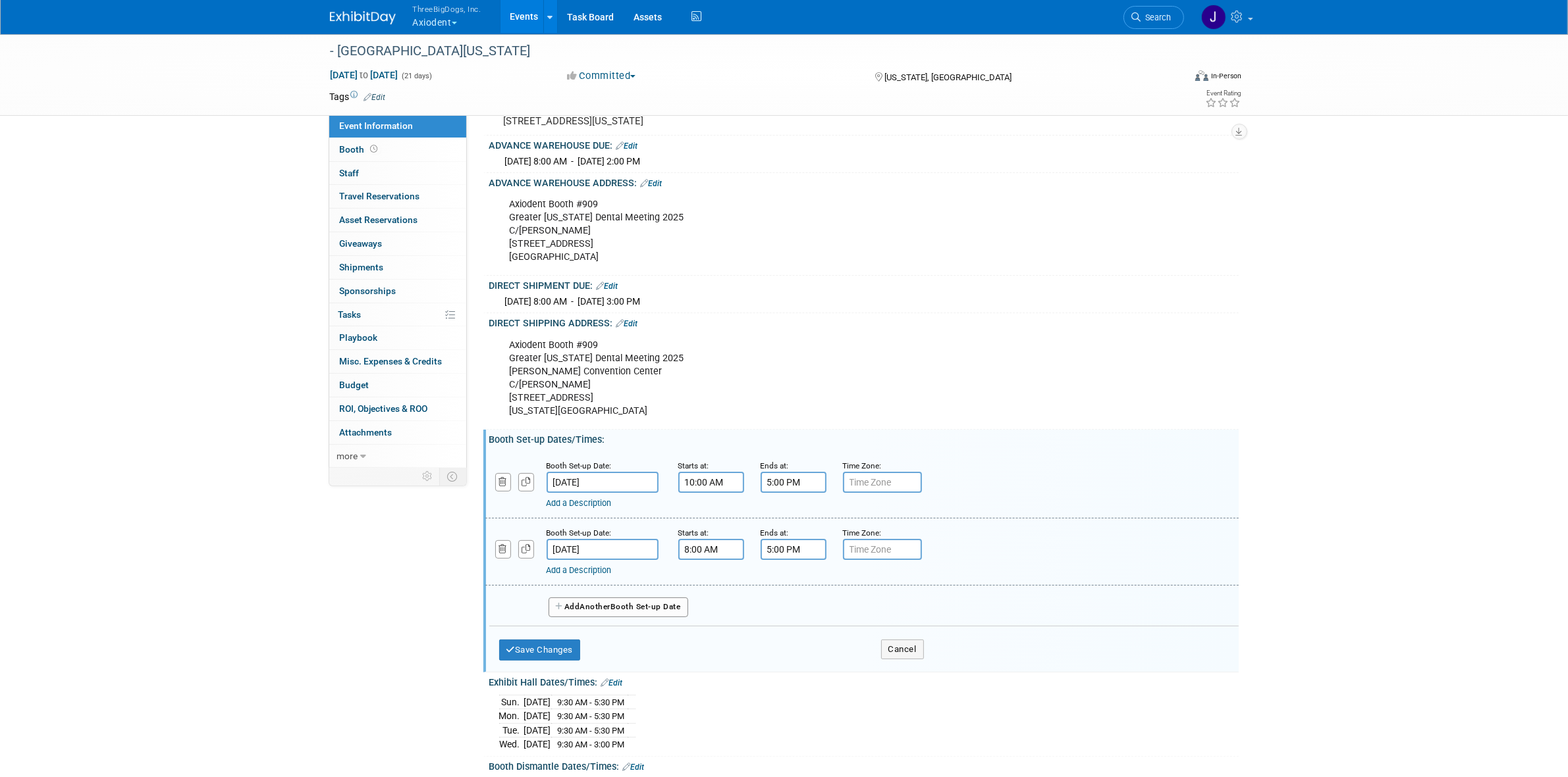
click at [612, 508] on link "Add a Description" at bounding box center [579, 503] width 65 height 10
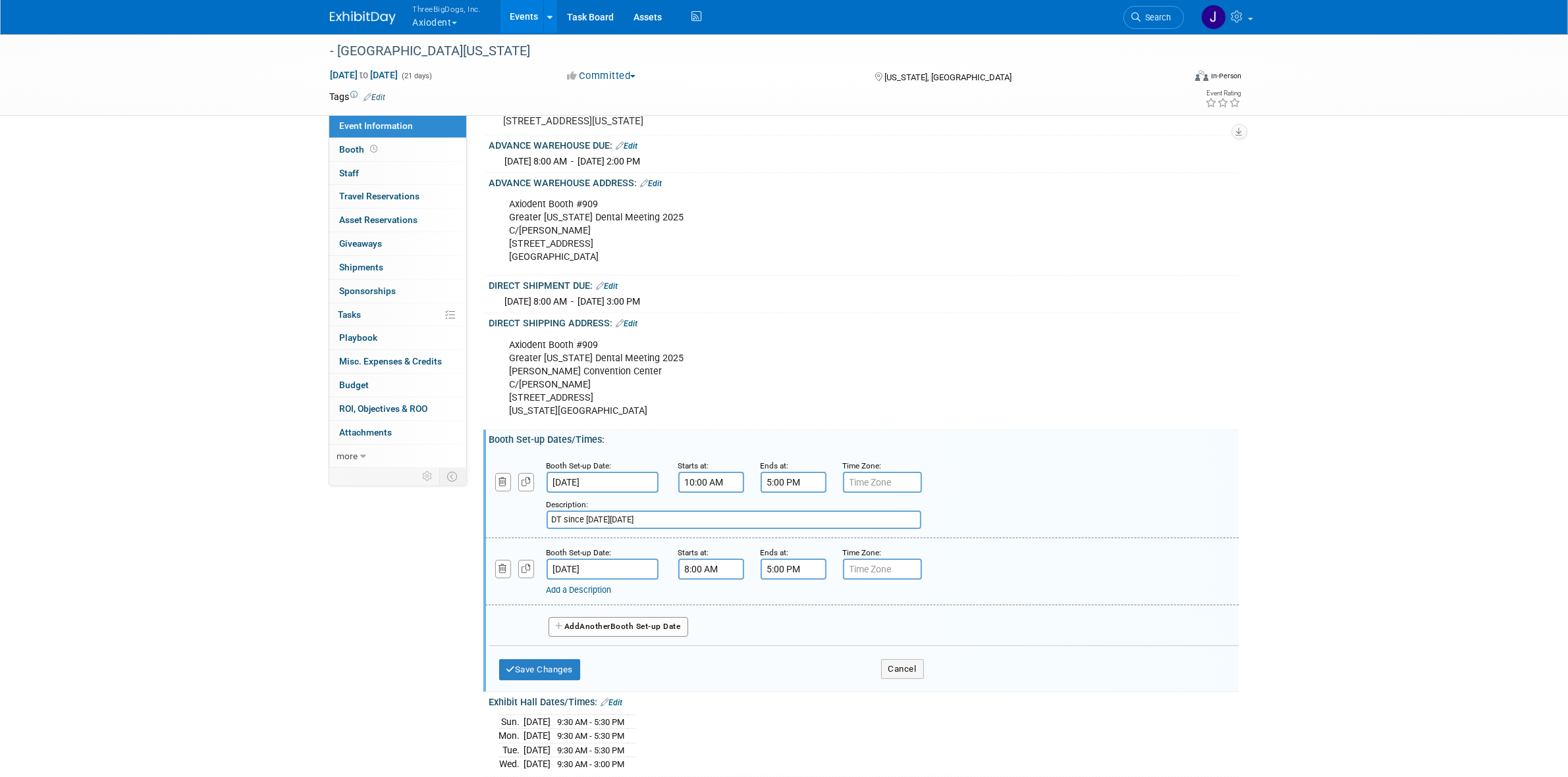
type input "DT since Black Friday"
click at [612, 595] on link "Add a Description" at bounding box center [579, 590] width 65 height 10
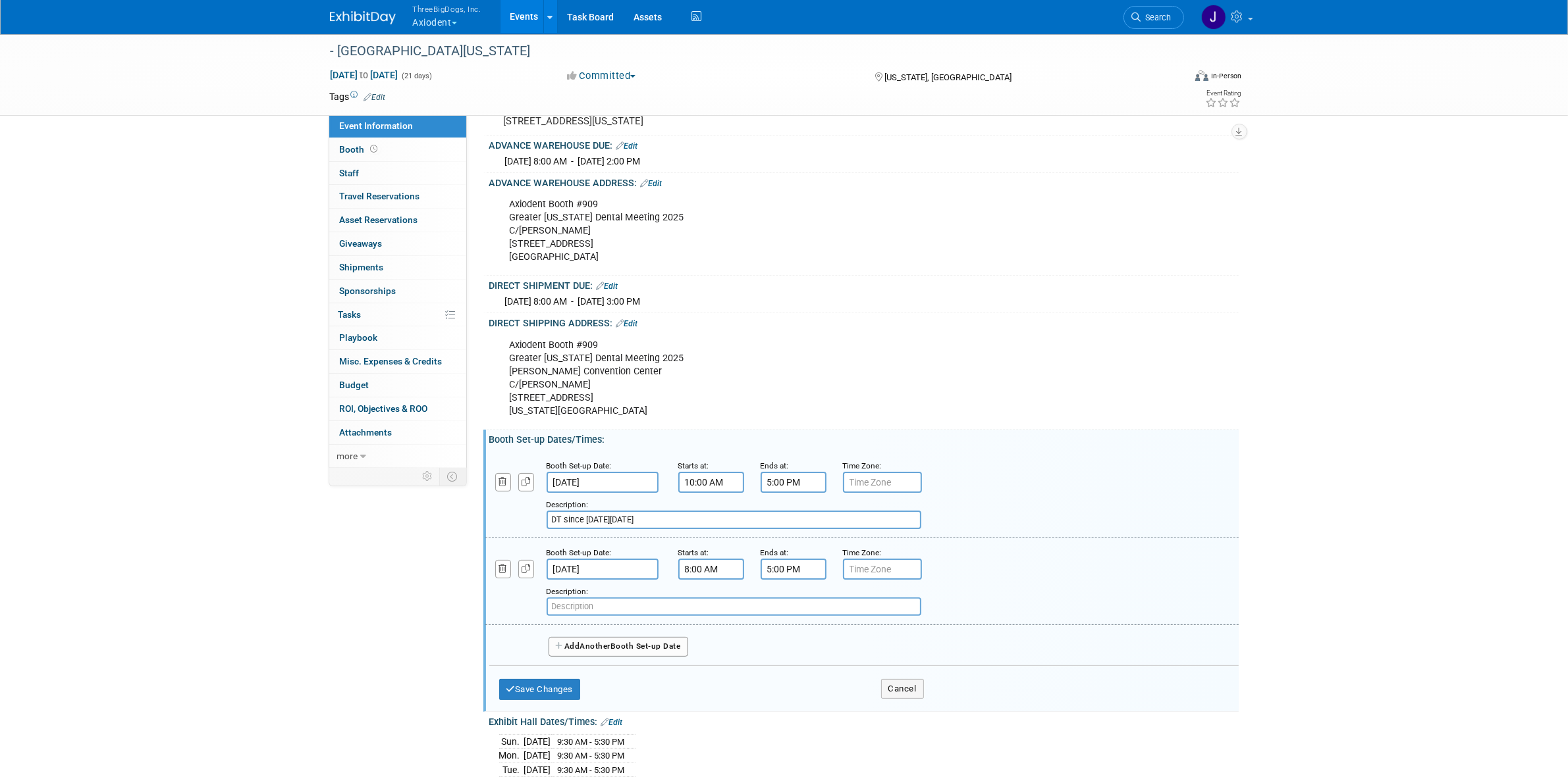
click at [632, 611] on input "text" at bounding box center [733, 607] width 375 height 19
click at [686, 612] on input "text" at bounding box center [733, 607] width 375 height 19
drag, startPoint x: 647, startPoint y: 527, endPoint x: 584, endPoint y: 532, distance: 63.2
click at [584, 529] on div "Add a Description Description: DT since Black Friday" at bounding box center [797, 511] width 644 height 36
click at [686, 601] on div "Description:" at bounding box center [828, 601] width 563 height 32
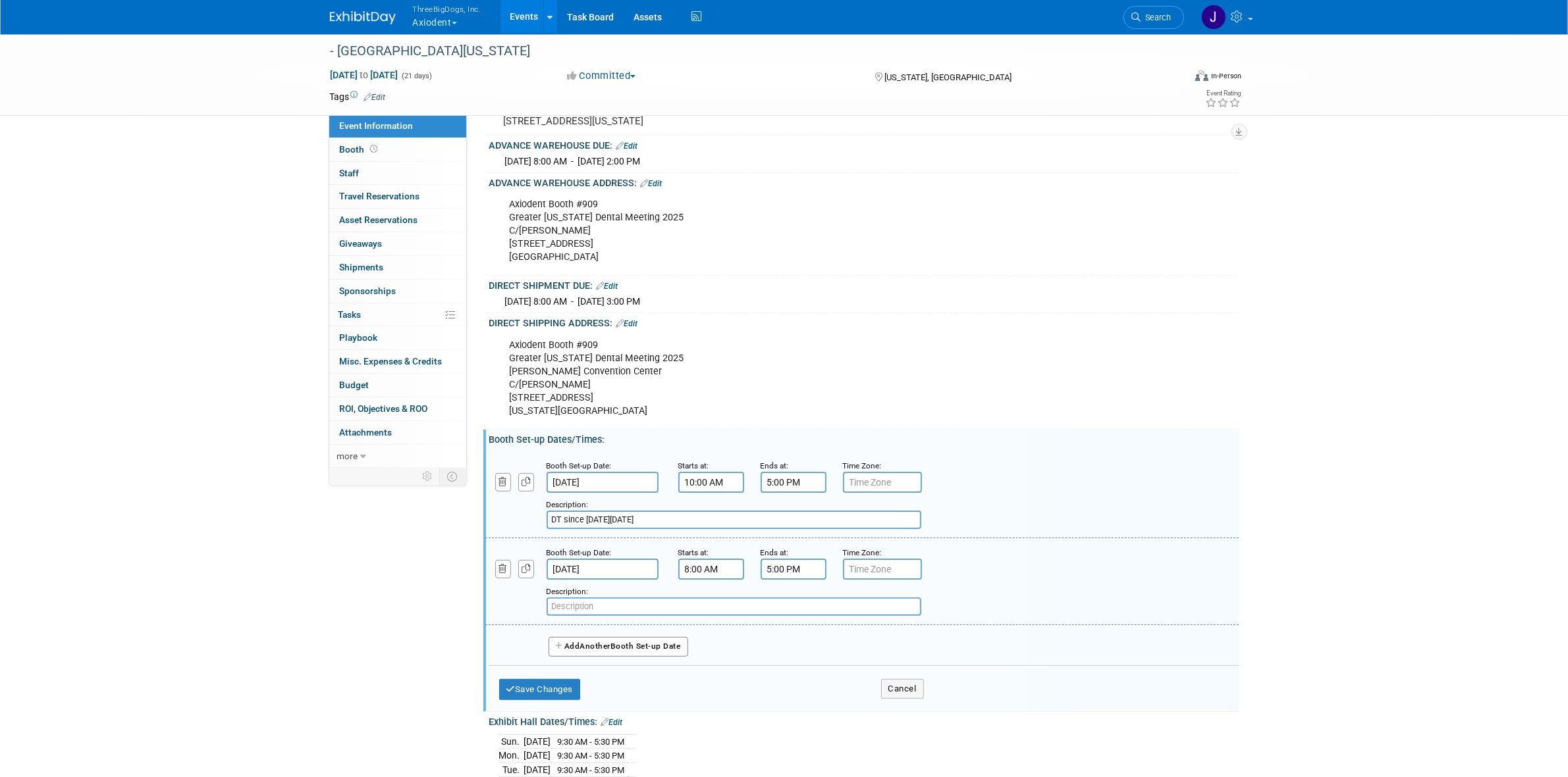
click at [685, 609] on input "text" at bounding box center [733, 607] width 375 height 19
paste input "DT since"
click at [644, 612] on input "DT since day after holiday in NYC" at bounding box center [733, 607] width 375 height 19
click at [702, 616] on input "DT since it's the day after holiday in NYC" at bounding box center [733, 607] width 375 height 19
click at [715, 613] on input "DT since it's the day after holiday in NYC" at bounding box center [733, 607] width 375 height 19
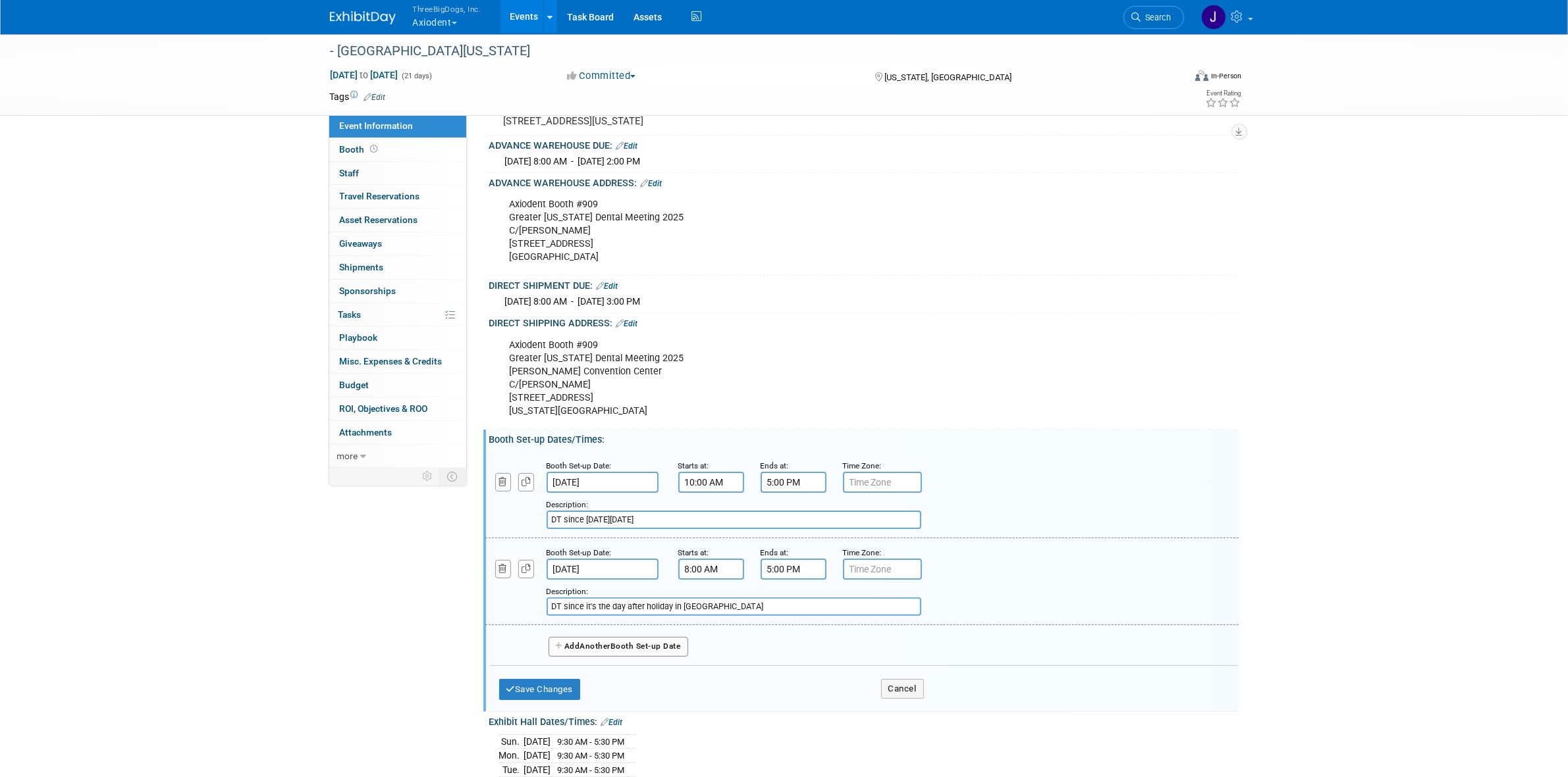
click at [701, 614] on input "DT since it's the day after holiday in NYC" at bounding box center [733, 607] width 375 height 19
click at [708, 611] on input "DT since it's the day after holiday in NYC" at bounding box center [733, 607] width 375 height 19
type input "DT since it's the day after a holiday in NYC"
click at [550, 694] on button "Save Changes" at bounding box center [539, 689] width 81 height 21
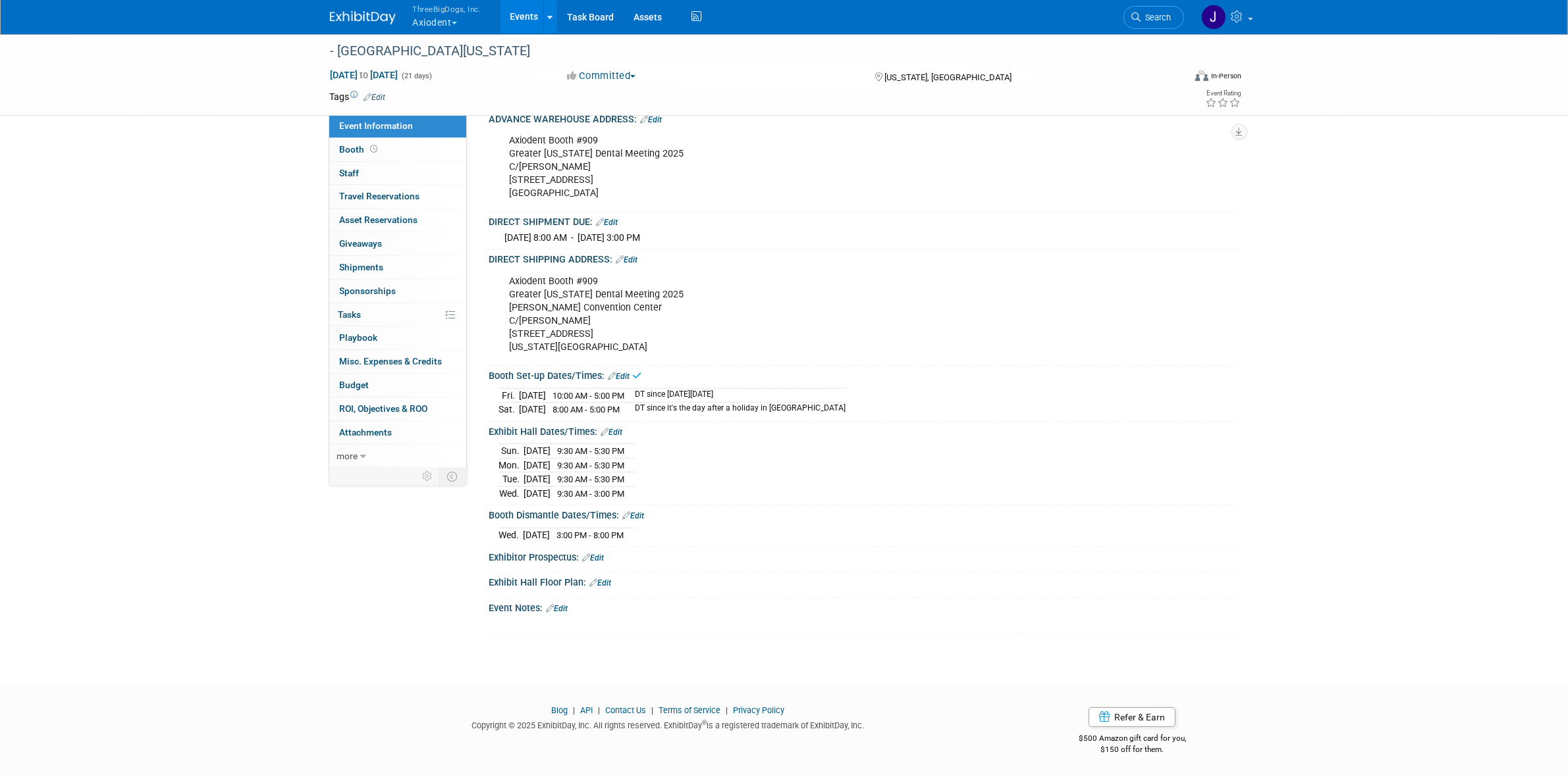
scroll to position [263, 0]
click at [639, 517] on link "Edit" at bounding box center [633, 516] width 21 height 9
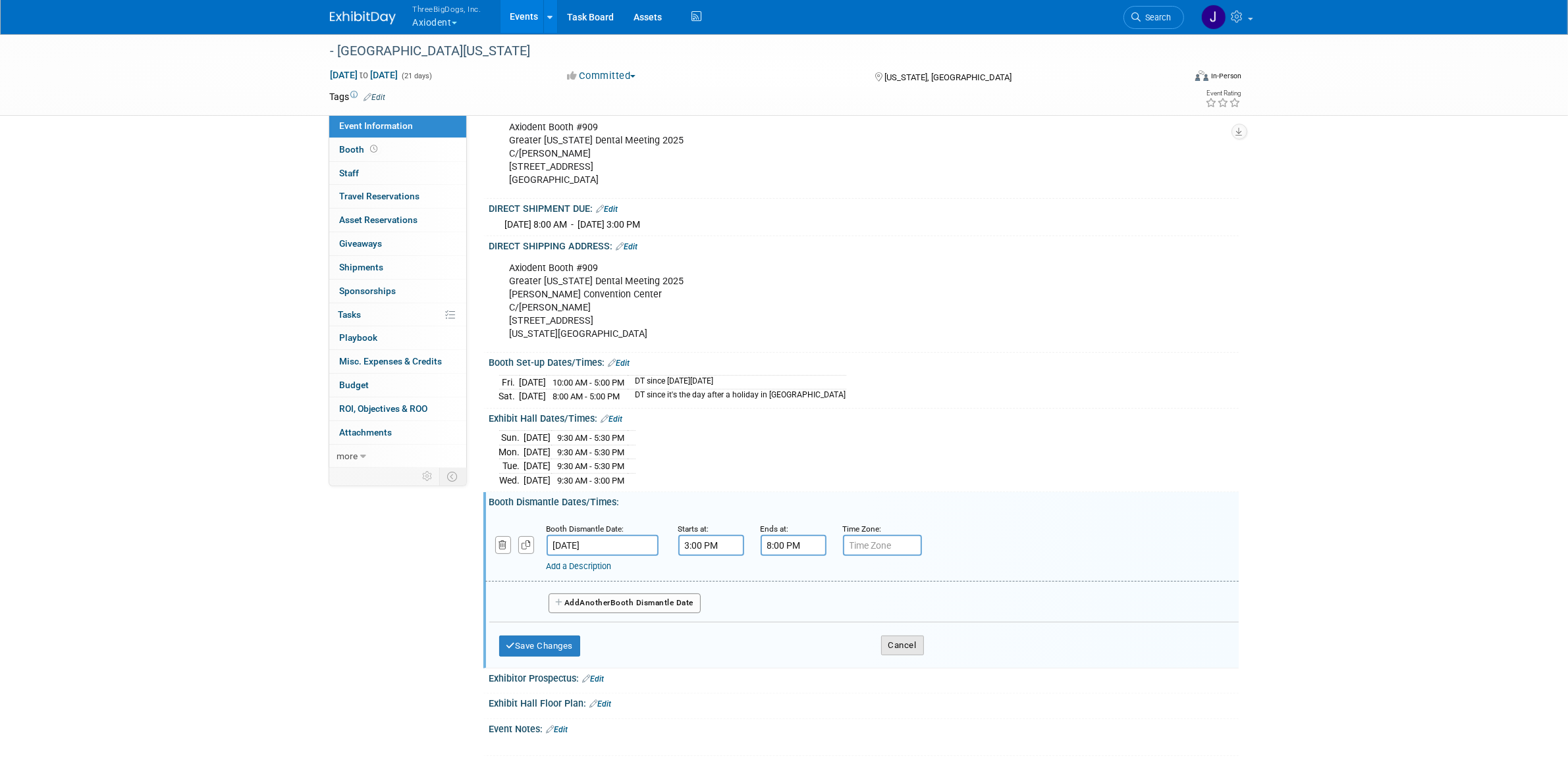
click at [905, 650] on button "Cancel" at bounding box center [902, 645] width 43 height 20
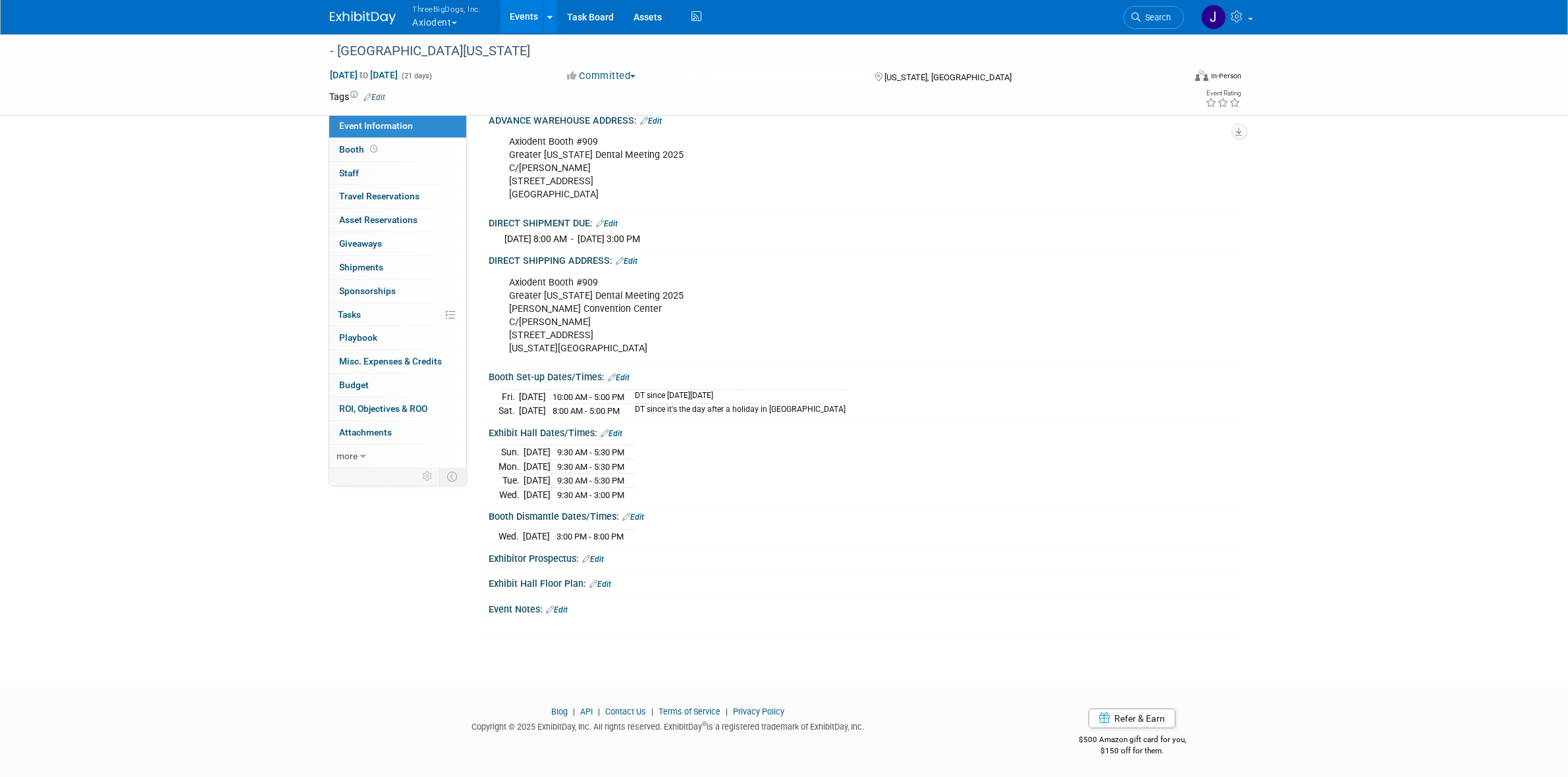
click at [685, 402] on td "DT since Black Friday" at bounding box center [737, 396] width 219 height 14
copy tbody "DT since Black Friday"
click at [724, 418] on td "DT since it's the day after a holiday in NYC" at bounding box center [737, 411] width 219 height 14
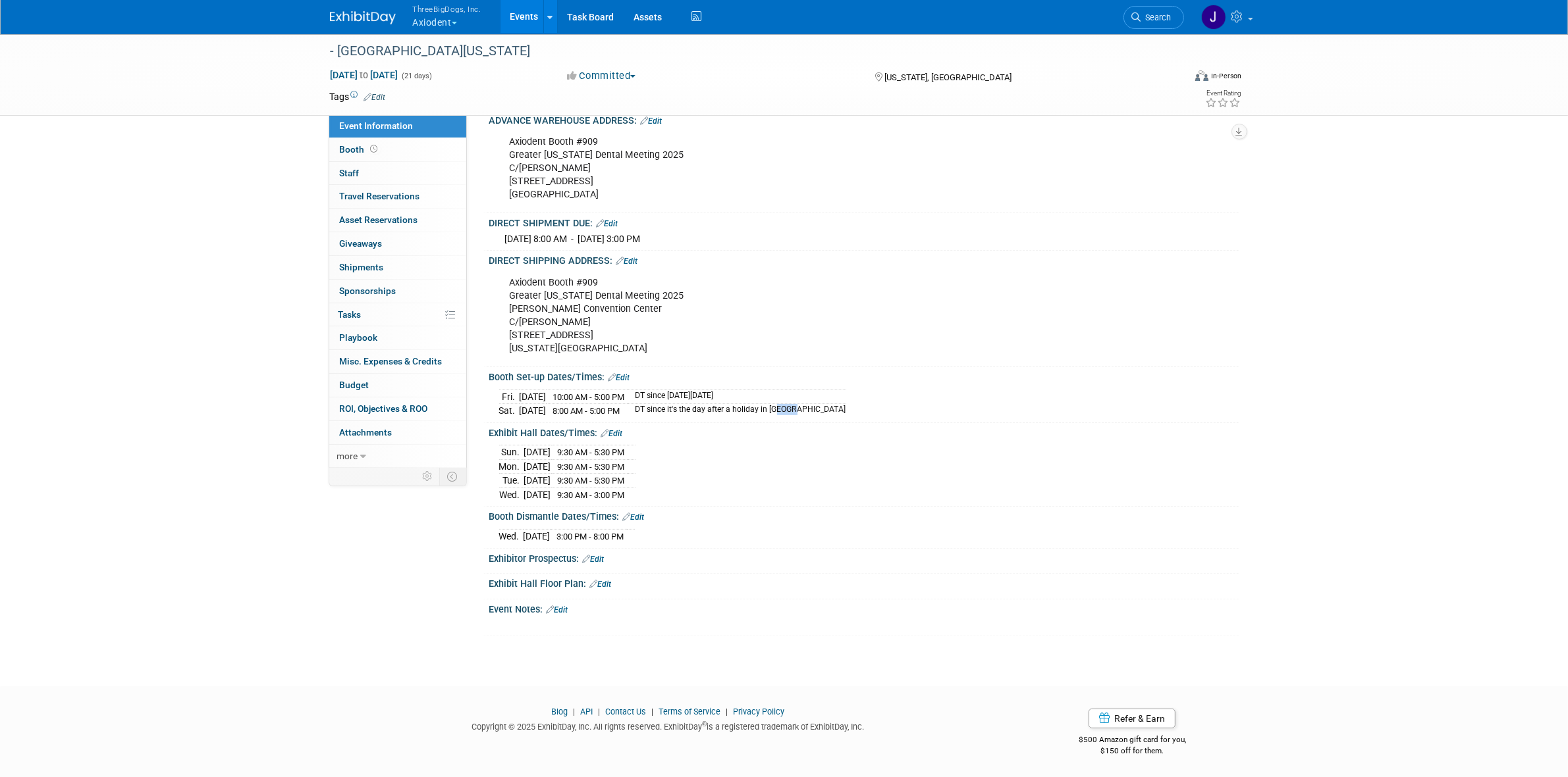
click at [724, 418] on td "DT since it's the day after a holiday in NYC" at bounding box center [737, 411] width 219 height 14
copy div "DT since it's the day after a holiday in NYC Save Changes Cancel"
click at [632, 522] on link "Edit" at bounding box center [633, 517] width 21 height 9
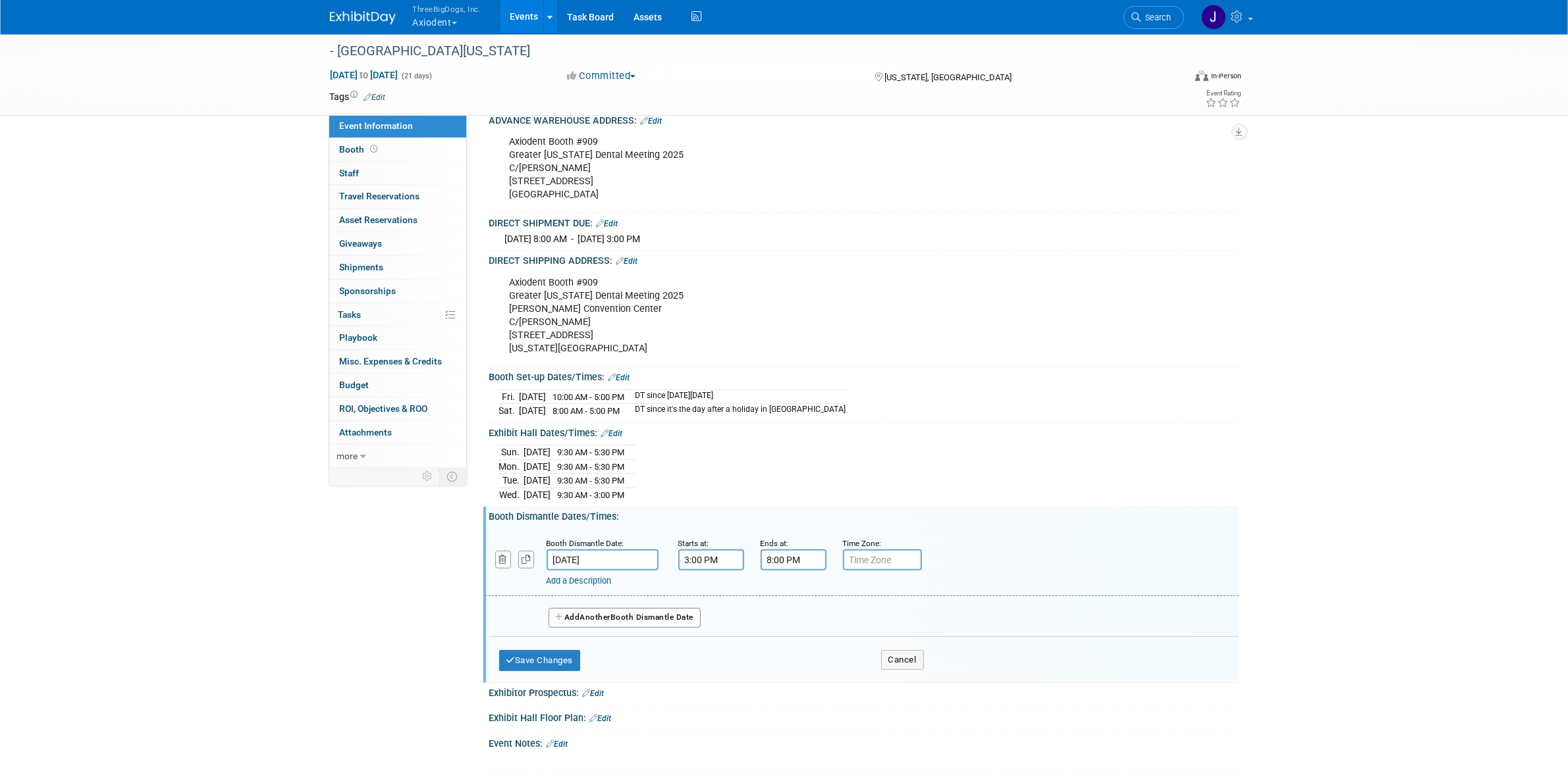
click at [527, 564] on icon "button" at bounding box center [526, 560] width 9 height 8
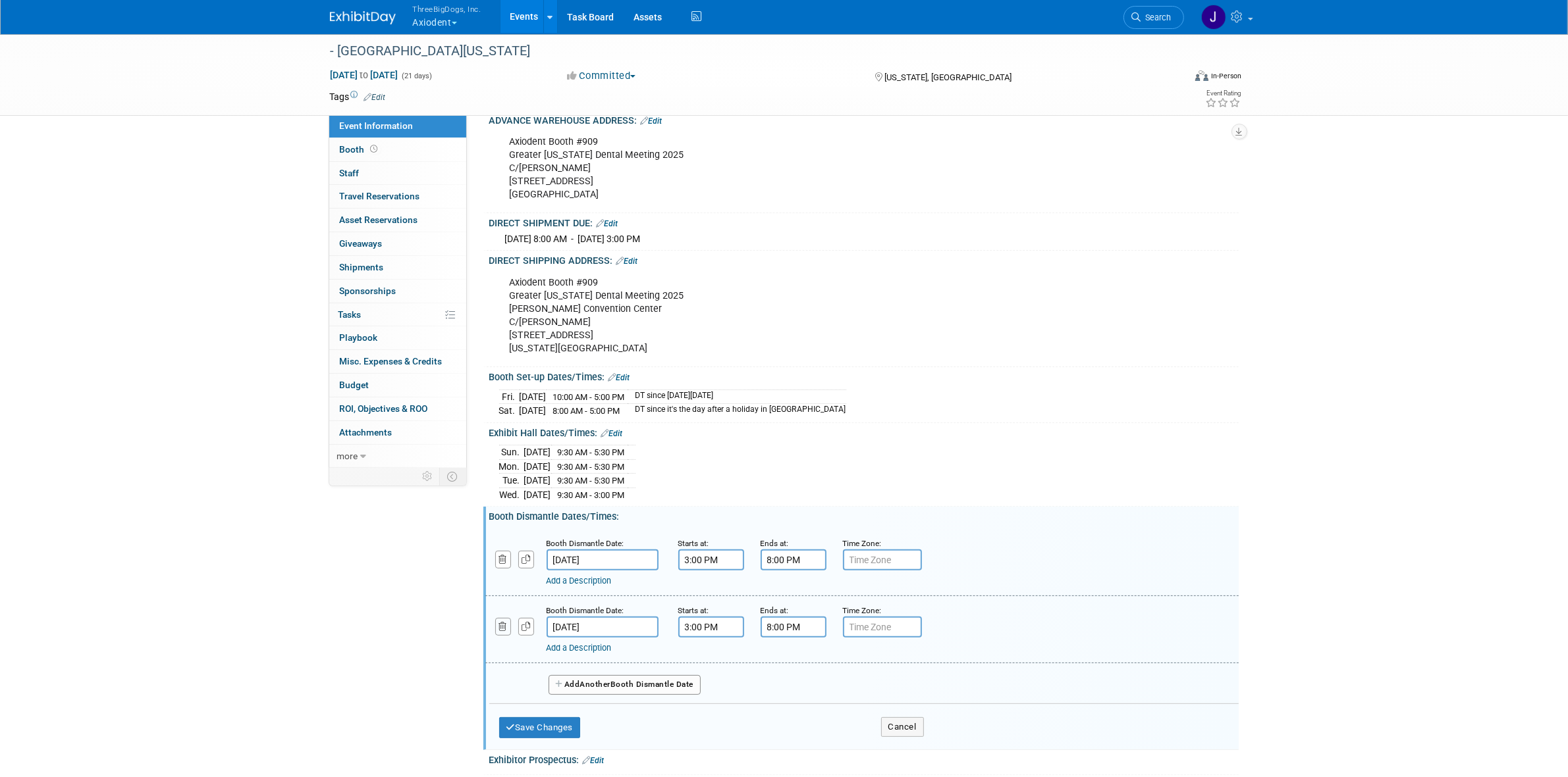
click at [504, 630] on button "button" at bounding box center [504, 627] width 17 height 18
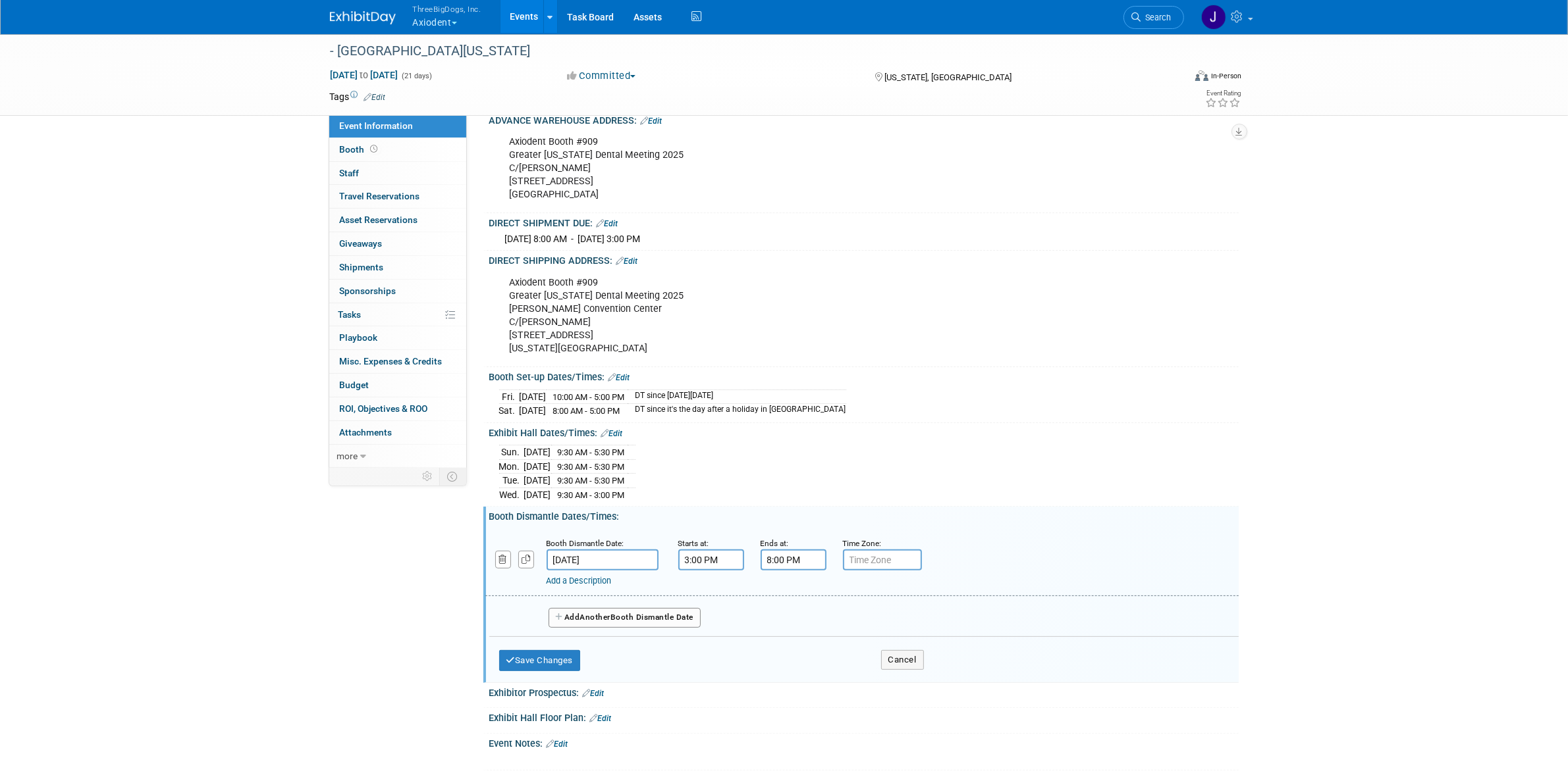
click at [613, 623] on button "Add Another Booth Dismantle Date" at bounding box center [624, 618] width 152 height 20
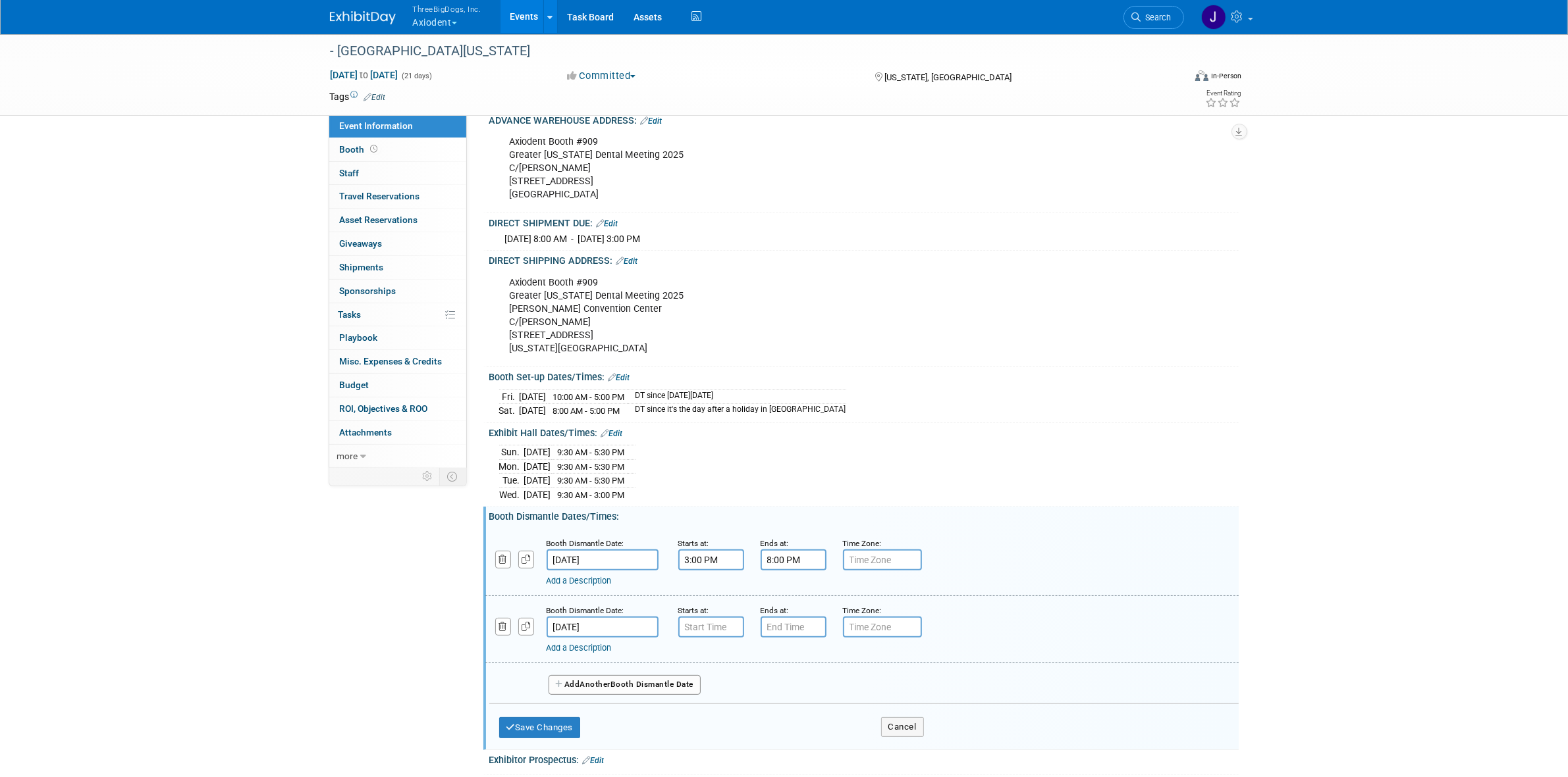
click at [619, 695] on button "Add Another Booth Dismantle Date" at bounding box center [624, 685] width 152 height 20
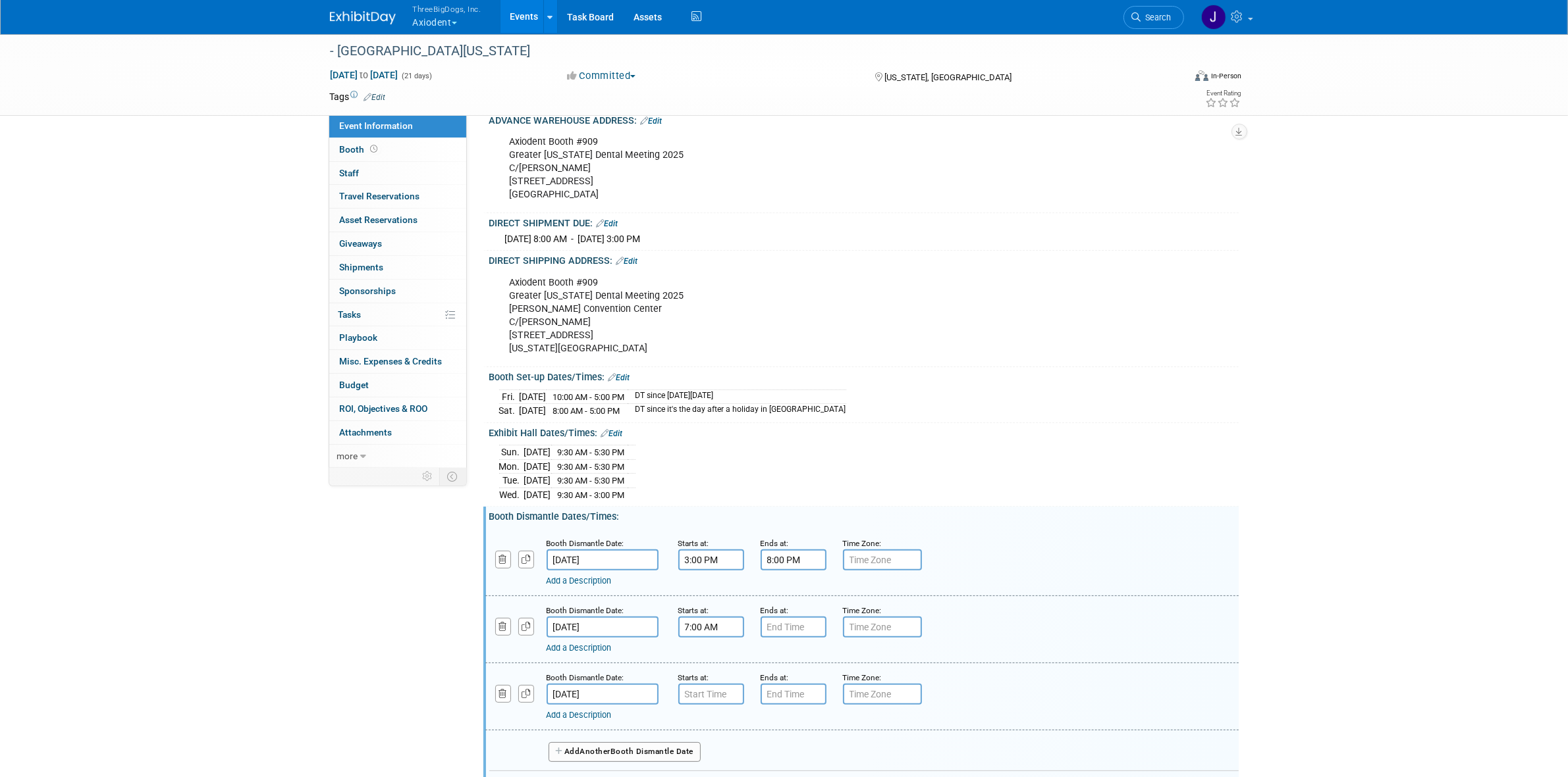
click at [717, 638] on input "7:00 AM" at bounding box center [711, 627] width 66 height 21
click at [715, 670] on span at bounding box center [708, 658] width 23 height 23
type input "8:00 AM"
click at [821, 757] on span at bounding box center [806, 745] width 89 height 23
click at [791, 638] on input "7:00 PM" at bounding box center [793, 627] width 66 height 21
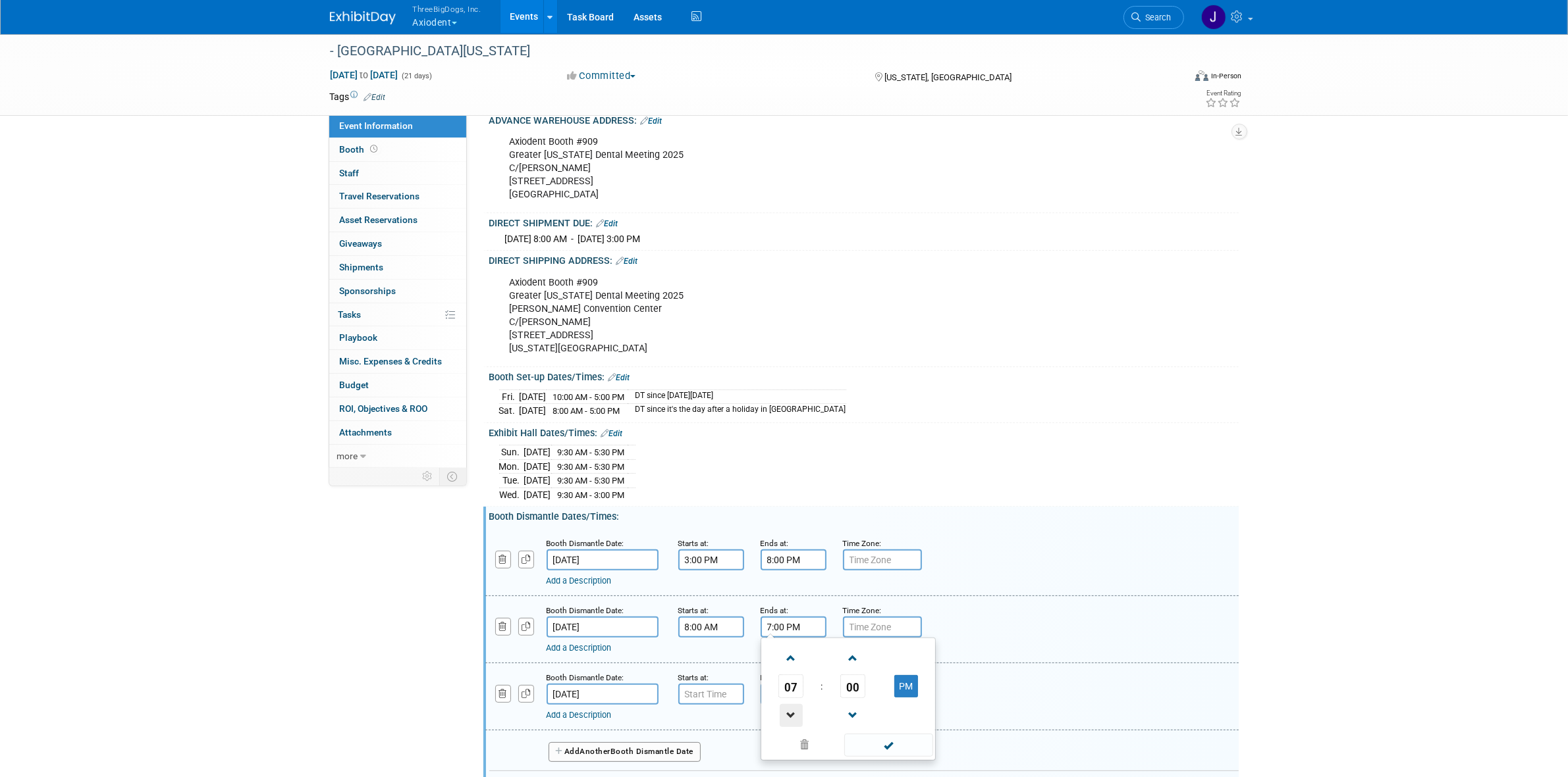
click at [784, 720] on span at bounding box center [791, 715] width 23 height 23
type input "5:00 PM"
click at [890, 752] on span at bounding box center [889, 745] width 89 height 23
click at [718, 702] on input "7:00 AM" at bounding box center [711, 694] width 66 height 21
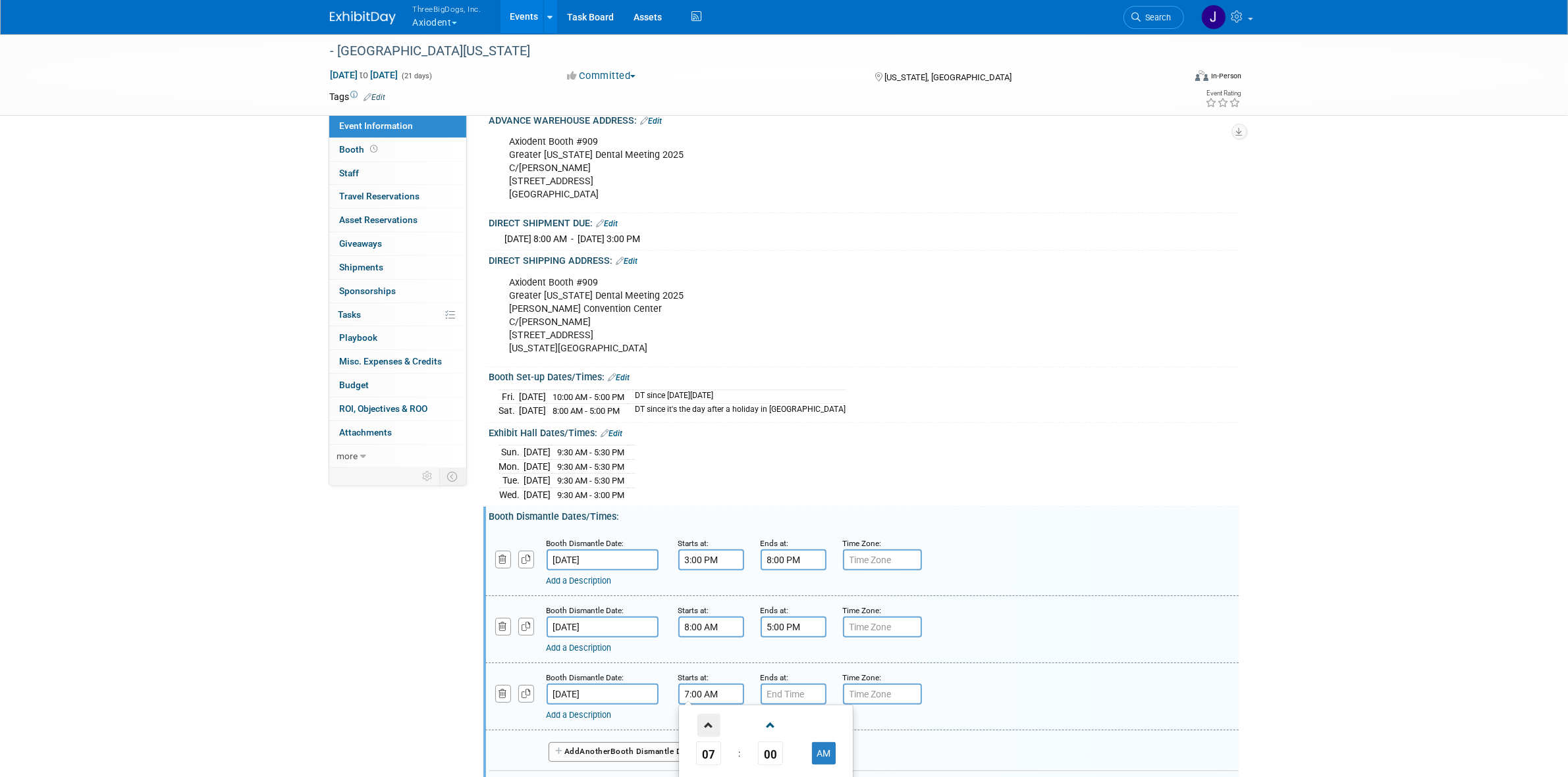
click at [717, 734] on span at bounding box center [708, 725] width 23 height 23
type input "8:00 AM"
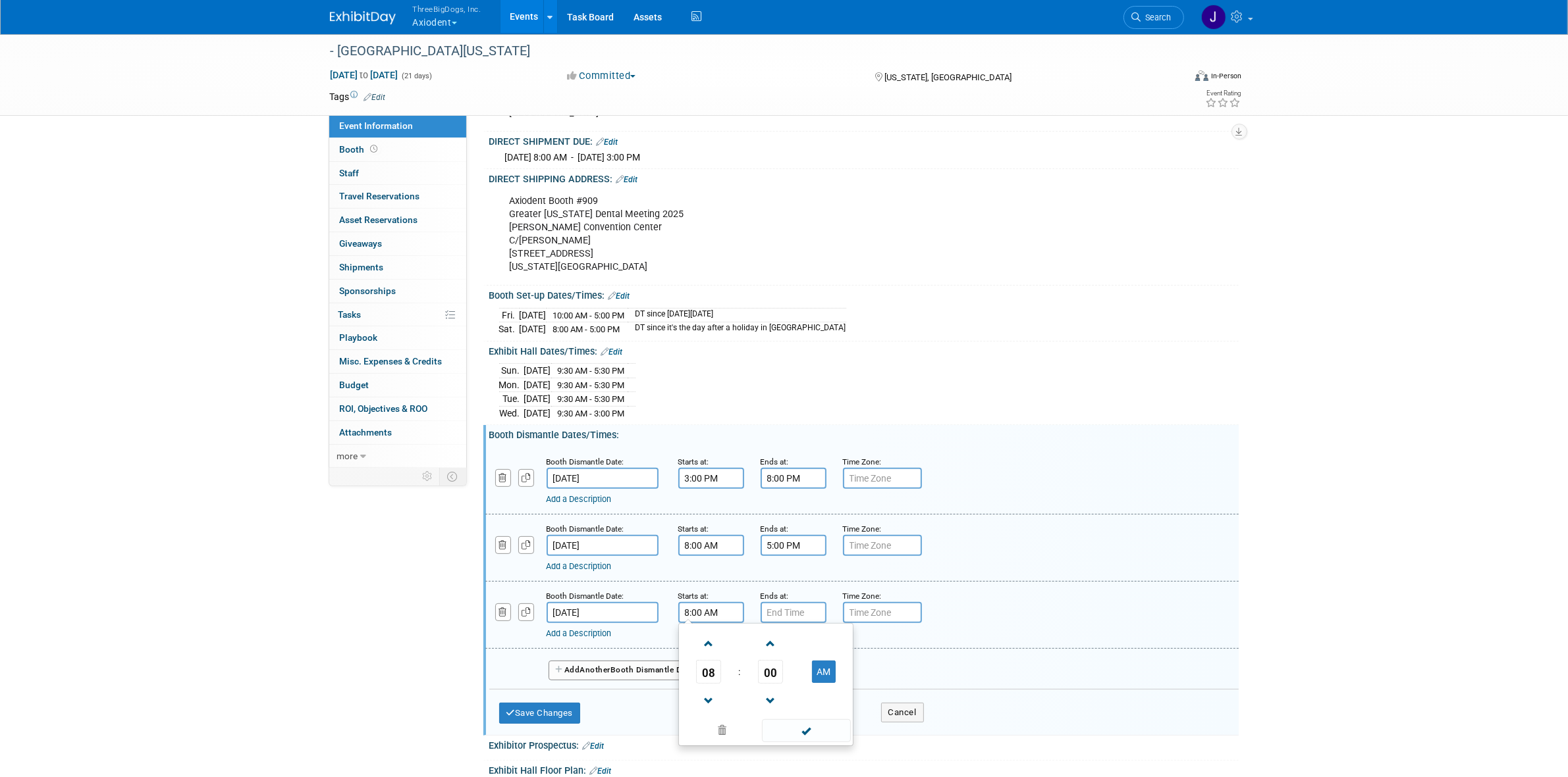
scroll to position [331, 0]
click at [788, 738] on span at bounding box center [806, 729] width 89 height 23
click at [784, 623] on input "7:00 PM" at bounding box center [793, 612] width 66 height 21
click at [799, 655] on span at bounding box center [791, 643] width 23 height 23
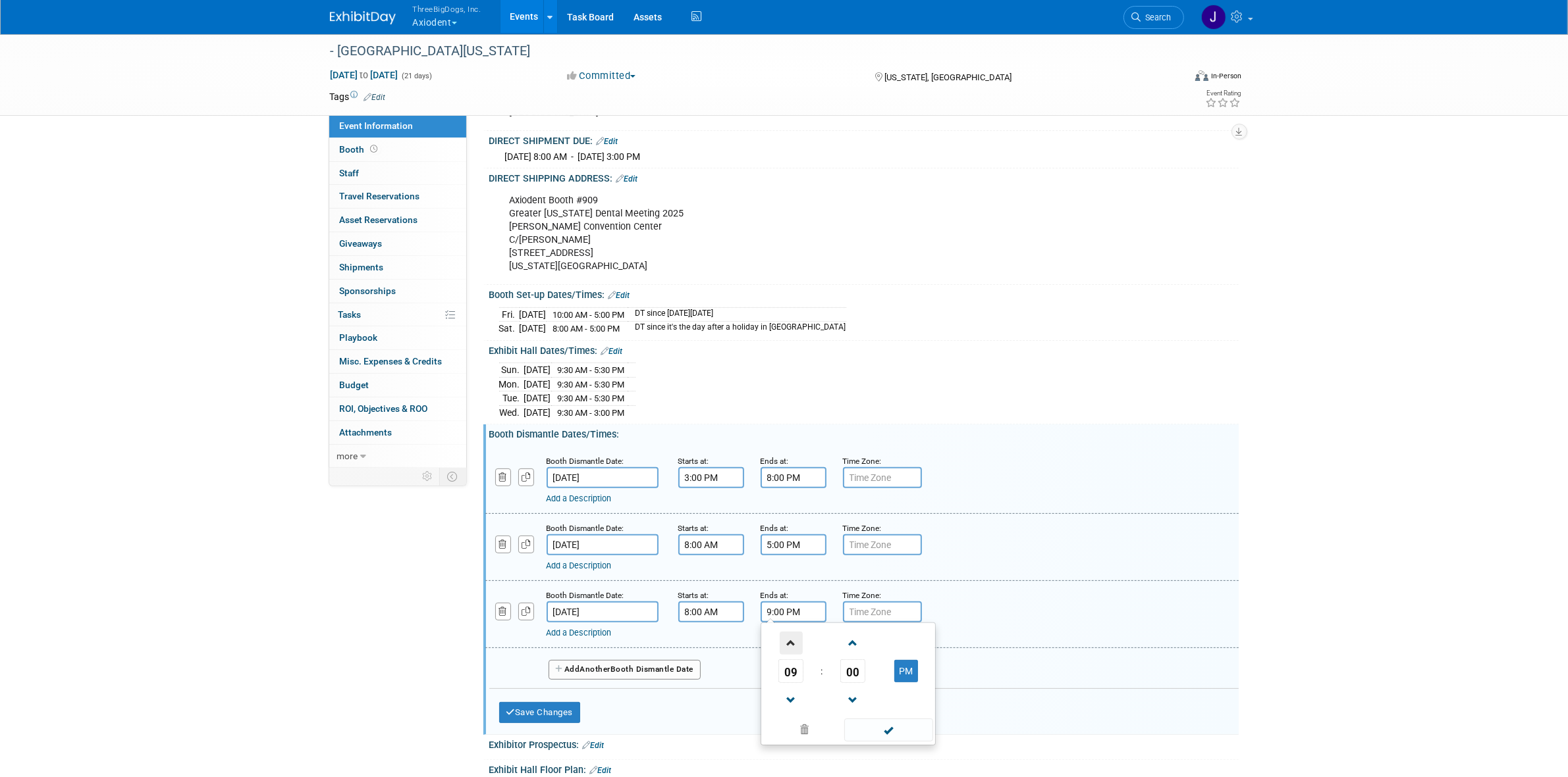
click at [799, 655] on span at bounding box center [791, 643] width 23 height 23
click at [912, 681] on button "AM" at bounding box center [906, 671] width 23 height 22
type input "12:00 PM"
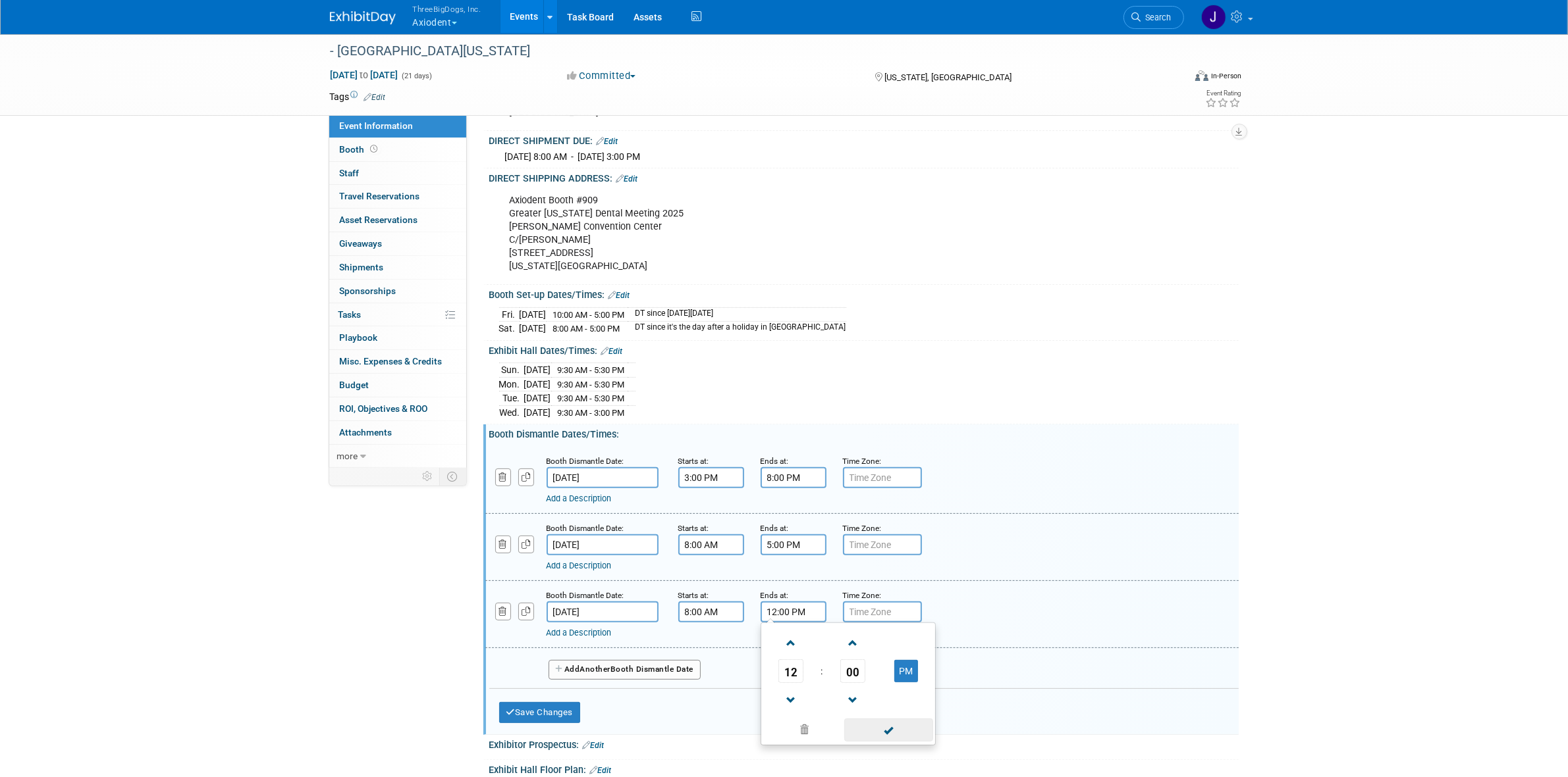
click at [890, 742] on span at bounding box center [889, 729] width 89 height 23
click at [612, 503] on link "Add a Description" at bounding box center [579, 498] width 65 height 10
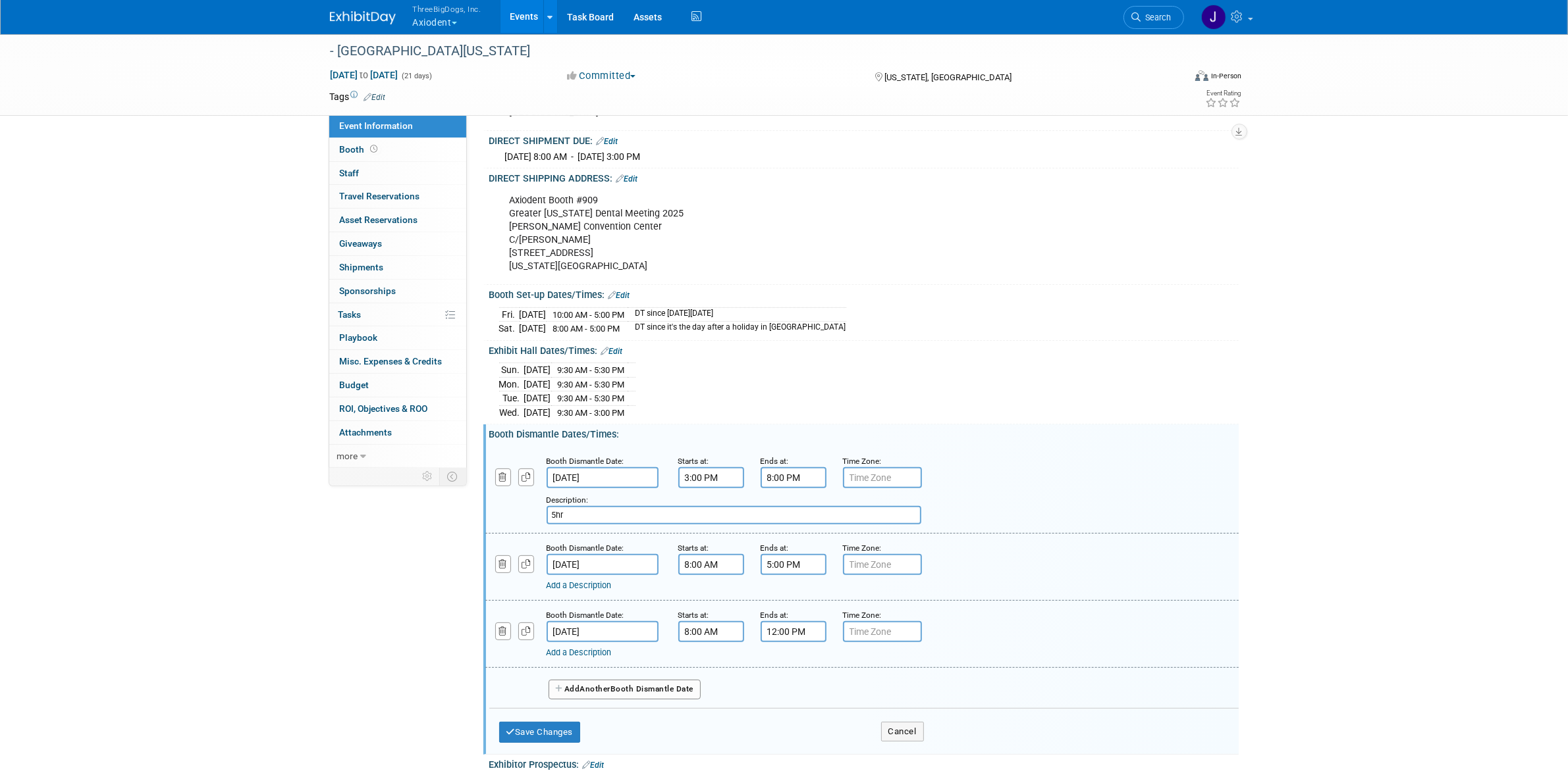
type input "5hr"
click at [612, 590] on link "Add a Description" at bounding box center [579, 585] width 65 height 10
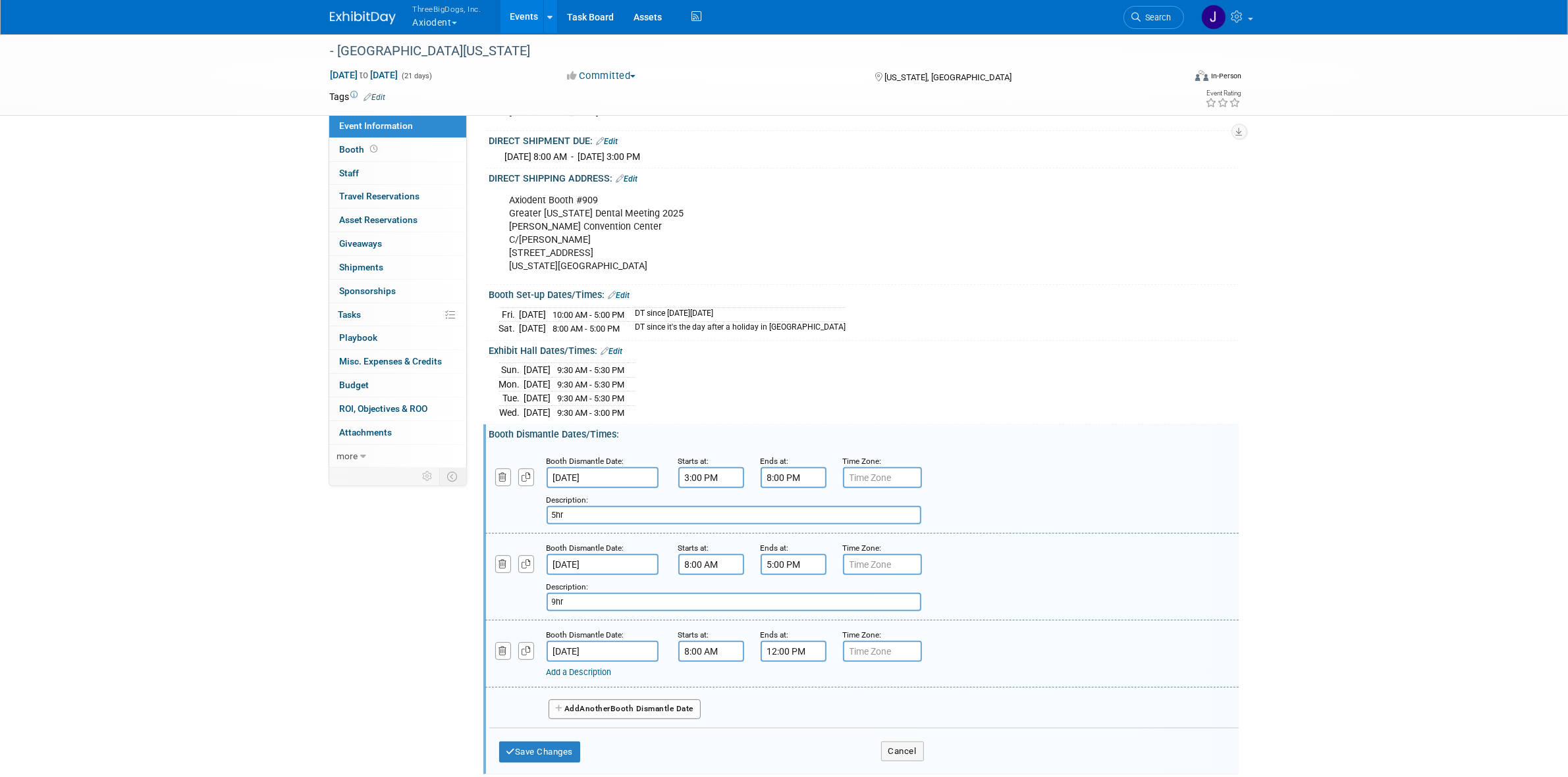
type input "9hr"
click at [612, 677] on link "Add a Description" at bounding box center [579, 672] width 65 height 10
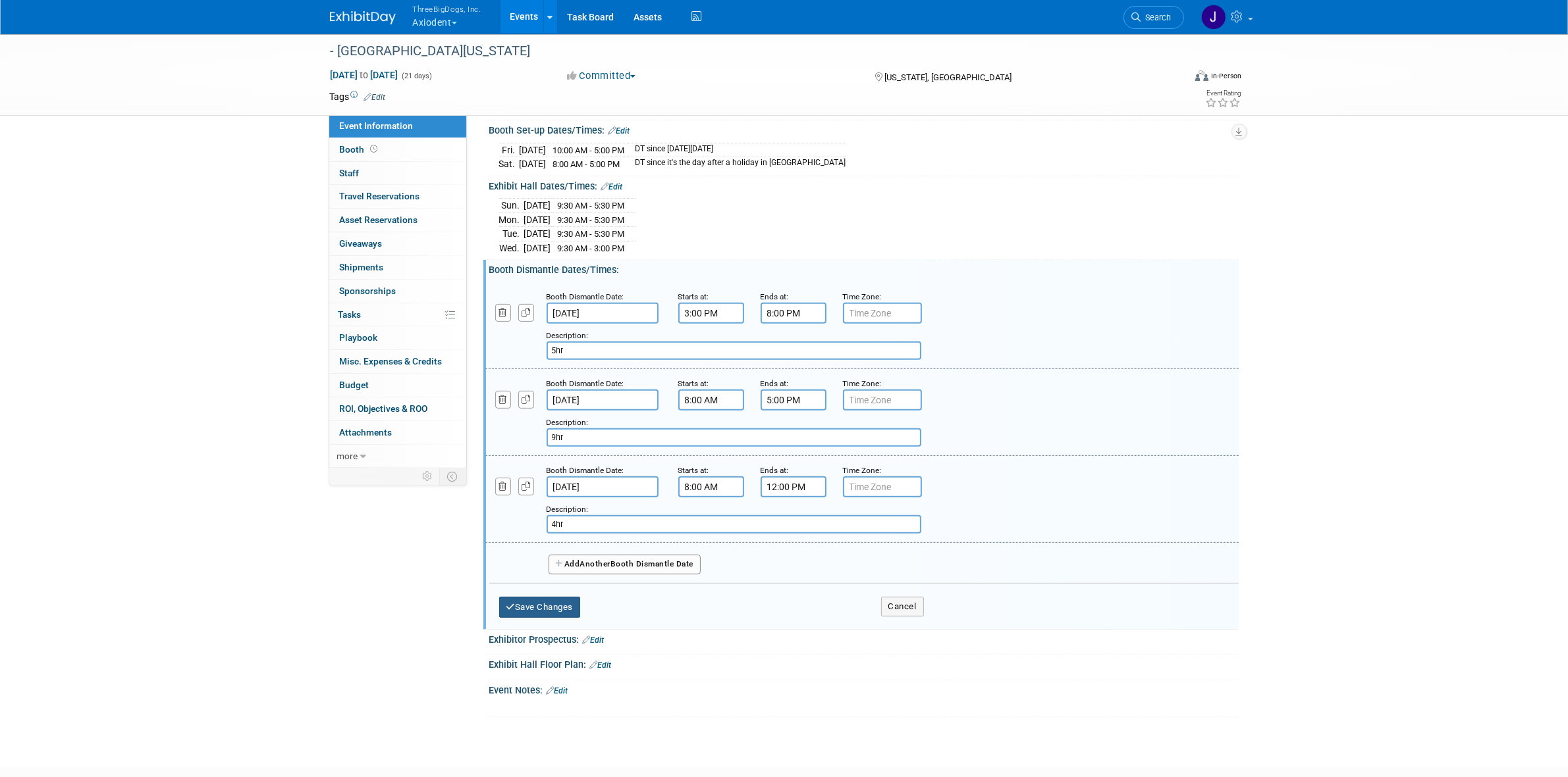
type input "4hr"
click at [558, 618] on button "Save Changes" at bounding box center [539, 607] width 81 height 21
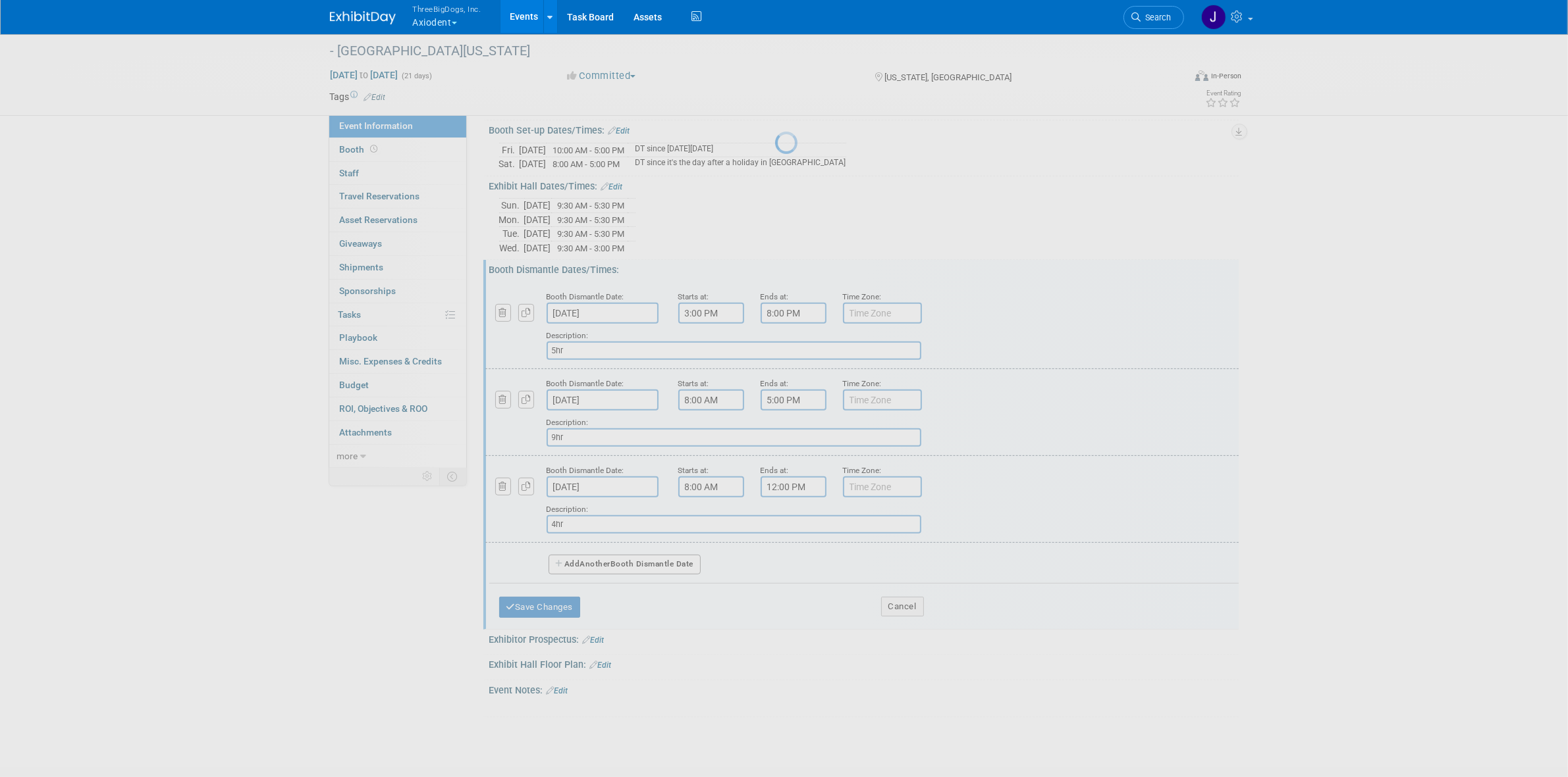
scroll to position [245, 0]
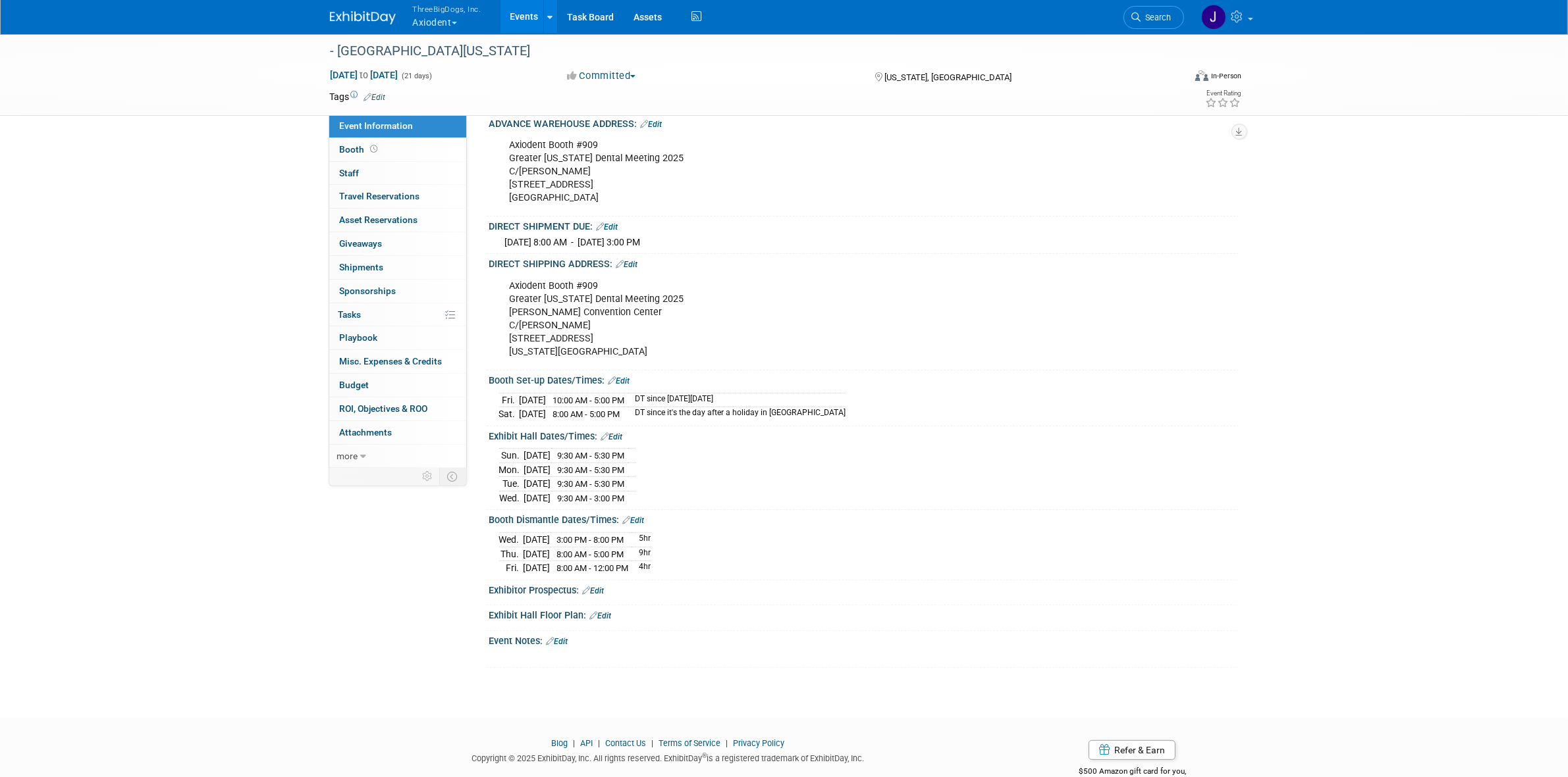
click at [604, 596] on link "Edit" at bounding box center [593, 590] width 21 height 9
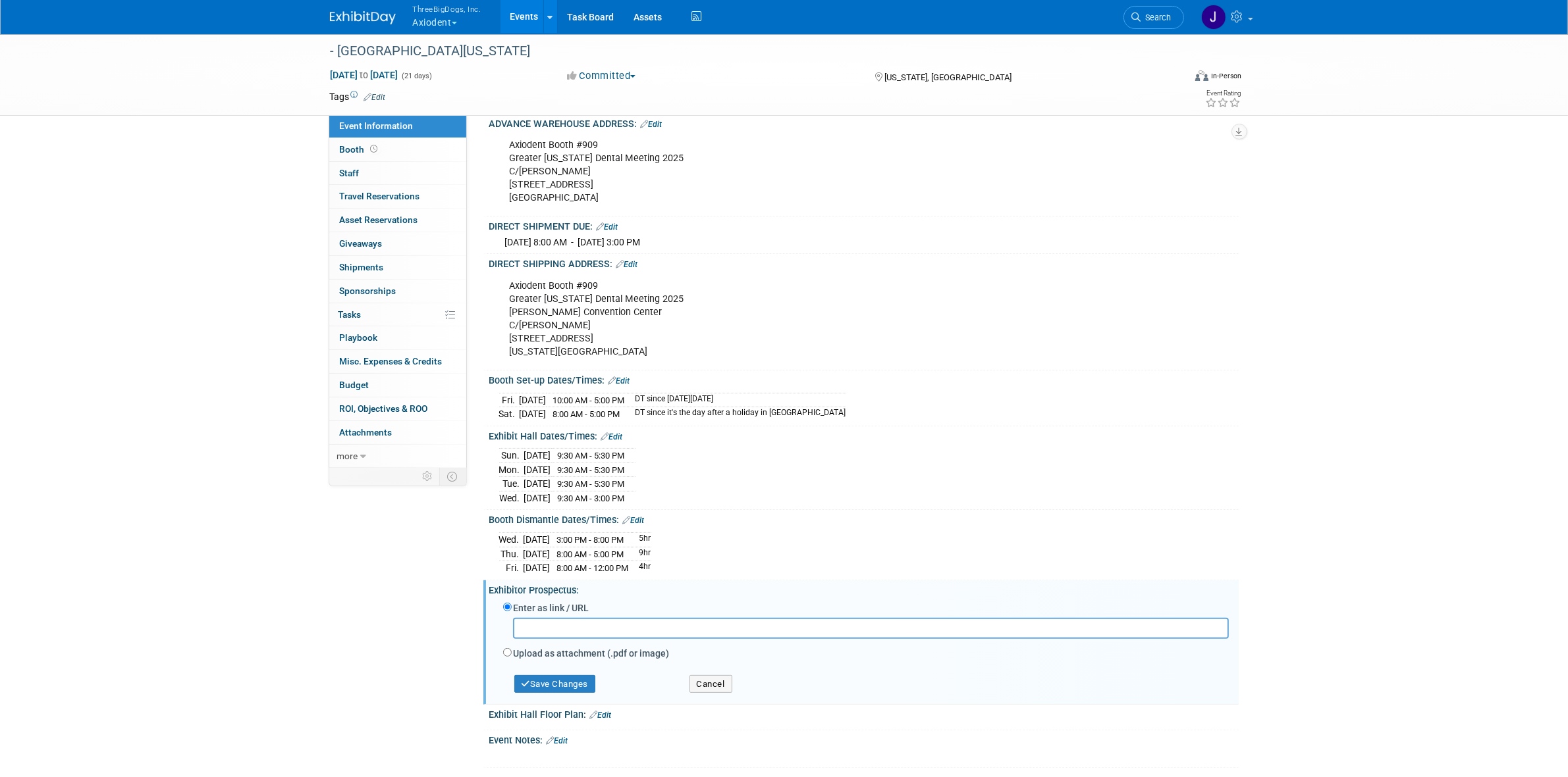
click at [576, 638] on input "text" at bounding box center [871, 628] width 715 height 21
paste input "https://www.freemanco.com/documents/quick-facts5?showId=537599&venueId=10000061…"
type input "https://www.freemanco.com/documents/quick-facts5?showId=537599&venueId=10000061…"
click at [584, 694] on button "Save Changes" at bounding box center [555, 684] width 81 height 19
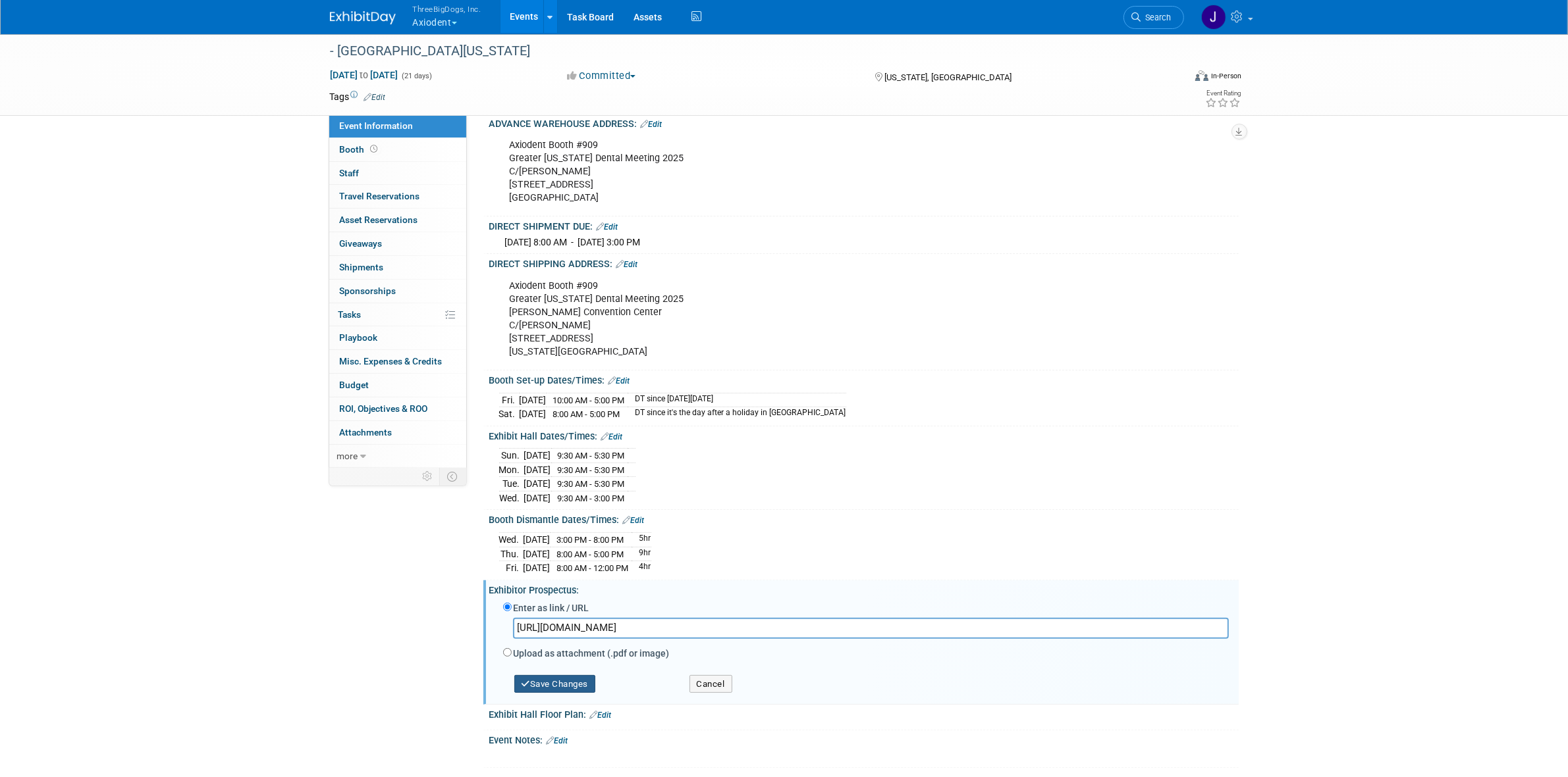
scroll to position [0, 0]
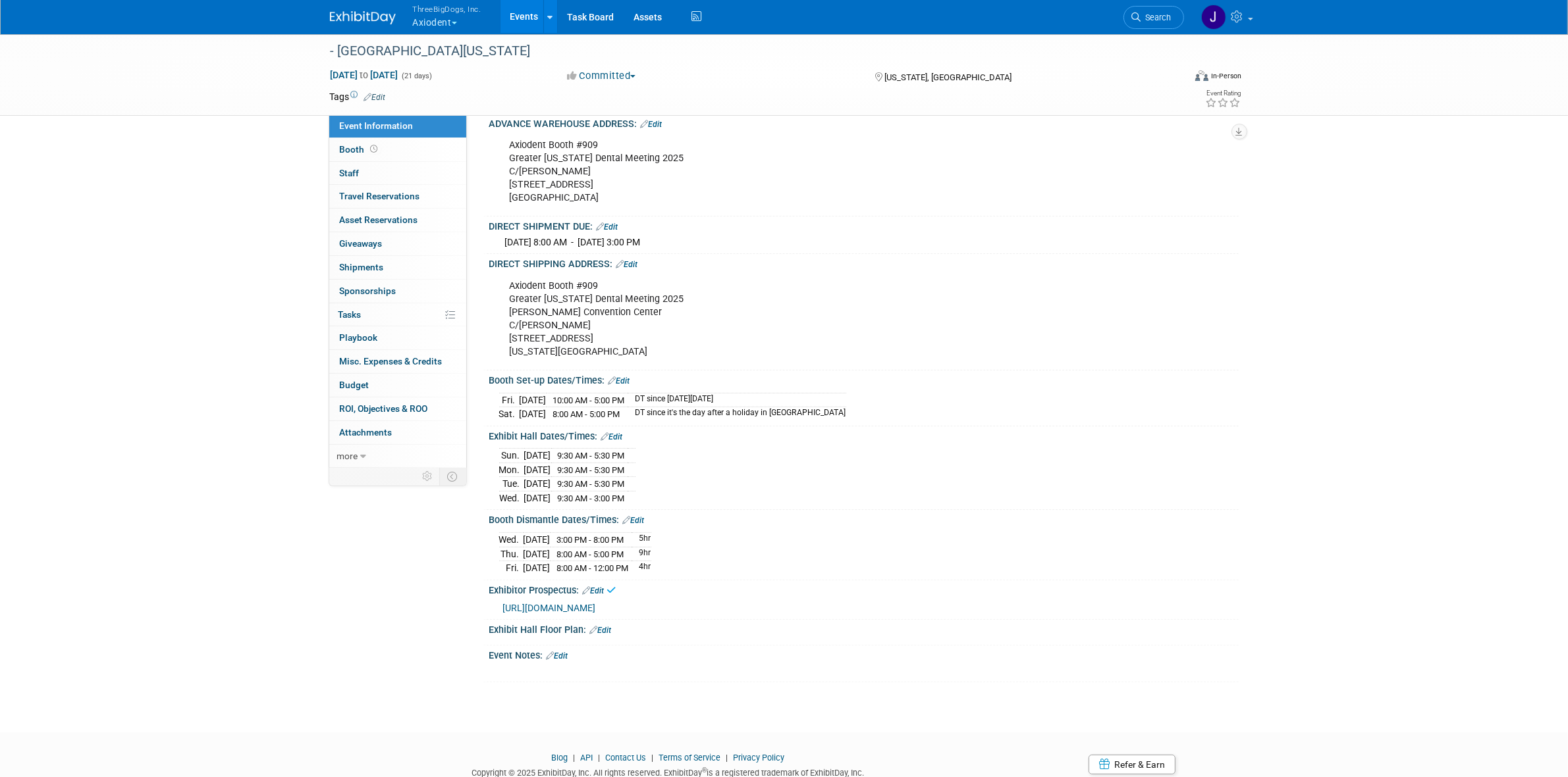
click at [609, 635] on link "Edit" at bounding box center [600, 630] width 21 height 9
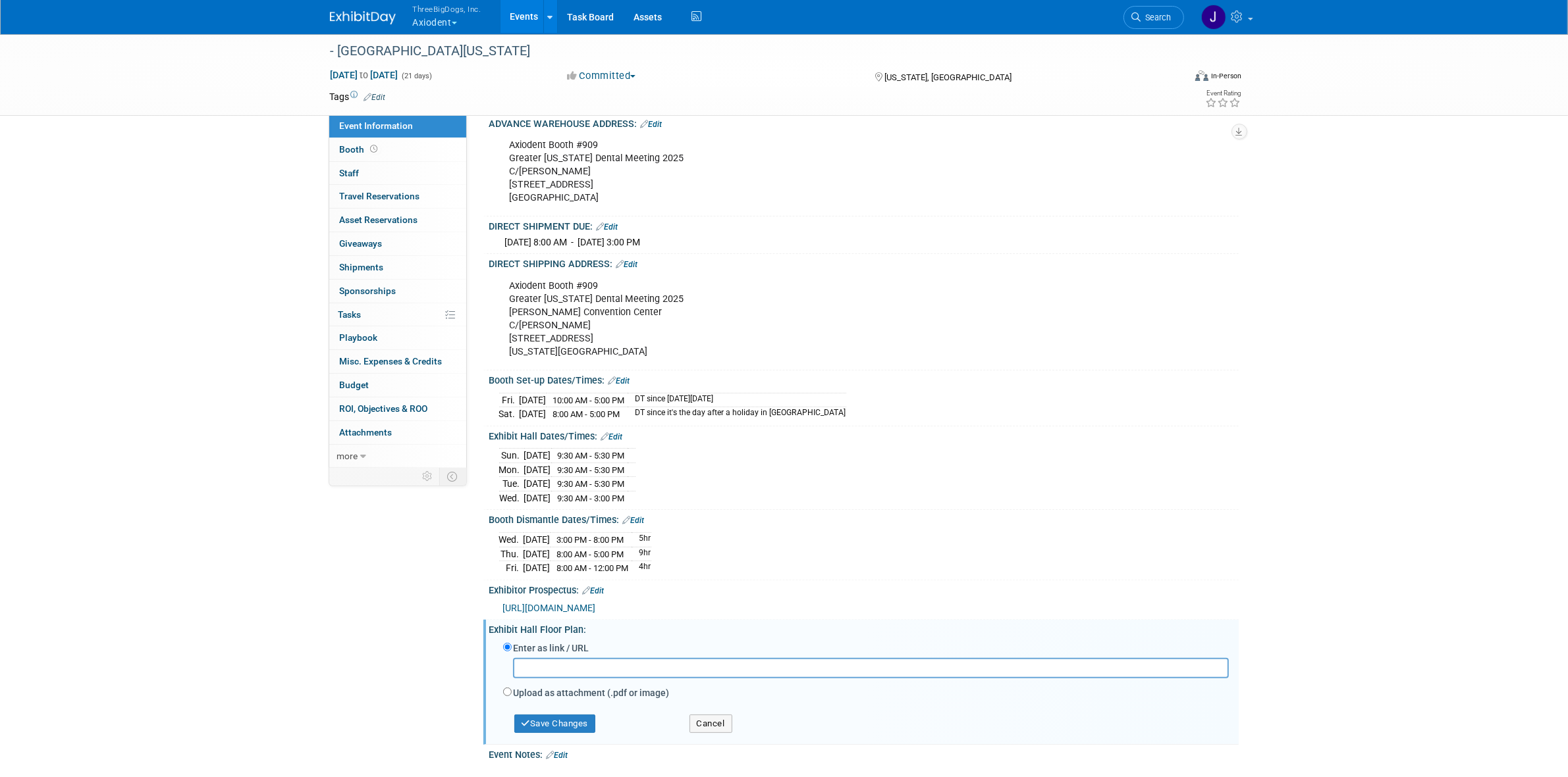
click at [670, 678] on input "text" at bounding box center [871, 668] width 715 height 21
paste input "https://s19.a2zinc.net/clients/gnydm/gnydm2025/Public/eventmap.aspx?_gl=1*1okpc…"
type input "https://s19.a2zinc.net/clients/gnydm/gnydm2025/Public/eventmap.aspx?_gl=1*1okpc…"
click at [563, 731] on button "Save Changes" at bounding box center [555, 724] width 81 height 19
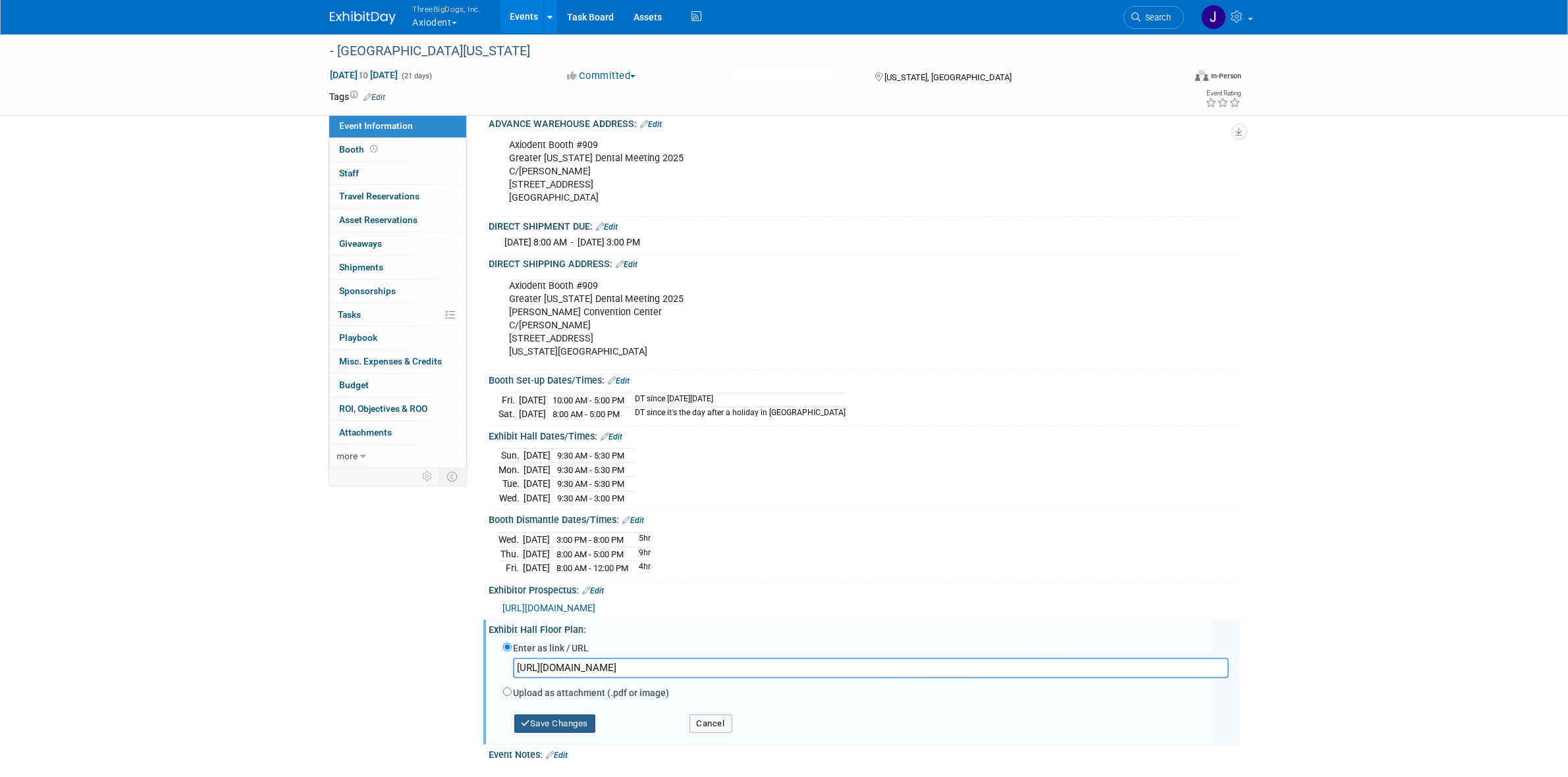
scroll to position [0, 0]
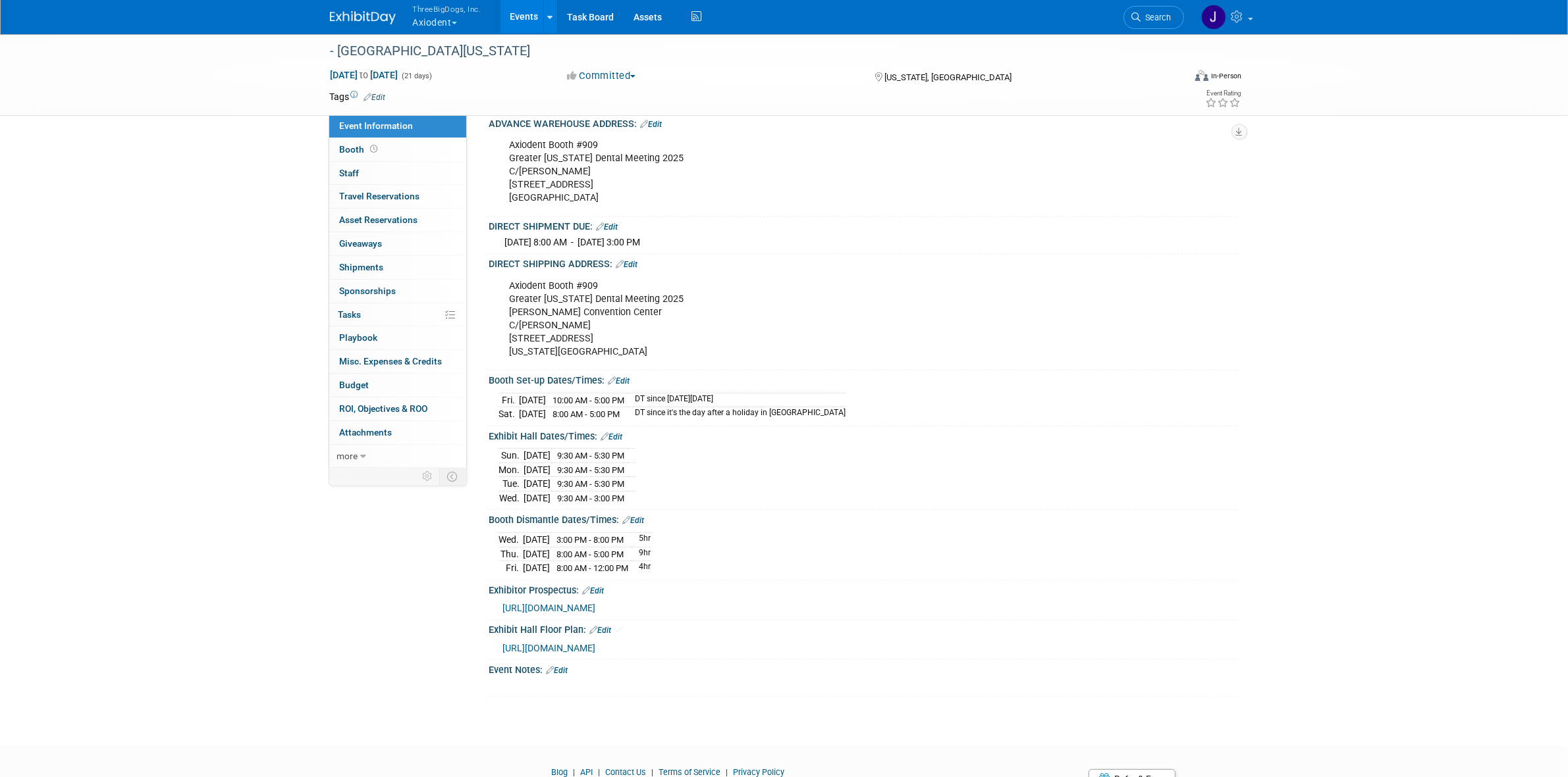
click at [596, 654] on span "https://s19.a2zinc.net/clients/gnydm/gnydm2025/Public/eventmap.aspx?_gl=1*1okpc…" at bounding box center [549, 648] width 93 height 10
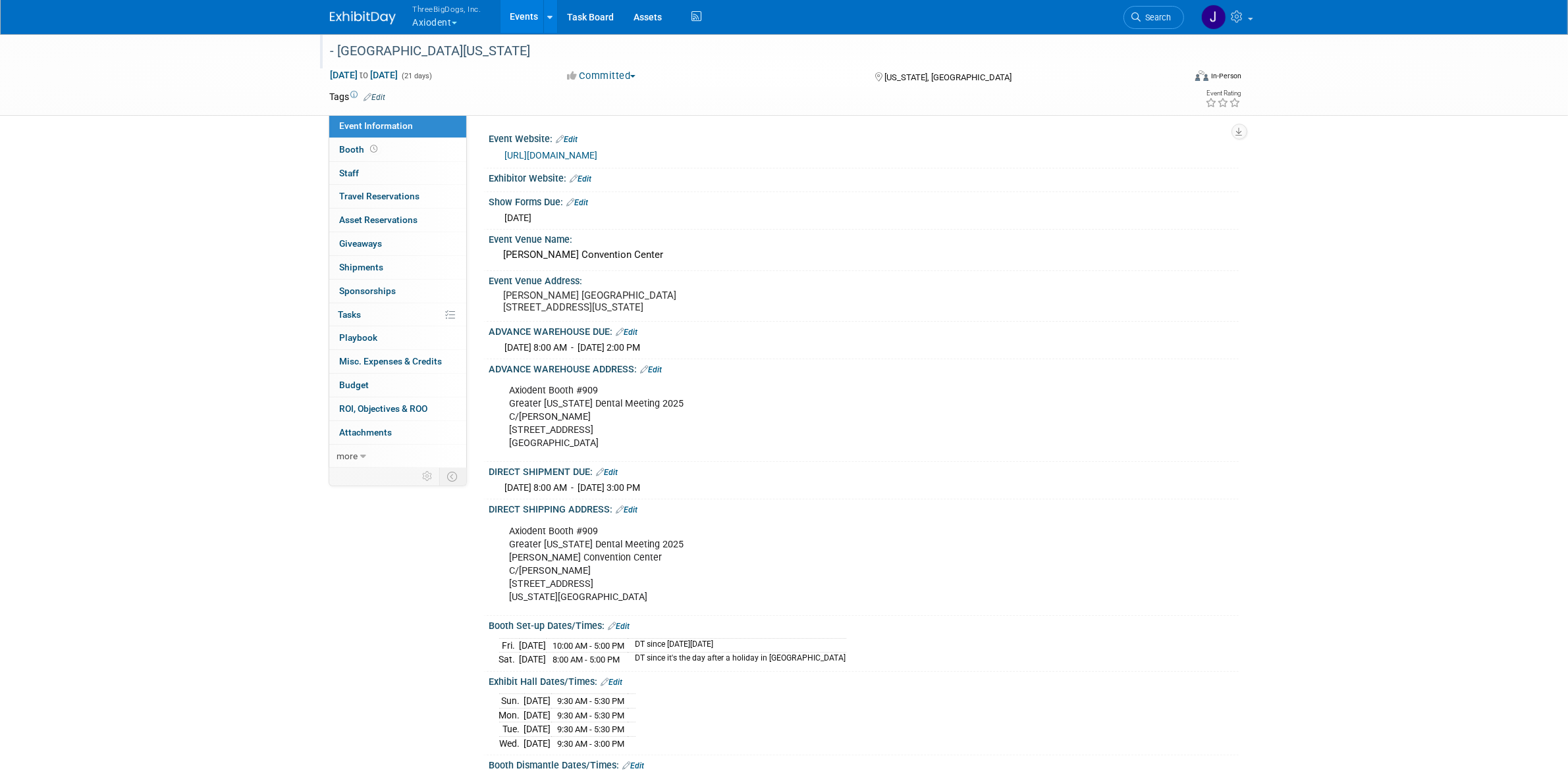
click at [339, 45] on div "- Greater New York" at bounding box center [744, 51] width 838 height 23
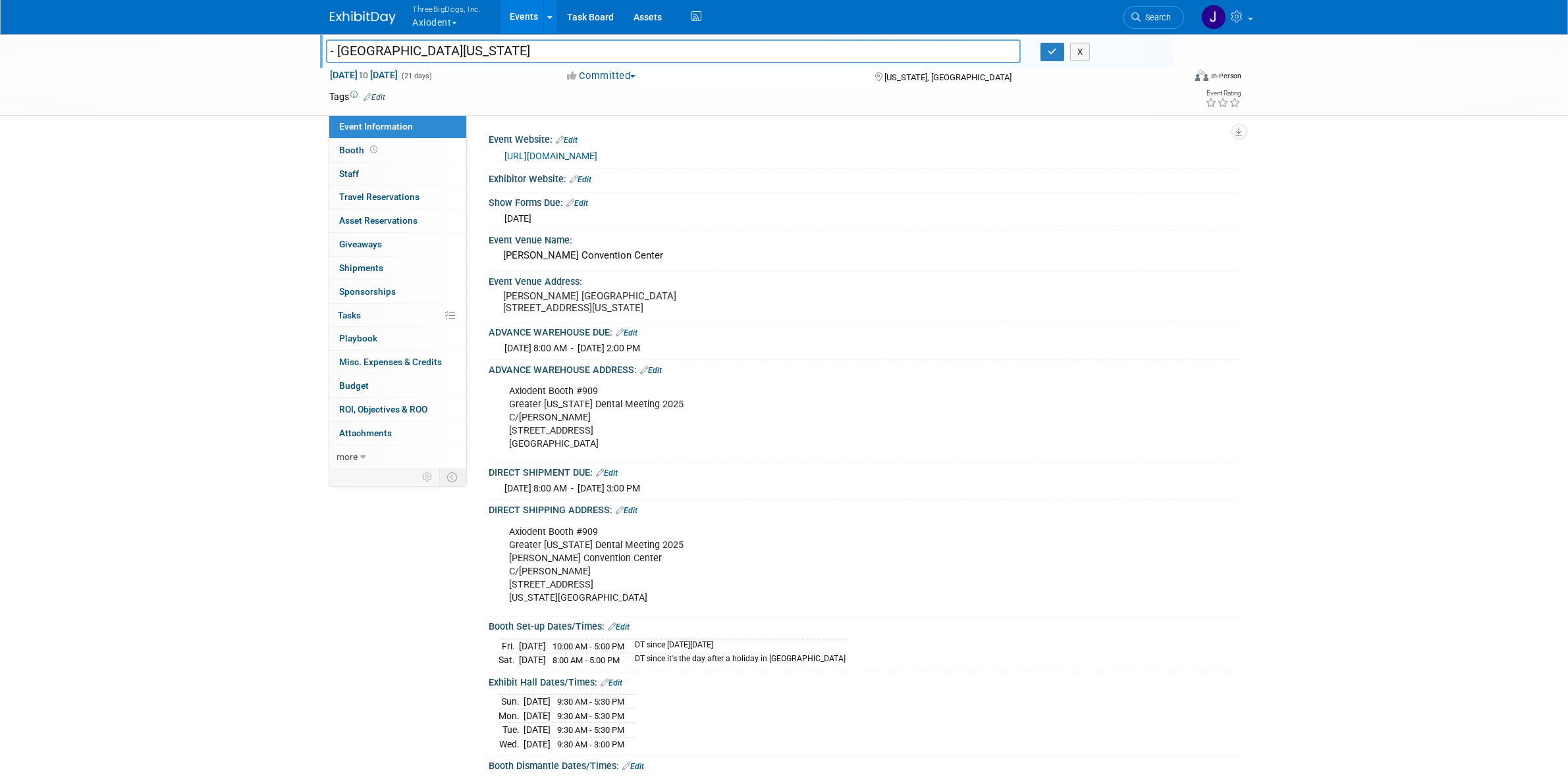
click at [339, 48] on input "- Greater New York" at bounding box center [673, 50] width 695 height 23
type input "xiode"
click at [1082, 51] on button "X" at bounding box center [1080, 52] width 21 height 19
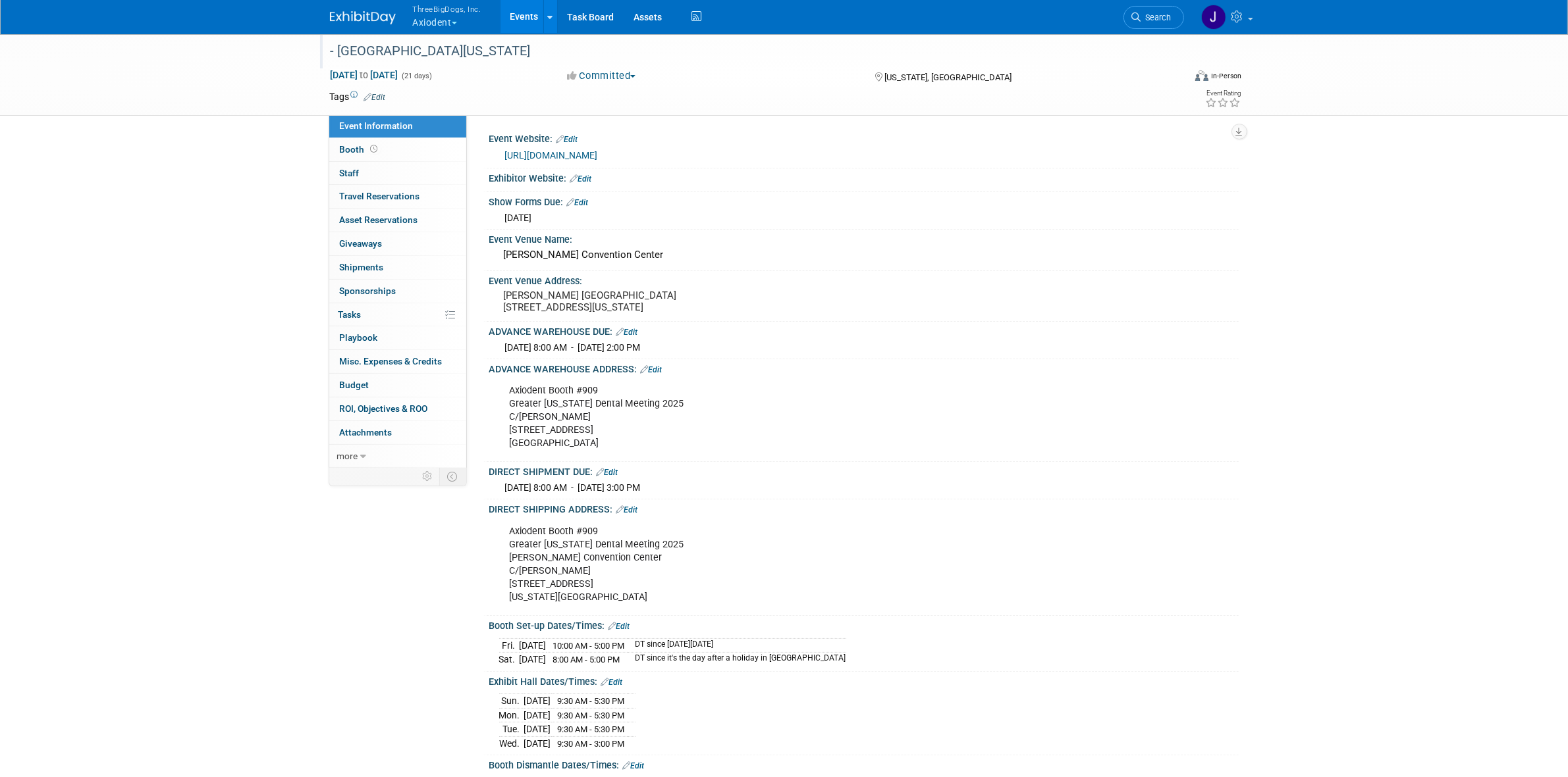
click at [335, 48] on div "- Greater New York" at bounding box center [744, 51] width 838 height 23
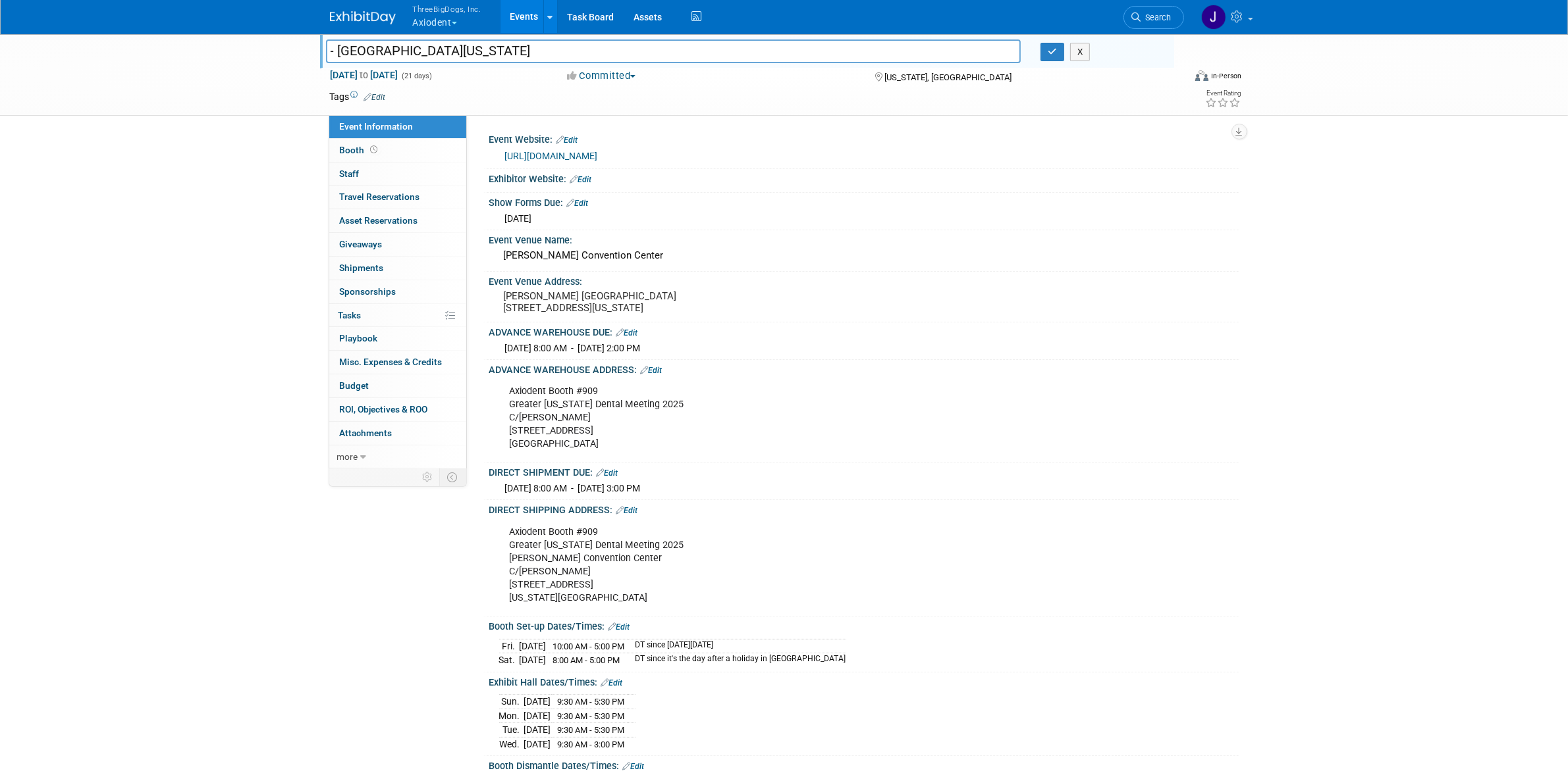
click at [338, 46] on input "- Greater New York" at bounding box center [673, 50] width 695 height 23
click at [330, 54] on input "- Axiodent Greater New York Dental Meeting" at bounding box center [673, 50] width 695 height 23
type input "- Axiodent Greater New York Dental Meeting"
click at [1048, 57] on button "button" at bounding box center [1052, 52] width 23 height 19
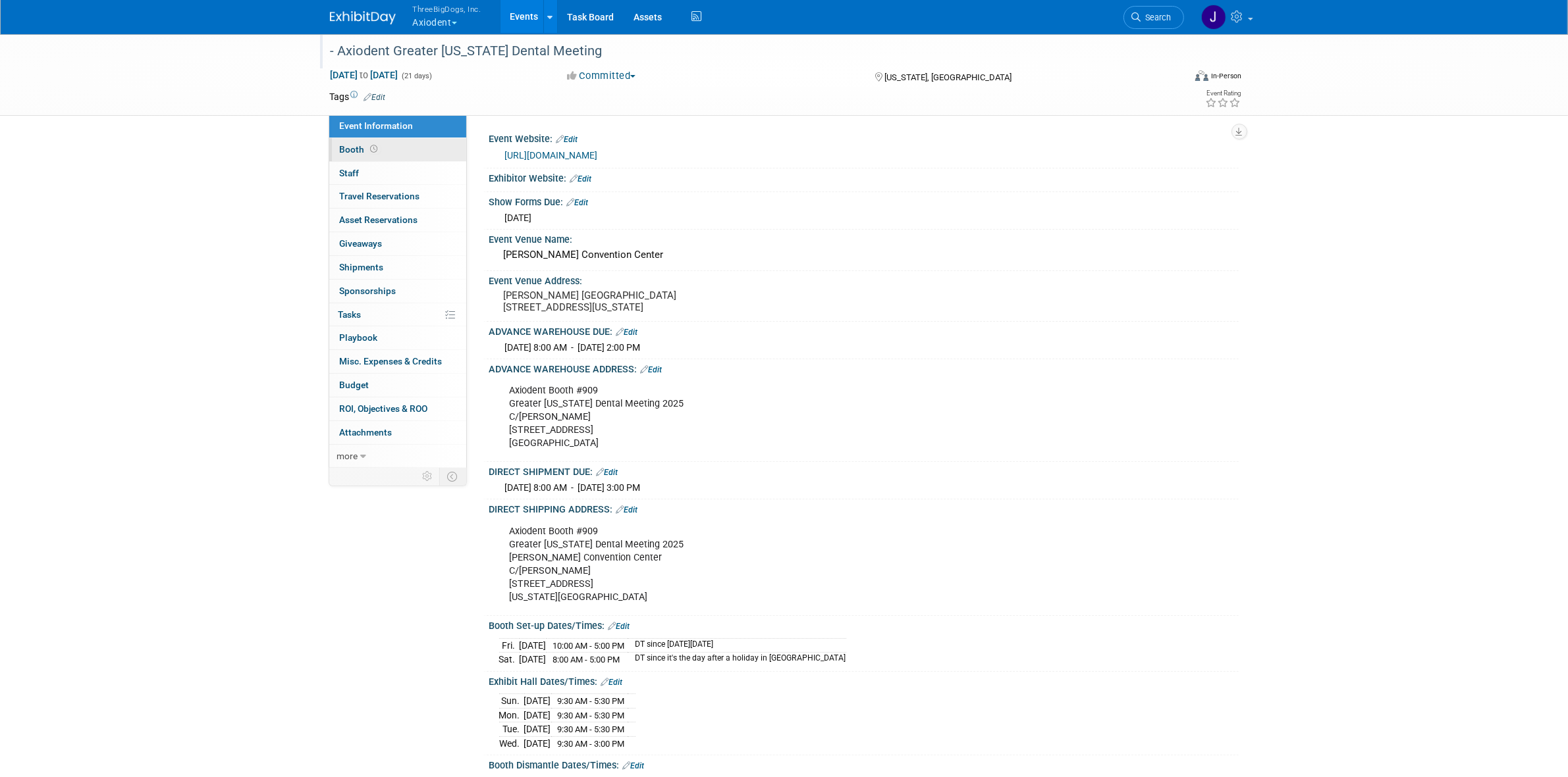
click at [384, 150] on link "Booth" at bounding box center [397, 149] width 137 height 23
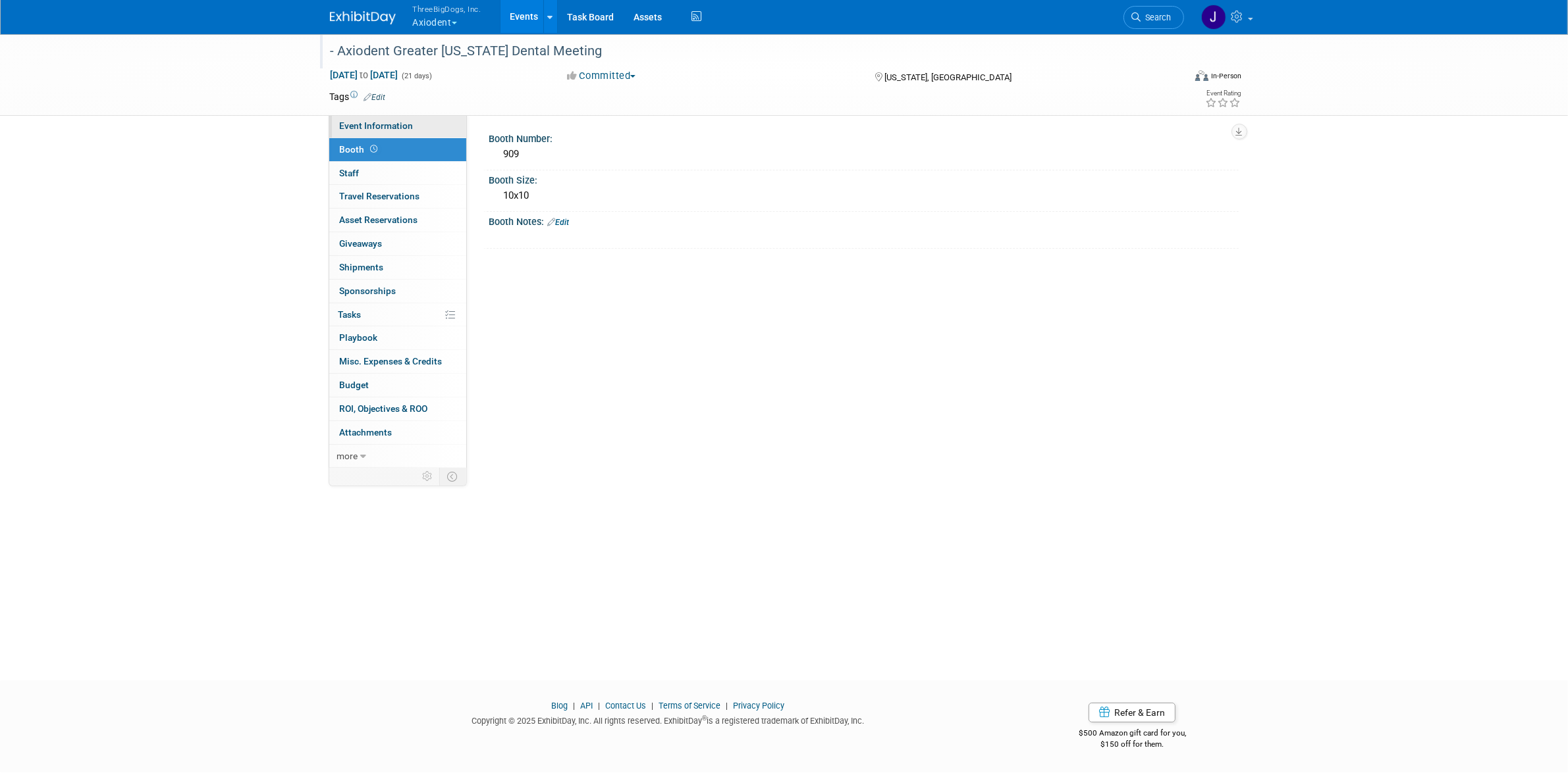
click at [412, 117] on link "Event Information" at bounding box center [397, 125] width 137 height 23
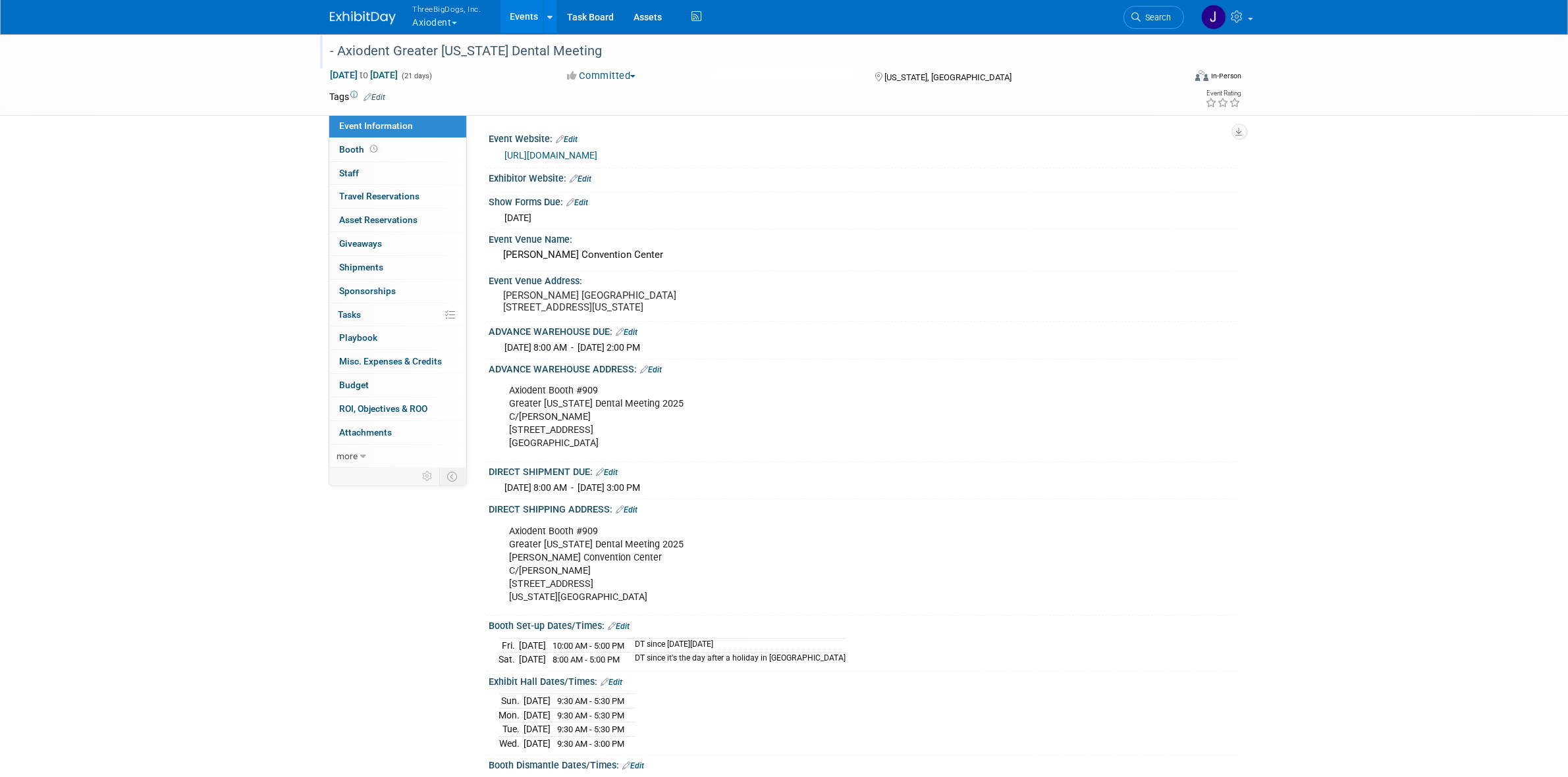
click at [578, 203] on link "Edit" at bounding box center [577, 202] width 21 height 9
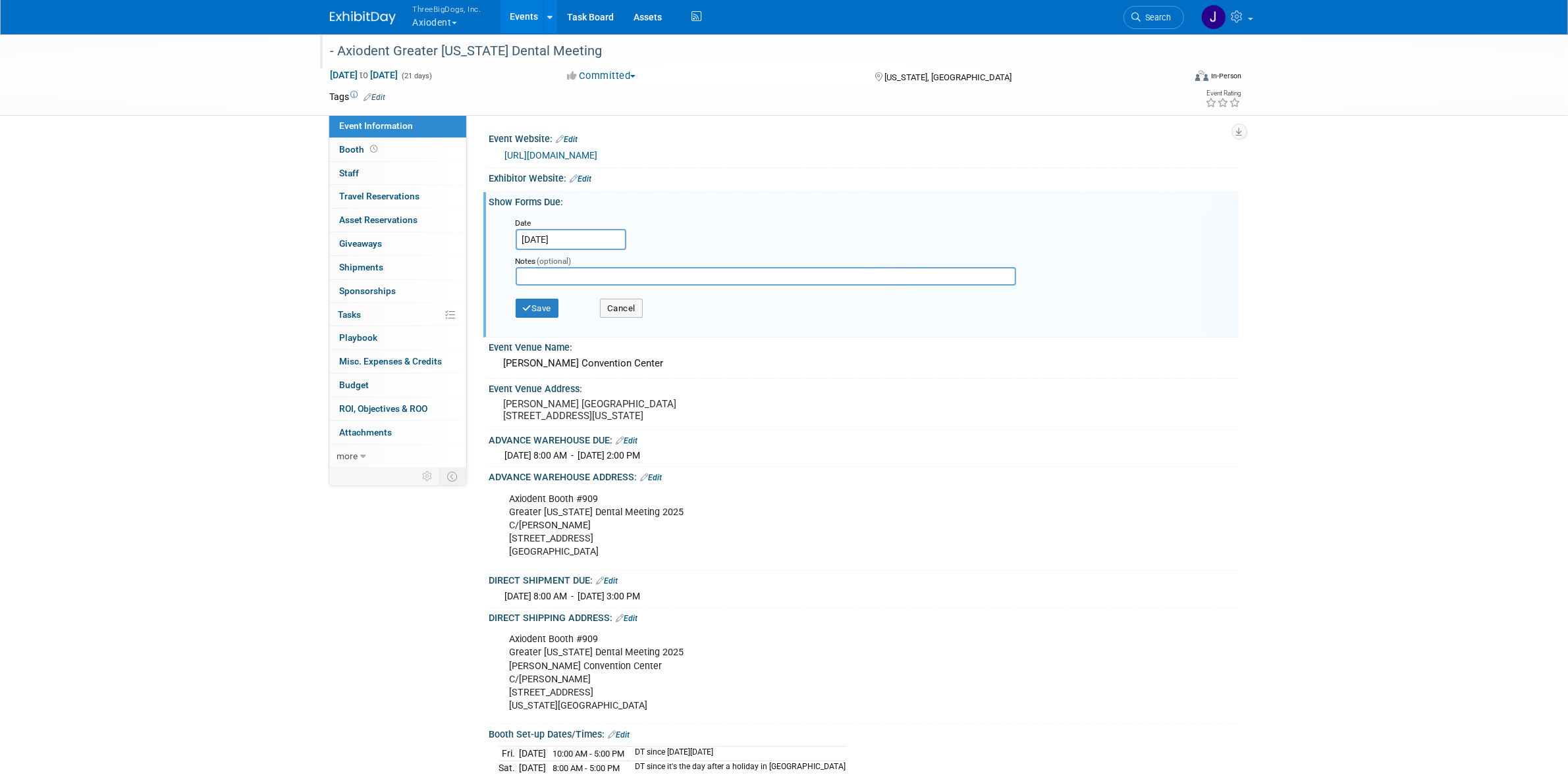
click at [557, 264] on div "Notes (optional)" at bounding box center [776, 260] width 522 height 13
drag, startPoint x: 557, startPoint y: 265, endPoint x: 557, endPoint y: 271, distance: 6.0
click at [557, 267] on div "Notes (optional)" at bounding box center [777, 271] width 542 height 42
click at [557, 271] on input "text" at bounding box center [765, 276] width 500 height 19
type input "Freeman"
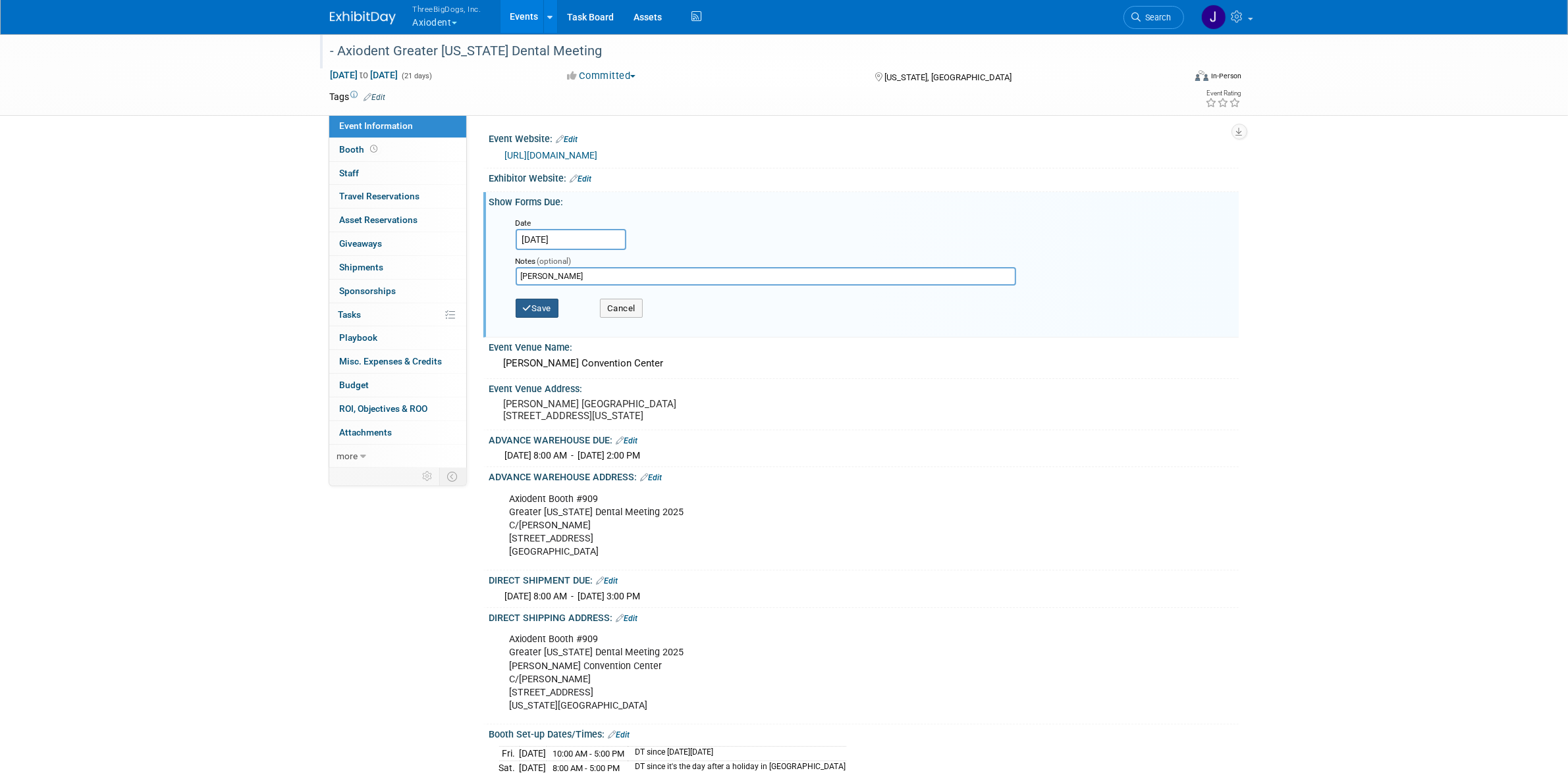
click at [528, 299] on button "Save" at bounding box center [537, 308] width 43 height 20
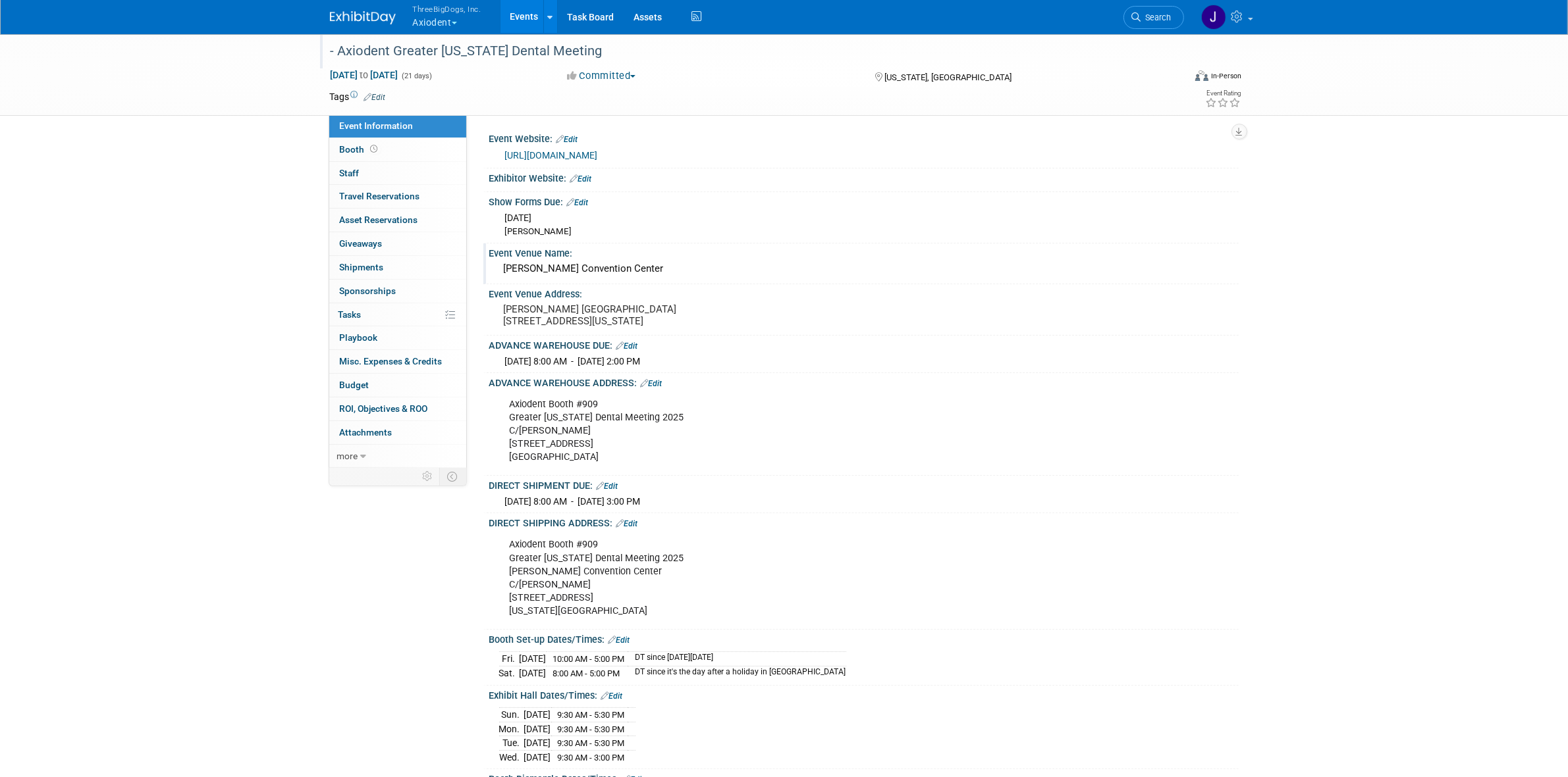
click at [864, 245] on div "Event Venue Name:" at bounding box center [864, 252] width 749 height 17
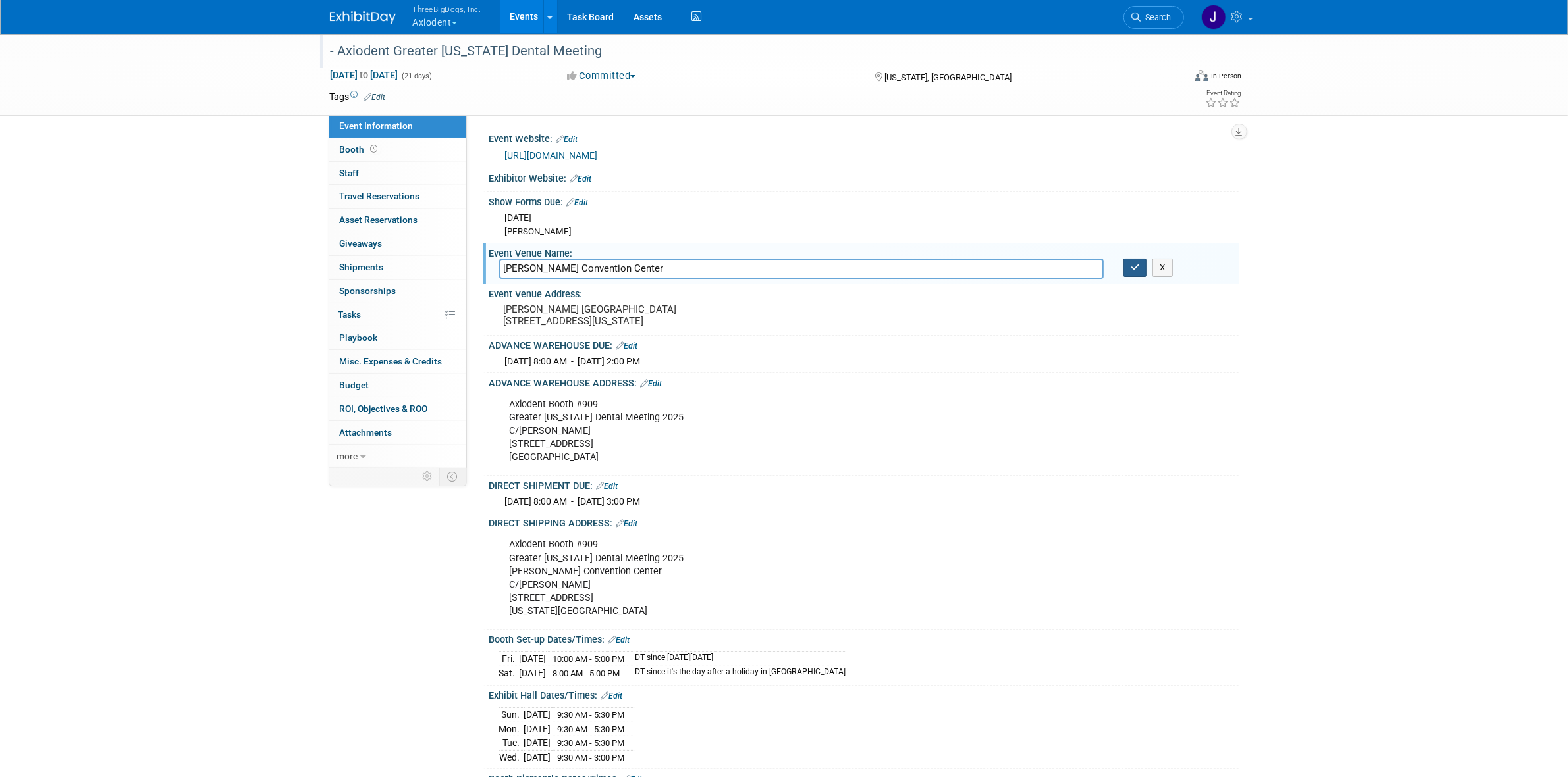
click at [1136, 273] on button "button" at bounding box center [1135, 268] width 23 height 19
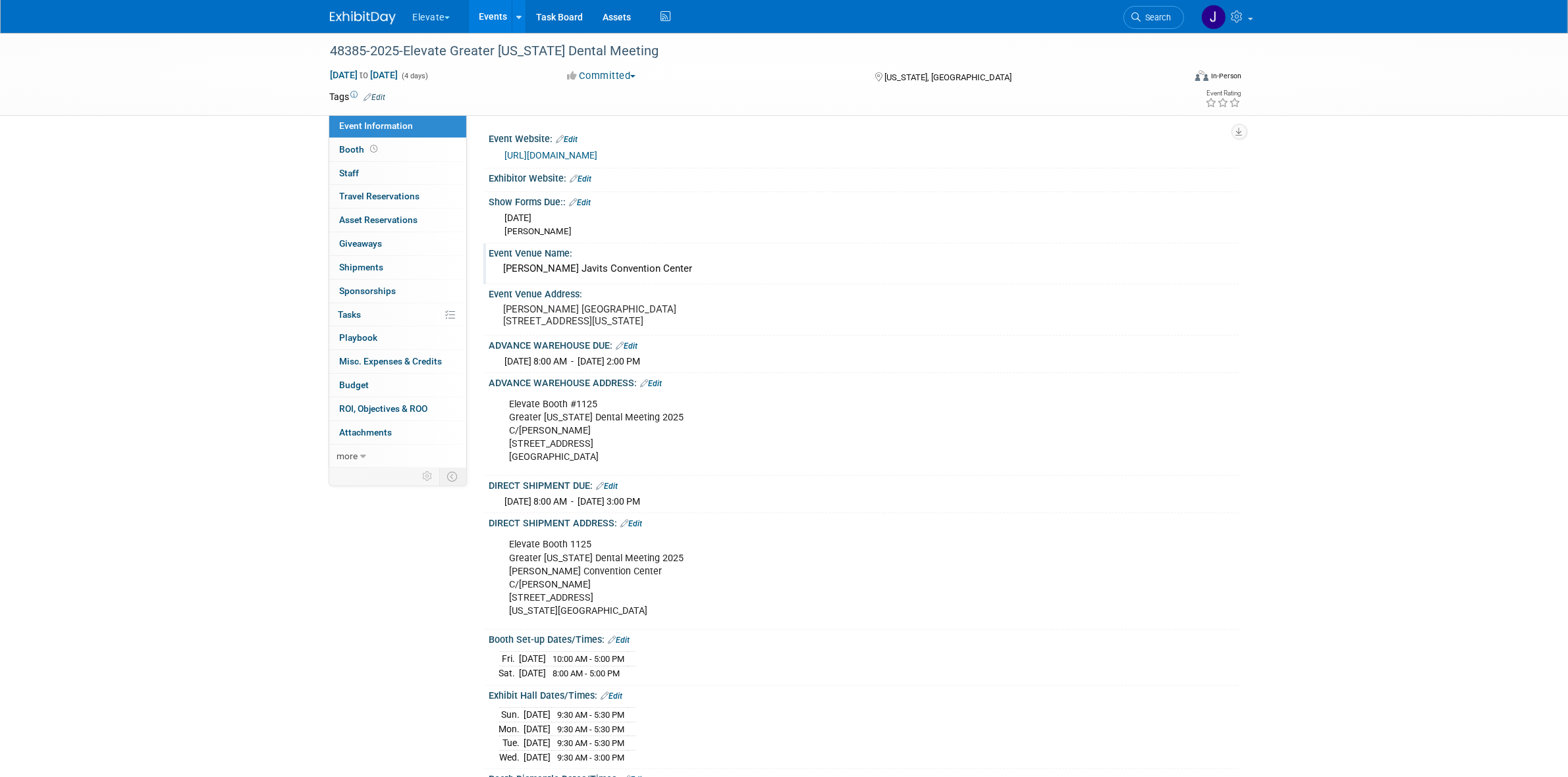
click at [568, 273] on div "Jacob K. Javits Convention Center" at bounding box center [864, 269] width 730 height 21
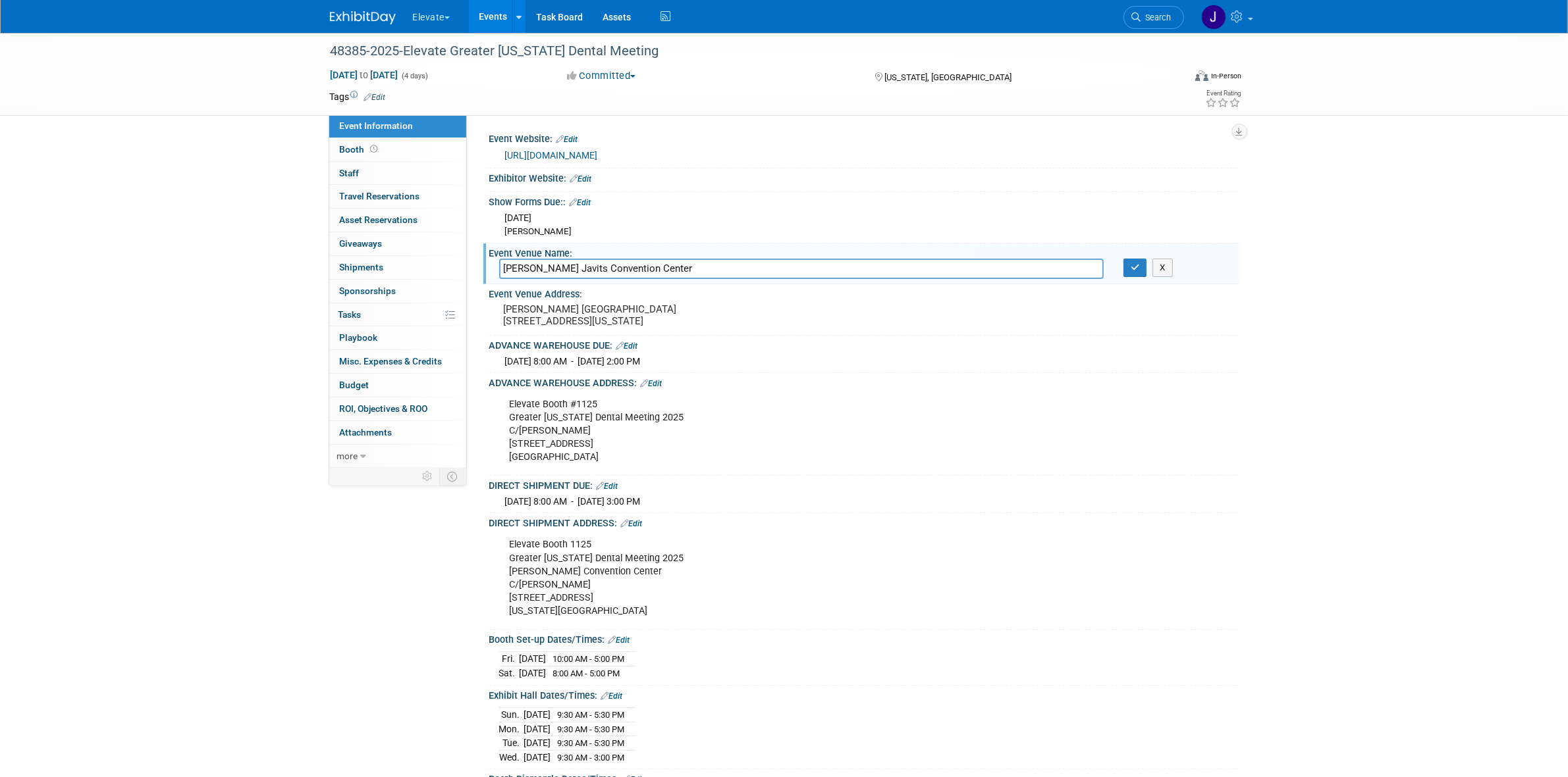
click at [568, 273] on input "Jacob K. Javits Convention Center" at bounding box center [801, 269] width 604 height 21
click at [568, 311] on pre "Jacob K Javits Convention Center 369 12th Ave New York, NY 10018" at bounding box center [645, 315] width 283 height 23
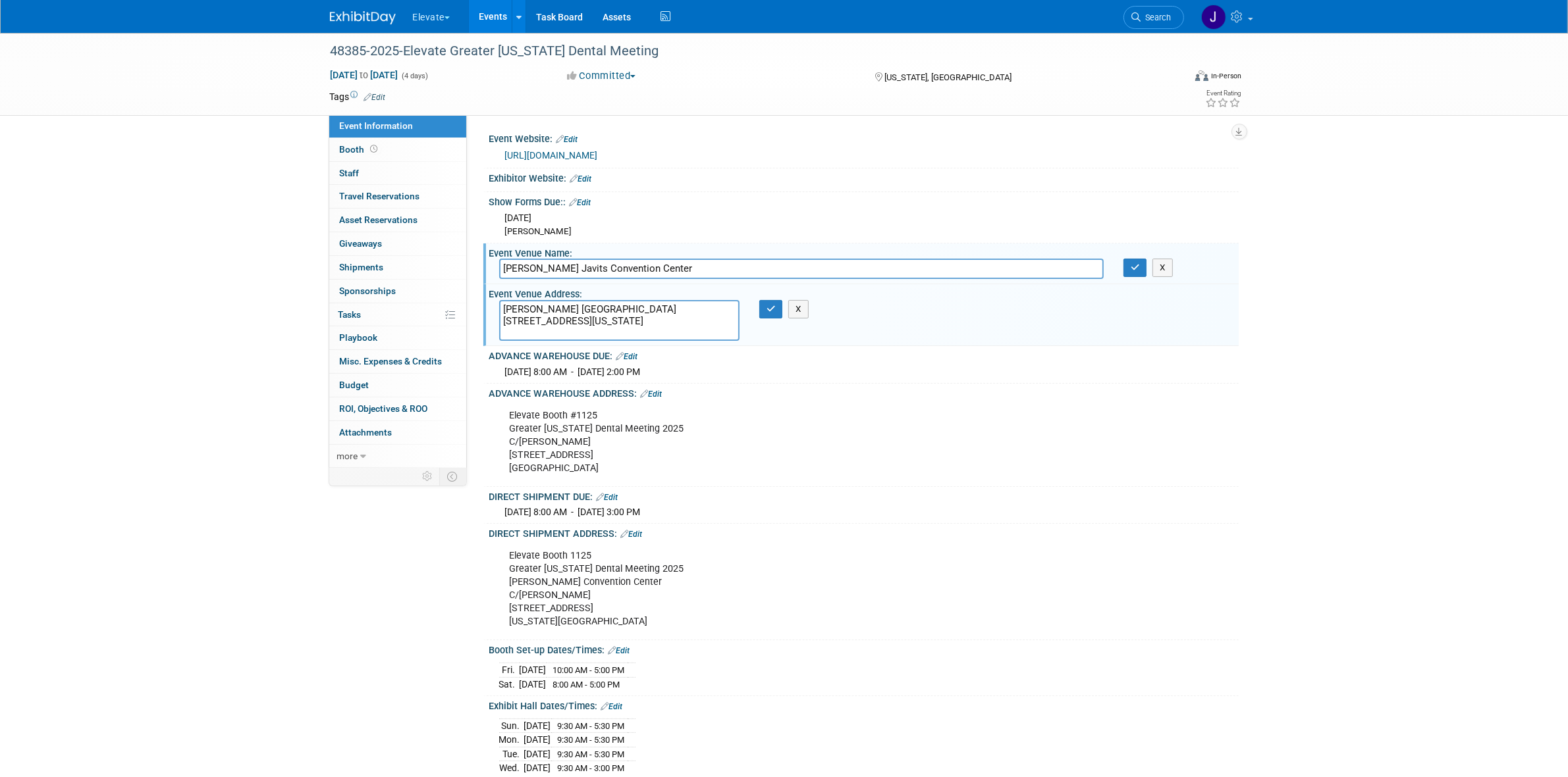
click at [564, 311] on textarea "[PERSON_NAME] [GEOGRAPHIC_DATA] [STREET_ADDRESS][US_STATE]" at bounding box center [619, 321] width 240 height 41
click at [564, 311] on textarea "Jacob K Javits Convention Center 369 12th Ave New York, NY 10018" at bounding box center [619, 321] width 240 height 41
click at [541, 312] on textarea "Jacob K Javits Convention Center 369 12th Ave New York, NY 10018" at bounding box center [619, 321] width 240 height 41
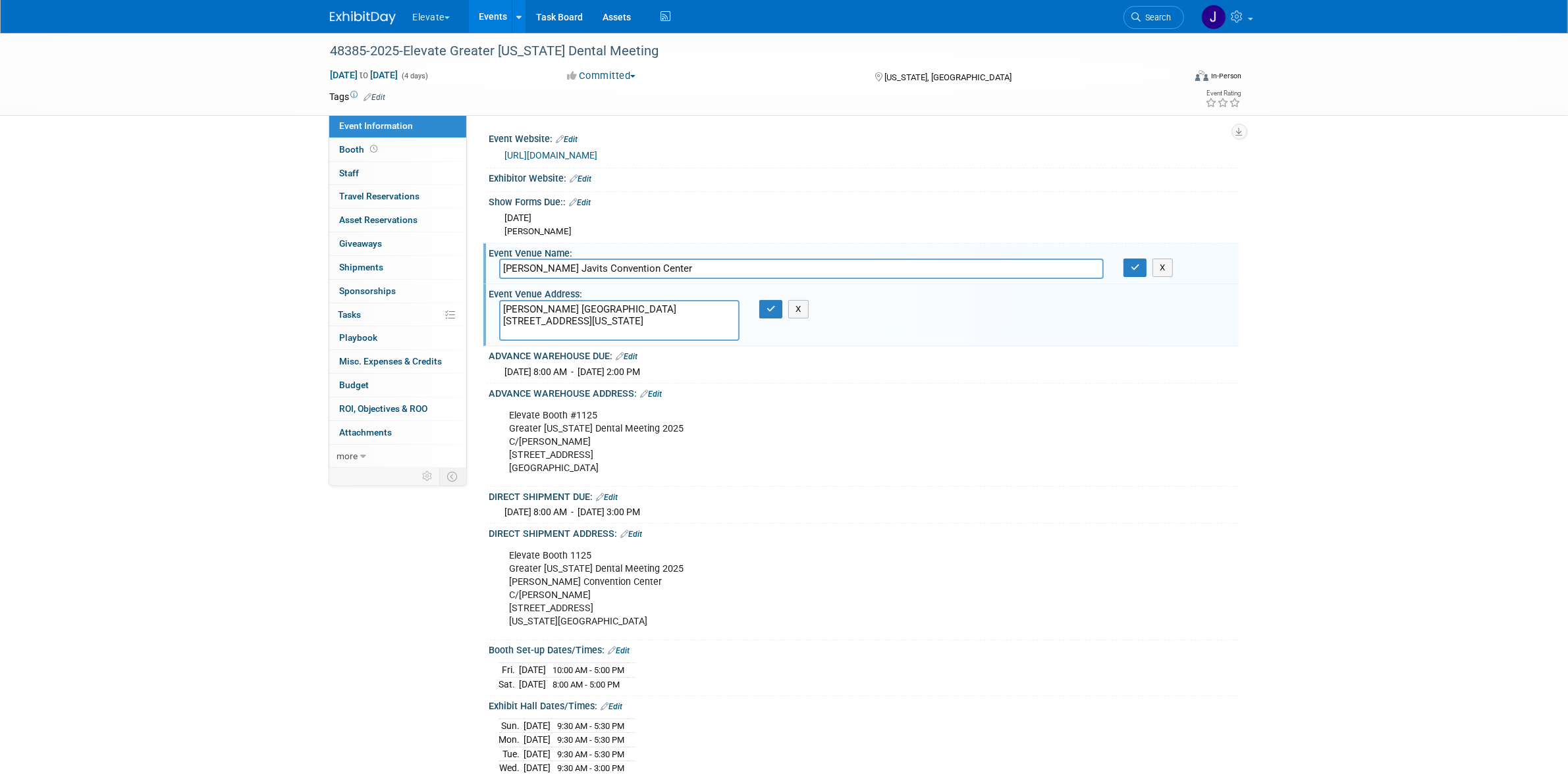
drag, startPoint x: 504, startPoint y: 308, endPoint x: 610, endPoint y: 327, distance: 107.7
click at [610, 327] on textarea "Jacob K Javits Convention Center 369 12th Ave New York, NY 10018" at bounding box center [619, 321] width 240 height 41
click at [803, 319] on div "Event Venue Address: Jacob K Javits Convention Center 369 12th Ave New York, NY…" at bounding box center [861, 315] width 755 height 62
click at [803, 314] on button "X" at bounding box center [798, 309] width 21 height 19
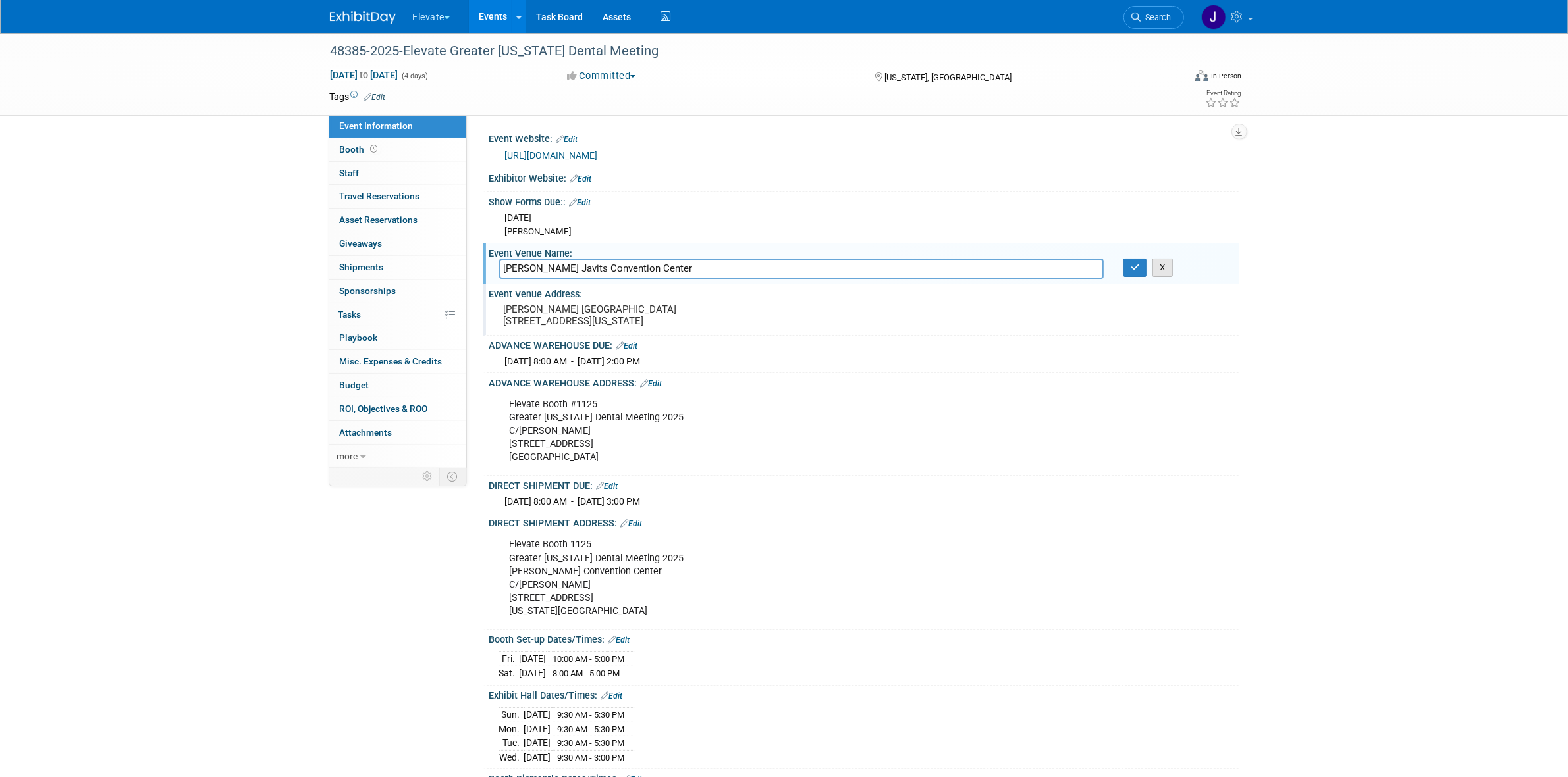
click at [1164, 268] on button "X" at bounding box center [1162, 268] width 21 height 19
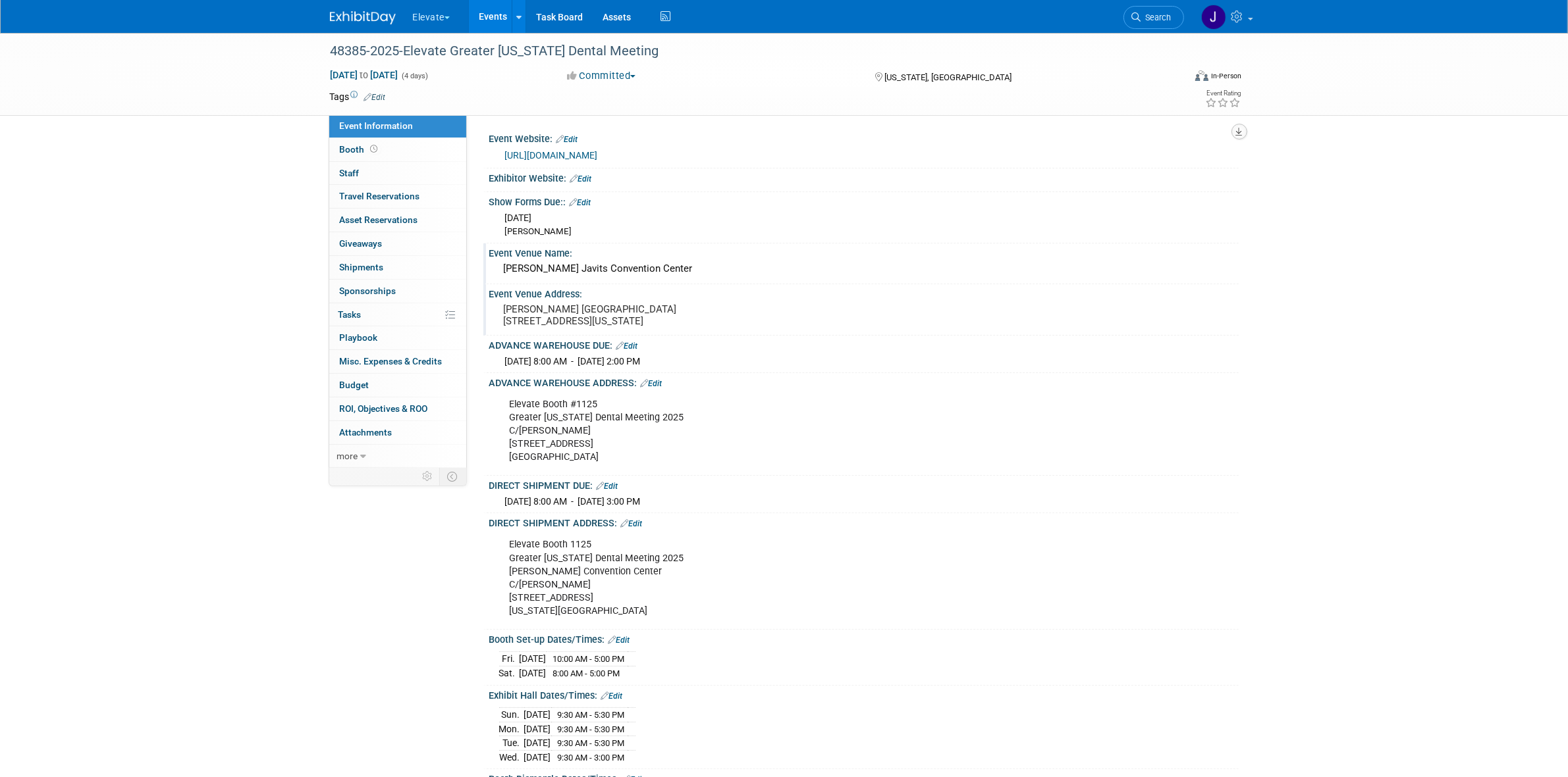
click at [1239, 136] on button "button" at bounding box center [1239, 131] width 16 height 16
click at [1383, 175] on div "48385-2025-Elevate Greater New York Dental Meeting Nov 30, 2025 to Dec 3, 2025 …" at bounding box center [784, 506] width 1568 height 947
drag, startPoint x: 508, startPoint y: 416, endPoint x: 611, endPoint y: 467, distance: 114.9
click at [611, 467] on div "Elevate Booth #1125 Greater New York Dental Meeting 2025 C/O Freeman 140 Centra…" at bounding box center [797, 431] width 593 height 79
copy div "Elevate Booth #1125 Greater New York Dental Meeting 2025 C/O Freeman 140 Centra…"
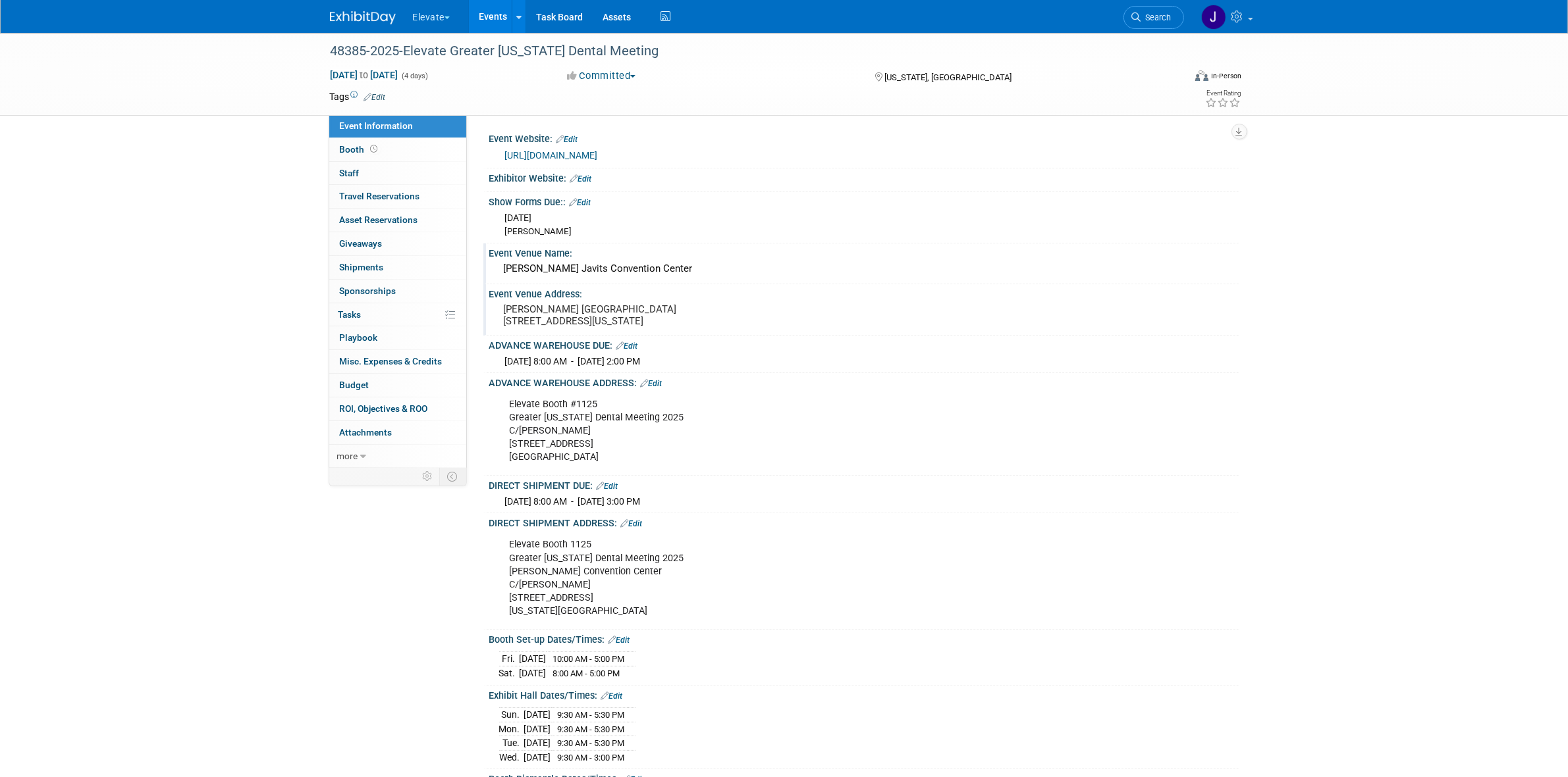
click at [547, 560] on div "Elevate Booth 1125 Greater New York Dental Meeting 2025 Jacob K Javits Conventi…" at bounding box center [797, 578] width 593 height 92
drag, startPoint x: 508, startPoint y: 558, endPoint x: 611, endPoint y: 626, distance: 123.4
click at [611, 624] on div "Elevate Booth 1125 Greater New York Dental Meeting 2025 Jacob K Javits Conventi…" at bounding box center [797, 578] width 593 height 92
drag, startPoint x: 539, startPoint y: 579, endPoint x: 633, endPoint y: 620, distance: 102.6
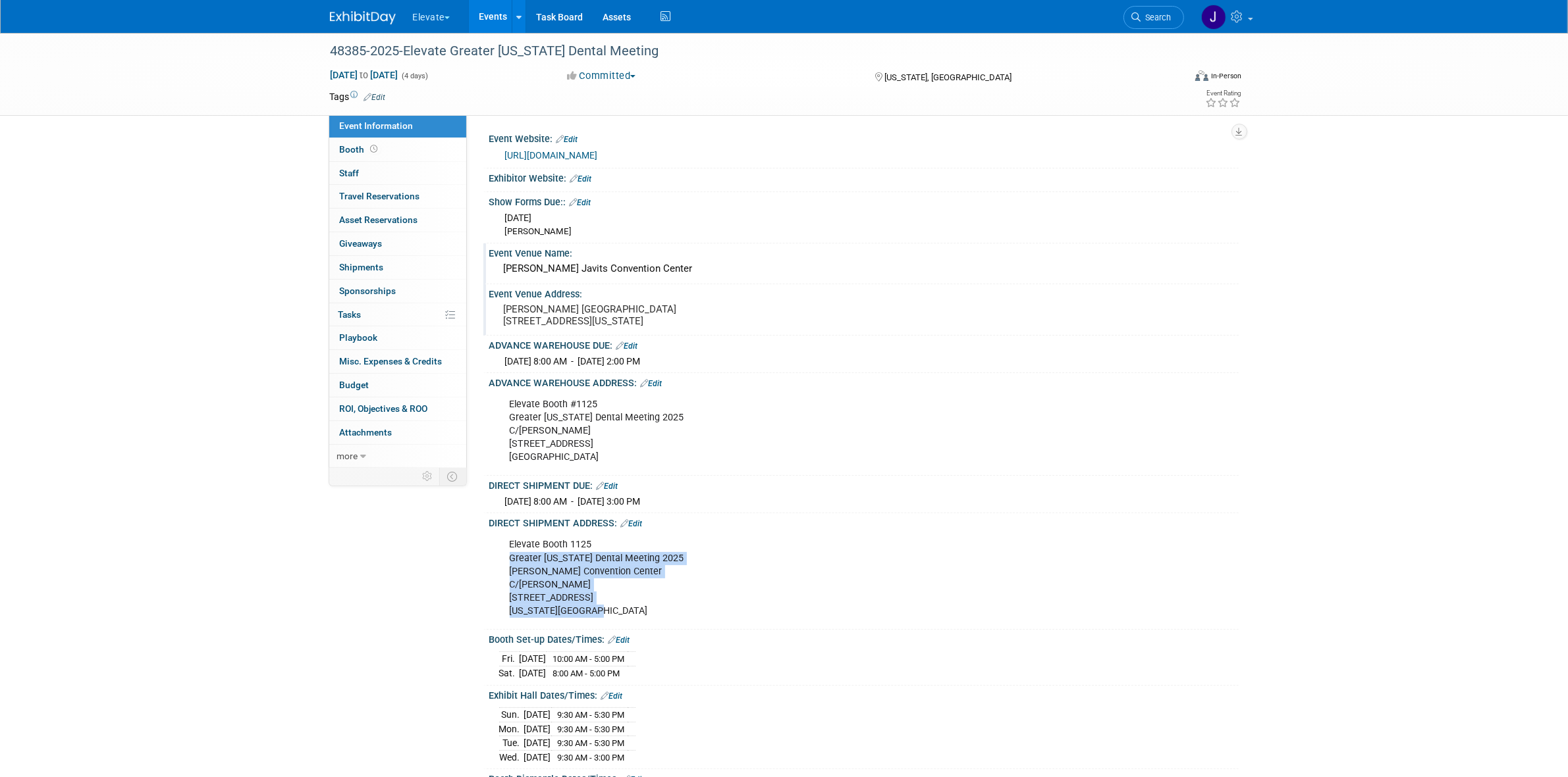
click at [633, 620] on div "Elevate Booth 1125 Greater New York Dental Meeting 2025 Jacob K Javits Conventi…" at bounding box center [797, 578] width 593 height 92
copy div "Greater New York Dental Meeting 2025 Jacob K Javits Convention Center C/O Freem…"
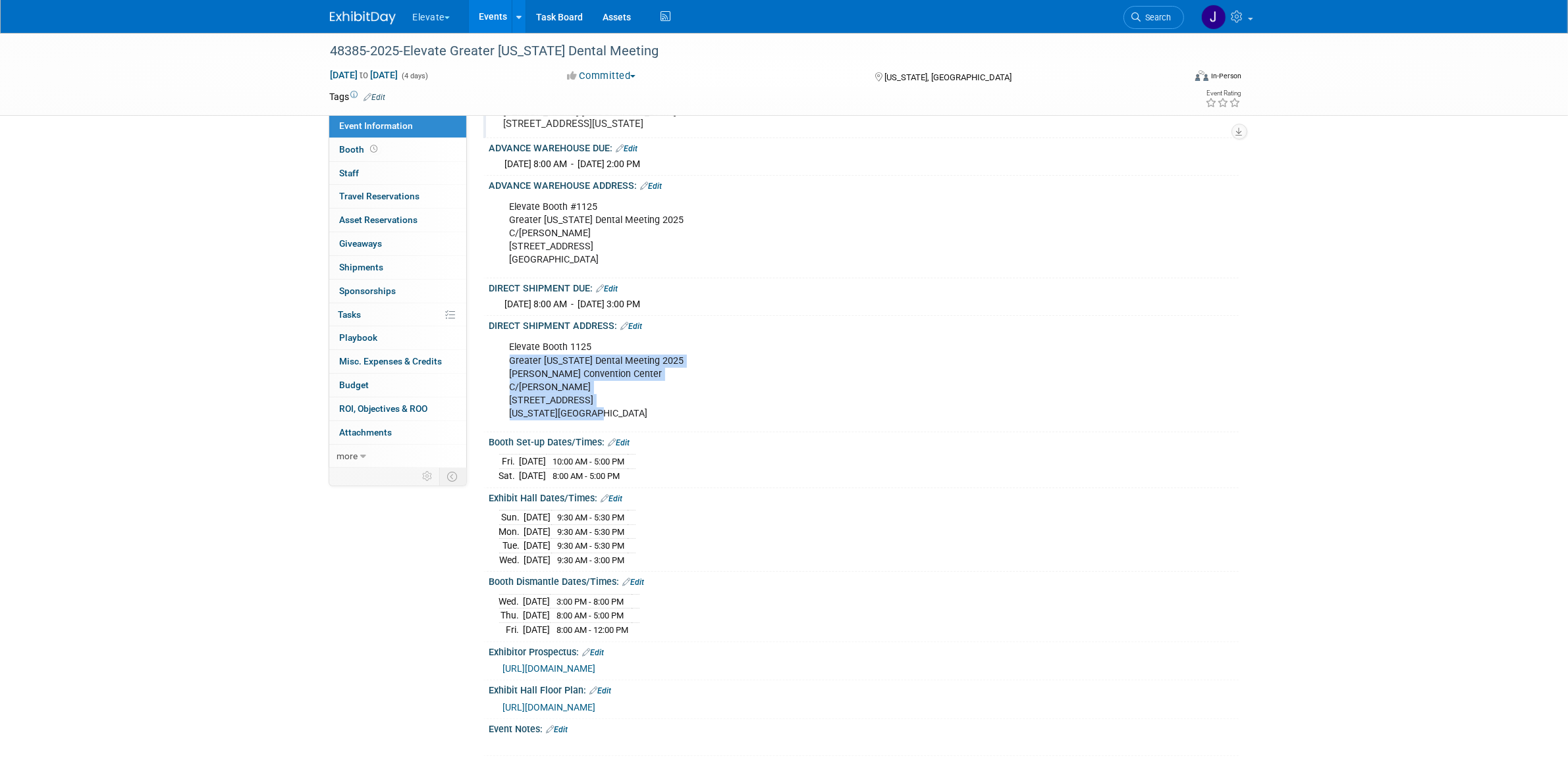
scroll to position [247, 0]
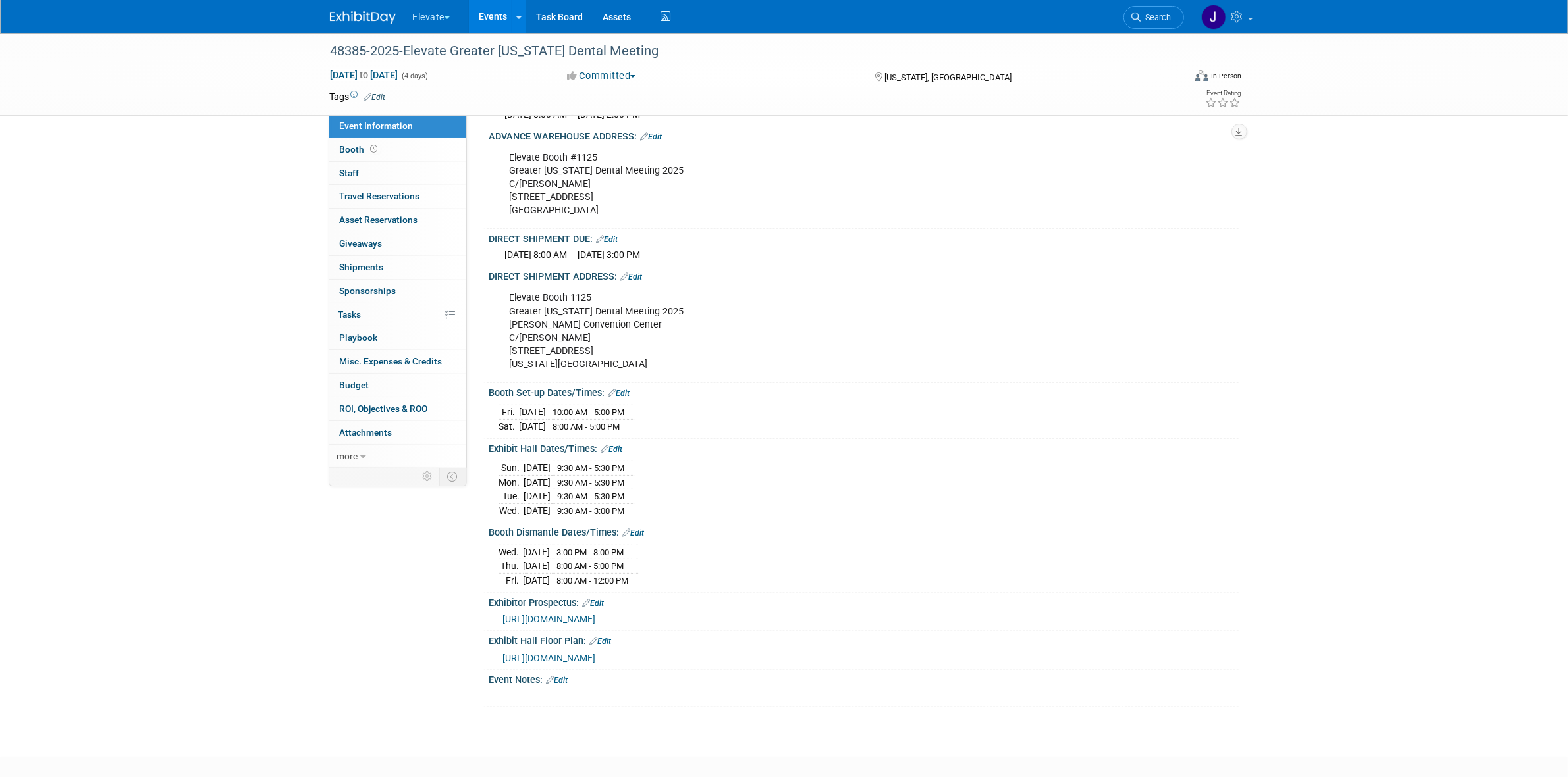
click at [568, 439] on div "Booth Set-up Dates/Times: Edit Fri. Nov 28, 2025 10:00 AM - 5:00 PM Sat. Nov 29…" at bounding box center [861, 410] width 755 height 56
click at [622, 398] on link "Edit" at bounding box center [619, 393] width 21 height 9
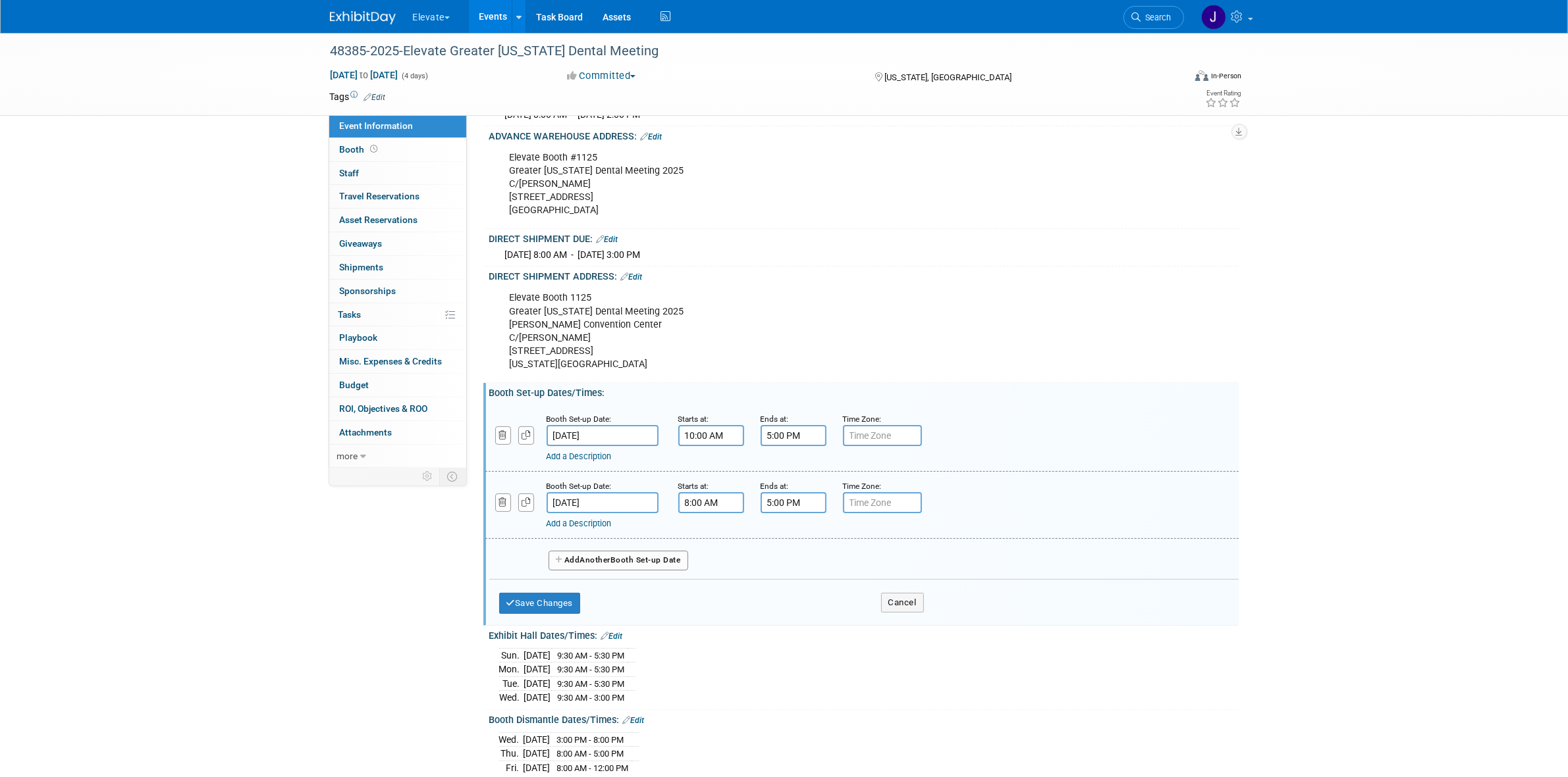
click at [612, 461] on link "Add a Description" at bounding box center [579, 456] width 65 height 10
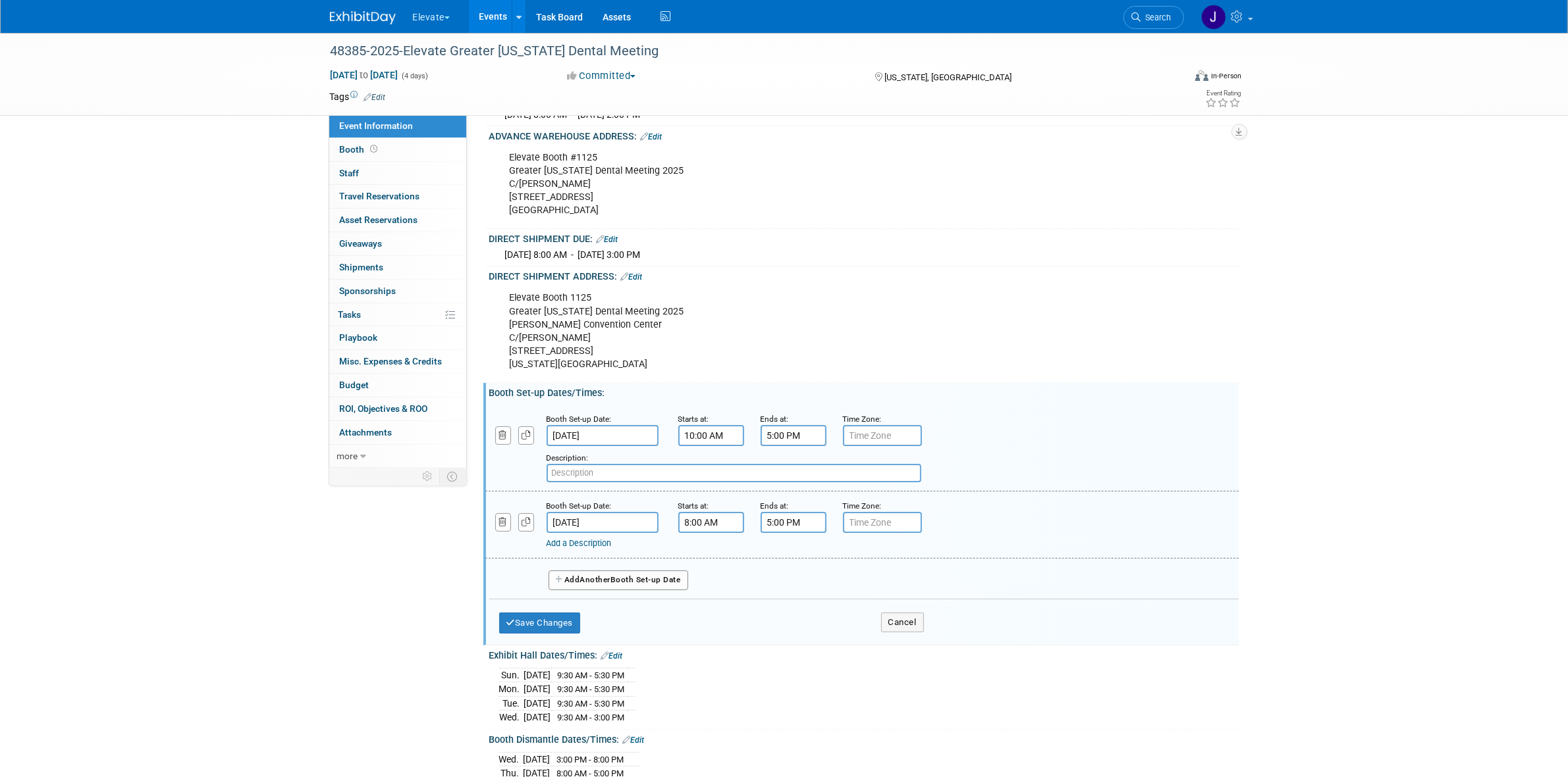
click at [655, 483] on input "text" at bounding box center [733, 473] width 375 height 19
paste input "DT since [DATE][DATE]"
type input "DT since [DATE][DATE]"
click at [612, 548] on link "Add a Description" at bounding box center [579, 543] width 65 height 10
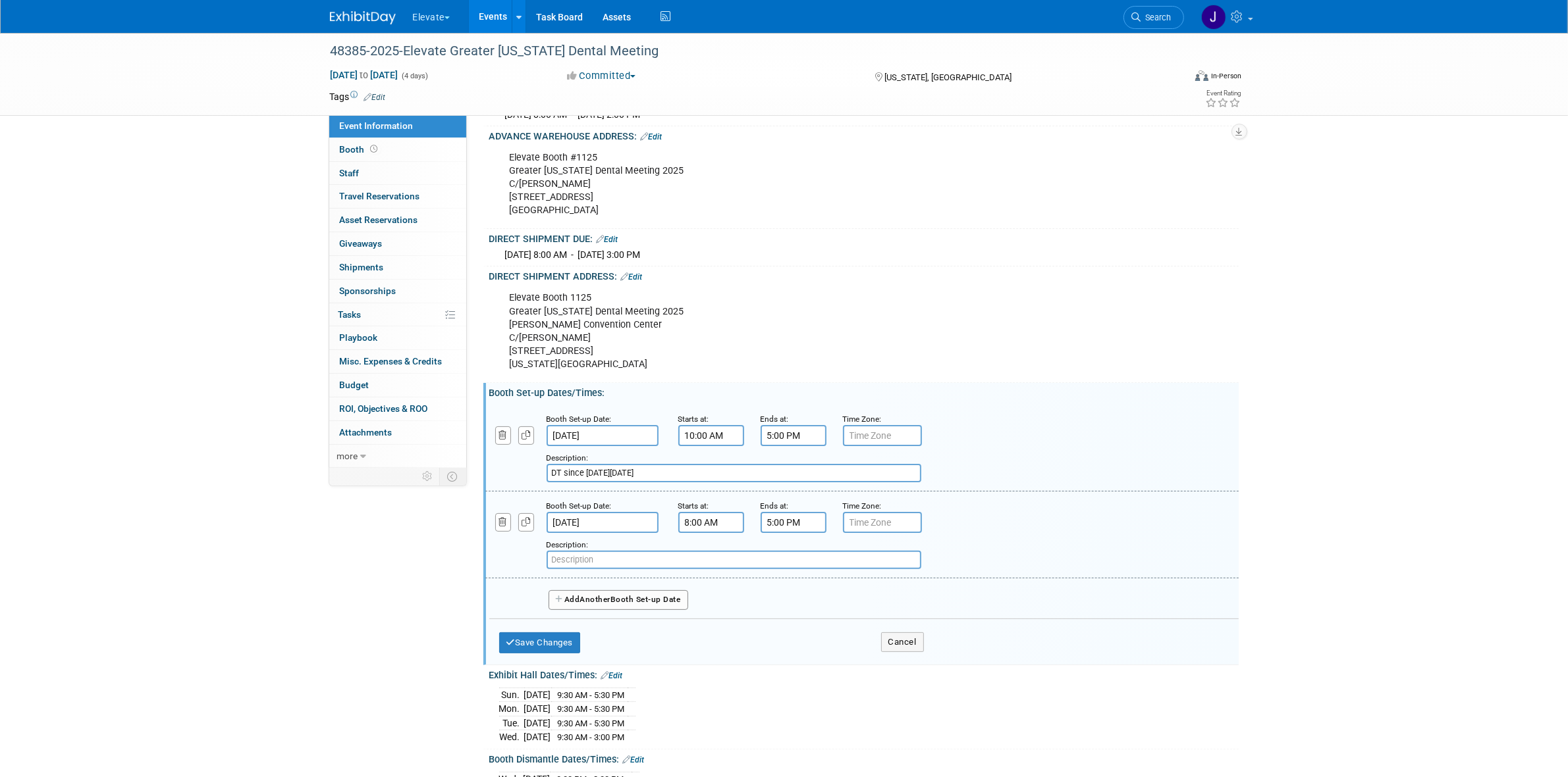
click at [678, 565] on input "text" at bounding box center [733, 560] width 375 height 19
paste input "DT since it's the day after a holiday in [GEOGRAPHIC_DATA]"
type input "DT since it's the day after a holiday in [GEOGRAPHIC_DATA]"
click at [543, 647] on button "Save Changes" at bounding box center [539, 643] width 81 height 21
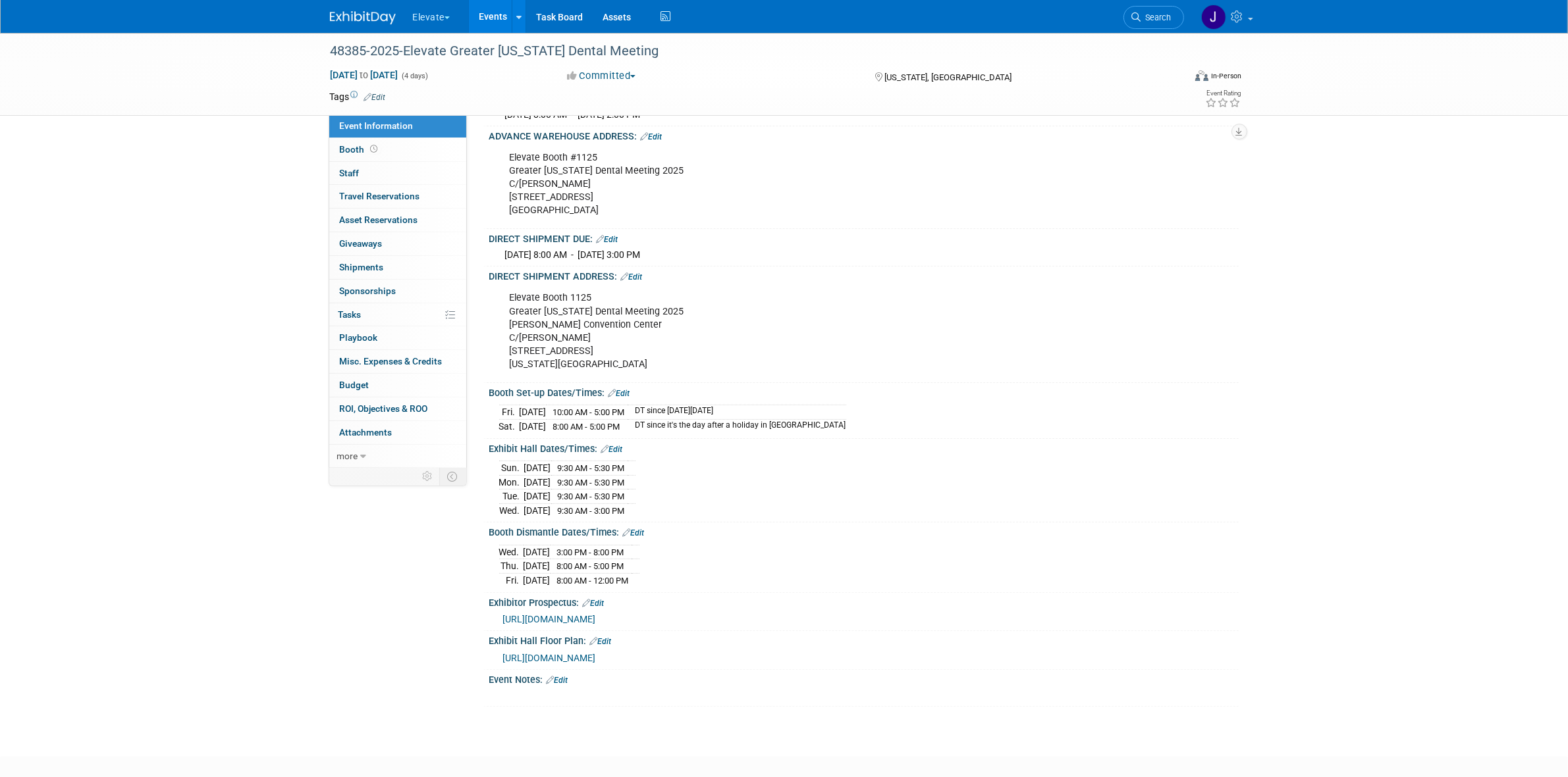
click at [644, 538] on link "Edit" at bounding box center [633, 532] width 21 height 9
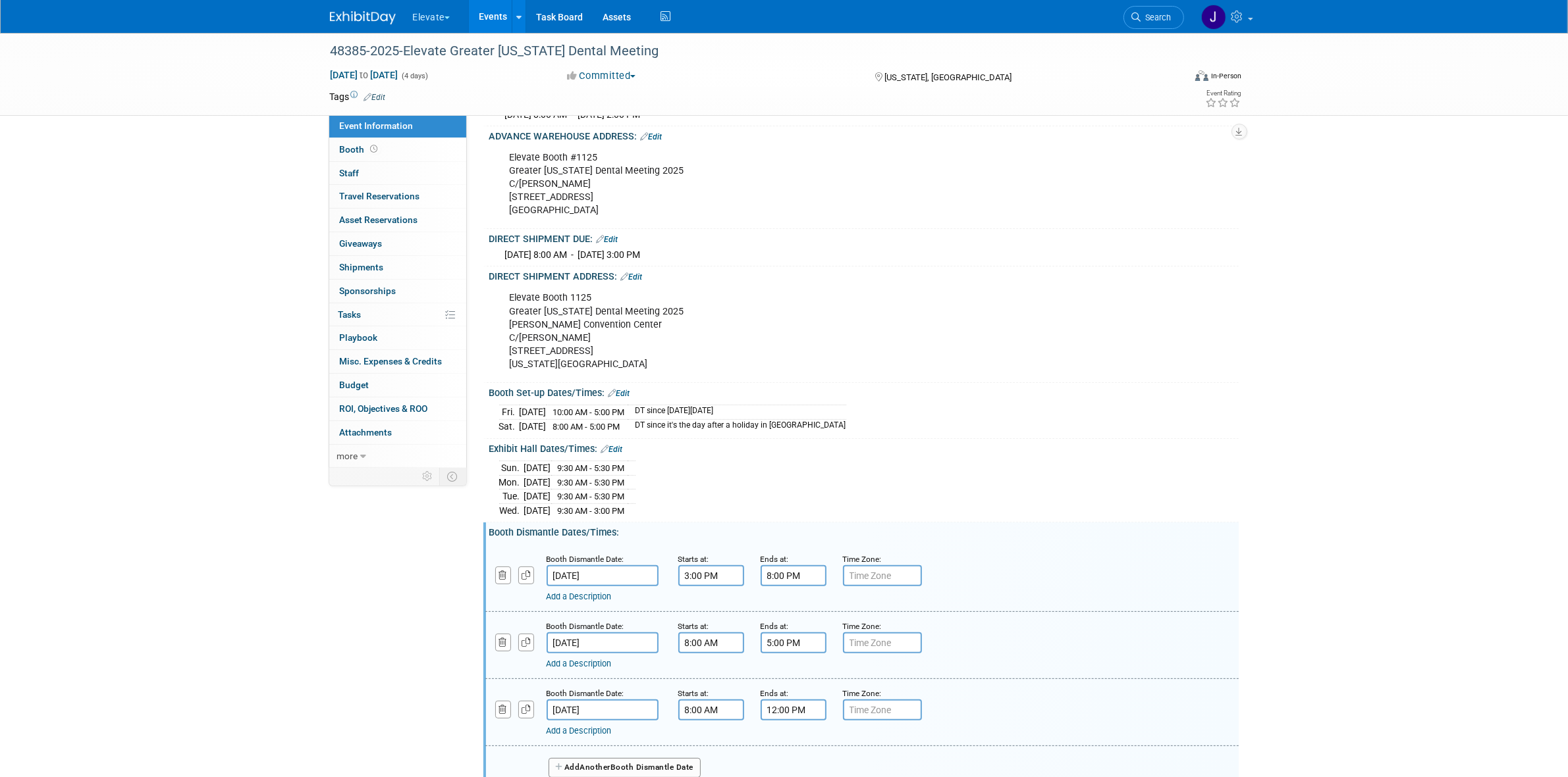
click at [874, 586] on input "text" at bounding box center [882, 576] width 79 height 21
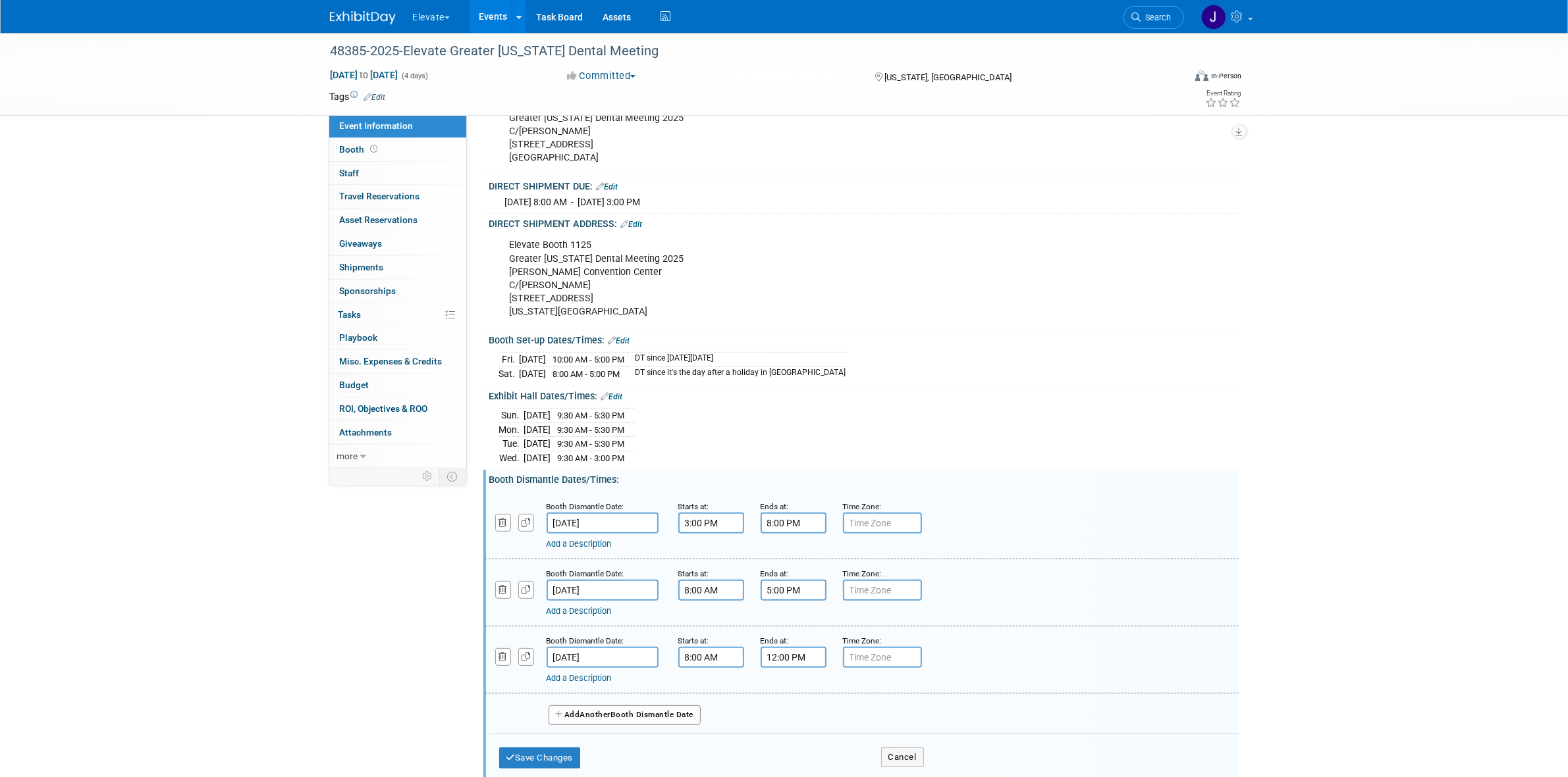
scroll to position [329, 0]
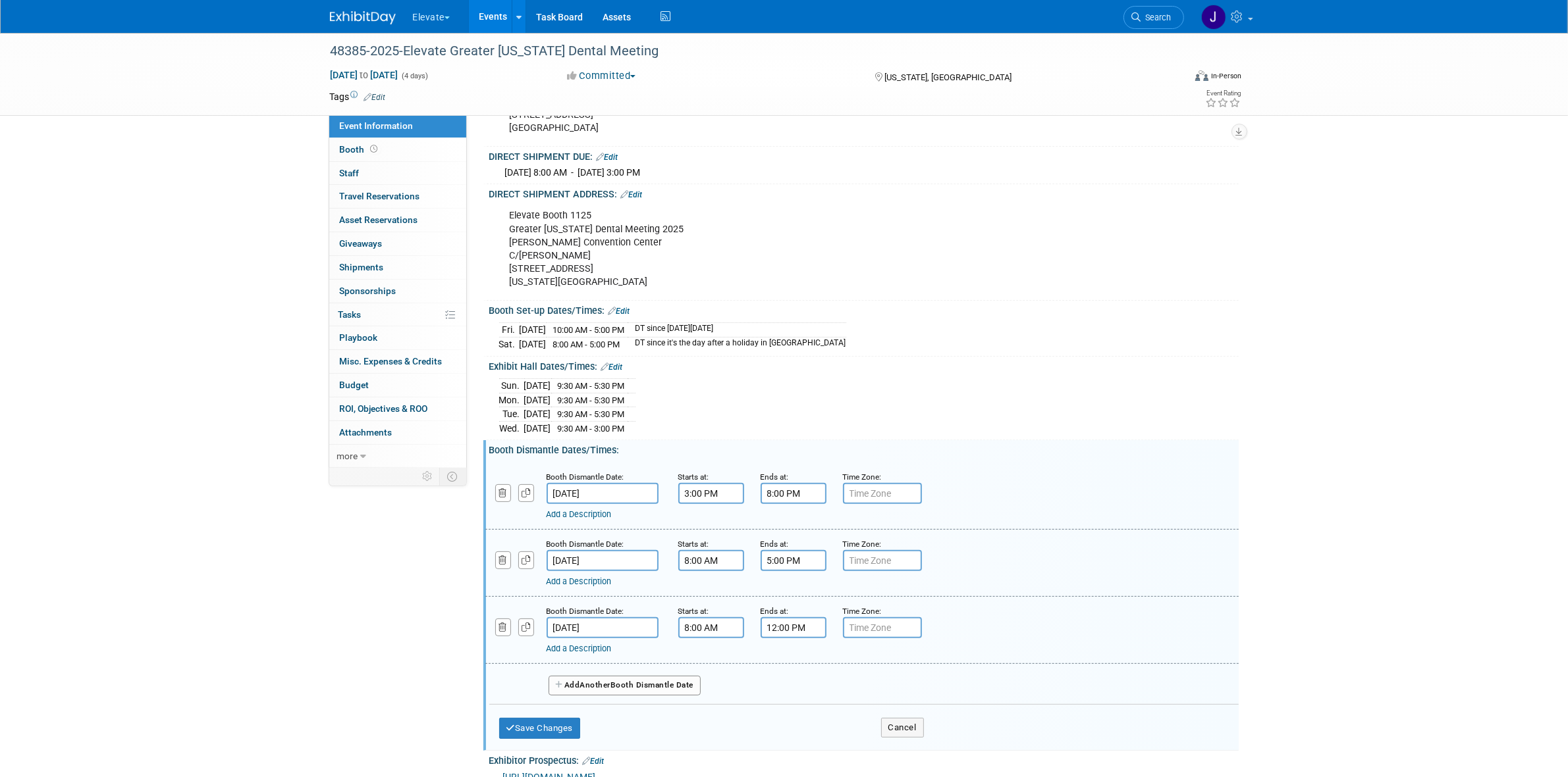
click at [612, 519] on link "Add a Description" at bounding box center [579, 514] width 65 height 10
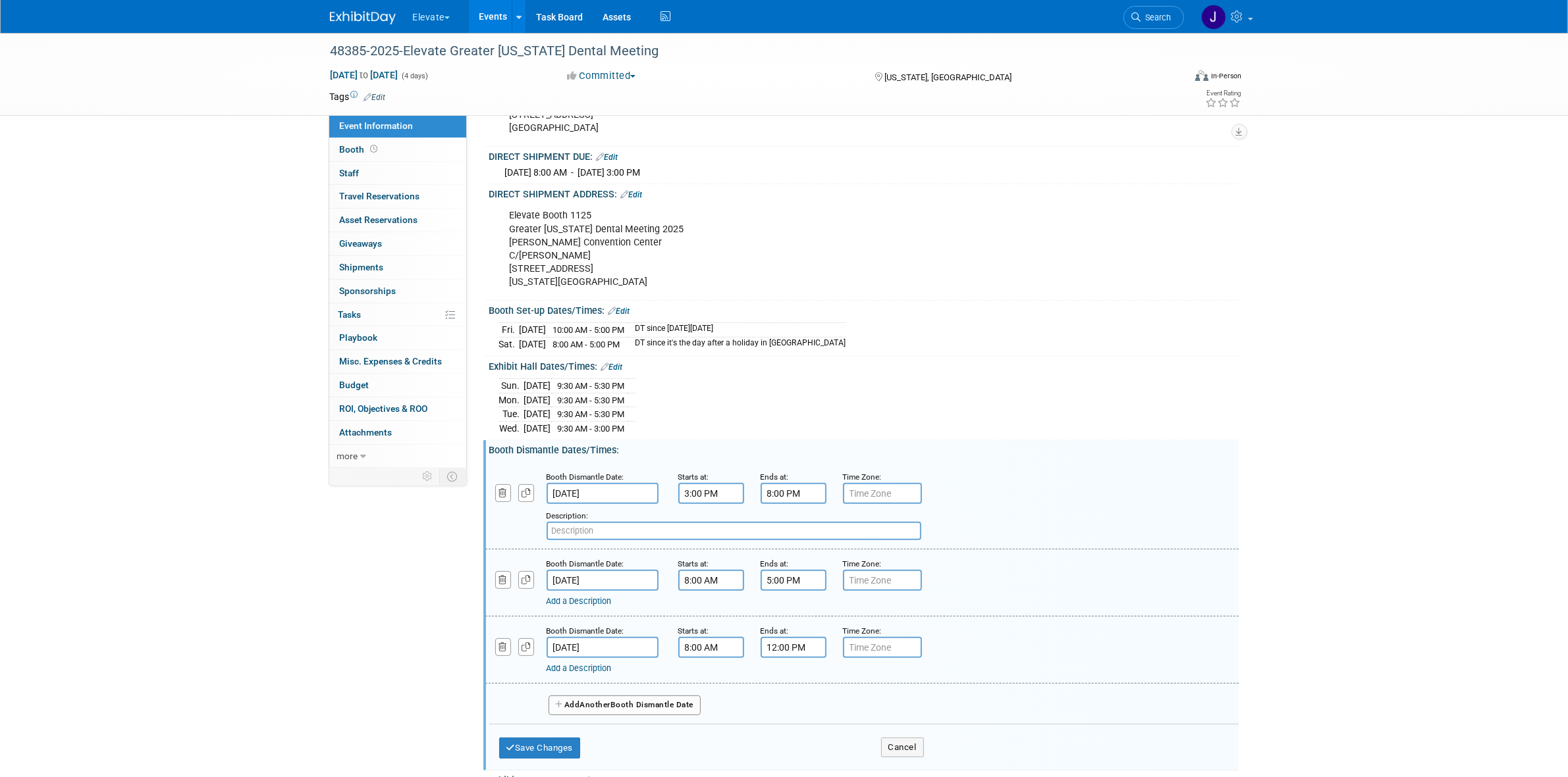
click at [612, 606] on link "Add a Description" at bounding box center [579, 601] width 65 height 10
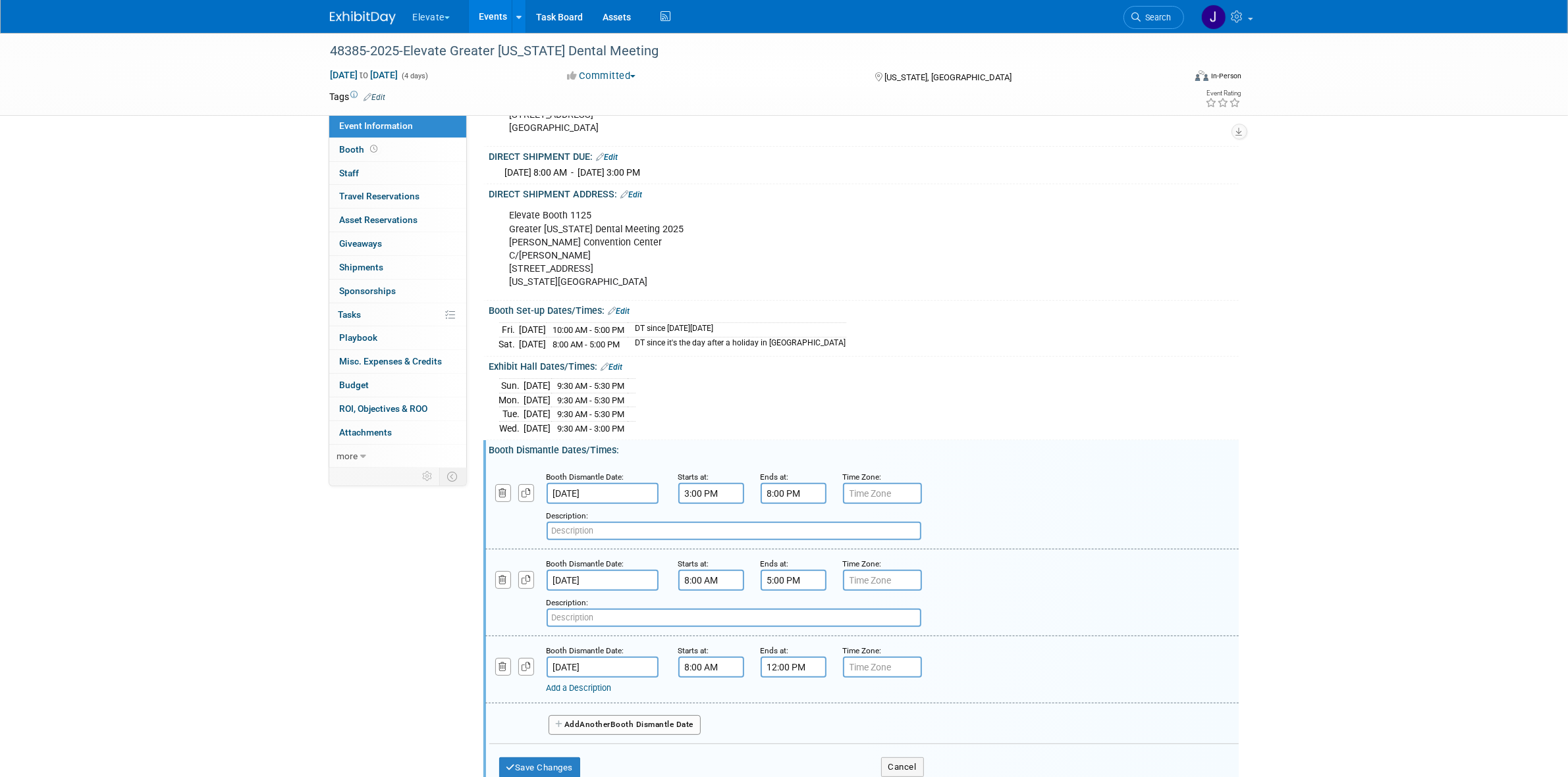
click at [612, 693] on link "Add a Description" at bounding box center [579, 688] width 65 height 10
click at [651, 549] on div "Booth Dismantle Date: Dec 3, 2025 Starts at: 3:00 PM Ends at: 8:00 PM Time Zone…" at bounding box center [862, 506] width 753 height 87
click at [653, 541] on input "text" at bounding box center [733, 531] width 375 height 19
type input "5hr"
click at [663, 627] on input "text" at bounding box center [733, 618] width 375 height 19
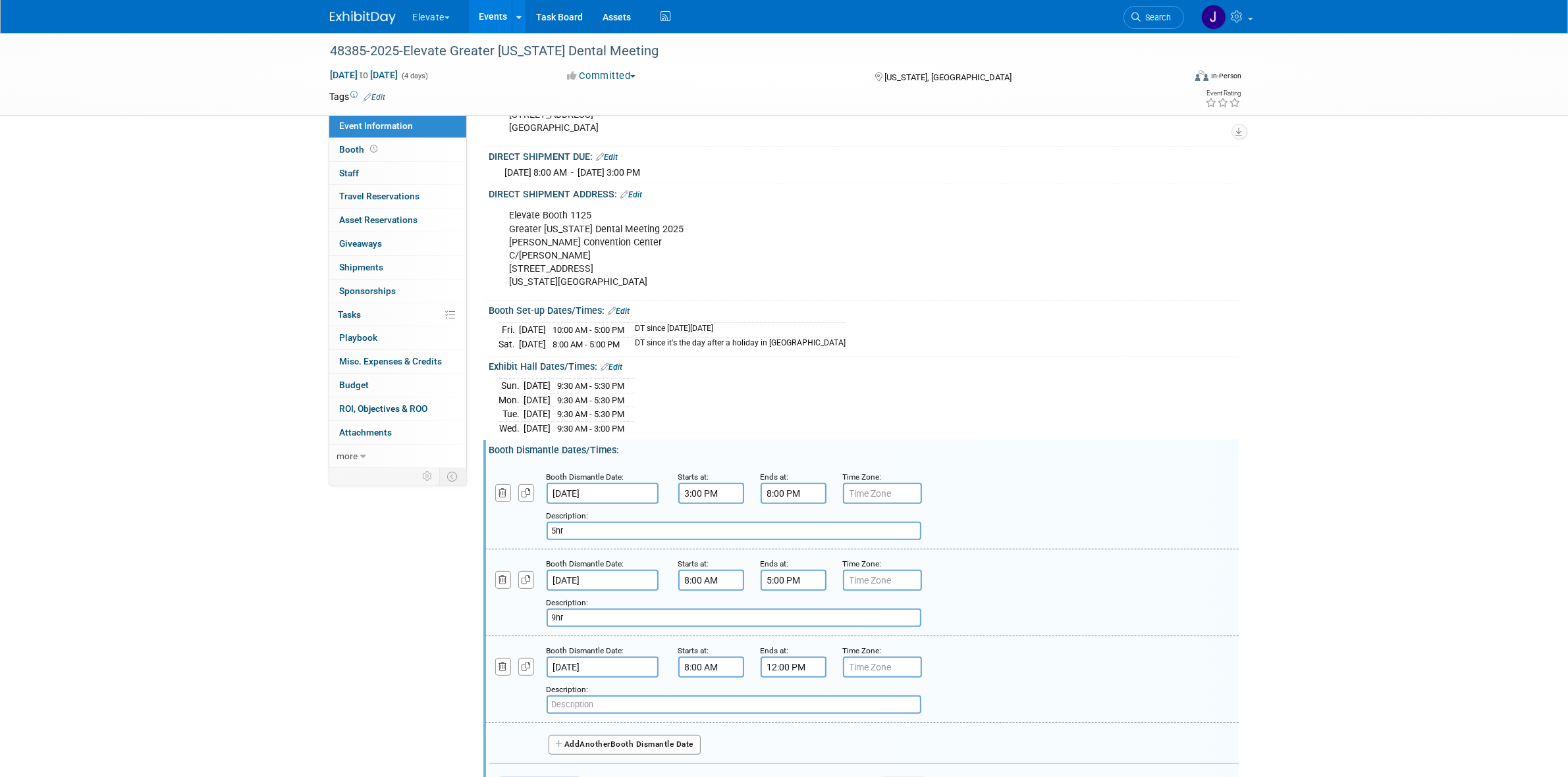
type input "9hr"
click at [639, 714] on input "text" at bounding box center [733, 705] width 375 height 19
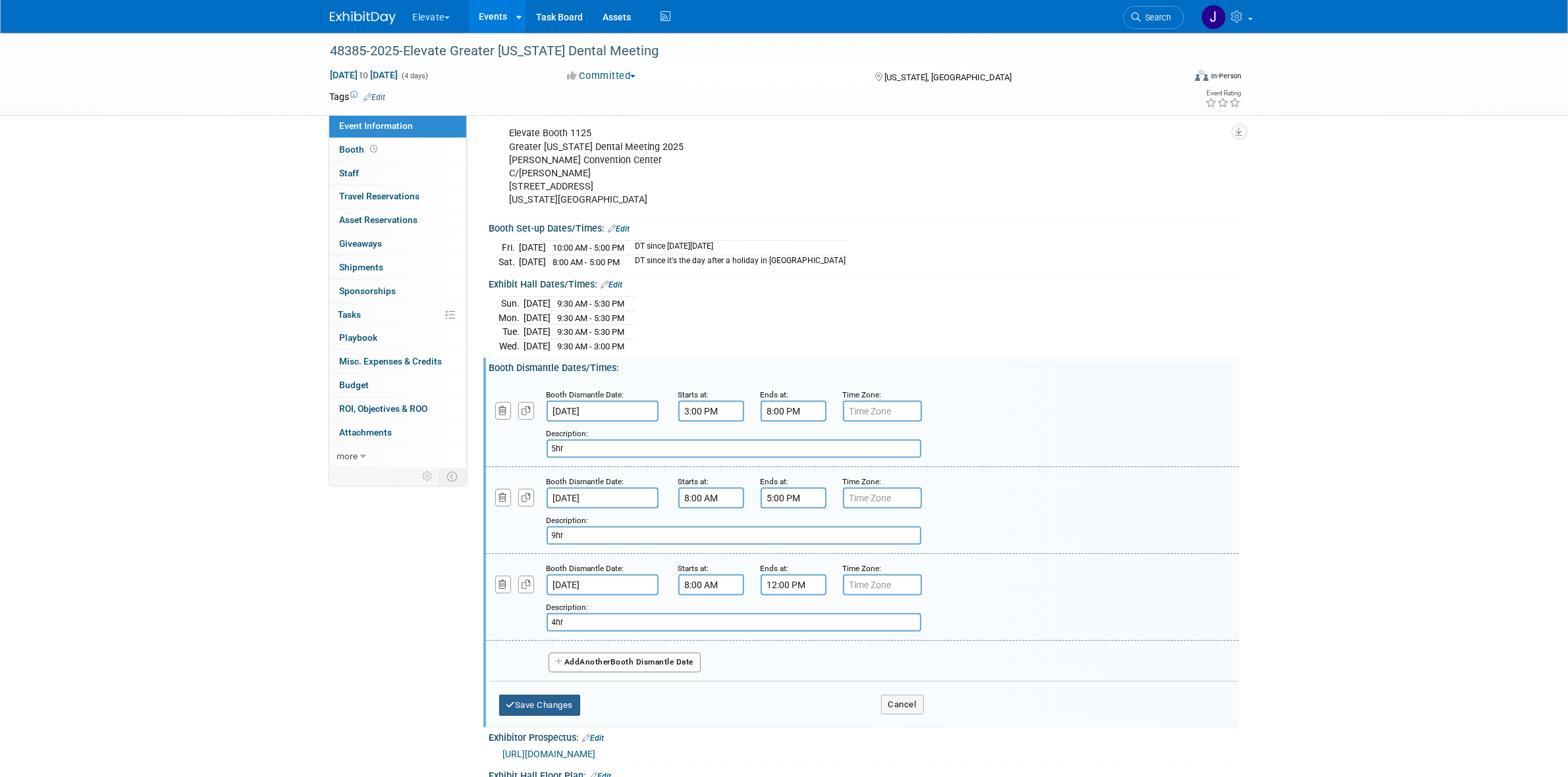
type input "4hr"
click at [577, 707] on button "Save Changes" at bounding box center [539, 705] width 81 height 21
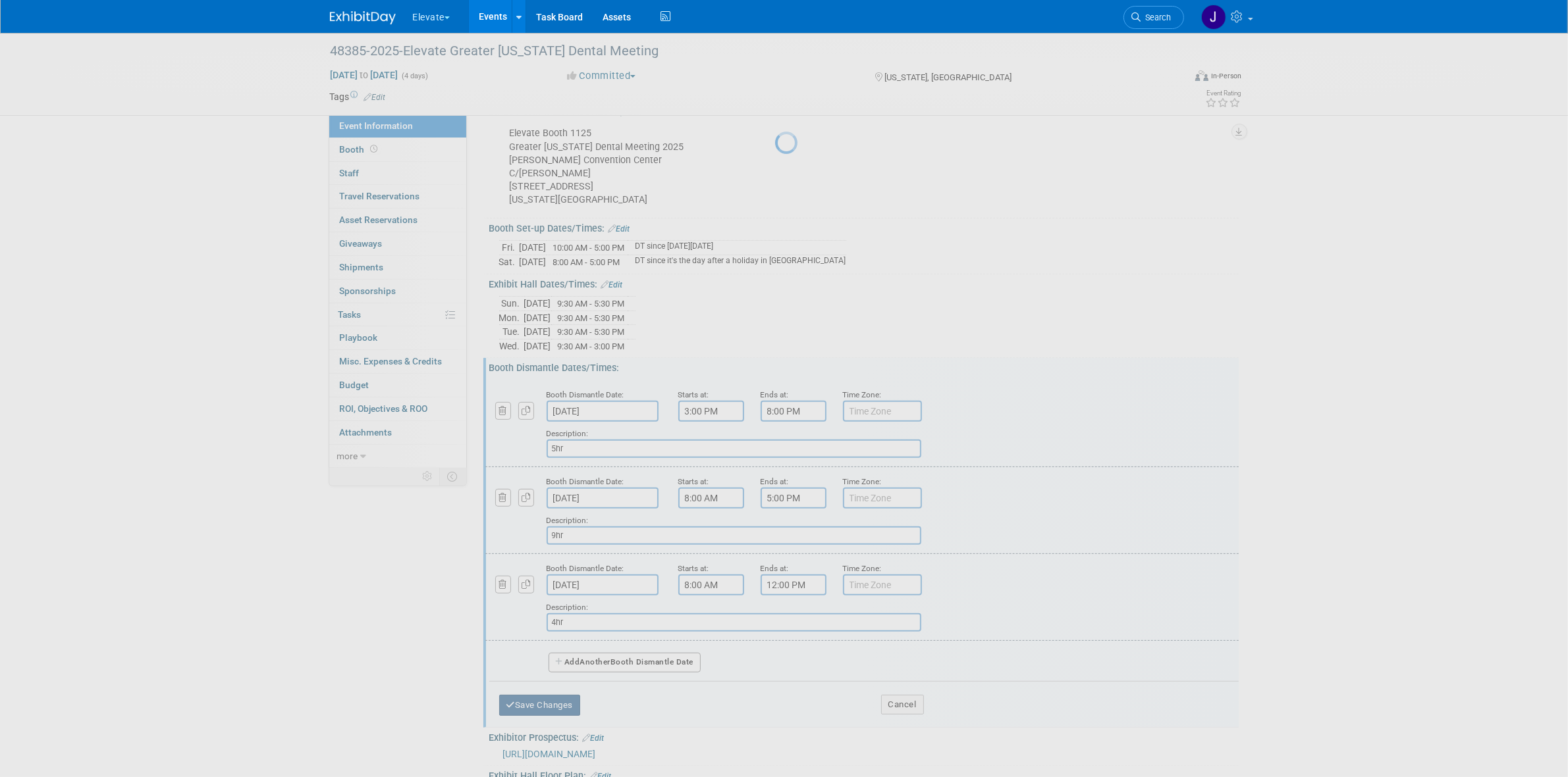
scroll to position [298, 0]
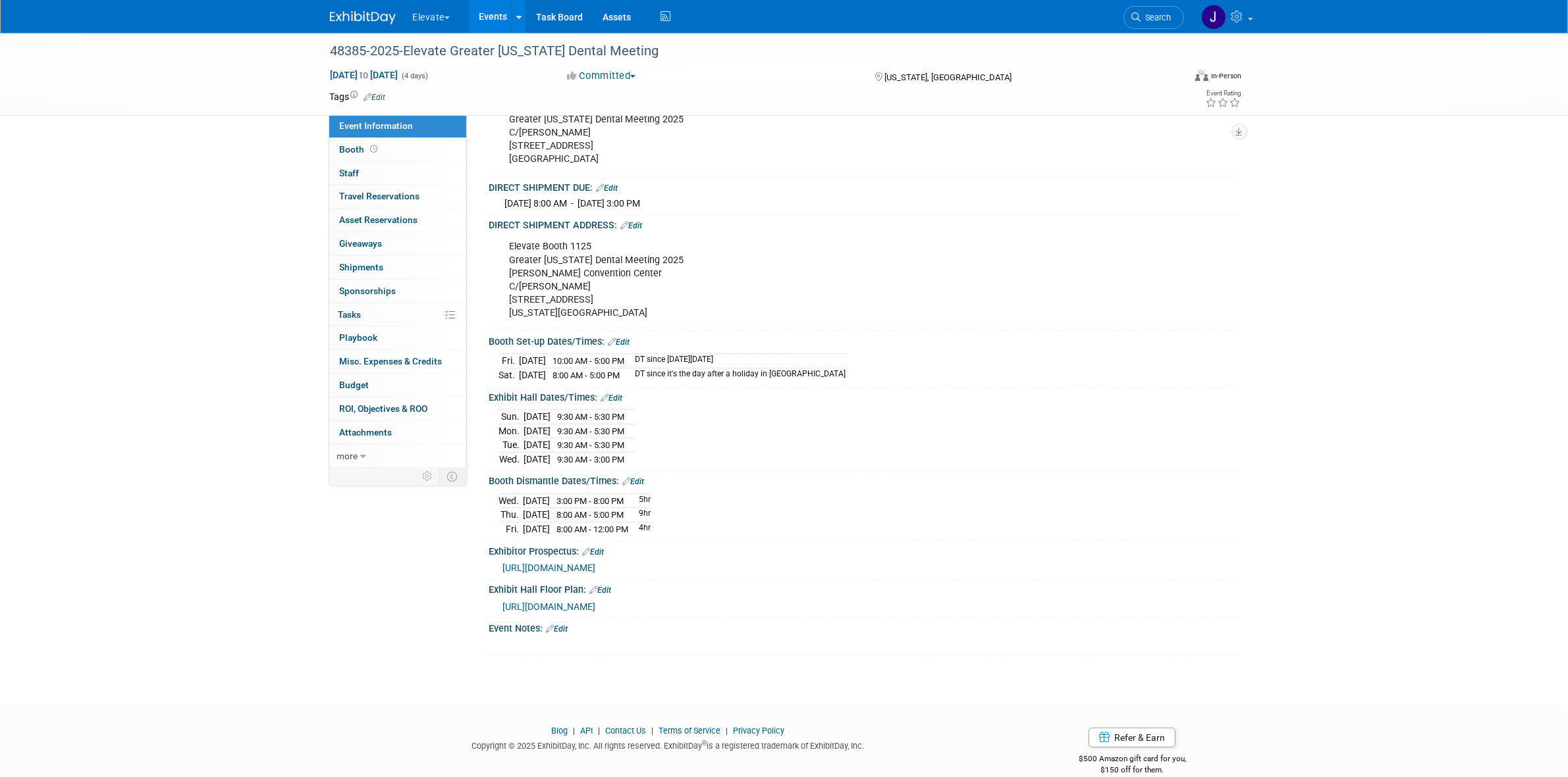
click at [596, 612] on span "https://s19.a2zinc.net/clients/gnydm/gnydm2025/Public/eventmap.aspx?_gl=1*1okpc…" at bounding box center [549, 606] width 93 height 10
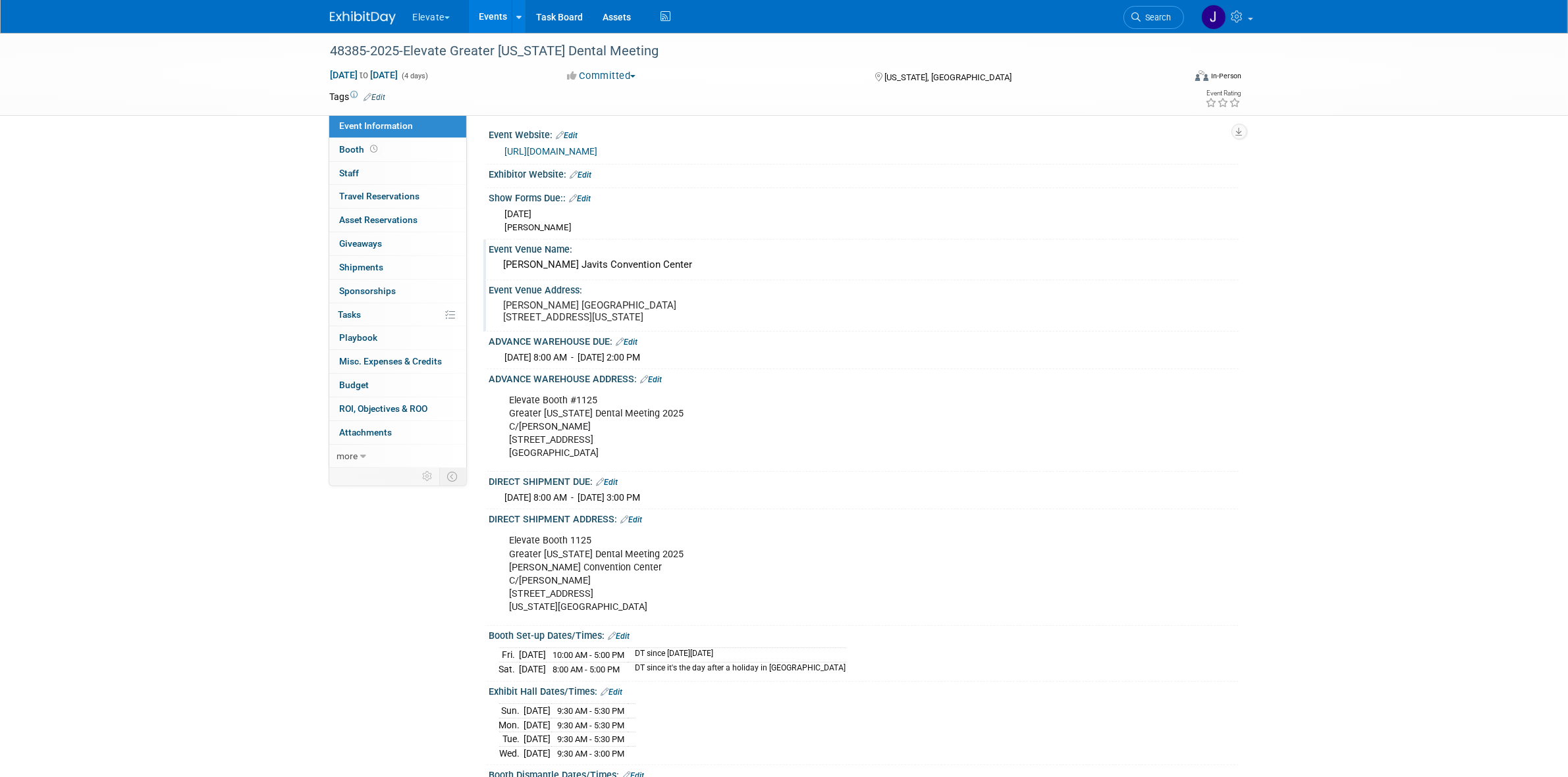
scroll to position [0, 0]
click at [433, 147] on link "Booth" at bounding box center [397, 149] width 137 height 23
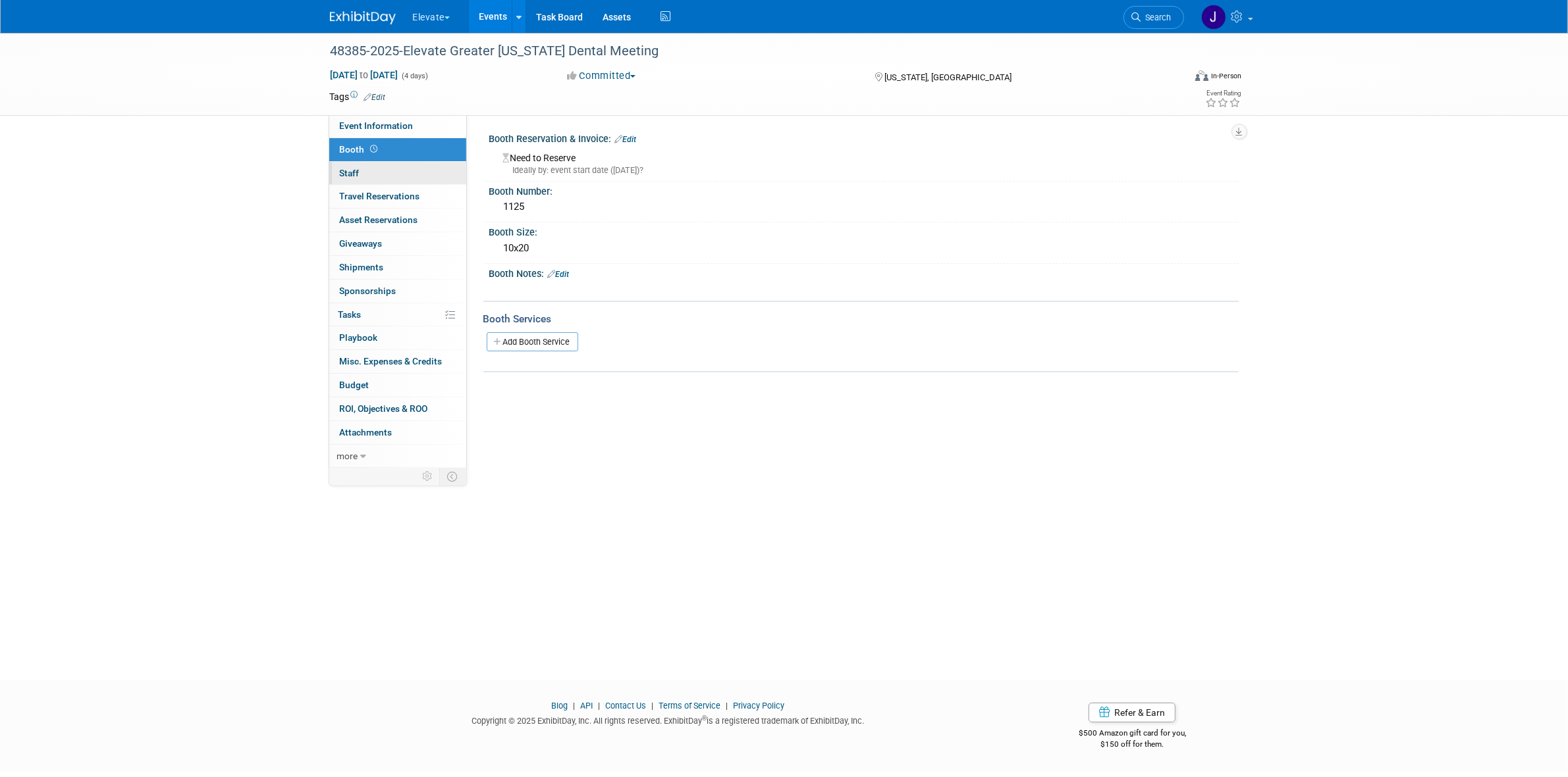
click at [426, 178] on link "0 Staff 0" at bounding box center [397, 173] width 137 height 23
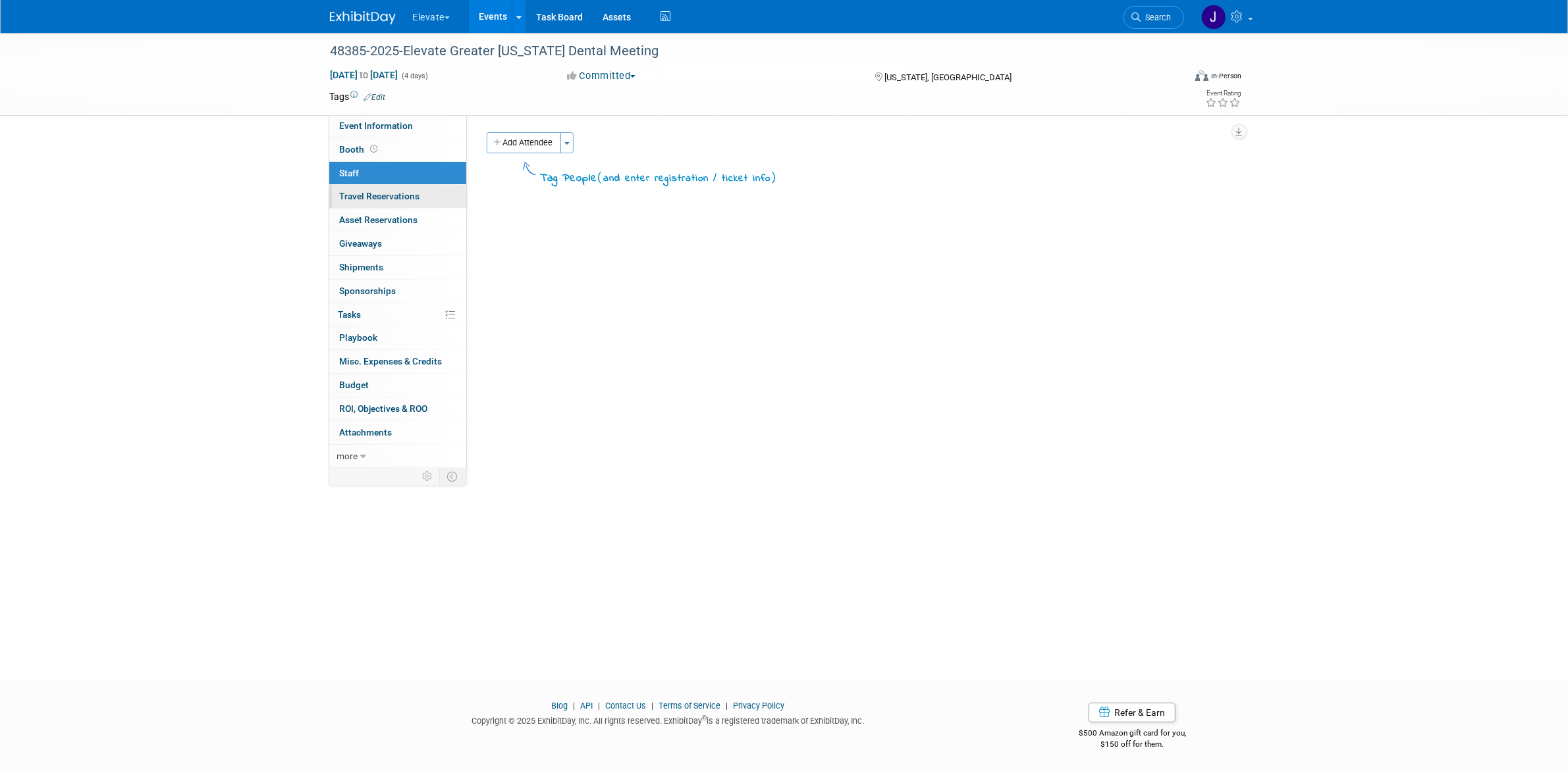
click at [415, 191] on span "Travel Reservations 0" at bounding box center [379, 196] width 80 height 10
click at [415, 206] on link "0 Travel Reservations 0" at bounding box center [397, 196] width 137 height 23
click at [421, 224] on link "0 Asset Reservations 0" at bounding box center [397, 220] width 137 height 23
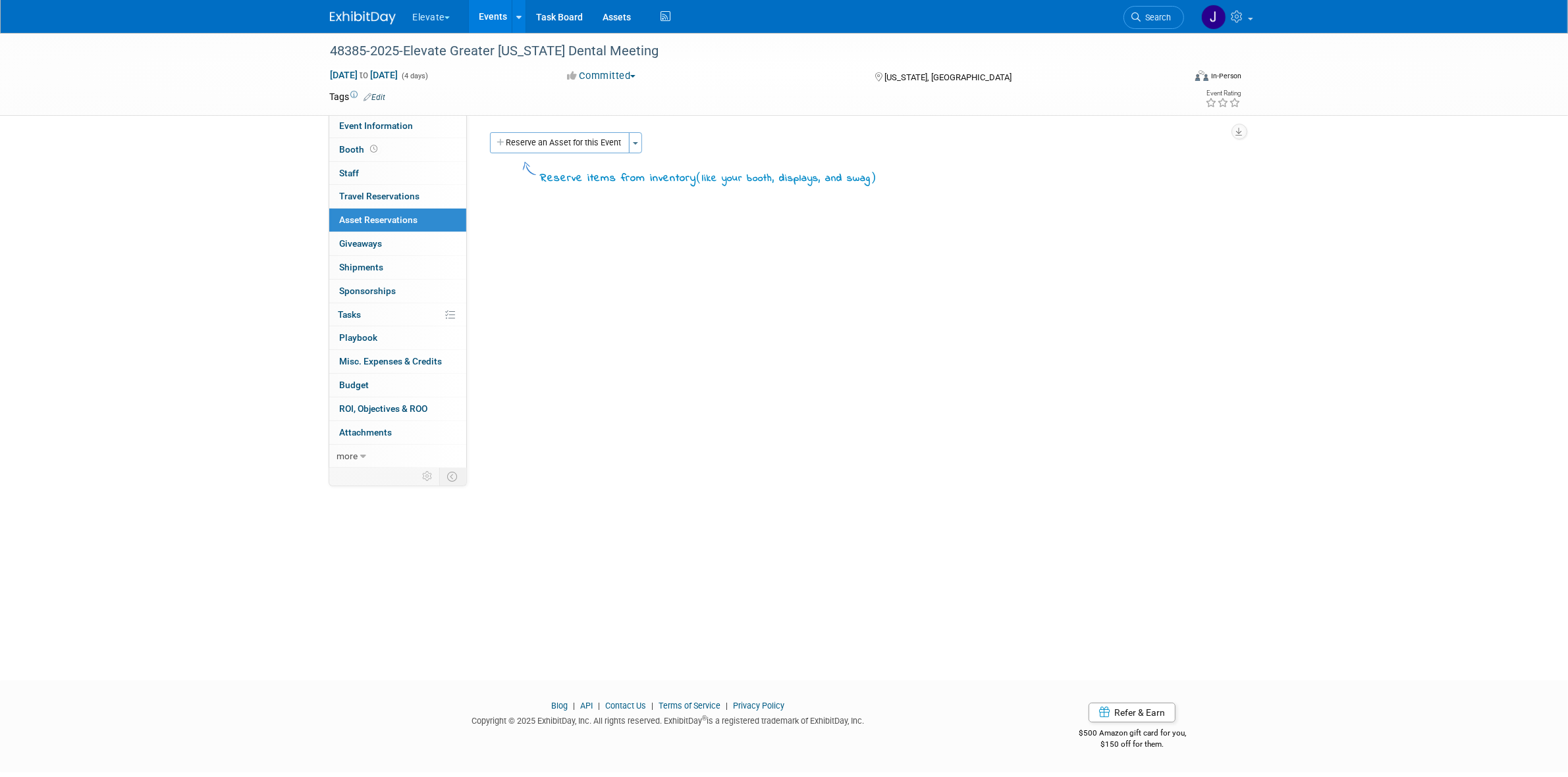
click at [420, 230] on link "0 Asset Reservations 0" at bounding box center [397, 220] width 137 height 23
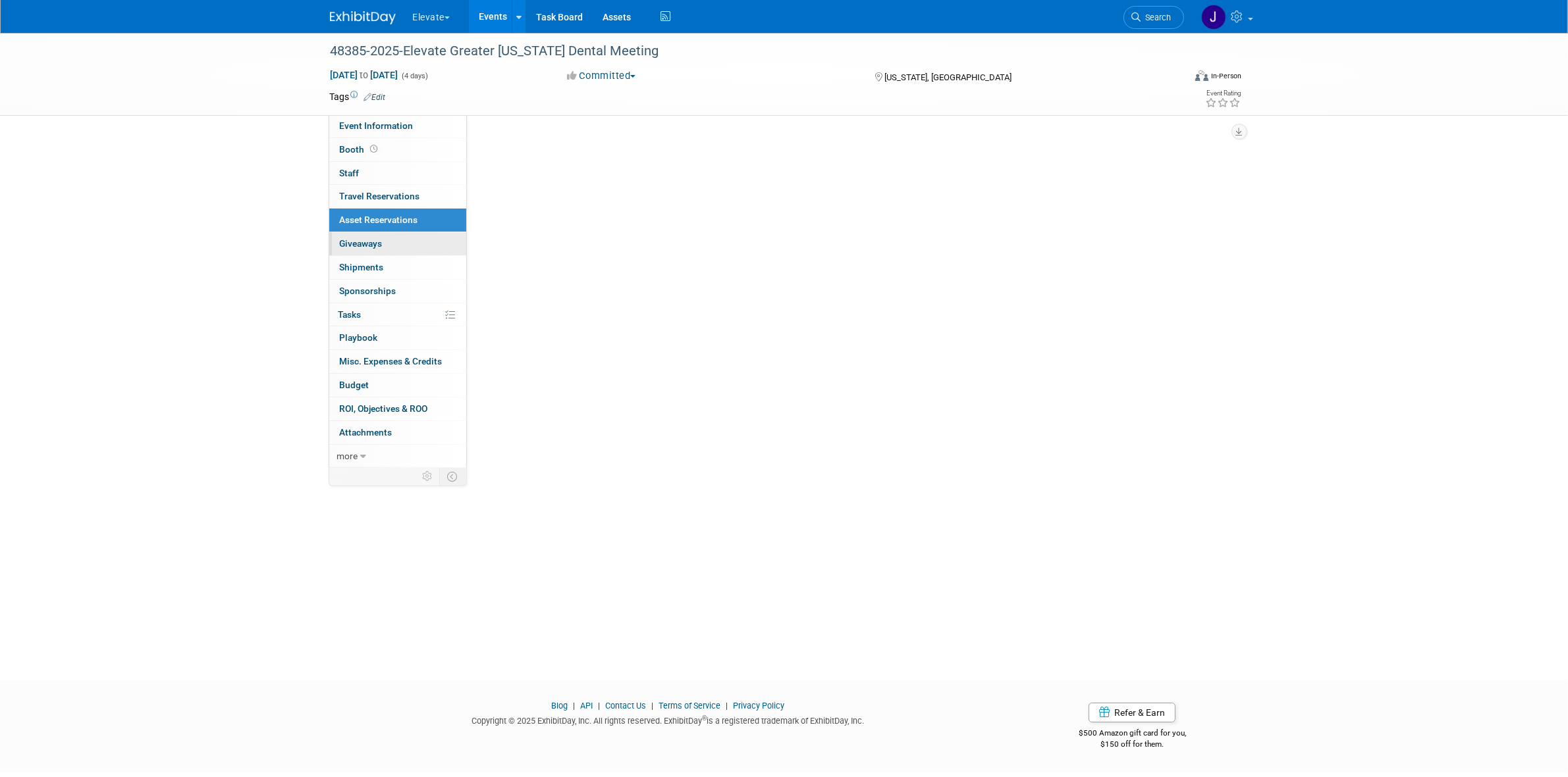
click at [419, 245] on link "0 Giveaways 0" at bounding box center [397, 243] width 137 height 23
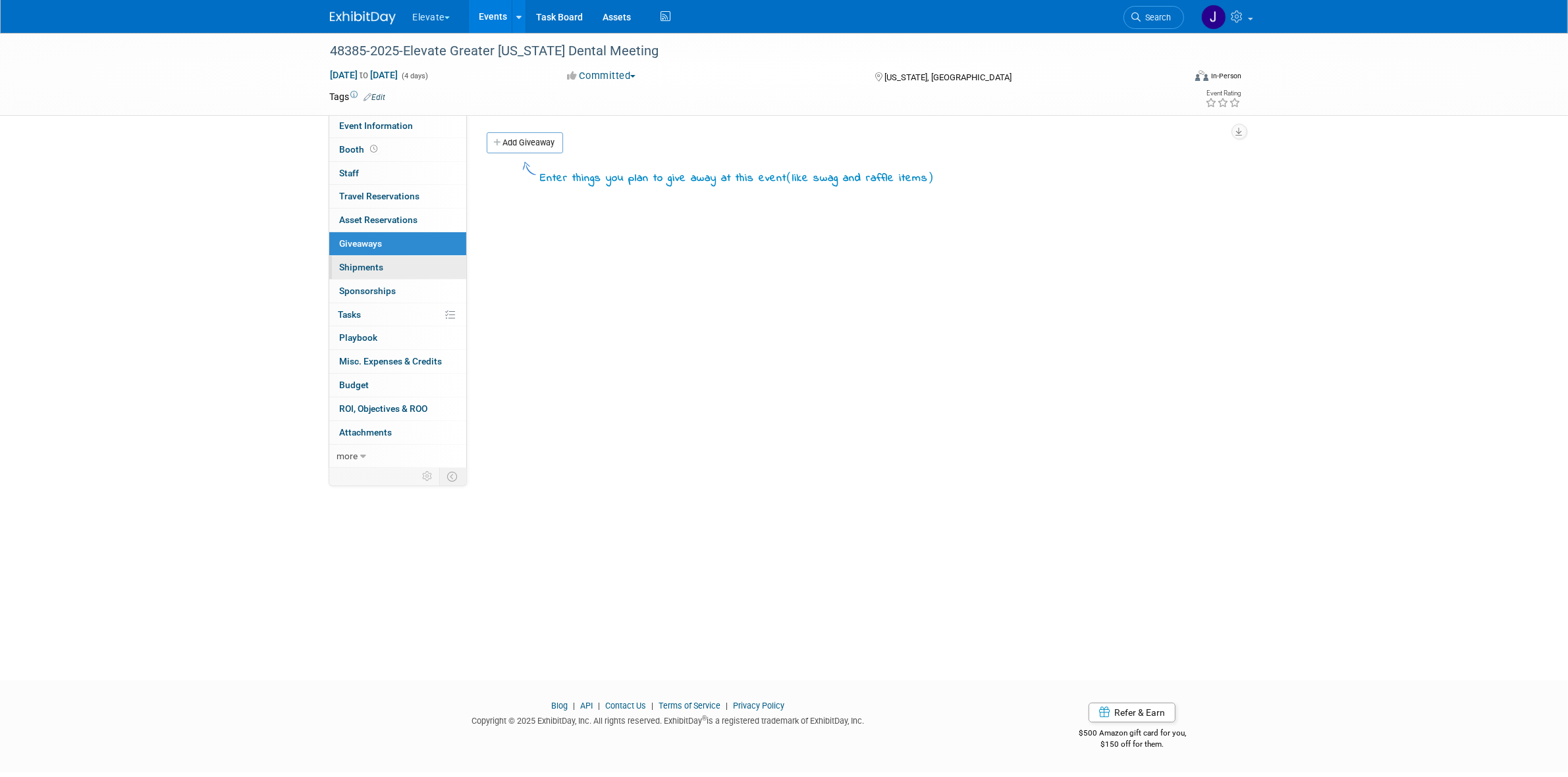
click at [412, 267] on link "0 Shipments 0" at bounding box center [397, 267] width 137 height 23
click at [420, 288] on link "0 Sponsorships 0" at bounding box center [397, 291] width 137 height 23
click at [413, 310] on link "0% Tasks 0%" at bounding box center [397, 314] width 137 height 23
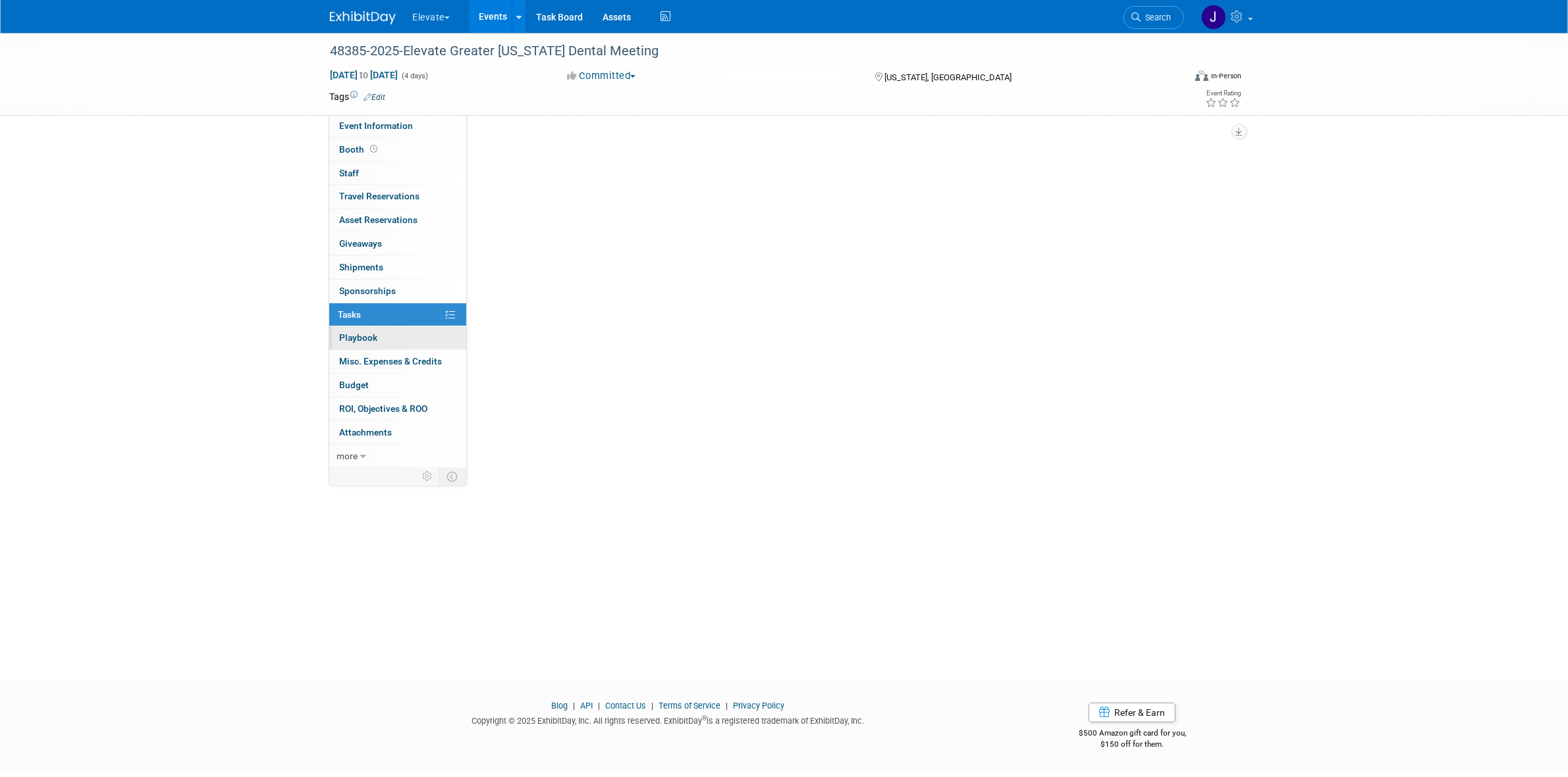
click at [398, 343] on link "0 Playbook 0" at bounding box center [397, 337] width 137 height 23
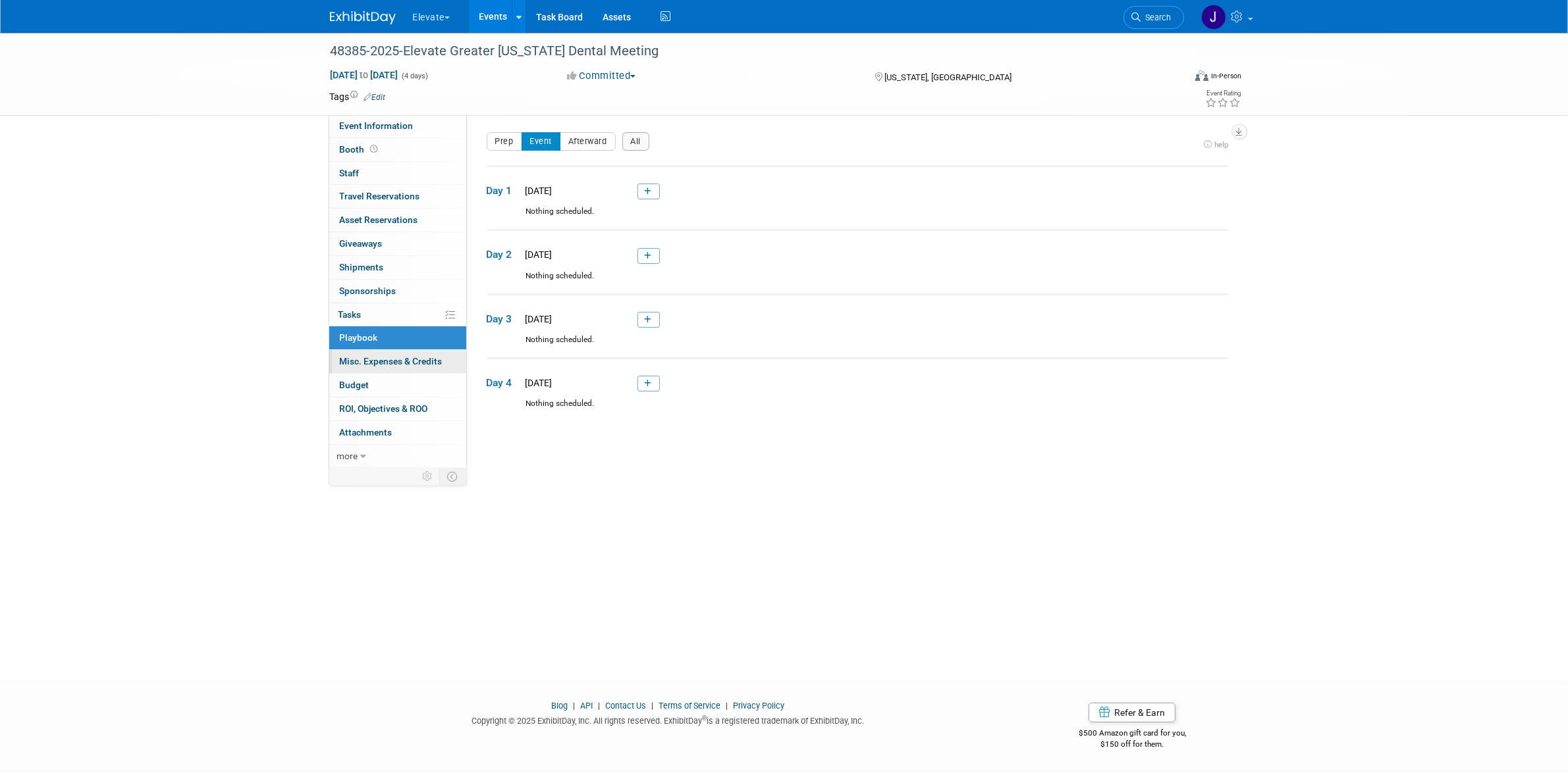
click at [393, 362] on span "Misc. Expenses & Credits 0" at bounding box center [390, 361] width 103 height 10
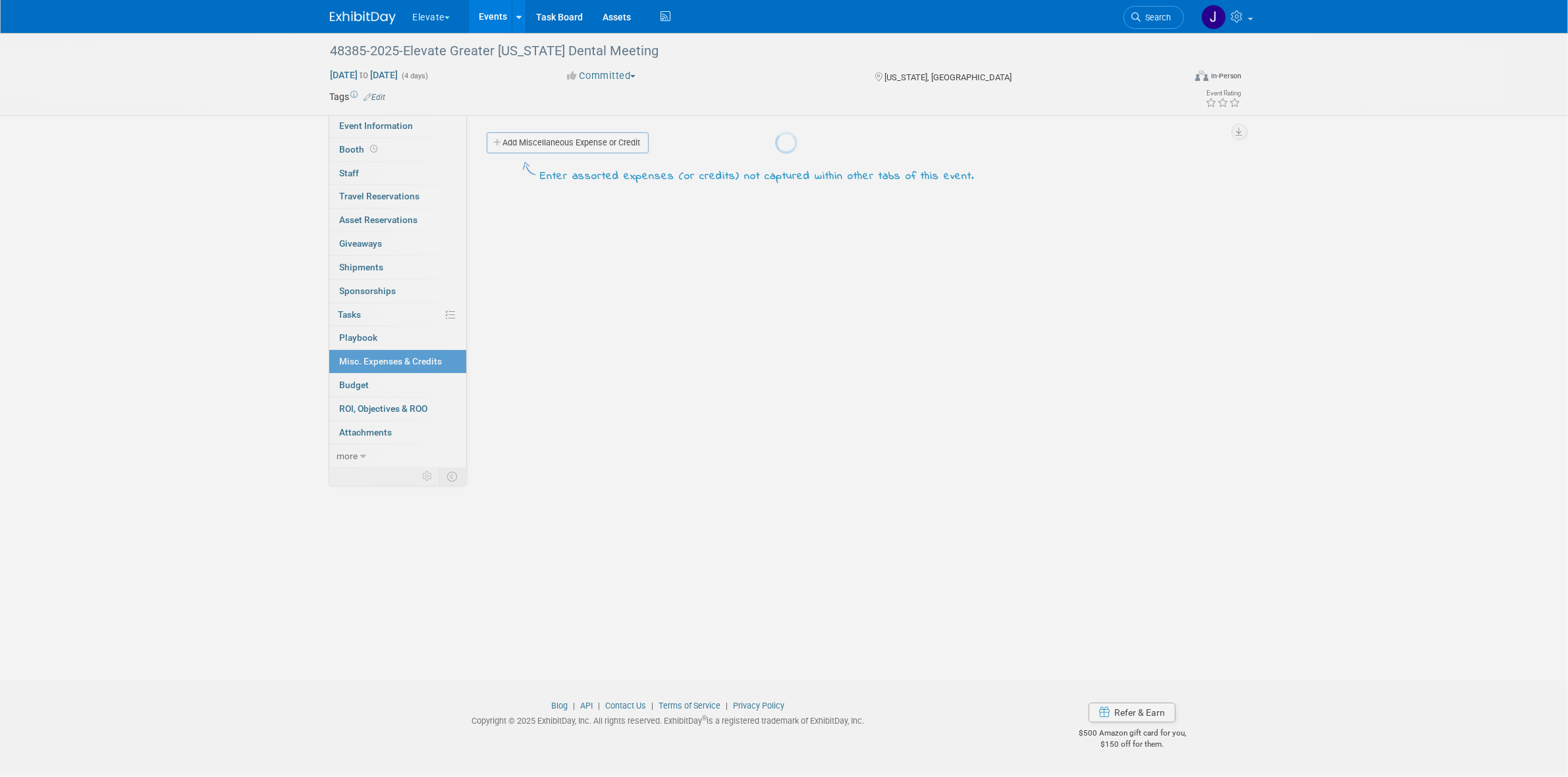
click at [775, 379] on div at bounding box center [784, 388] width 19 height 777
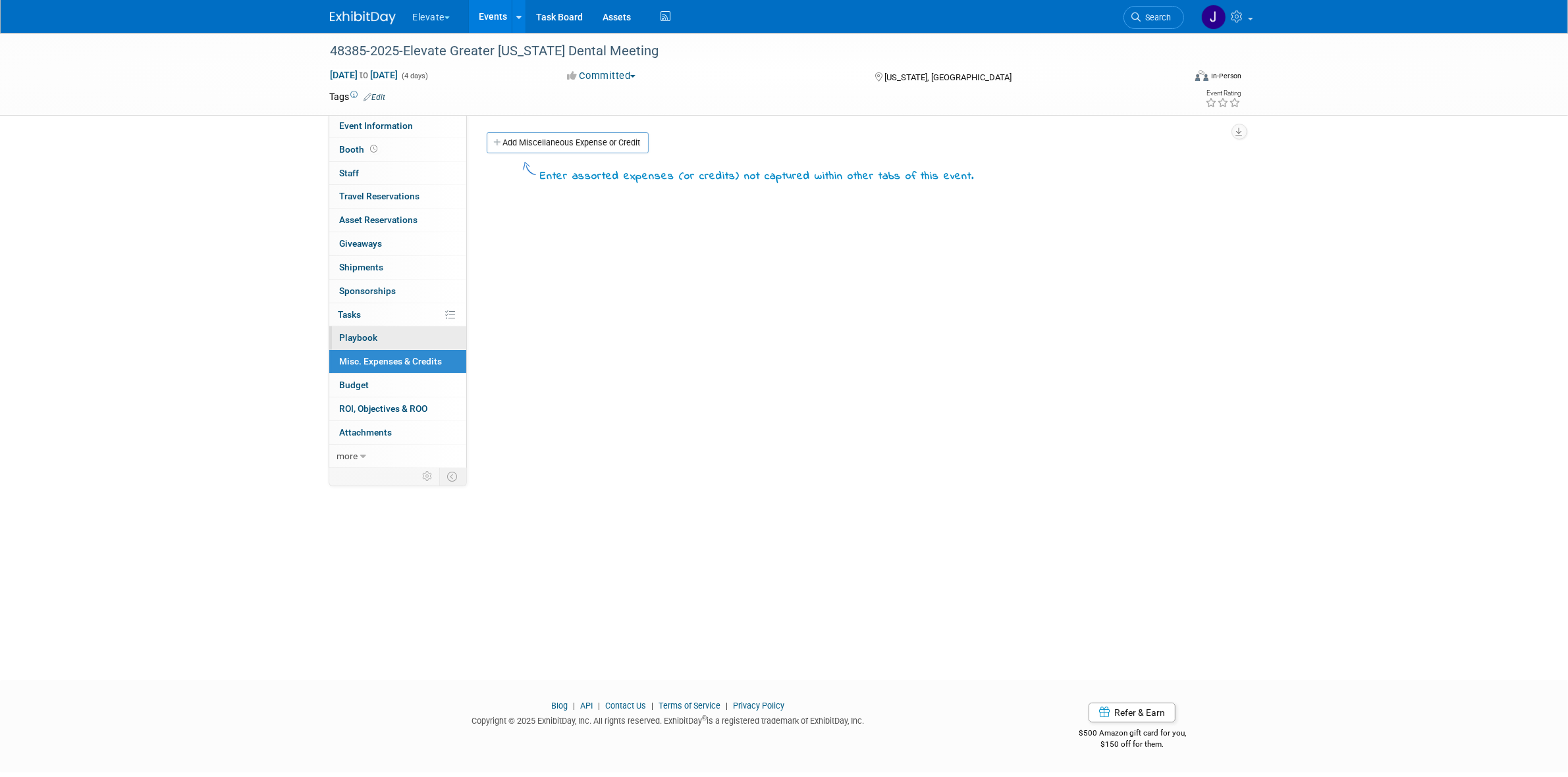
click at [386, 343] on link "0 Playbook 0" at bounding box center [397, 337] width 137 height 23
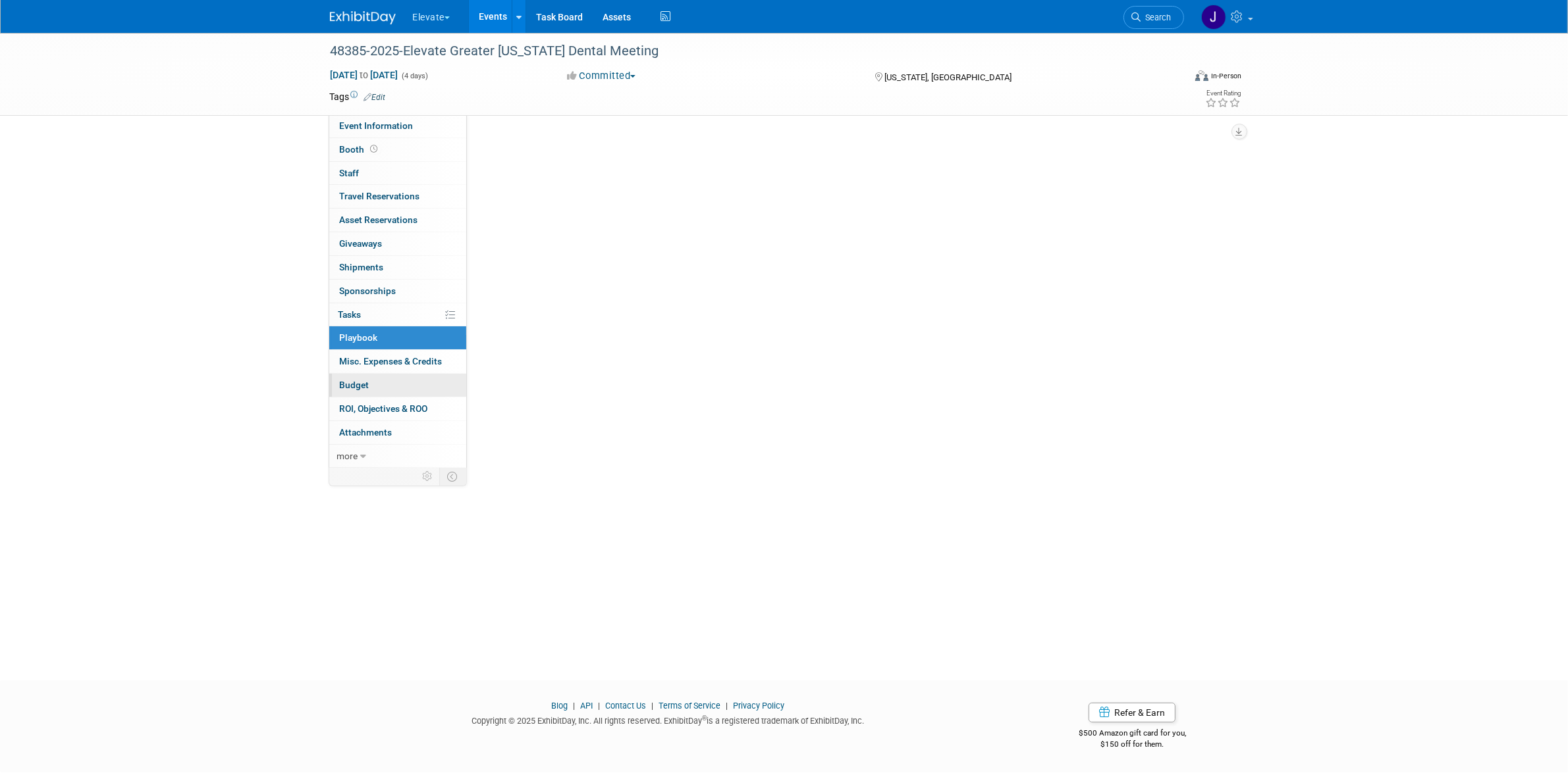
click at [388, 390] on link "Budget" at bounding box center [397, 385] width 137 height 23
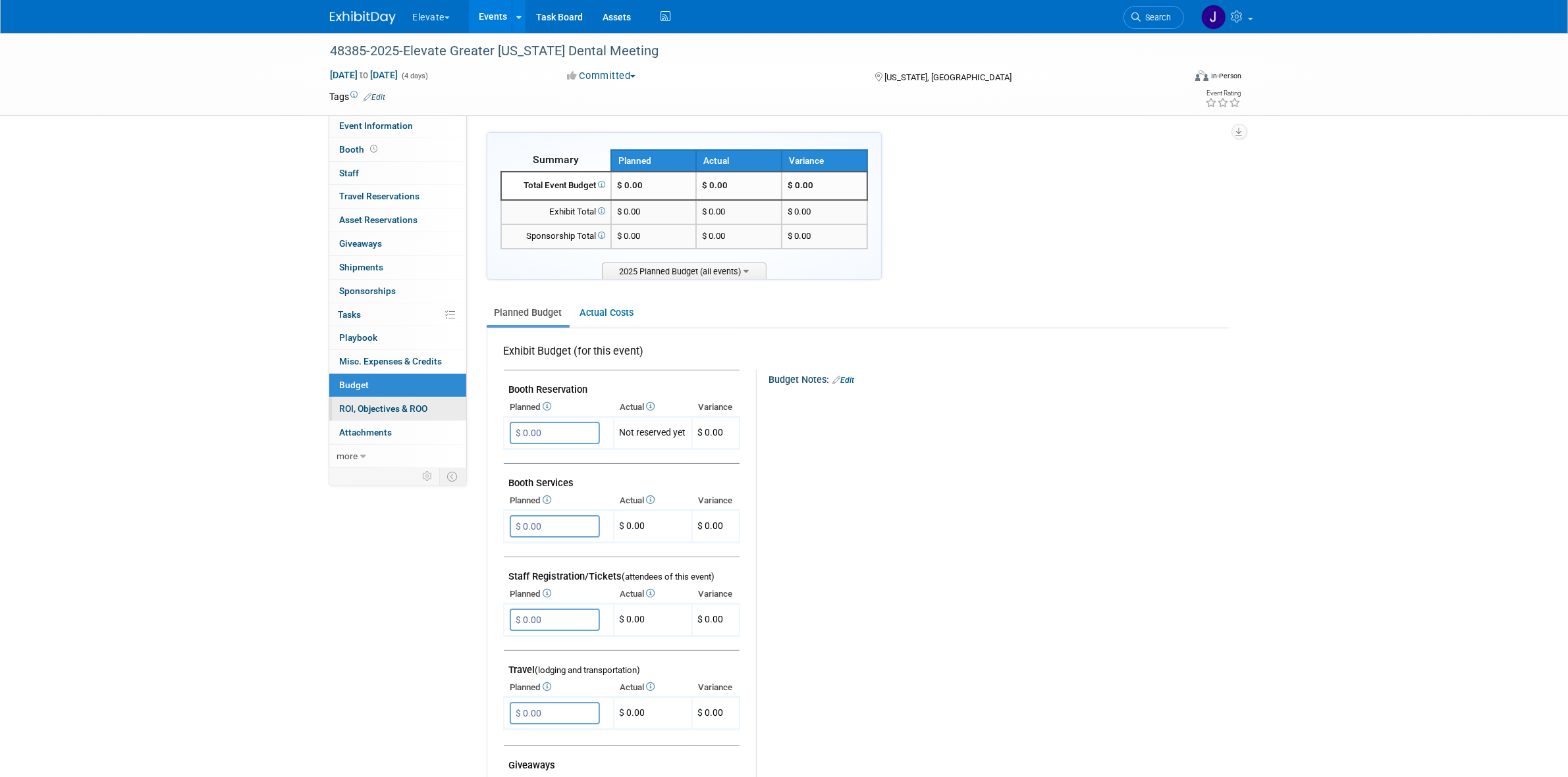
click at [390, 405] on span "ROI, Objectives & ROO 0" at bounding box center [384, 408] width 88 height 10
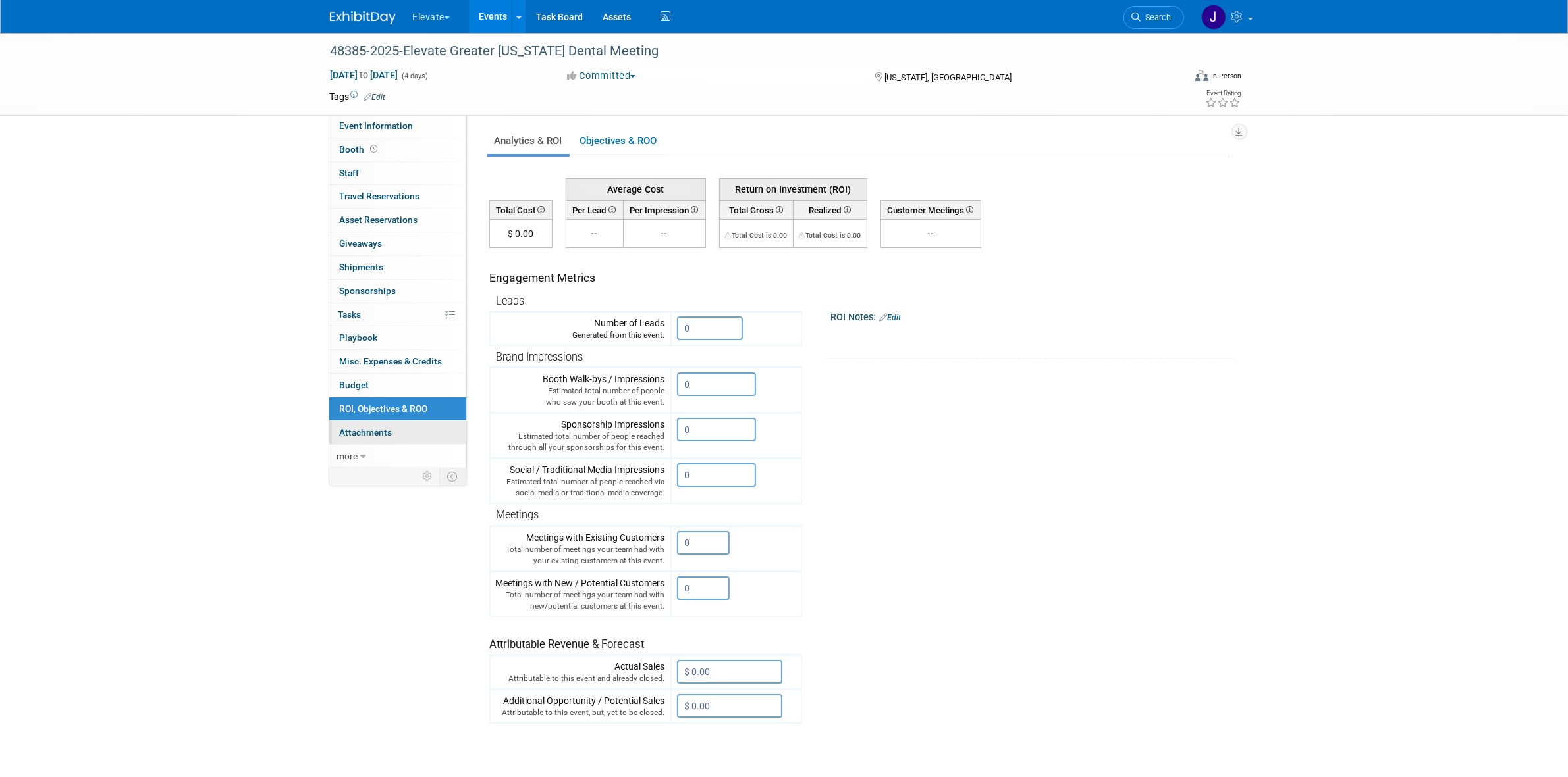
click at [388, 427] on link "0 Attachments 0" at bounding box center [397, 432] width 137 height 23
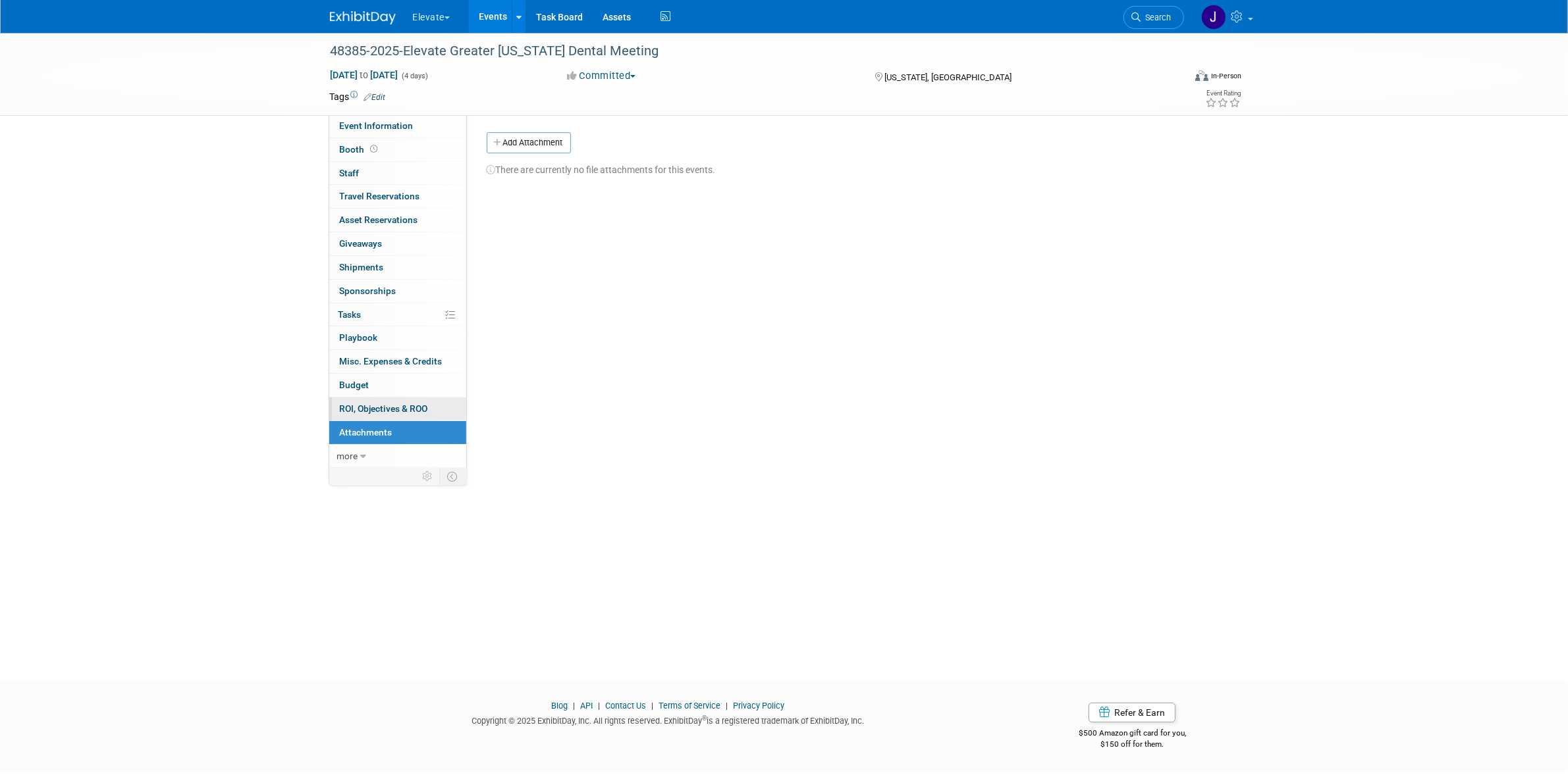
click at [384, 401] on link "0 ROI, Objectives & ROO 0" at bounding box center [397, 408] width 137 height 23
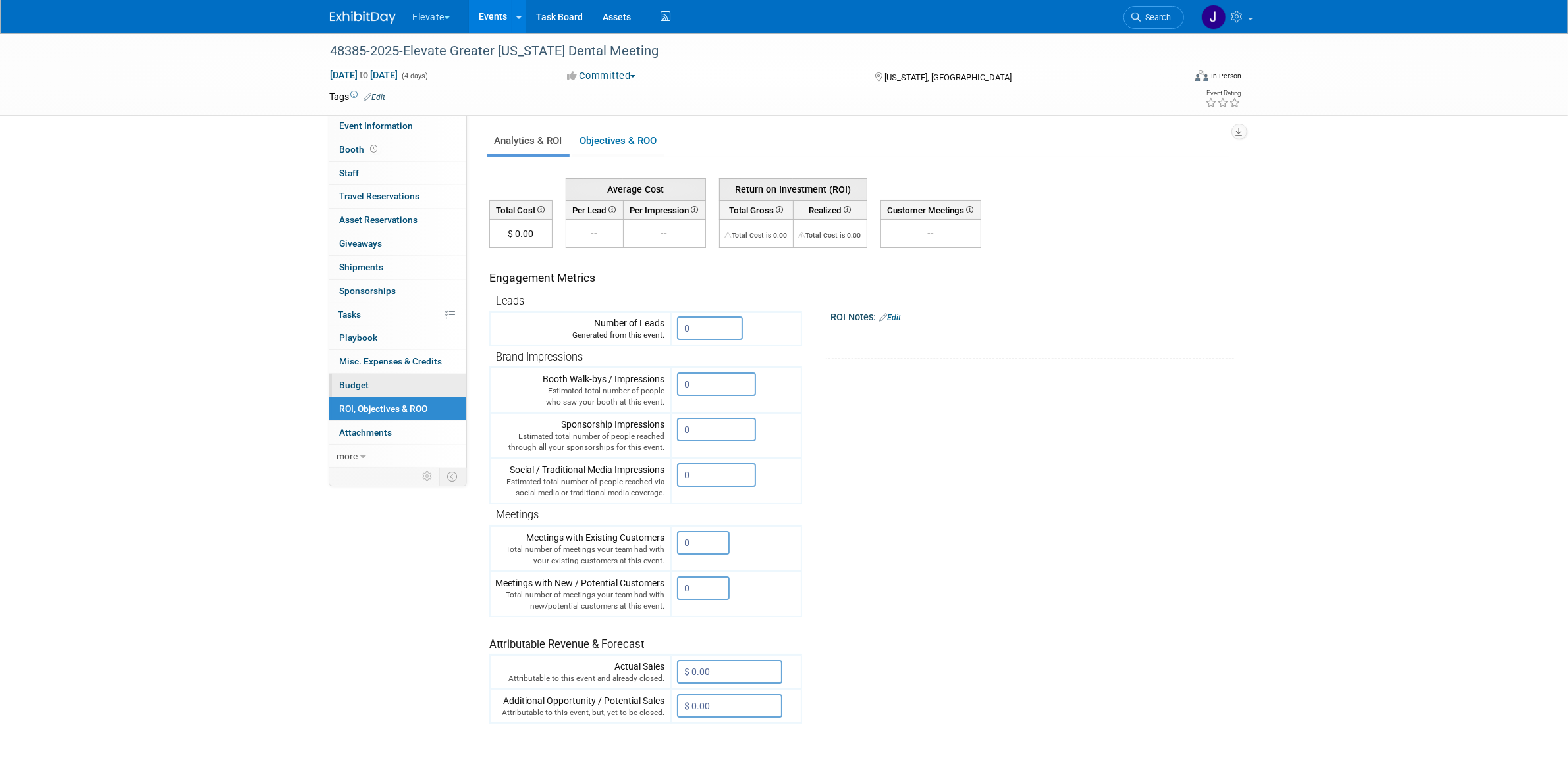
click at [380, 383] on link "Budget" at bounding box center [397, 385] width 137 height 23
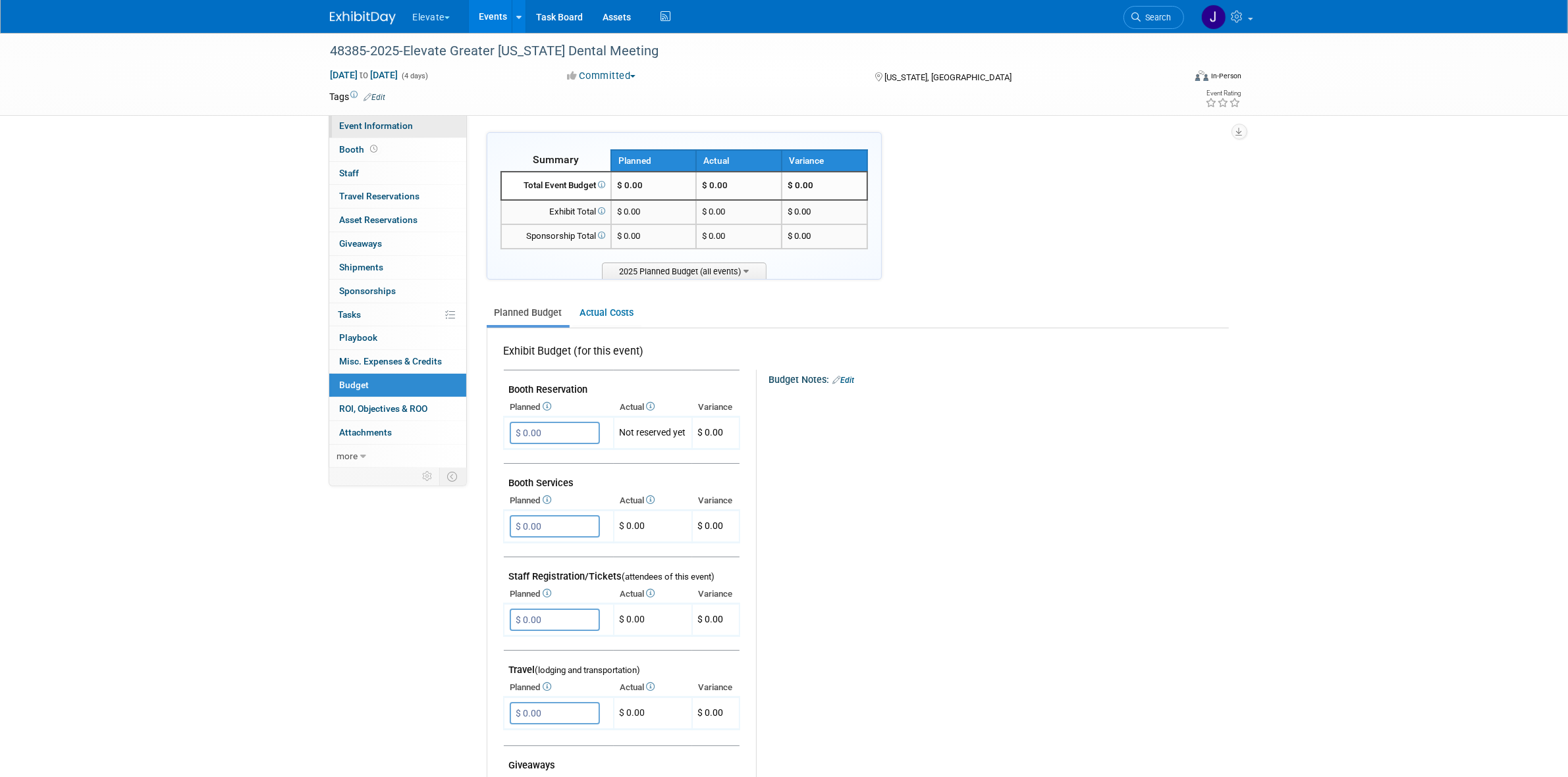
click at [382, 133] on link "Event Information" at bounding box center [397, 125] width 137 height 23
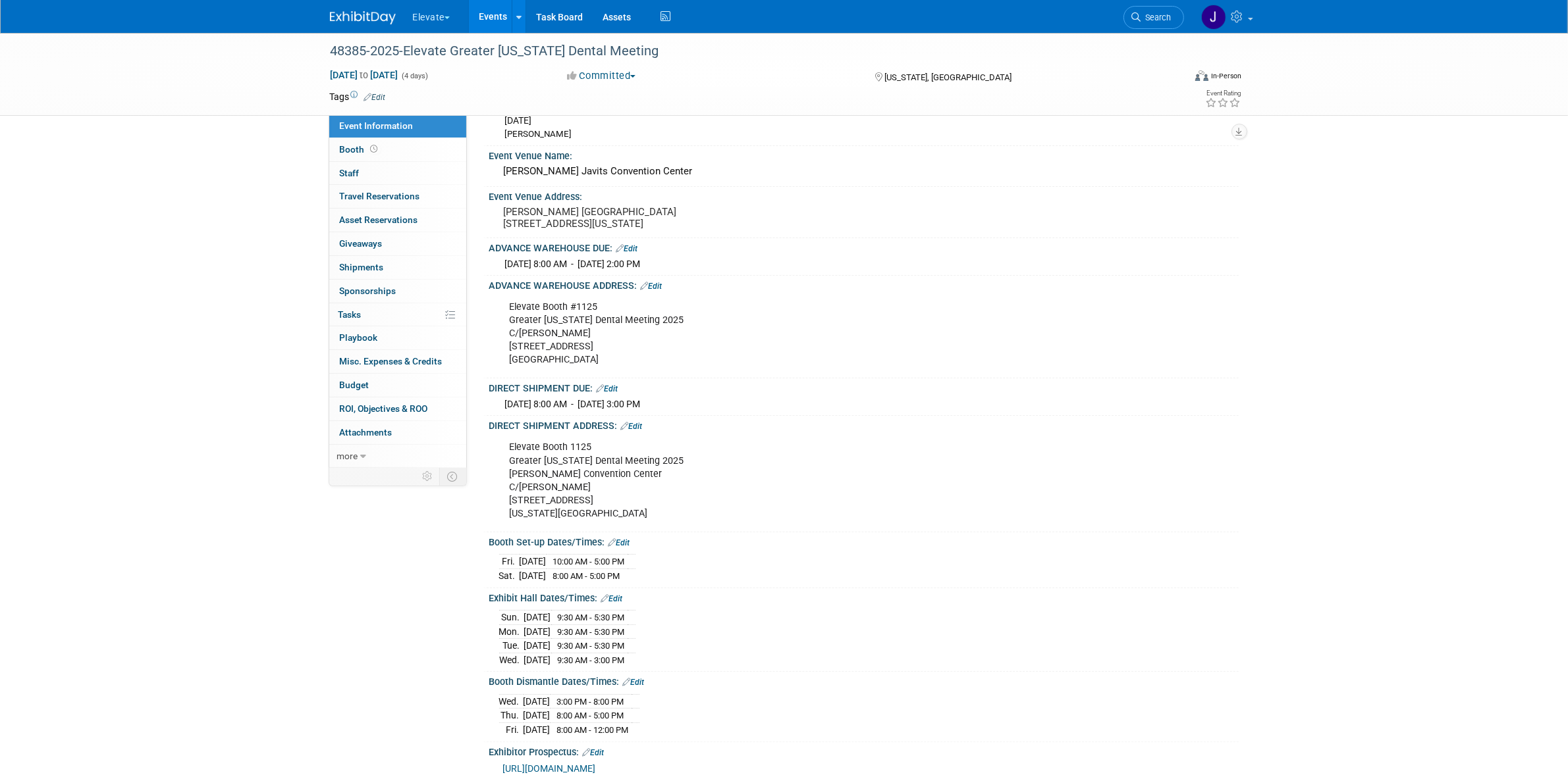
scroll to position [82, 0]
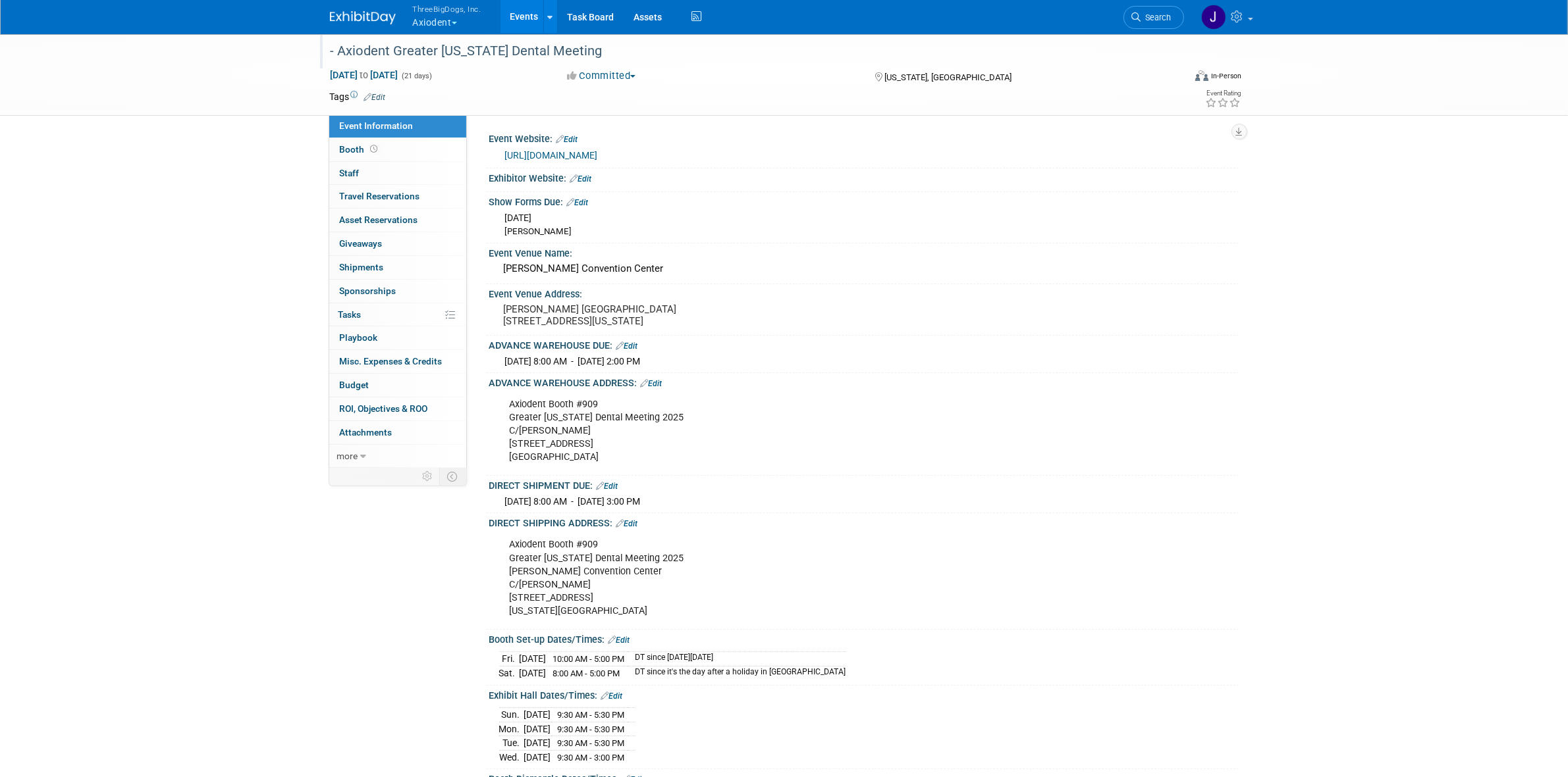
click at [353, 50] on div "- Axiodent Greater [US_STATE] Dental Meeting" at bounding box center [744, 51] width 838 height 23
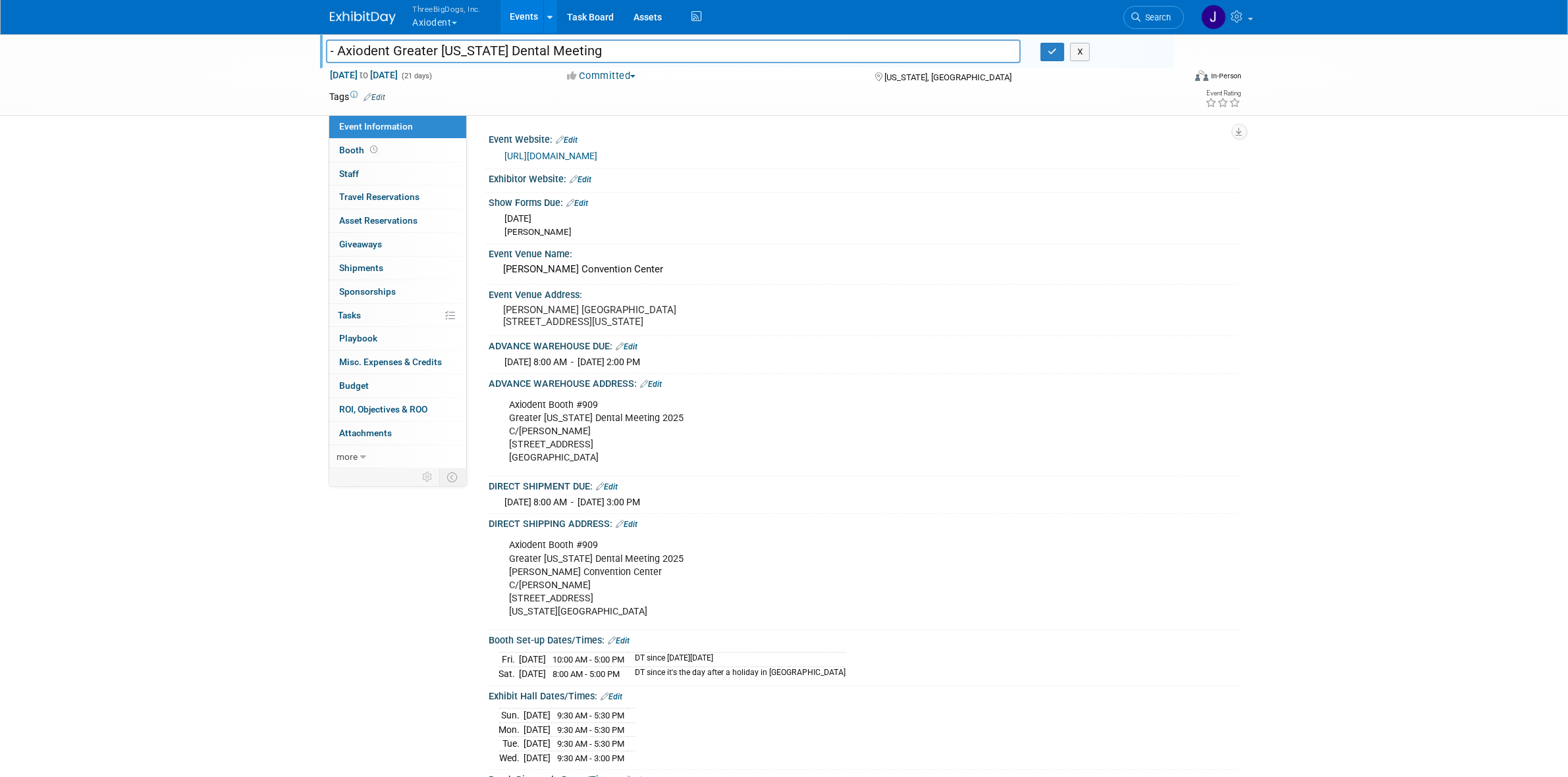
click at [353, 50] on input "- Axiodent Greater [US_STATE] Dental Meeting" at bounding box center [673, 50] width 695 height 23
click at [1078, 47] on button "X" at bounding box center [1080, 52] width 21 height 19
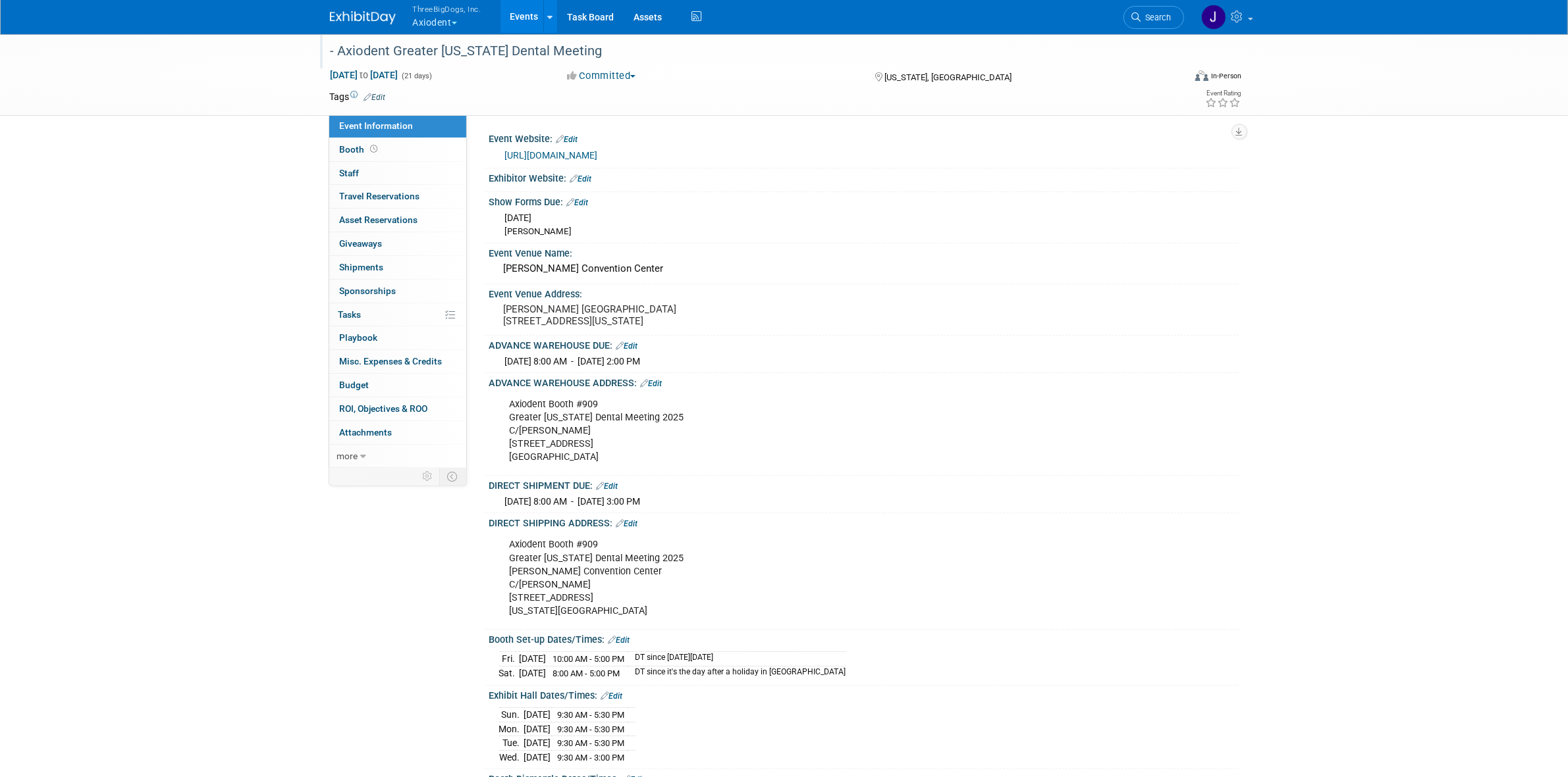
click at [476, 54] on div "- Axiodent Greater [US_STATE] Dental Meeting" at bounding box center [744, 51] width 838 height 23
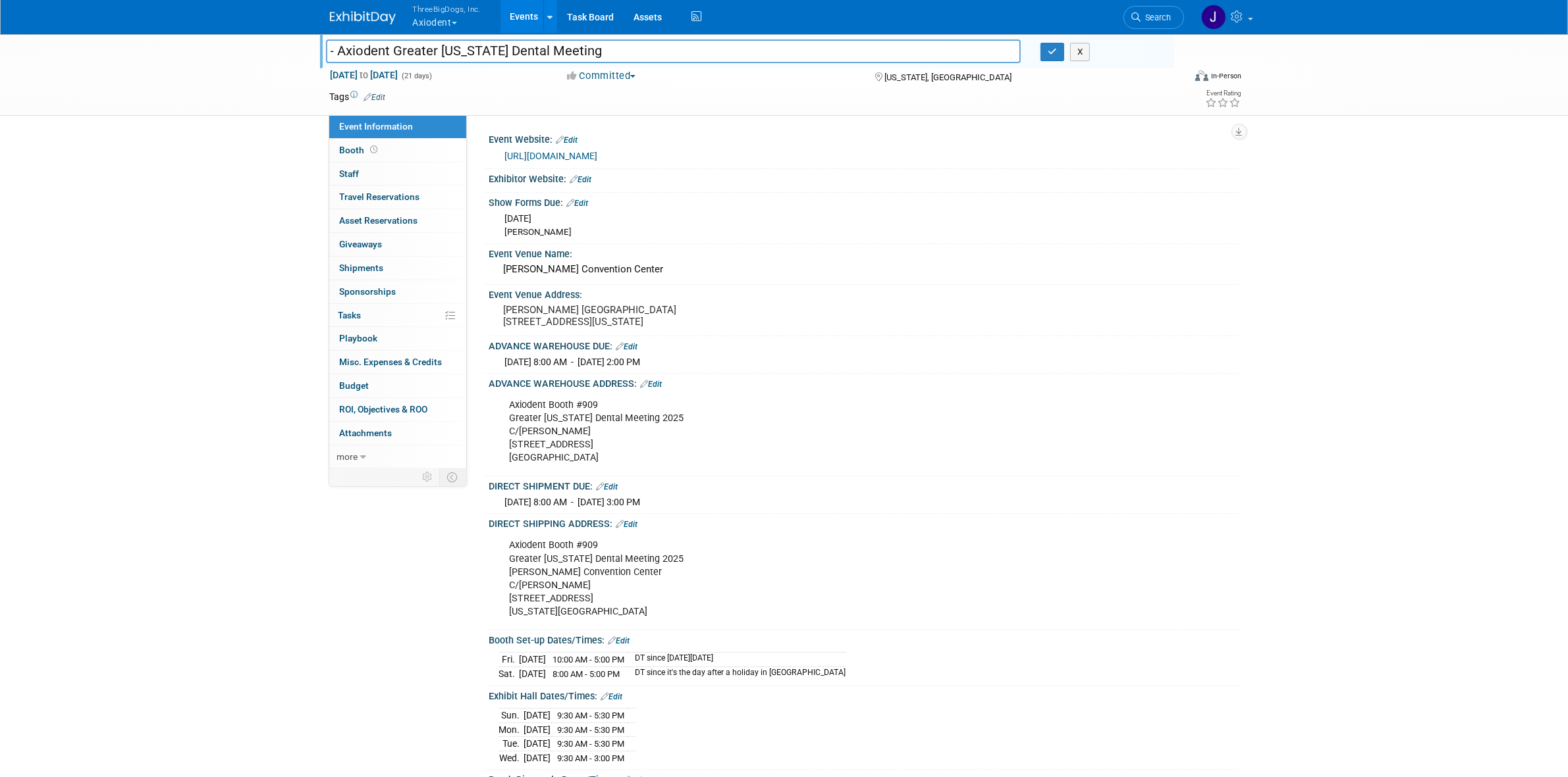
click at [476, 54] on input "- Axiodent Greater [US_STATE] Dental Meeting" at bounding box center [673, 50] width 695 height 23
type input "64345-2025-Axiodent Greater [US_STATE] Dental Meeting"
click at [1055, 51] on icon "button" at bounding box center [1052, 52] width 9 height 8
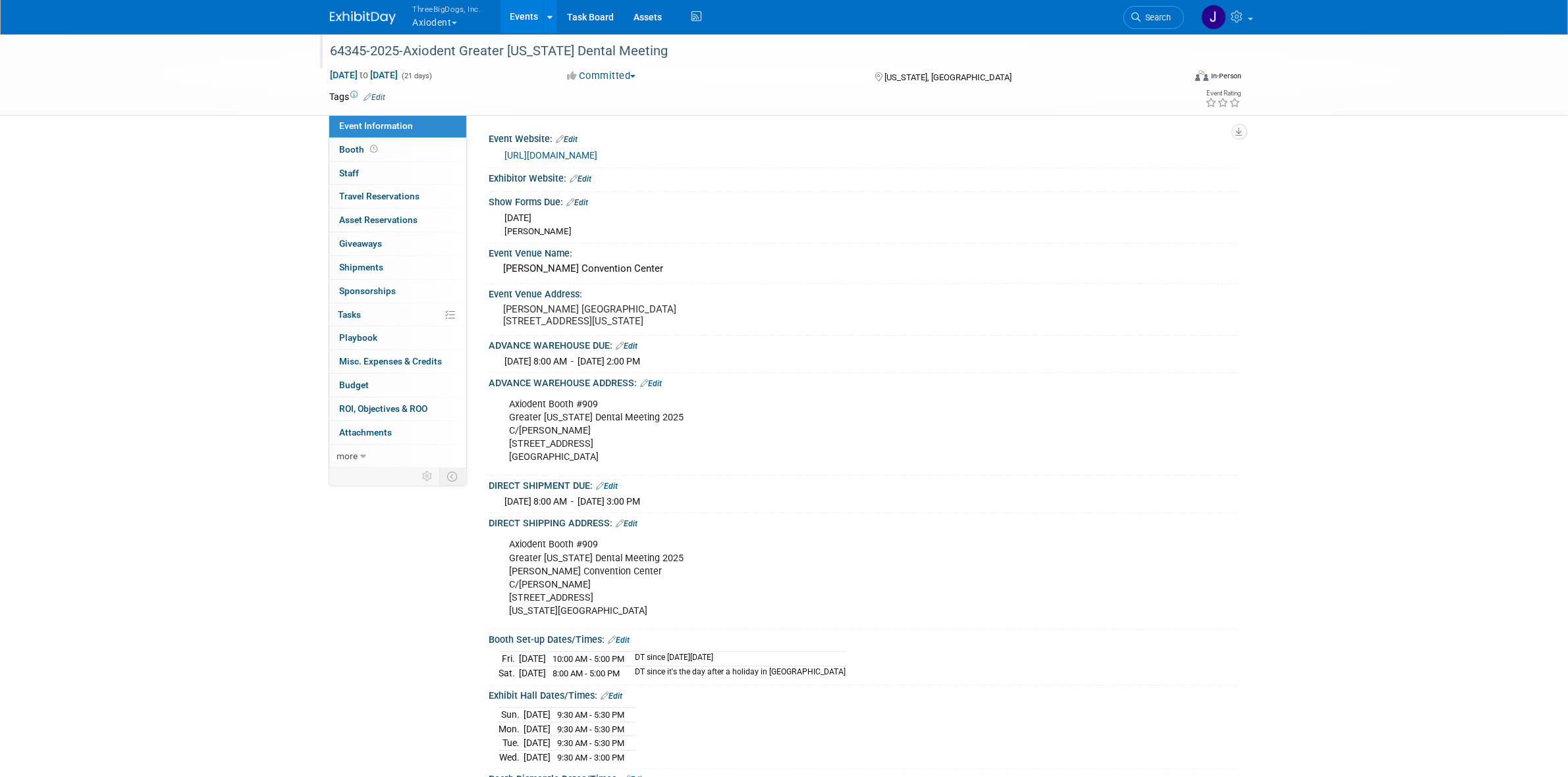
click at [910, 57] on div "64345-2025-Axiodent Greater [US_STATE] Dental Meeting" at bounding box center [744, 51] width 838 height 23
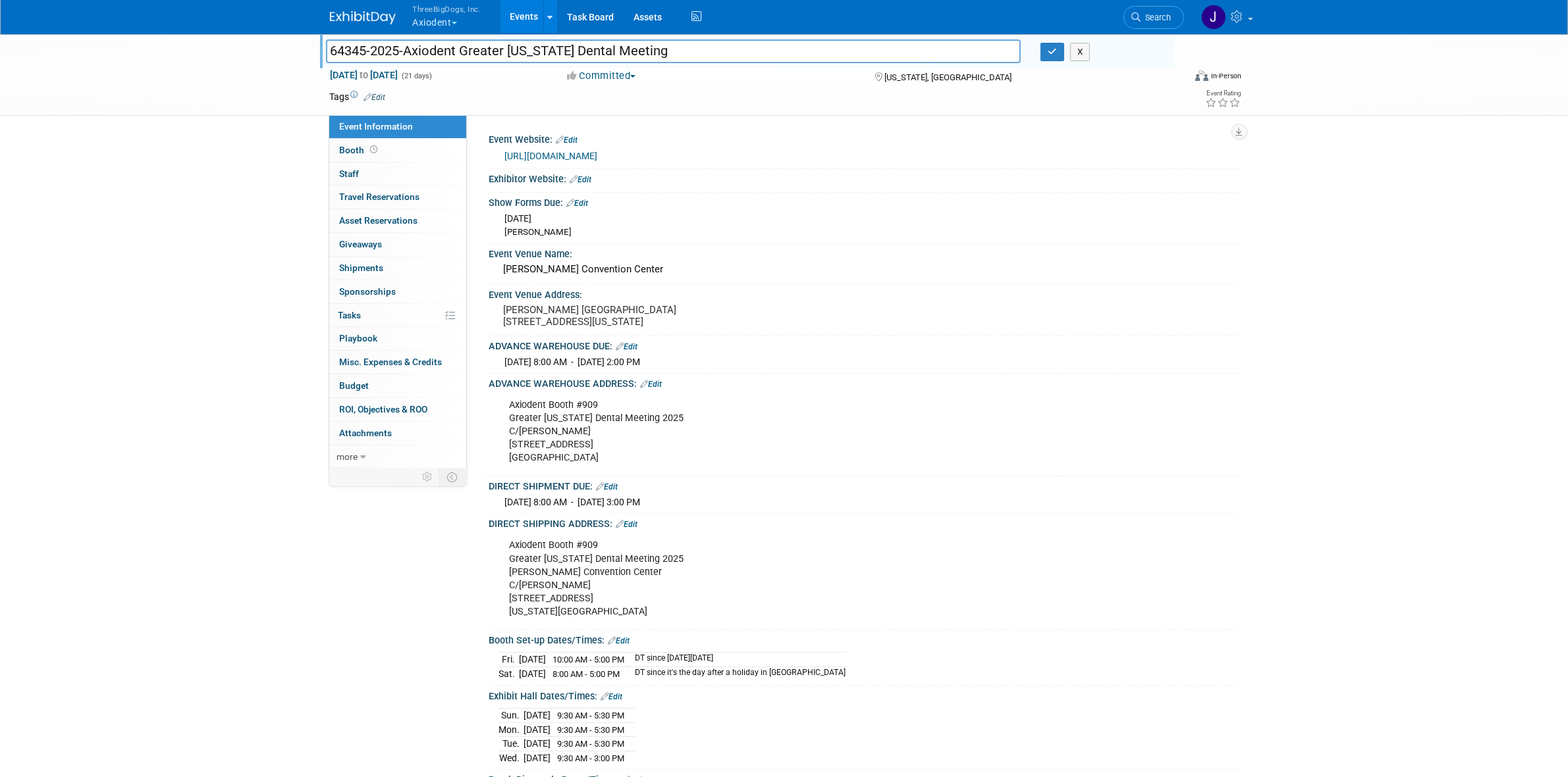
click at [1042, 41] on div at bounding box center [749, 39] width 848 height 11
click at [1044, 43] on button "button" at bounding box center [1052, 52] width 23 height 19
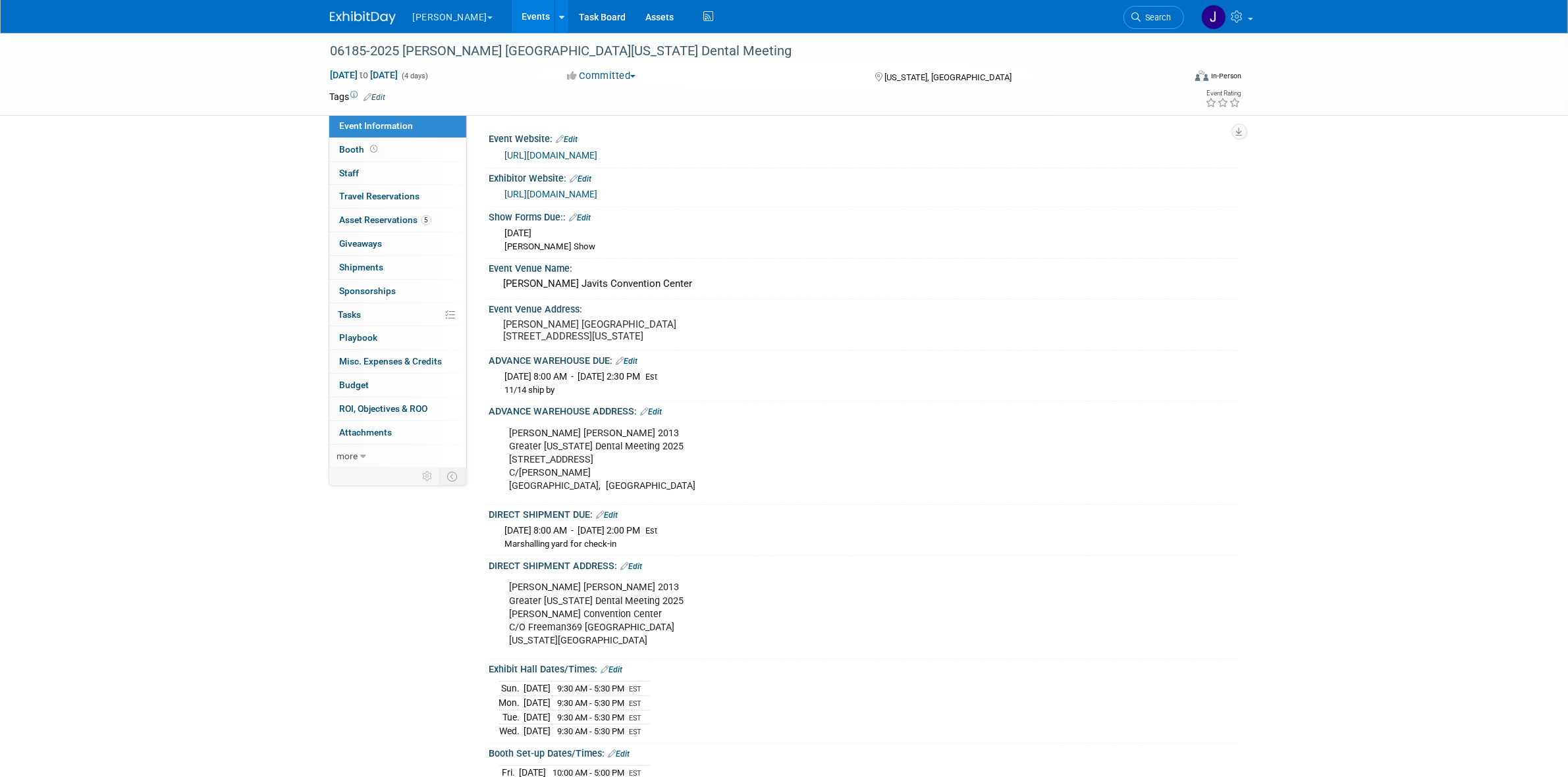
click at [512, 17] on link "Events" at bounding box center [536, 17] width 48 height 33
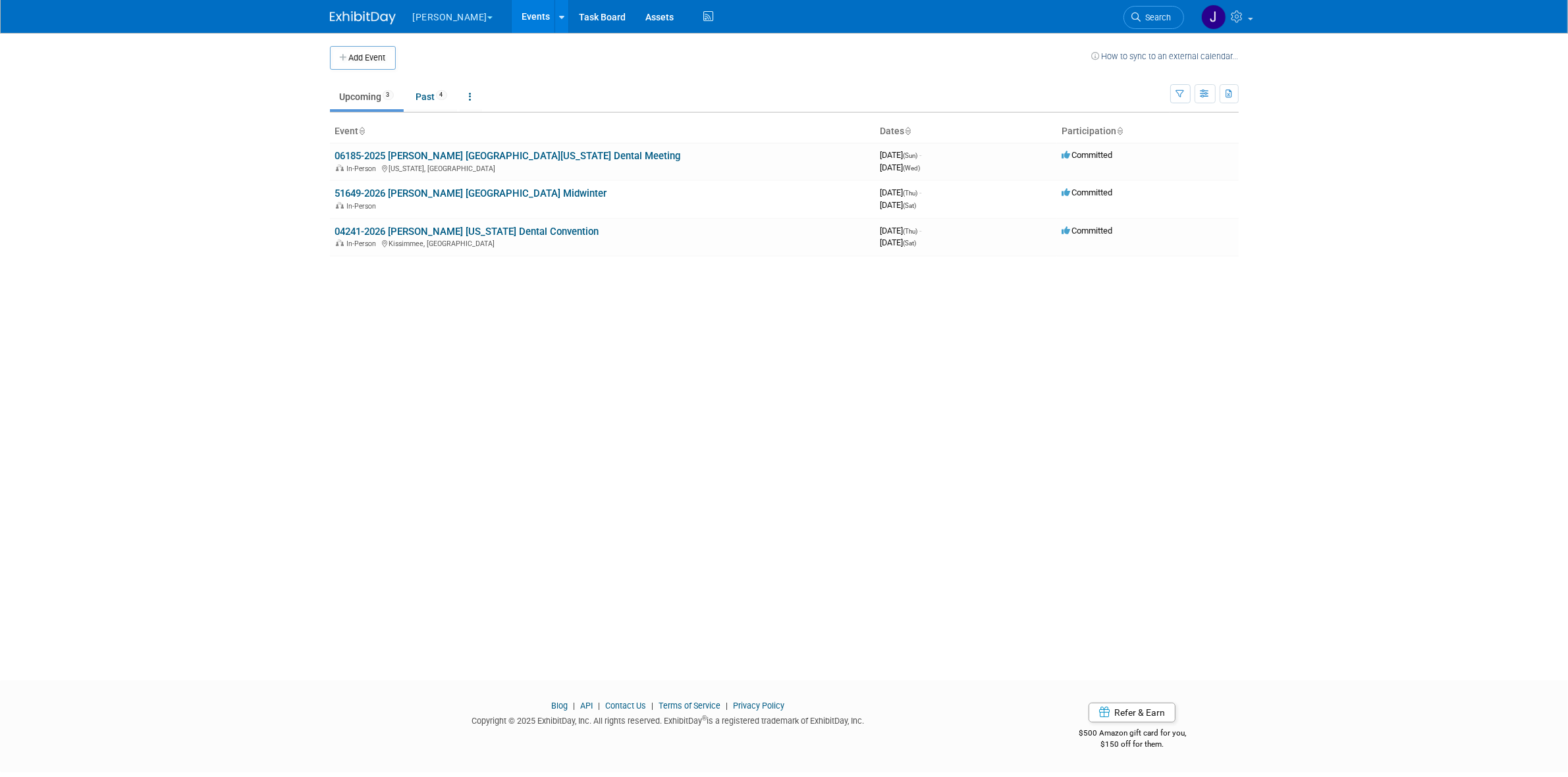
click at [426, 14] on button "[PERSON_NAME]" at bounding box center [461, 14] width 98 height 29
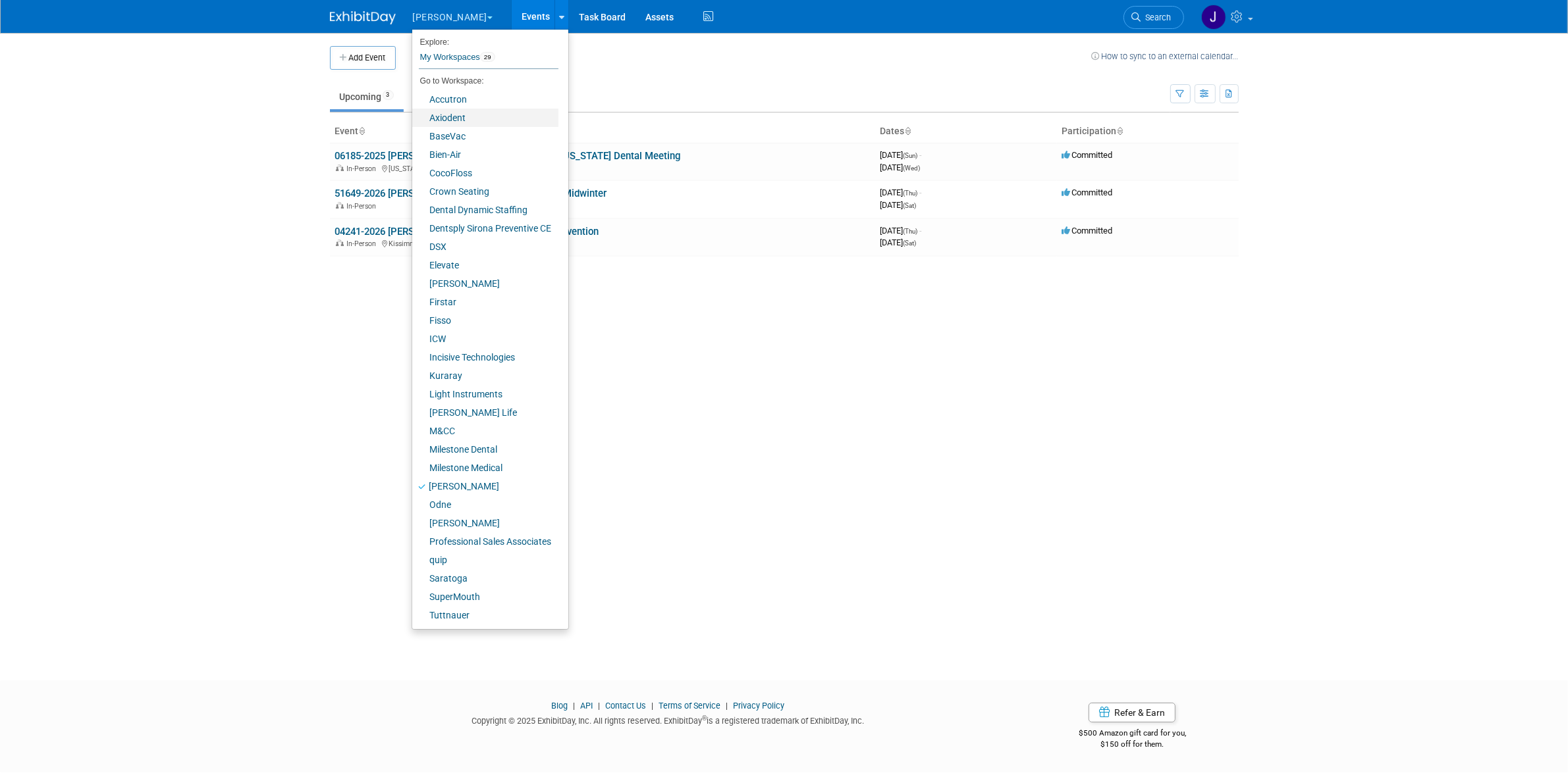
click at [476, 117] on link "Axiodent" at bounding box center [485, 117] width 146 height 19
